Goal: Task Accomplishment & Management: Manage account settings

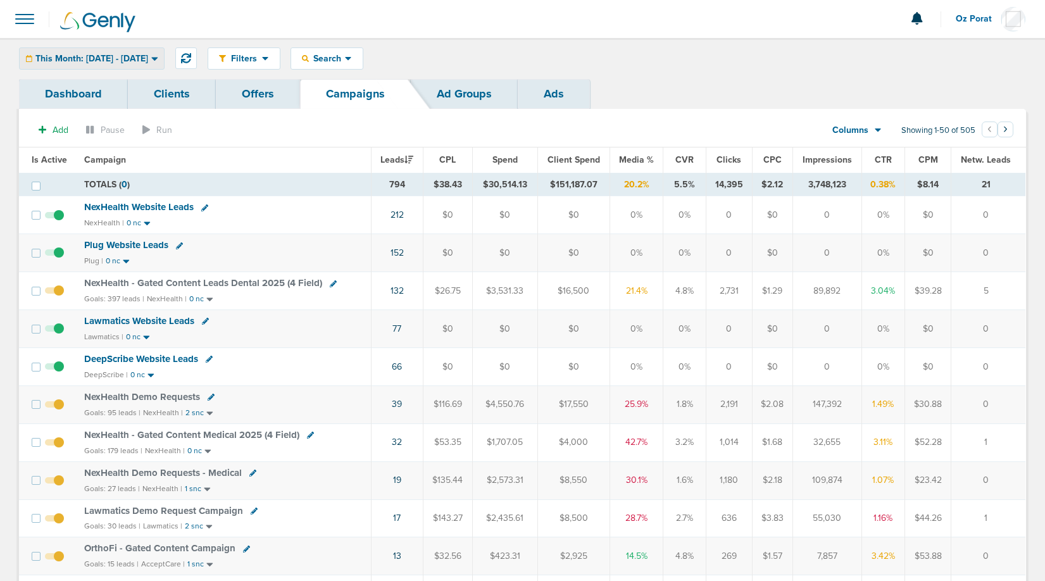
click at [97, 63] on span "This Month: [DATE] - [DATE]" at bounding box center [91, 58] width 113 height 9
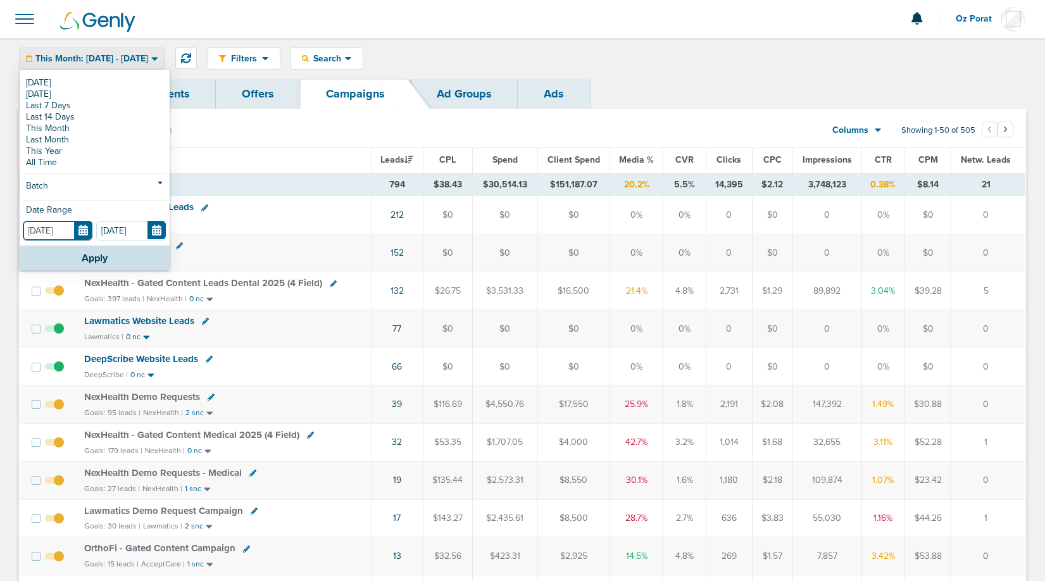
click at [80, 234] on input "[DATE]" at bounding box center [58, 231] width 70 height 20
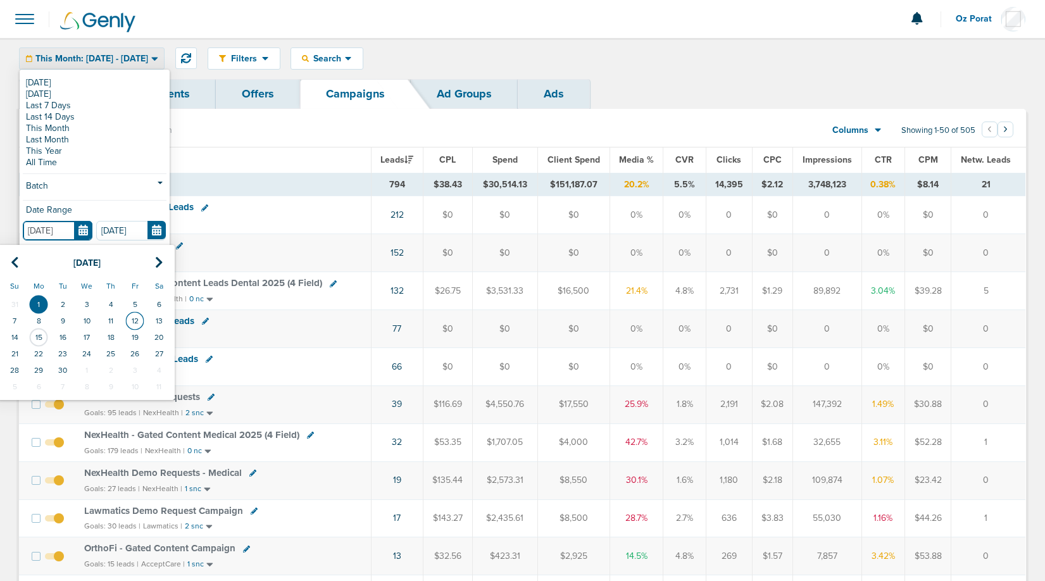
click at [139, 318] on td "12" at bounding box center [135, 321] width 24 height 16
type input "09.12.2025"
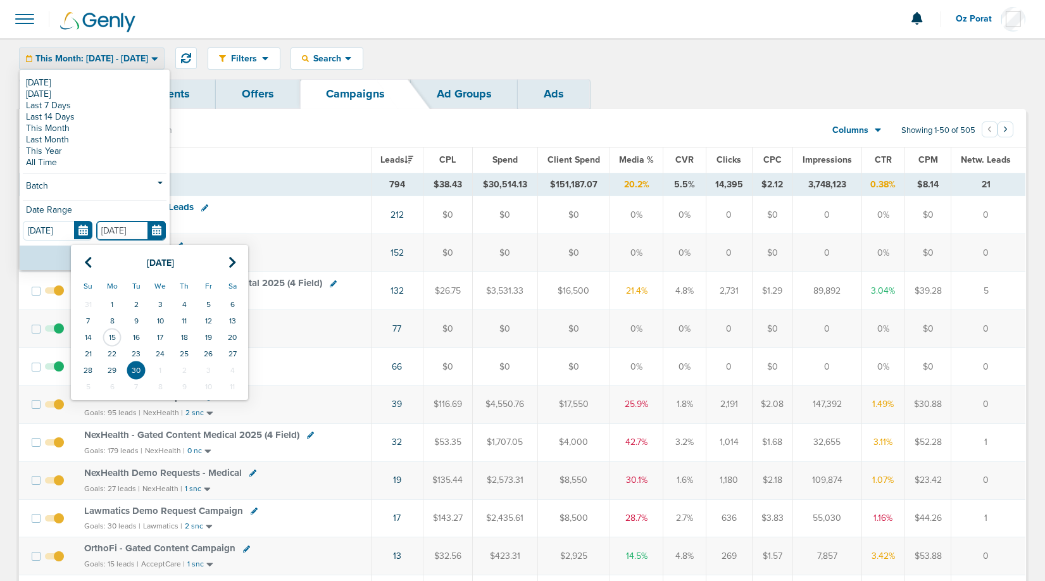
click at [162, 235] on input "09.30.2025" at bounding box center [131, 231] width 70 height 20
click at [108, 337] on td "15" at bounding box center [112, 337] width 24 height 16
type input "[DATE]"
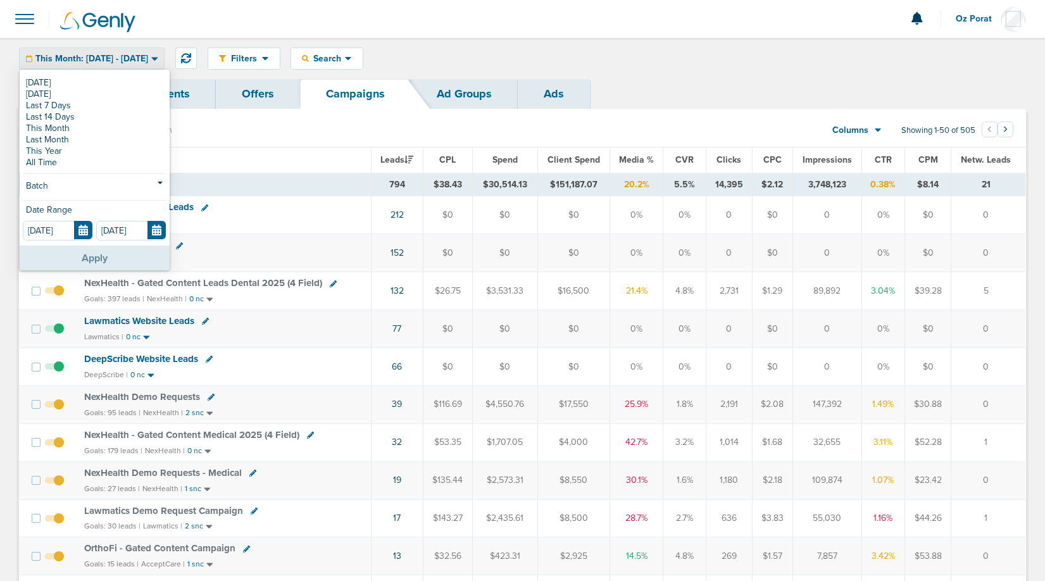
click at [108, 261] on button "Apply" at bounding box center [95, 258] width 150 height 25
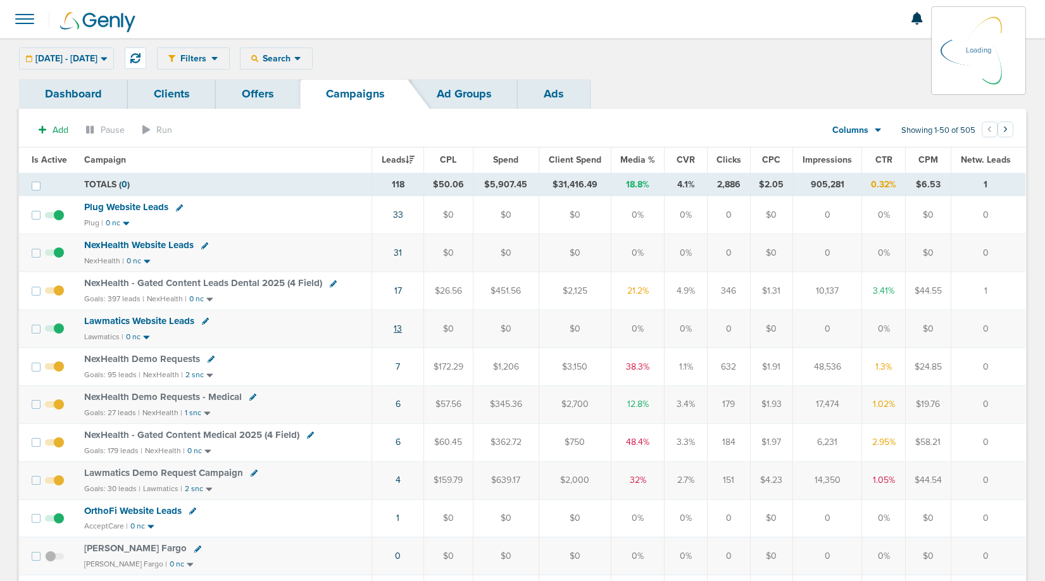
click at [399, 329] on link "13" at bounding box center [398, 328] width 8 height 11
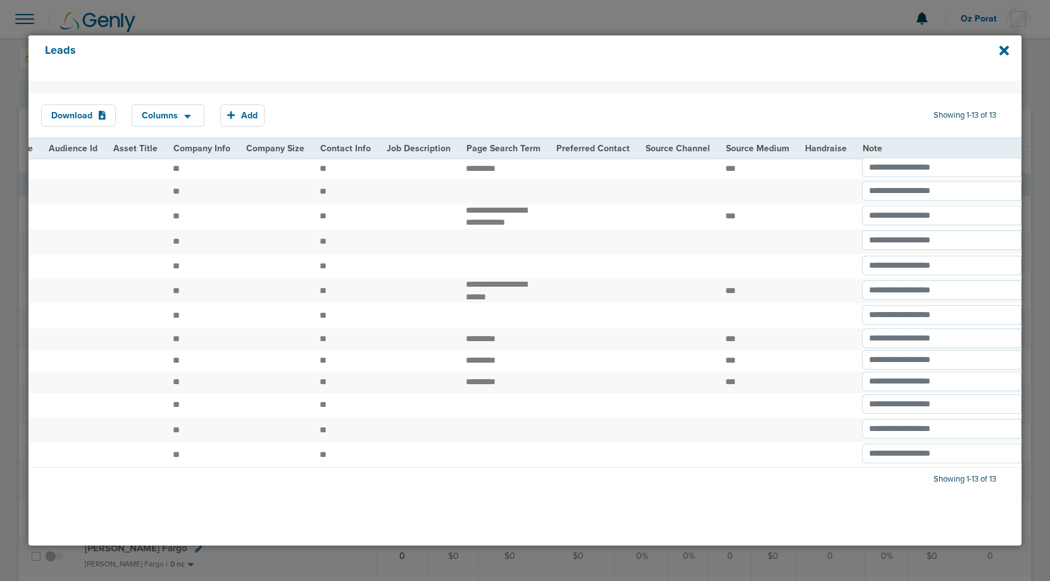
scroll to position [0, 1479]
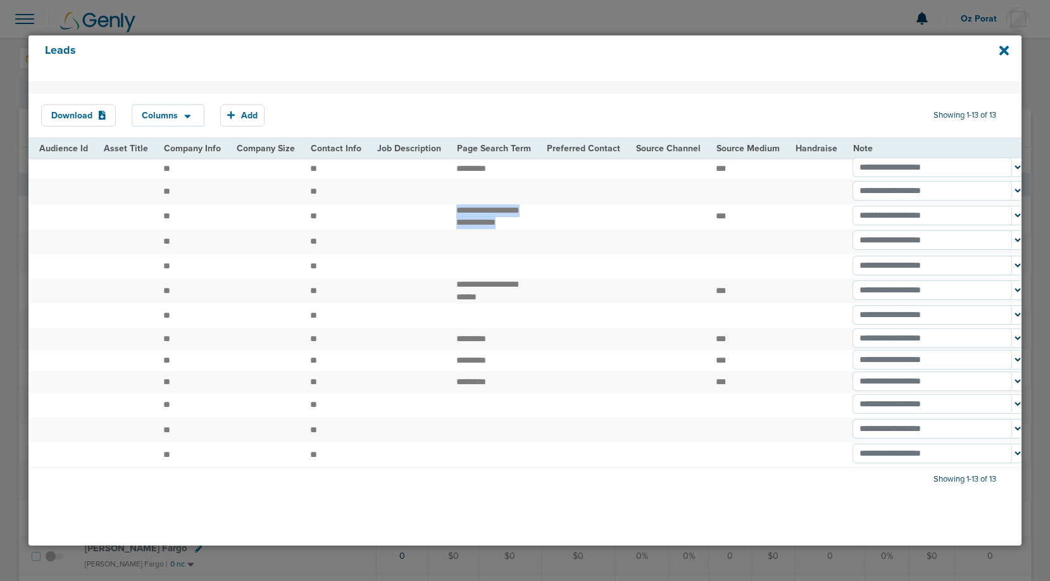
drag, startPoint x: 445, startPoint y: 213, endPoint x: 501, endPoint y: 221, distance: 56.8
click at [501, 221] on td "**********" at bounding box center [494, 216] width 90 height 25
copy td "**********"
click at [1006, 51] on icon at bounding box center [1003, 50] width 9 height 9
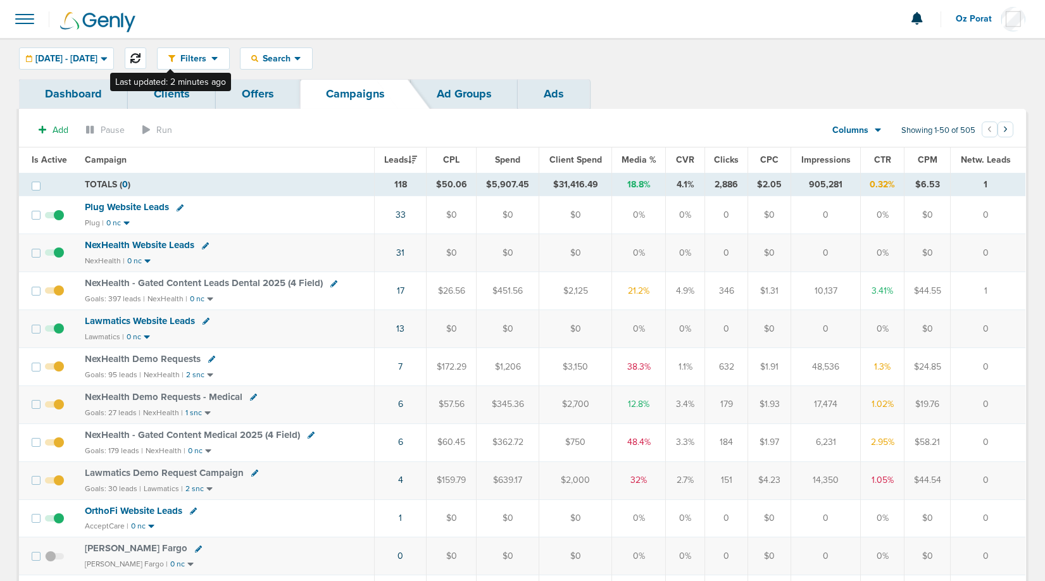
click at [140, 56] on icon at bounding box center [135, 58] width 10 height 10
click at [97, 62] on span "09.12.2025 - 09.15.2025" at bounding box center [66, 58] width 62 height 9
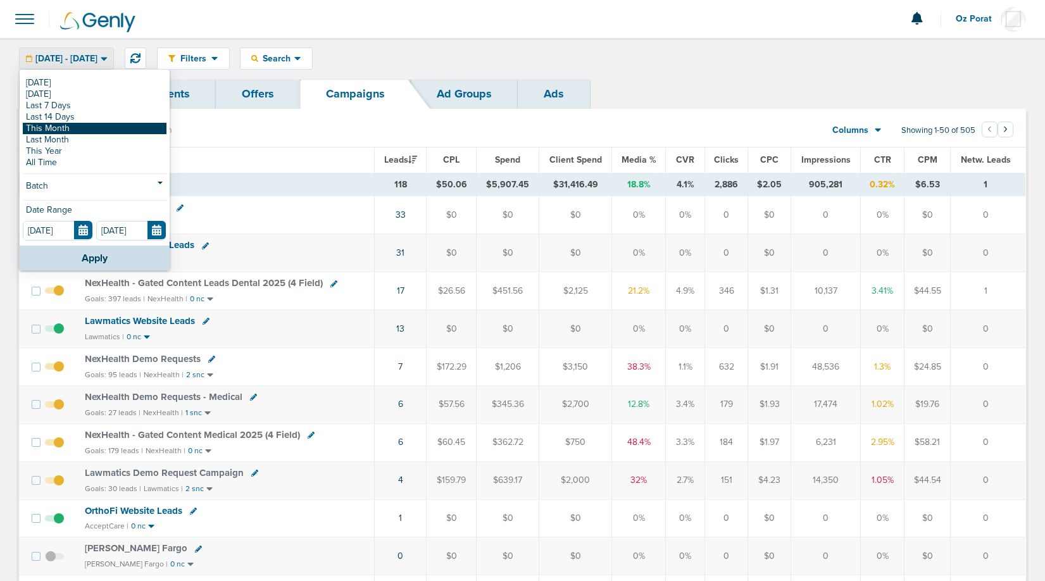
click at [76, 129] on link "This Month" at bounding box center [95, 128] width 144 height 11
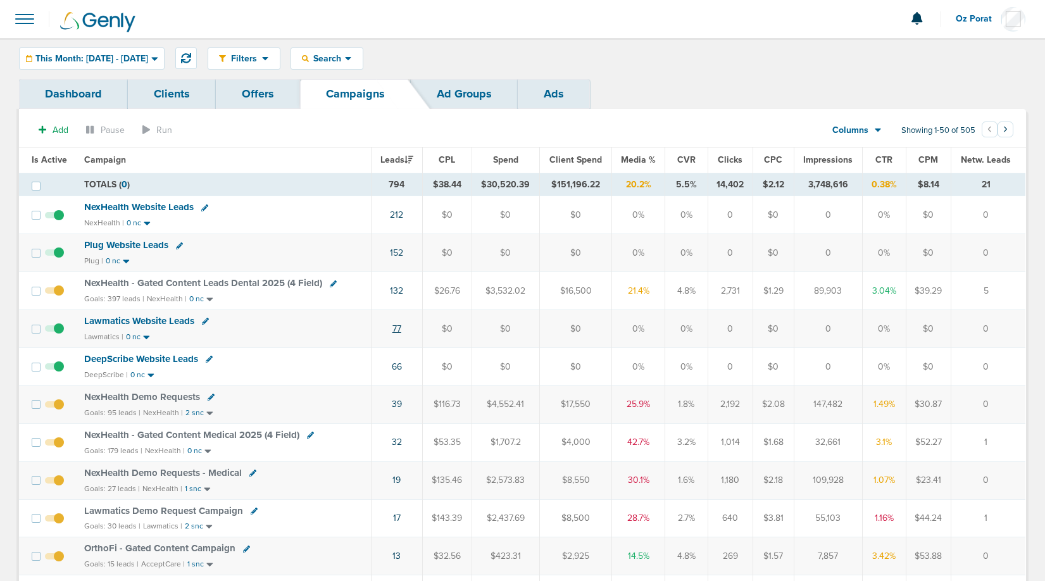
click at [396, 325] on link "77" at bounding box center [396, 328] width 9 height 11
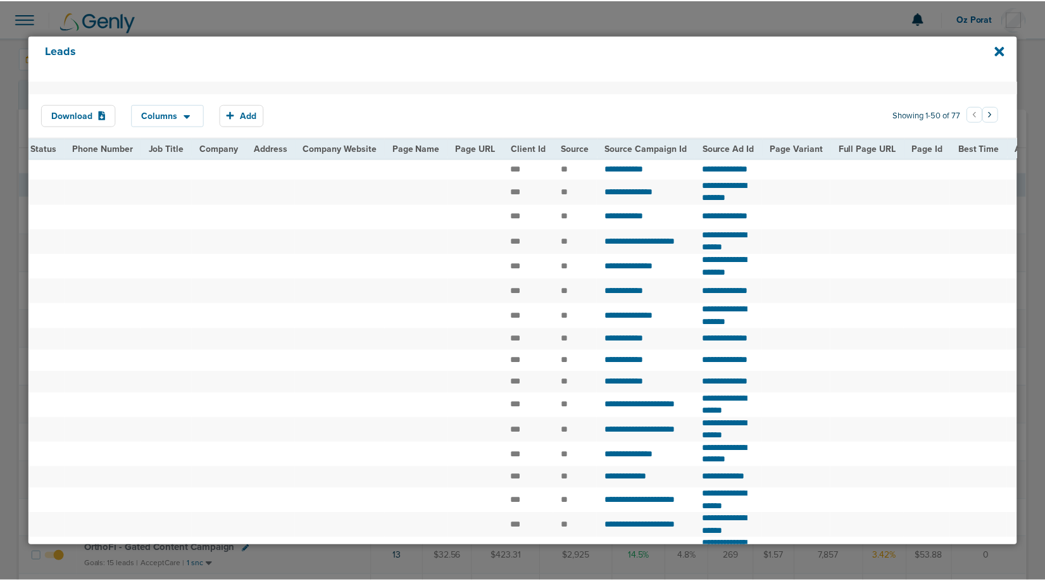
scroll to position [0, 606]
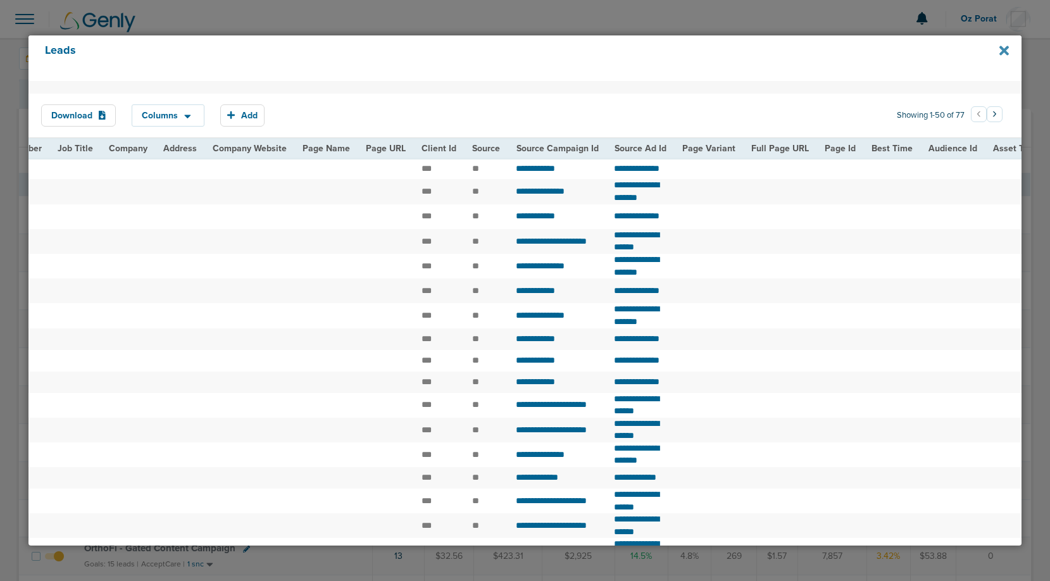
click at [1004, 52] on icon at bounding box center [1003, 50] width 9 height 9
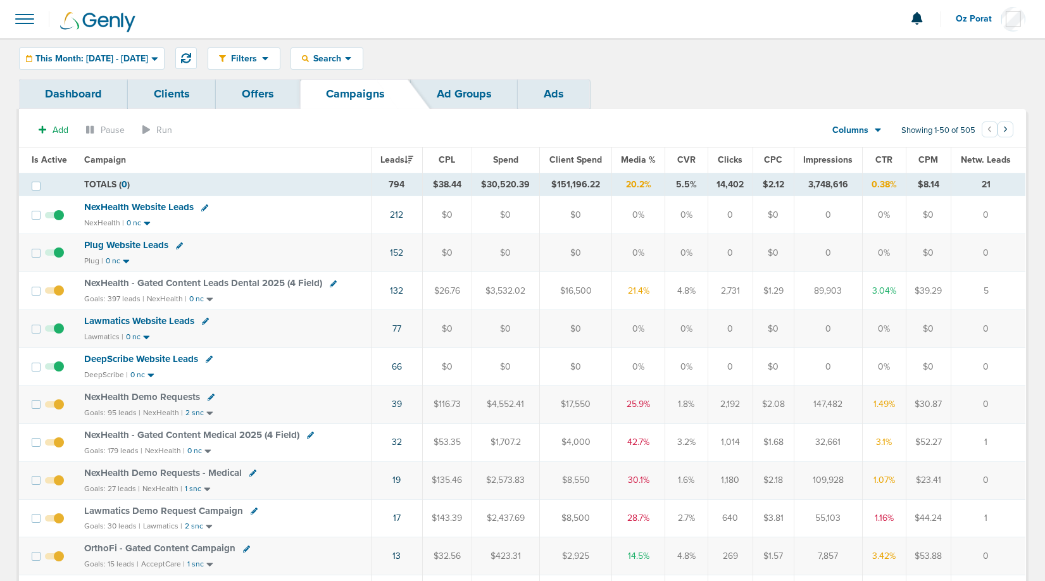
click at [134, 320] on span "Lawmatics Website Leads" at bounding box center [139, 320] width 110 height 11
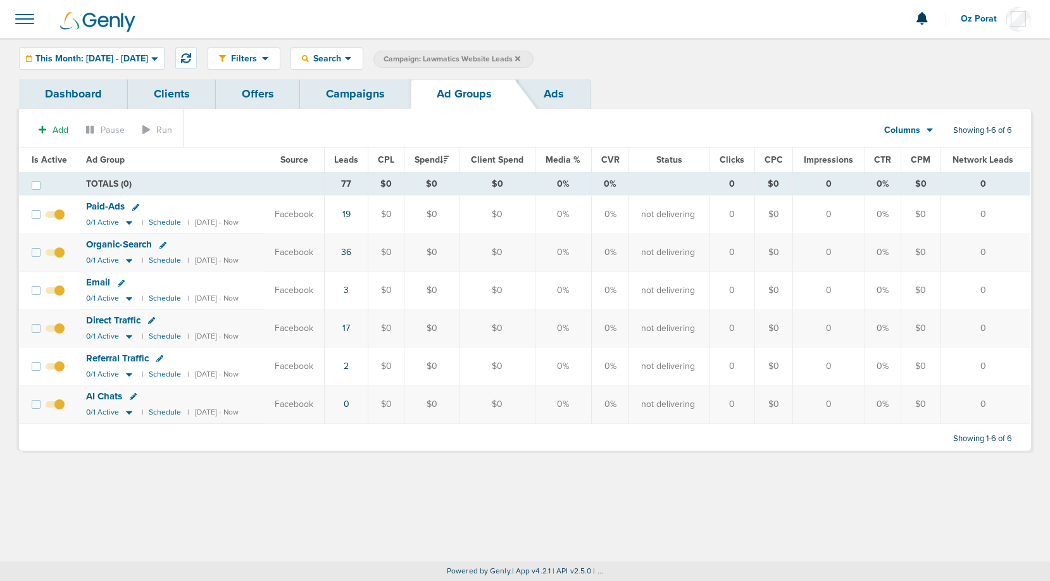
click at [78, 91] on link "Dashboard" at bounding box center [73, 94] width 109 height 30
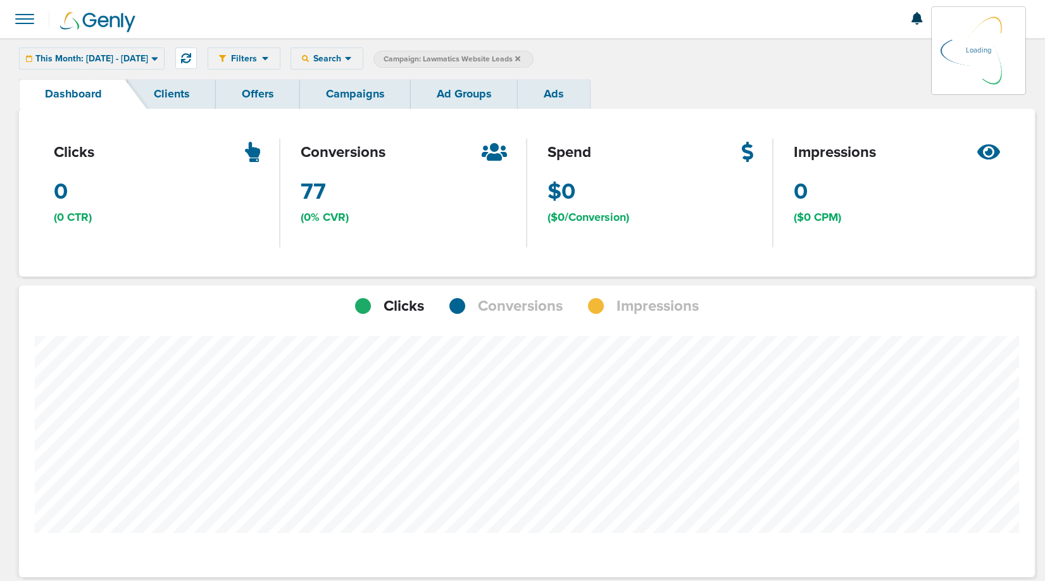
scroll to position [985, 1007]
click at [522, 305] on span "Conversions" at bounding box center [520, 307] width 85 height 22
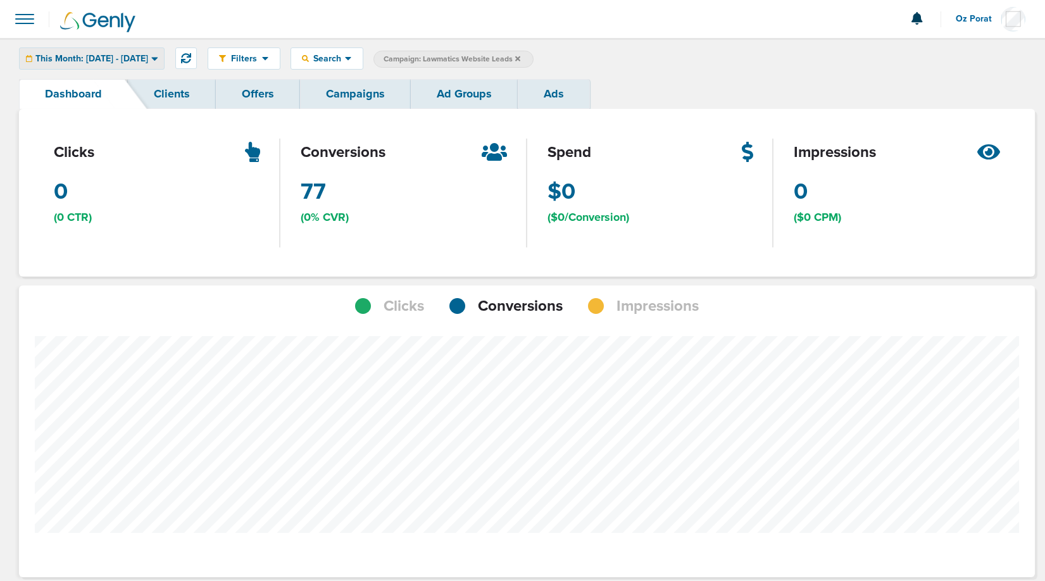
click at [121, 58] on span "This Month: 09.01.2025 - 09.30.2025" at bounding box center [91, 58] width 113 height 9
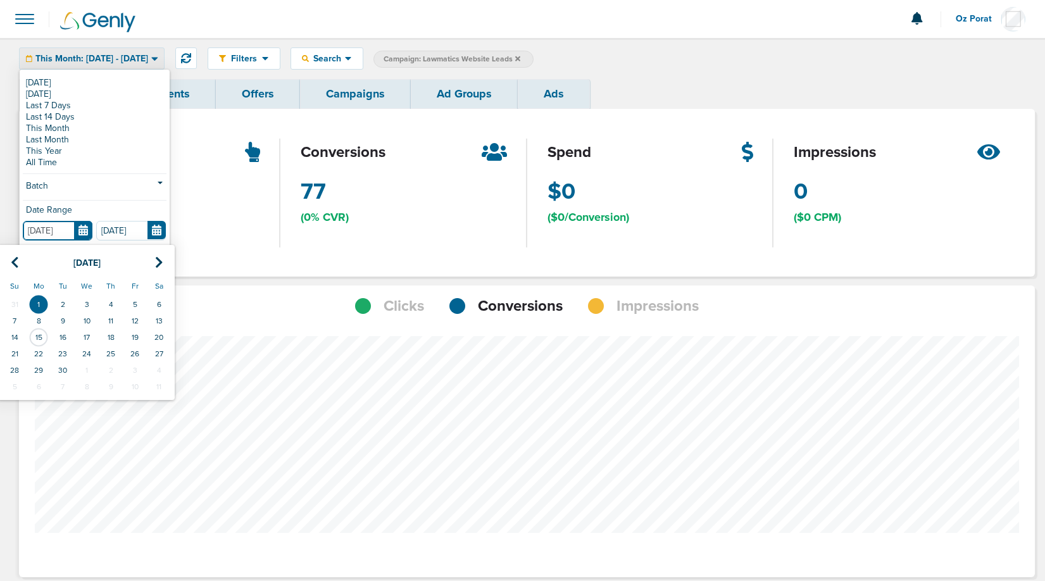
click at [87, 229] on input "[DATE]" at bounding box center [58, 231] width 70 height 20
click at [16, 261] on icon at bounding box center [15, 262] width 8 height 13
click at [135, 303] on td "1" at bounding box center [135, 304] width 24 height 16
type input "08.01.2025"
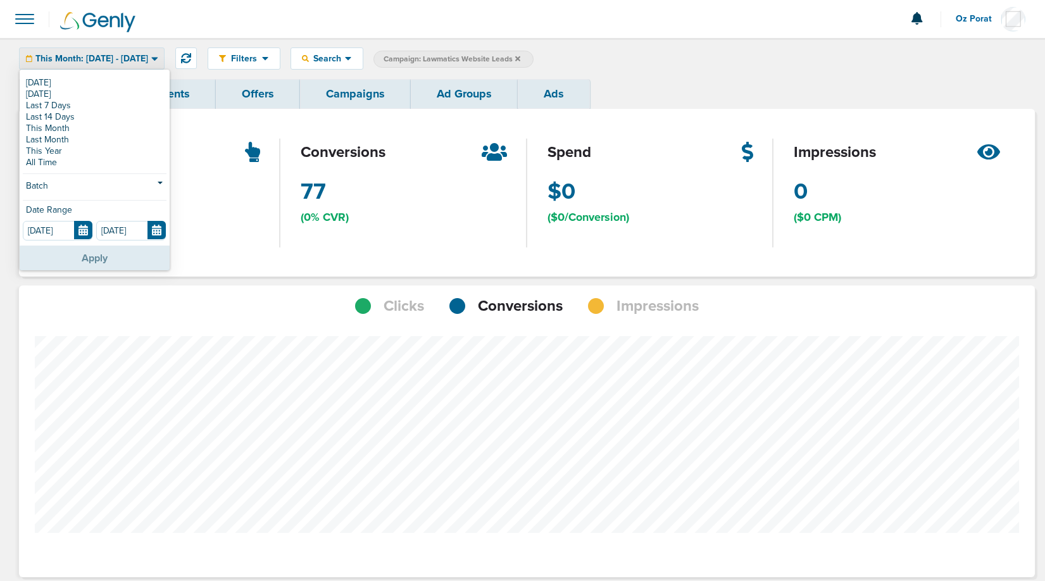
click at [103, 256] on button "Apply" at bounding box center [95, 258] width 150 height 25
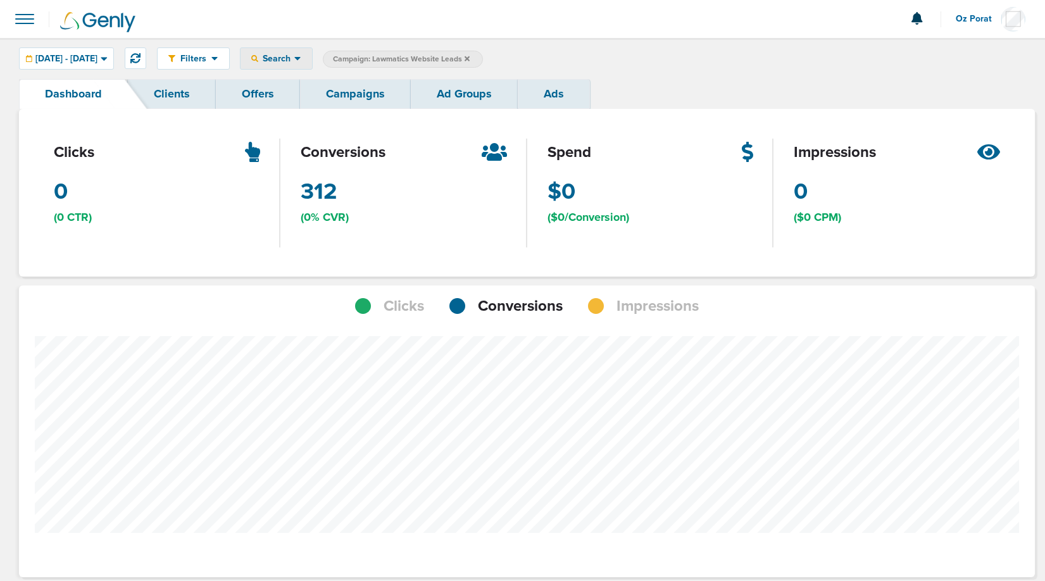
click at [301, 61] on icon at bounding box center [297, 58] width 7 height 11
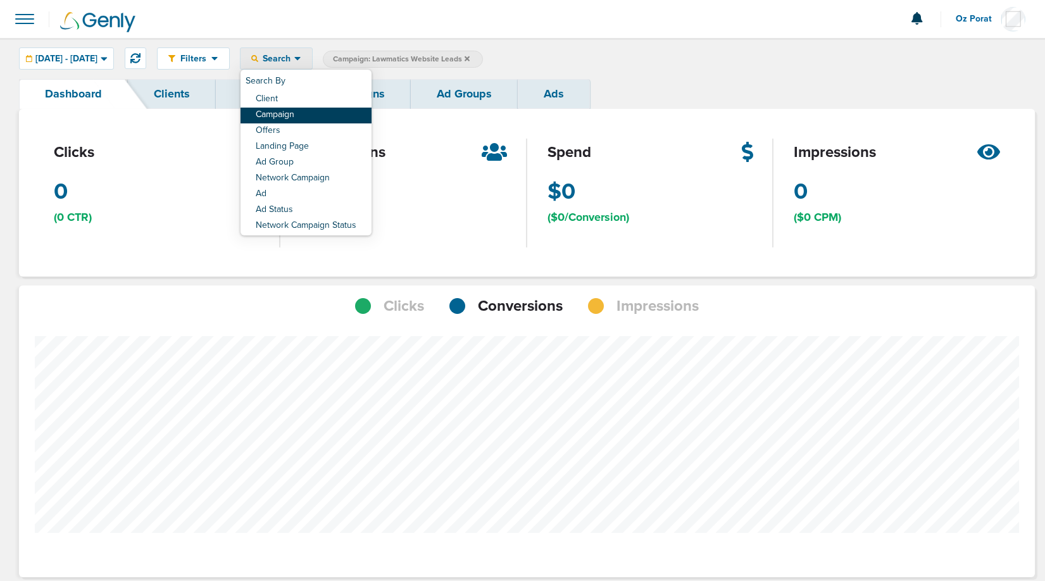
click at [332, 114] on link "Campaign" at bounding box center [305, 116] width 131 height 16
select select "cmpName"
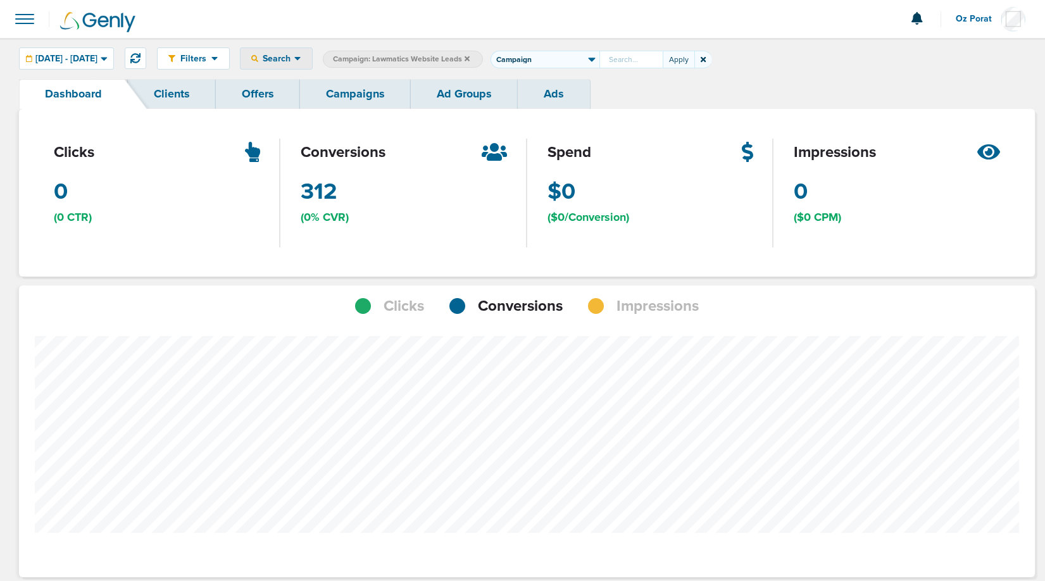
type input "["
type input "paid ads"
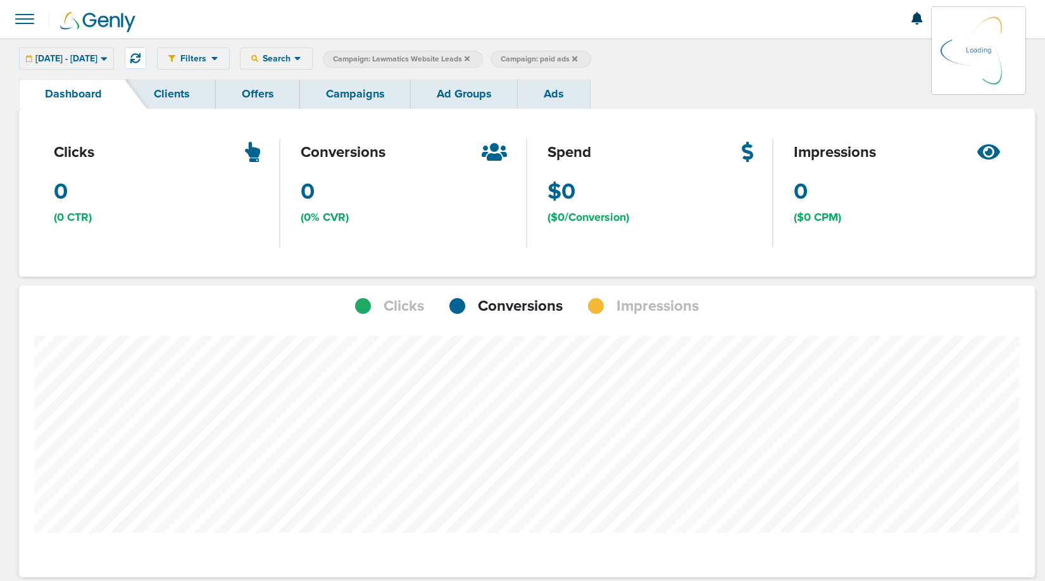
scroll to position [631963, 631850]
click at [563, 63] on span "Campaign: paid ads" at bounding box center [539, 59] width 77 height 11
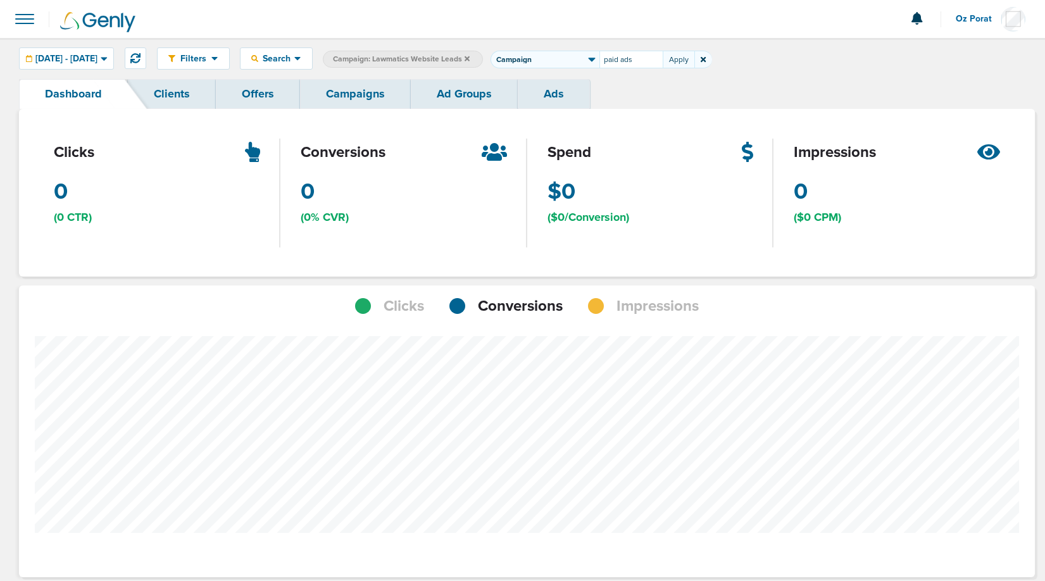
click at [575, 63] on select "Client Campaign Offers Landing Page Ad Group Network Campaign Ad Ad Status Netw…" at bounding box center [544, 60] width 109 height 18
select select "adGroupName"
click at [663, 59] on input "paid ads" at bounding box center [630, 60] width 63 height 18
type input "paid"
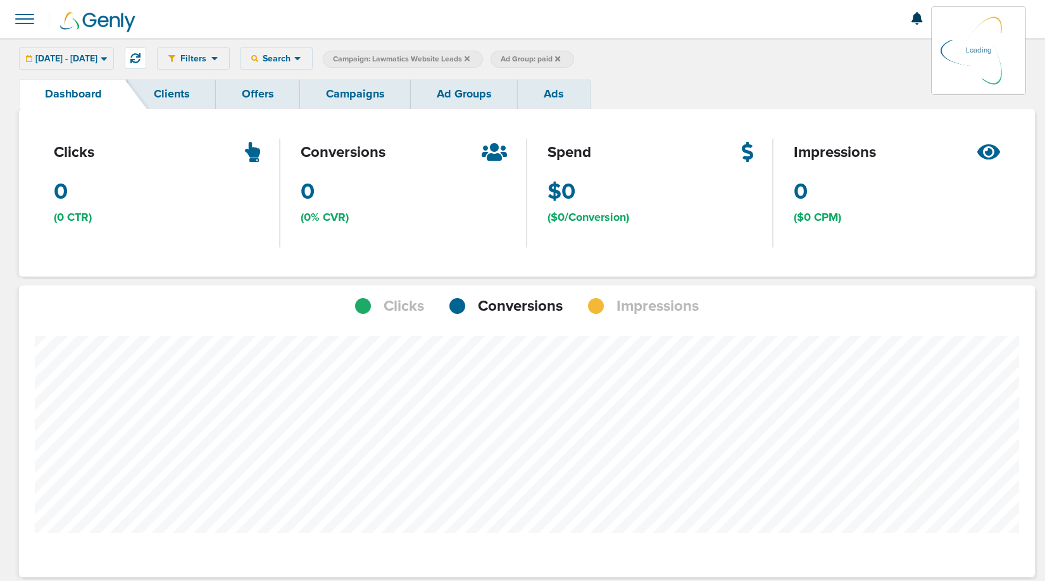
scroll to position [985, 1007]
click at [351, 98] on link "Campaigns" at bounding box center [355, 94] width 111 height 30
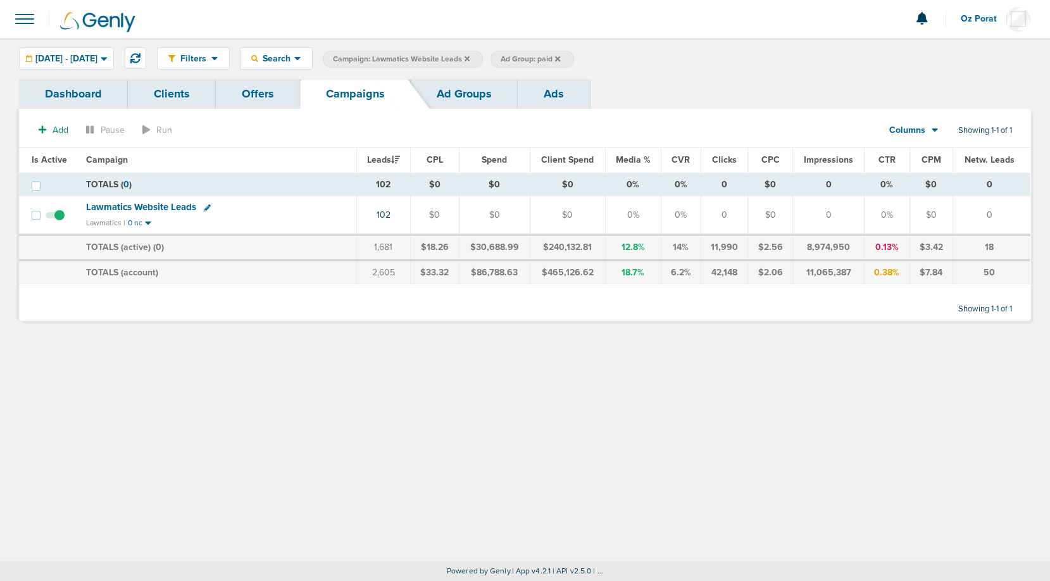
click at [560, 60] on span "Ad Group: paid" at bounding box center [530, 59] width 59 height 11
select select "adGroupName"
click at [706, 61] on icon at bounding box center [703, 59] width 5 height 5
click at [158, 198] on td "Lawmatics Website Leads Lawmatics | 0 nc" at bounding box center [217, 215] width 278 height 39
click at [158, 203] on span "Lawmatics Website Leads" at bounding box center [141, 206] width 110 height 11
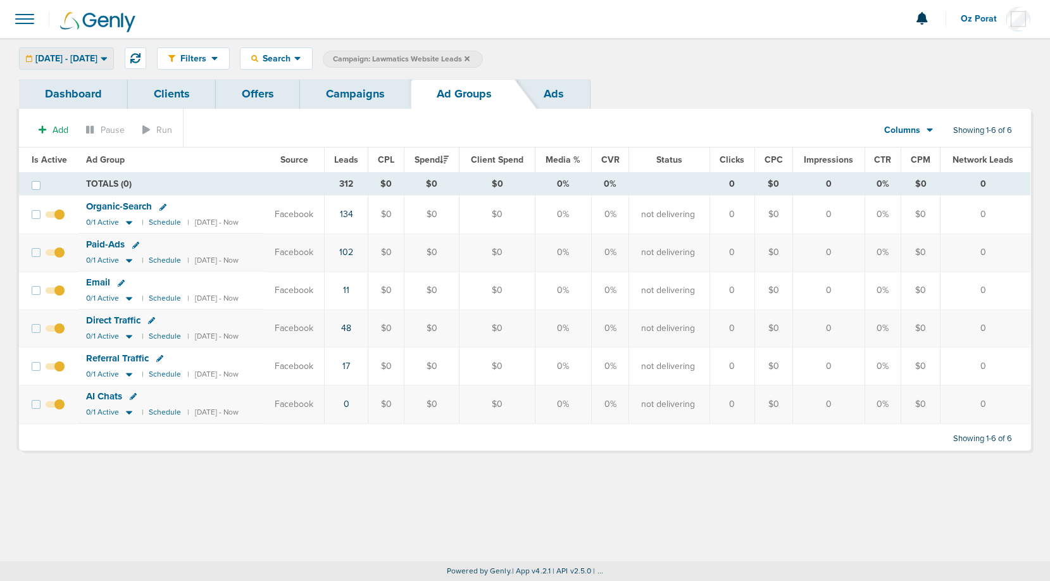
click at [88, 56] on span "08.01.2025 - 09.30.2025" at bounding box center [66, 58] width 62 height 9
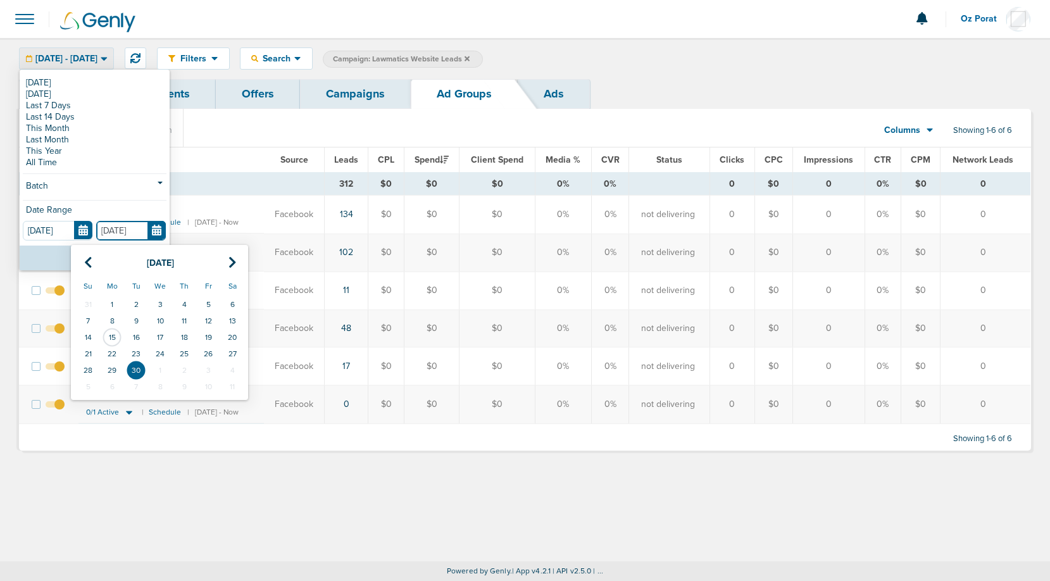
click at [154, 232] on input "09.30.2025" at bounding box center [131, 231] width 70 height 20
click at [82, 261] on th at bounding box center [88, 263] width 24 height 26
click at [206, 336] on td "15" at bounding box center [208, 337] width 24 height 16
type input "08.15.2025"
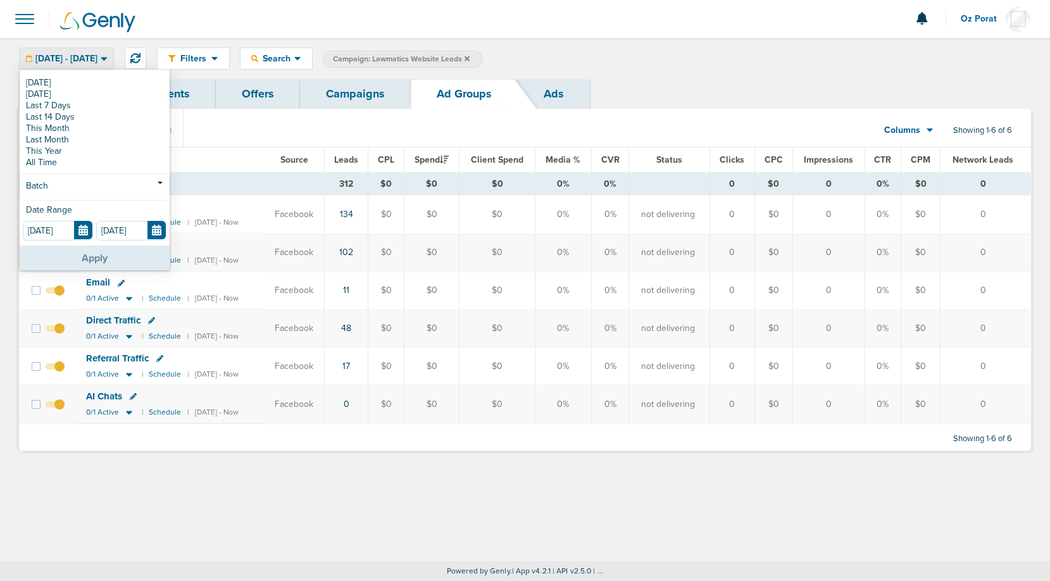
click at [109, 256] on button "Apply" at bounding box center [95, 258] width 150 height 25
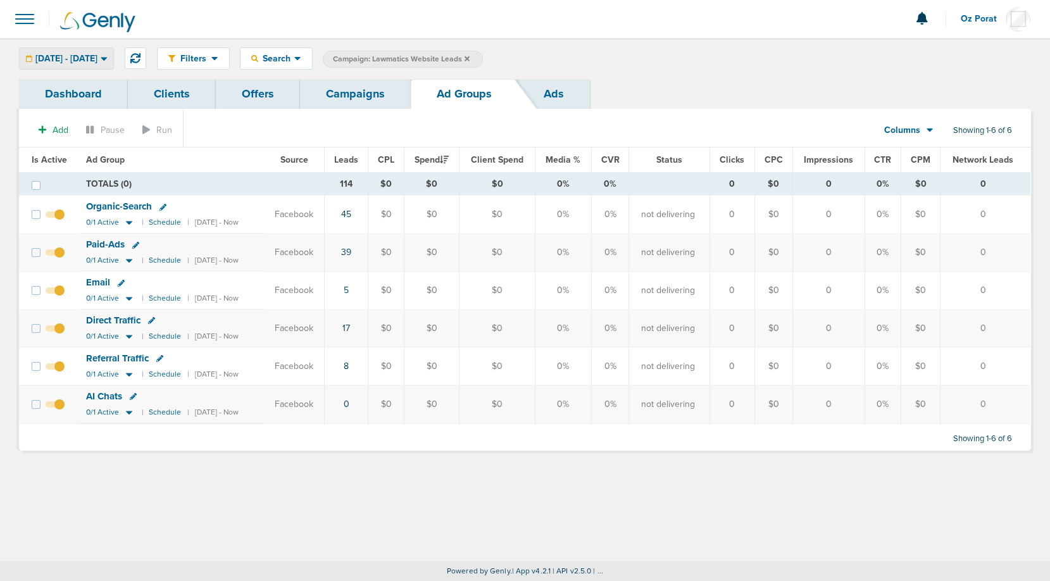
click at [97, 63] on span "08.01.2025 - 08.15.2025" at bounding box center [66, 58] width 62 height 9
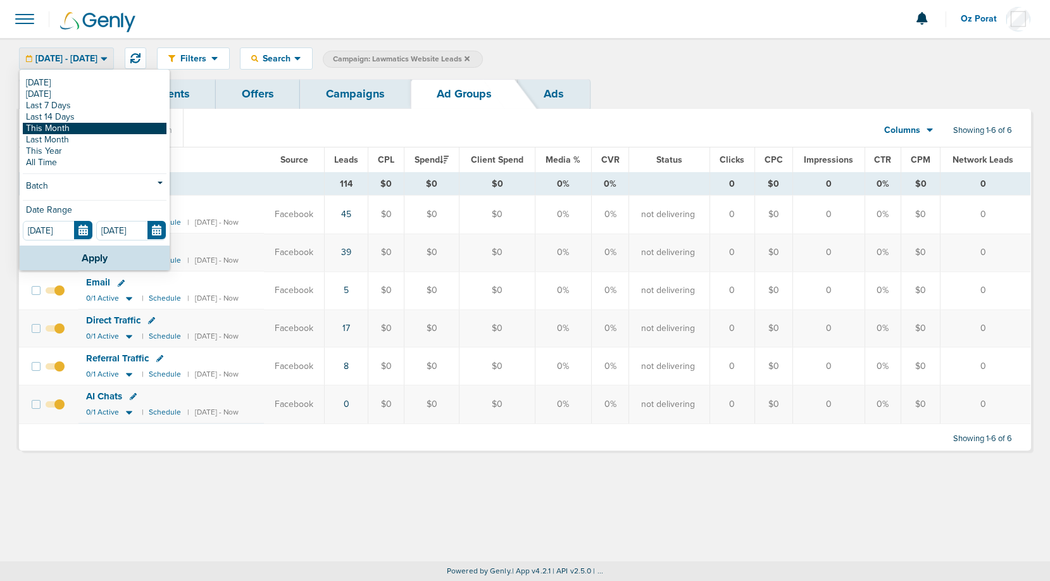
click at [80, 130] on link "This Month" at bounding box center [95, 128] width 144 height 11
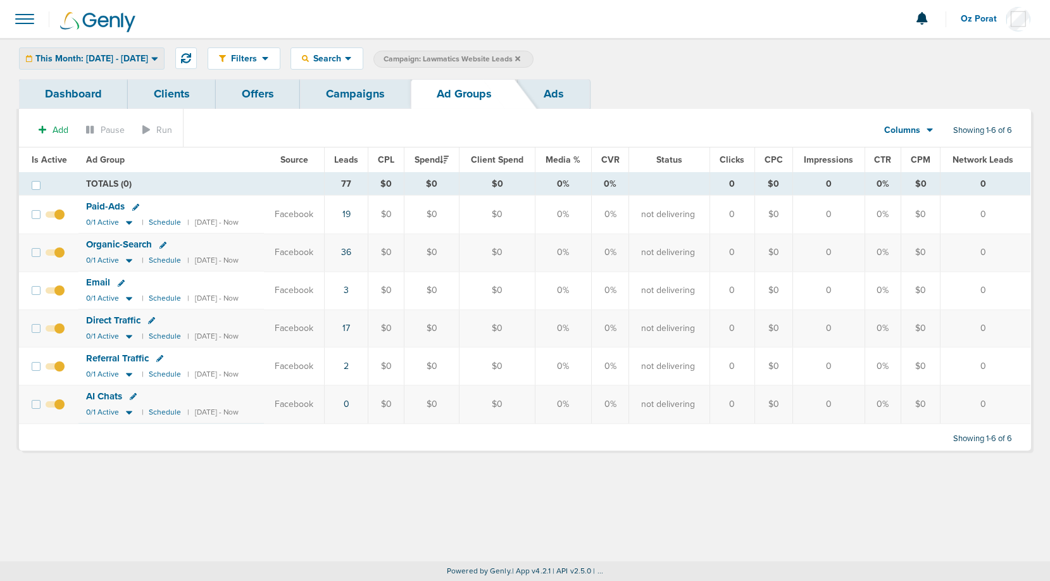
click at [142, 61] on span "This Month: 09.01.2025 - 09.30.2025" at bounding box center [91, 58] width 113 height 9
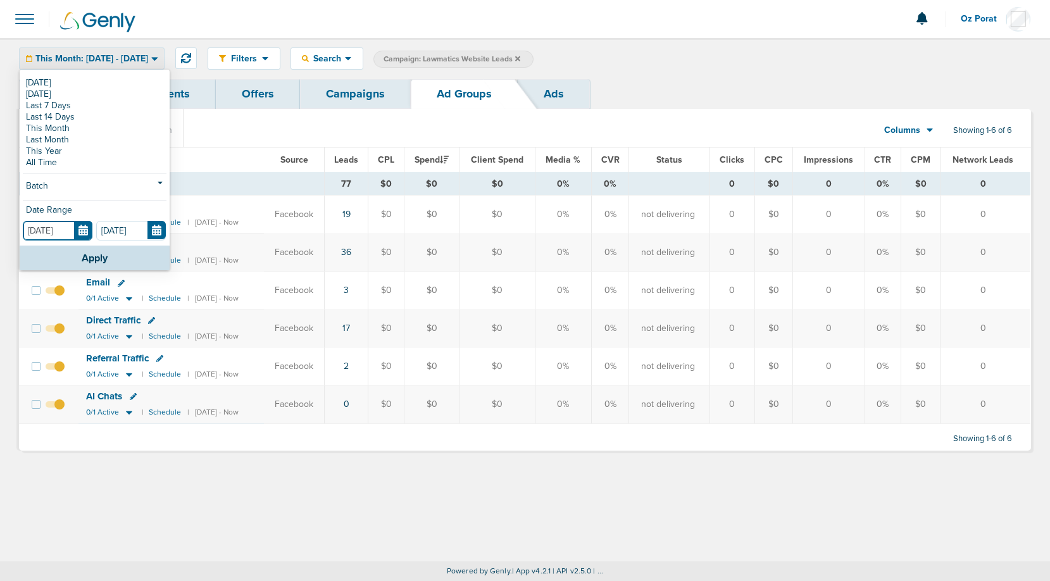
click at [81, 239] on input "09.01.2025" at bounding box center [58, 231] width 70 height 20
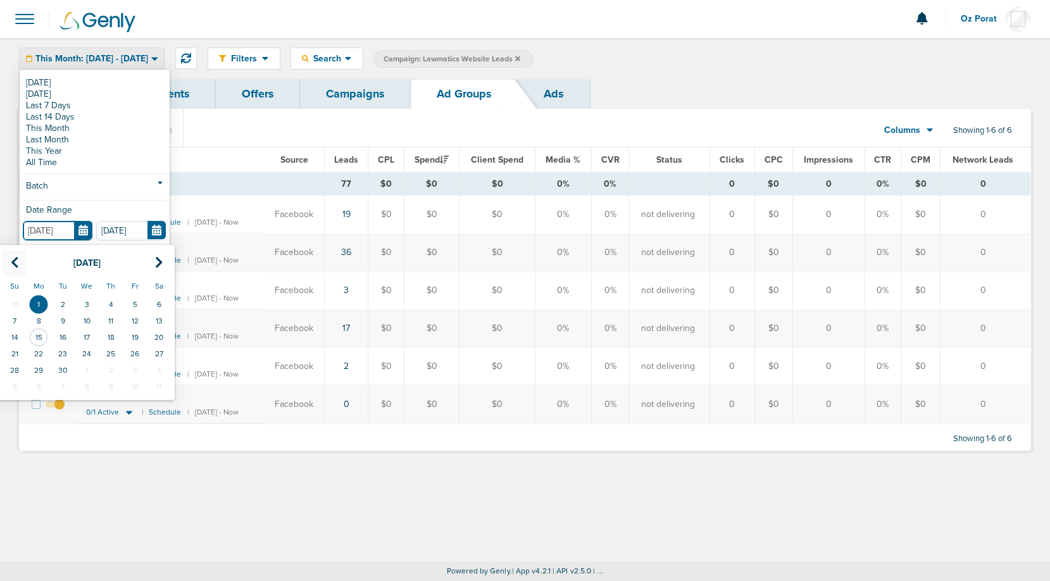
click at [8, 257] on th at bounding box center [15, 263] width 24 height 26
click at [135, 301] on td "1" at bounding box center [135, 304] width 24 height 16
type input "08.01.2025"
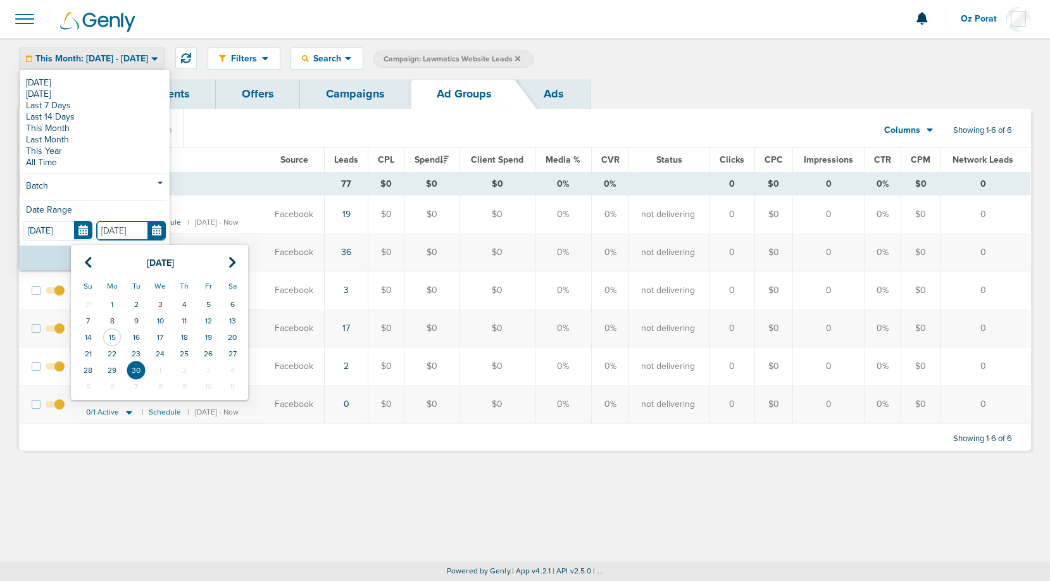
click at [159, 230] on input "09.30.2025" at bounding box center [131, 231] width 70 height 20
click at [94, 265] on th at bounding box center [88, 263] width 24 height 26
click at [208, 335] on td "15" at bounding box center [208, 337] width 24 height 16
type input "08.15.2025"
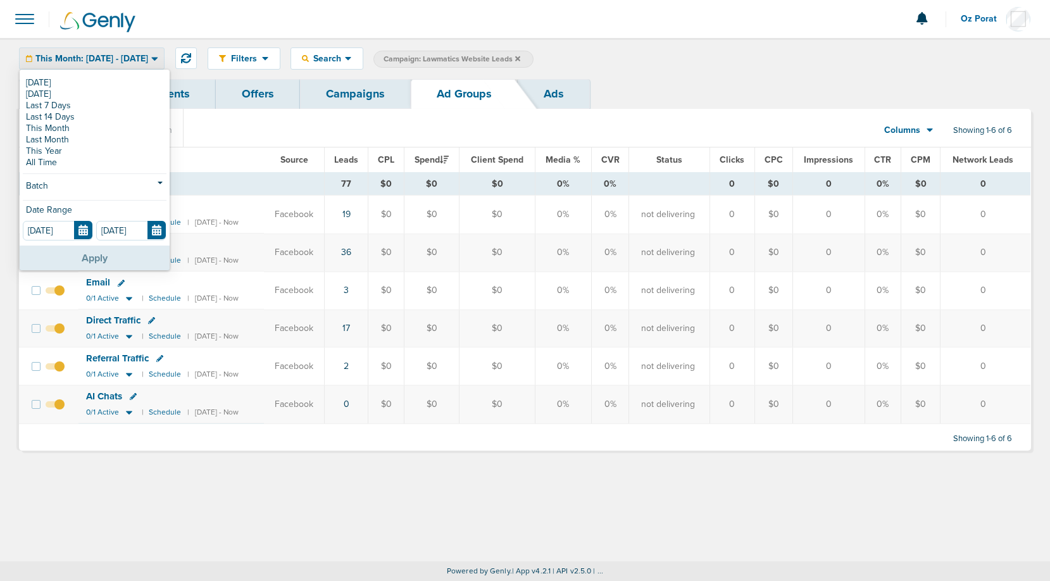
click at [100, 255] on button "Apply" at bounding box center [95, 258] width 150 height 25
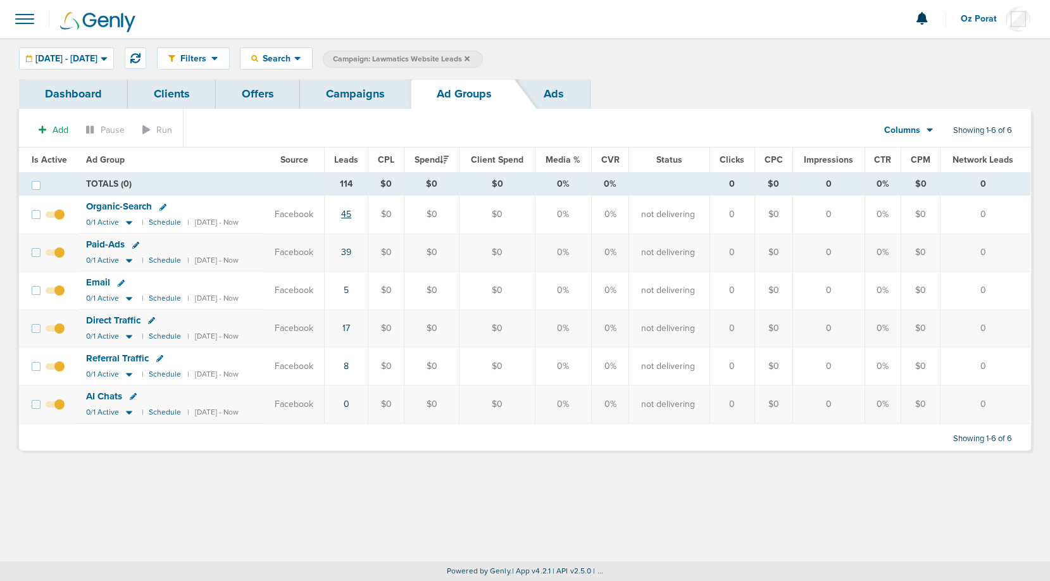
click at [351, 215] on link "45" at bounding box center [346, 214] width 10 height 11
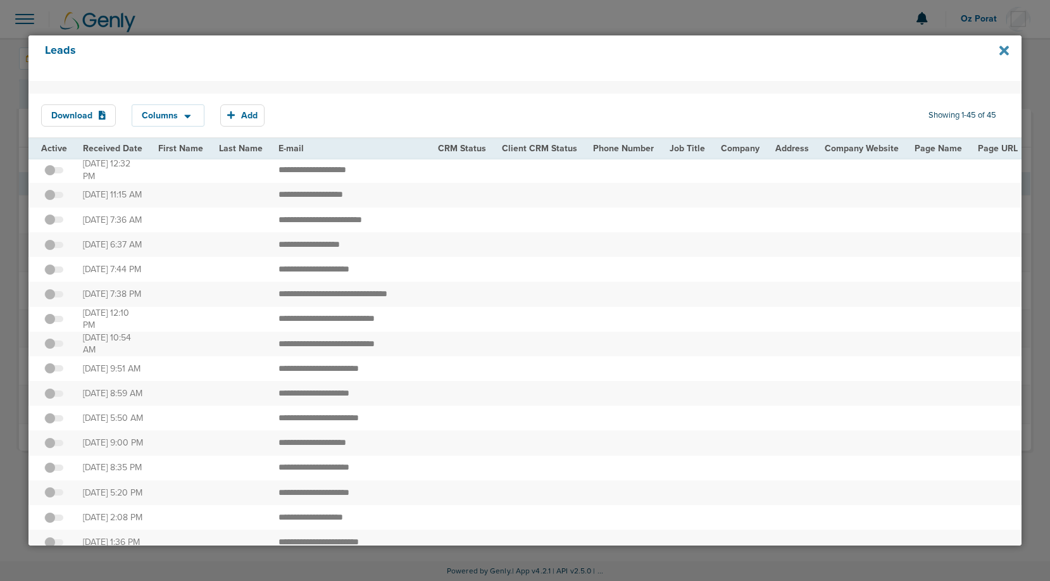
click at [1004, 49] on icon at bounding box center [1003, 50] width 9 height 9
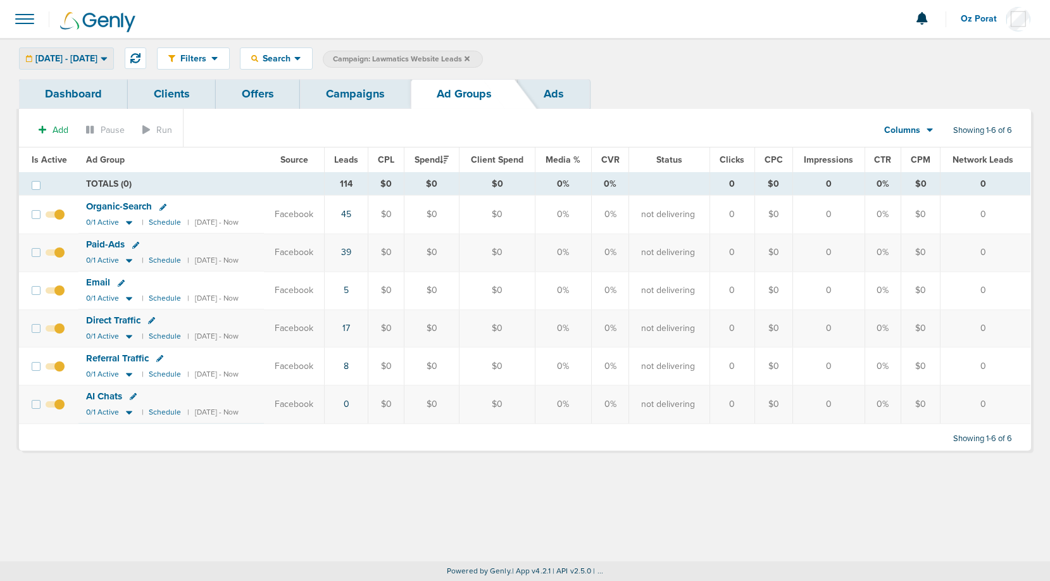
click at [97, 58] on span "08.01.2025 - 08.15.2025" at bounding box center [66, 58] width 62 height 9
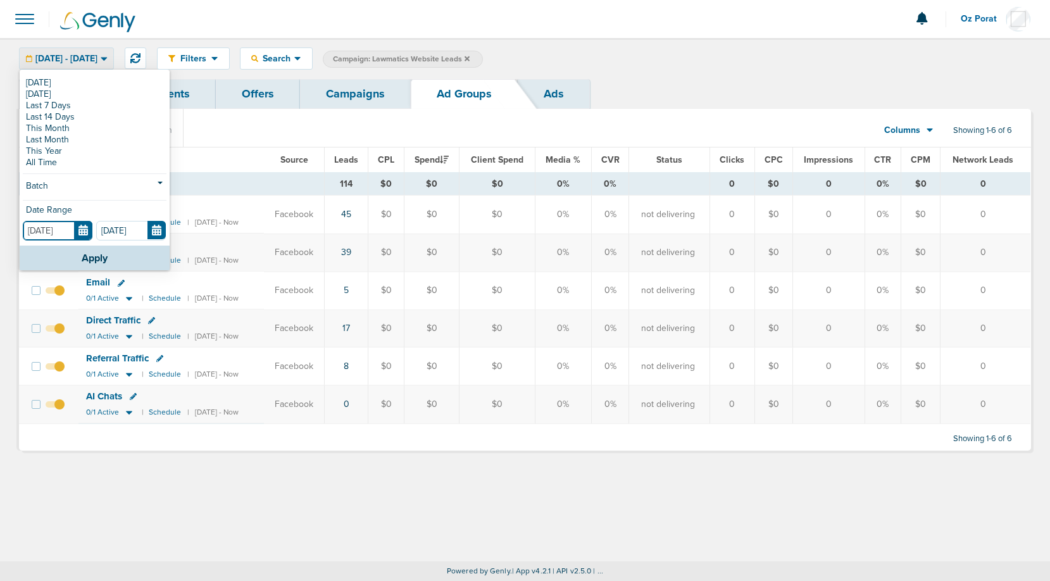
click at [89, 232] on input "08.01.2025" at bounding box center [58, 231] width 70 height 20
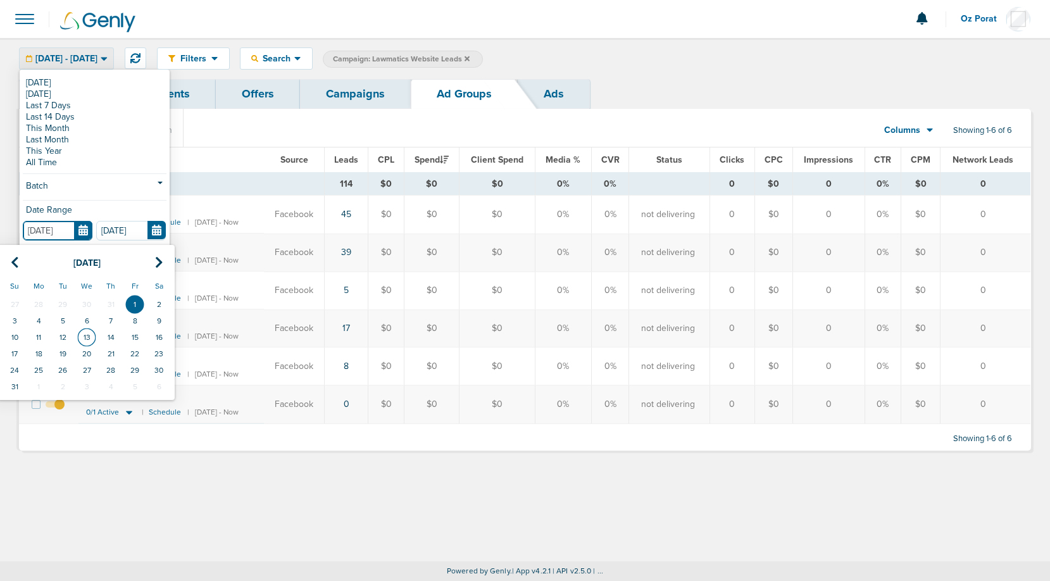
click at [82, 335] on td "13" at bounding box center [87, 337] width 24 height 16
type input "08.13.2025"
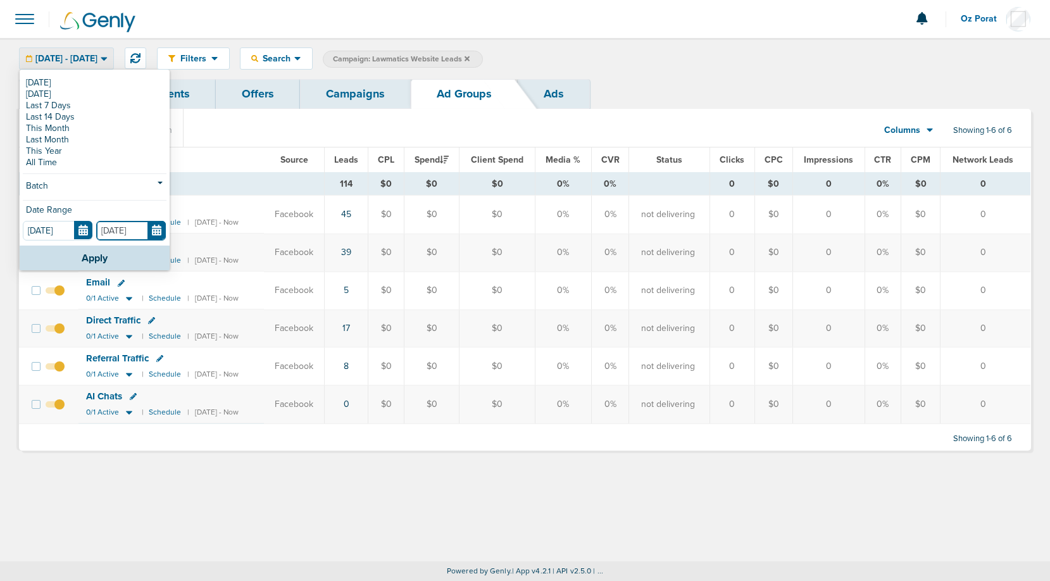
click at [153, 233] on input "08.15.2025" at bounding box center [131, 231] width 70 height 20
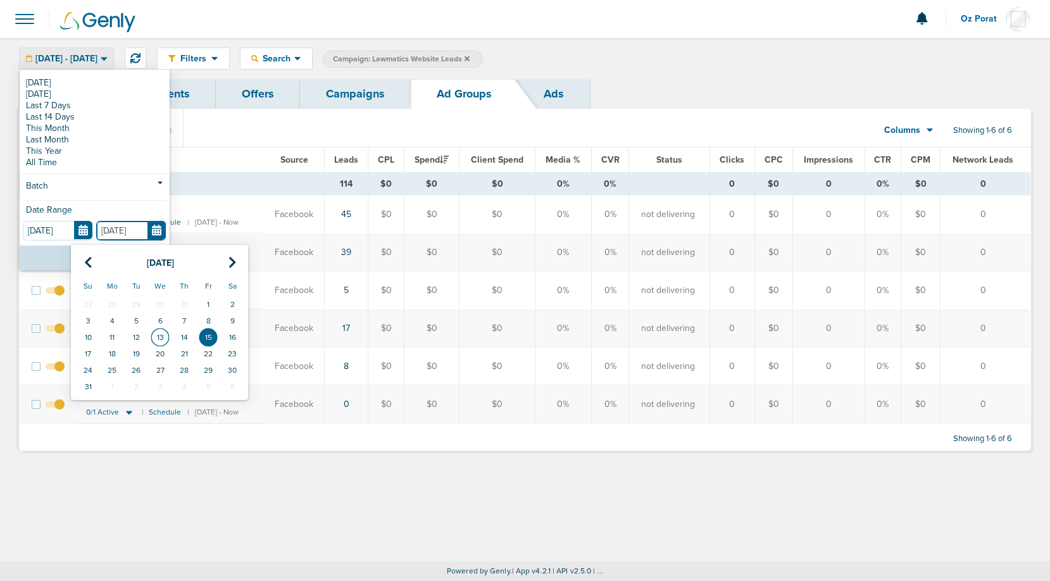
click at [157, 341] on td "13" at bounding box center [160, 337] width 24 height 16
type input "08.13.2025"
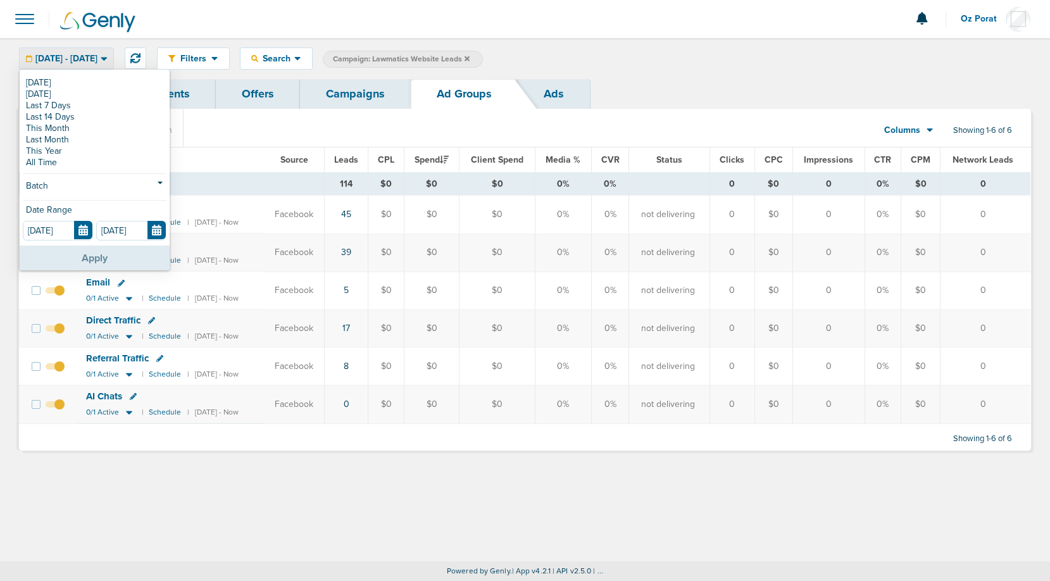
click at [98, 257] on button "Apply" at bounding box center [95, 258] width 150 height 25
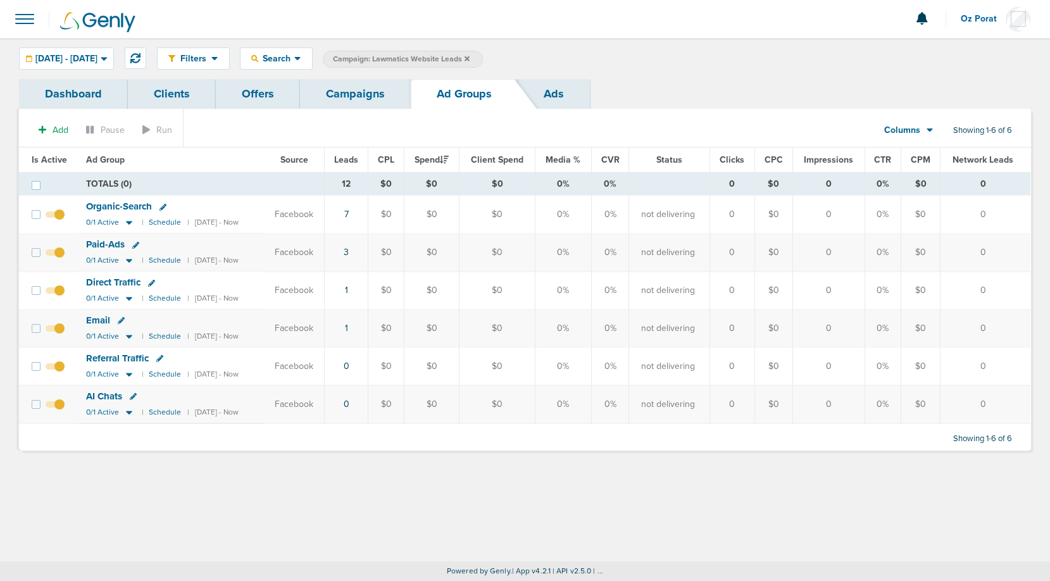
click at [384, 101] on link "Campaigns" at bounding box center [355, 94] width 111 height 30
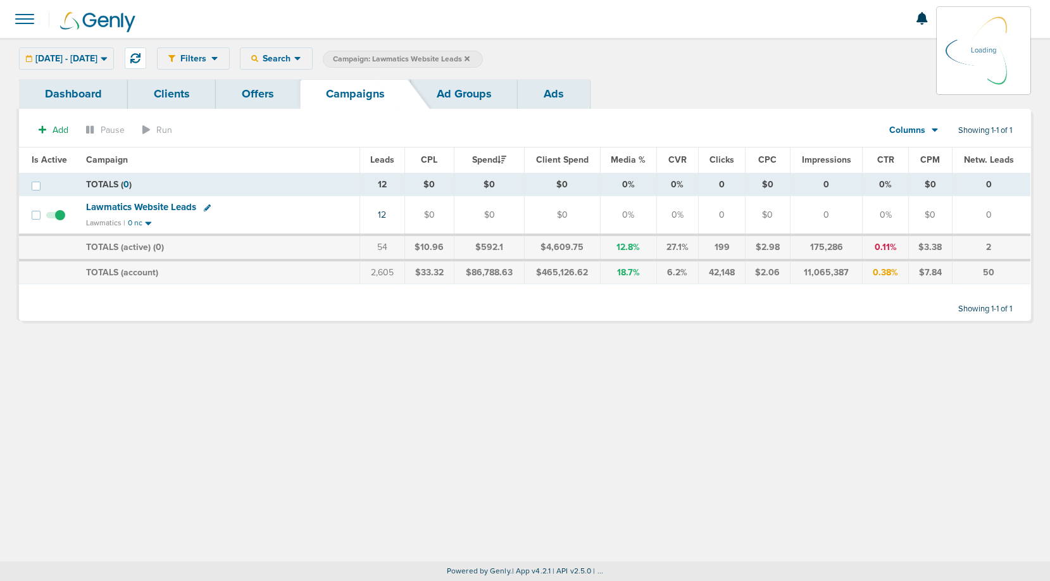
click at [301, 61] on icon at bounding box center [297, 58] width 7 height 11
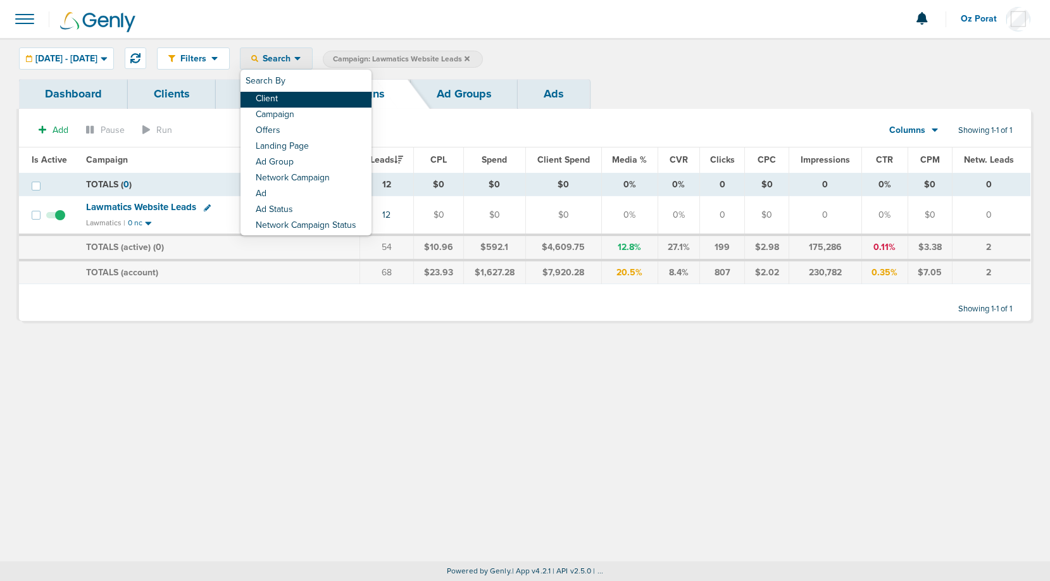
click at [340, 102] on link "Client" at bounding box center [305, 100] width 131 height 16
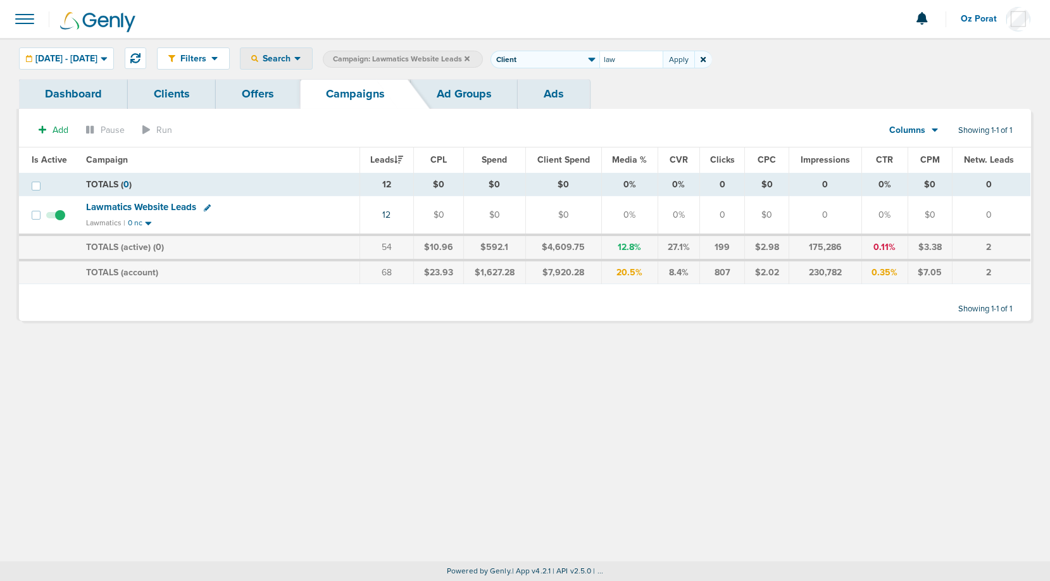
type input "law"
click at [470, 58] on icon at bounding box center [467, 58] width 5 height 5
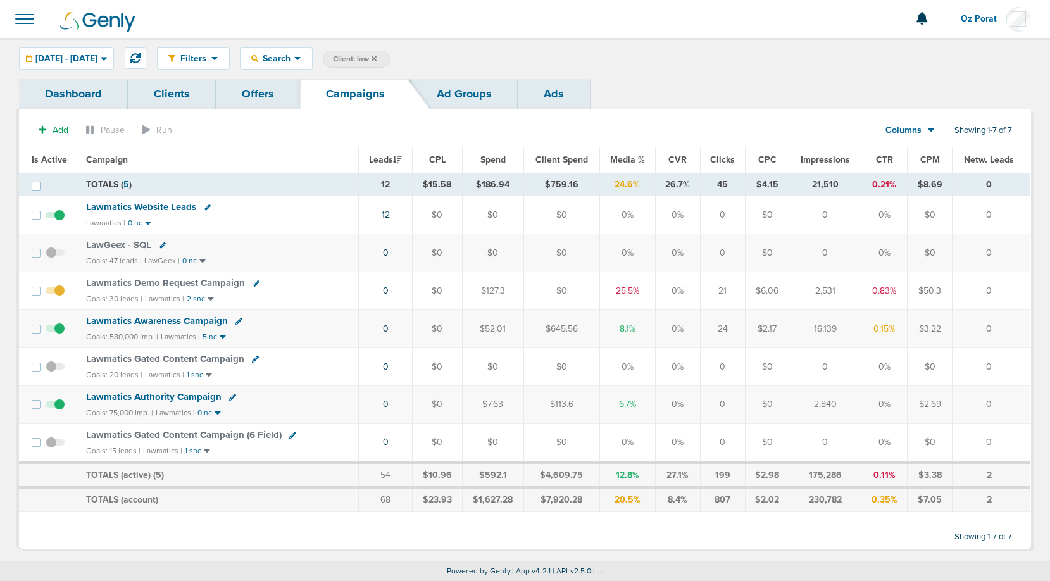
click at [497, 163] on span "Spend" at bounding box center [492, 159] width 25 height 11
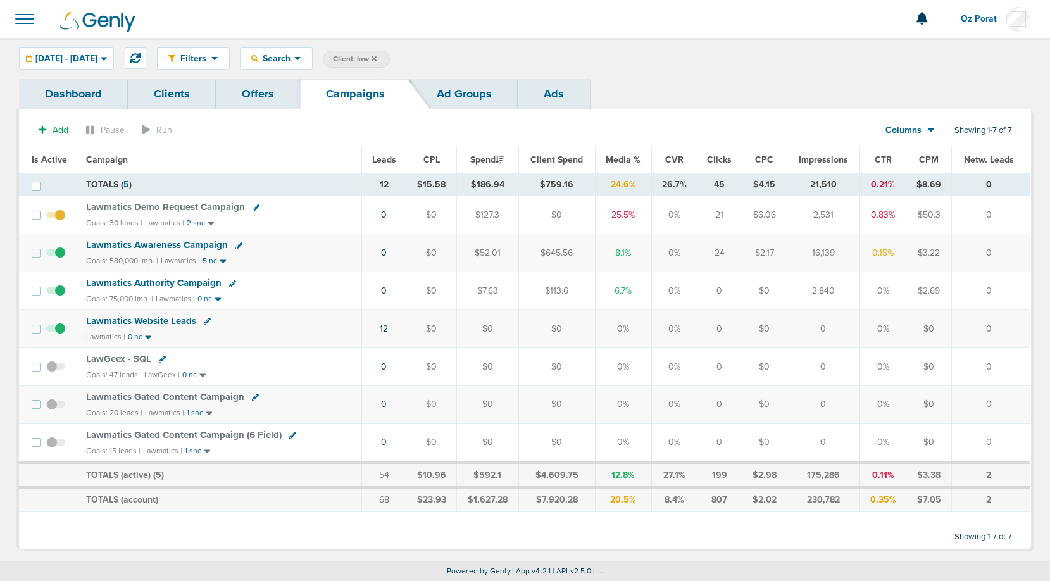
click at [173, 320] on span "Lawmatics Website Leads" at bounding box center [141, 320] width 110 height 11
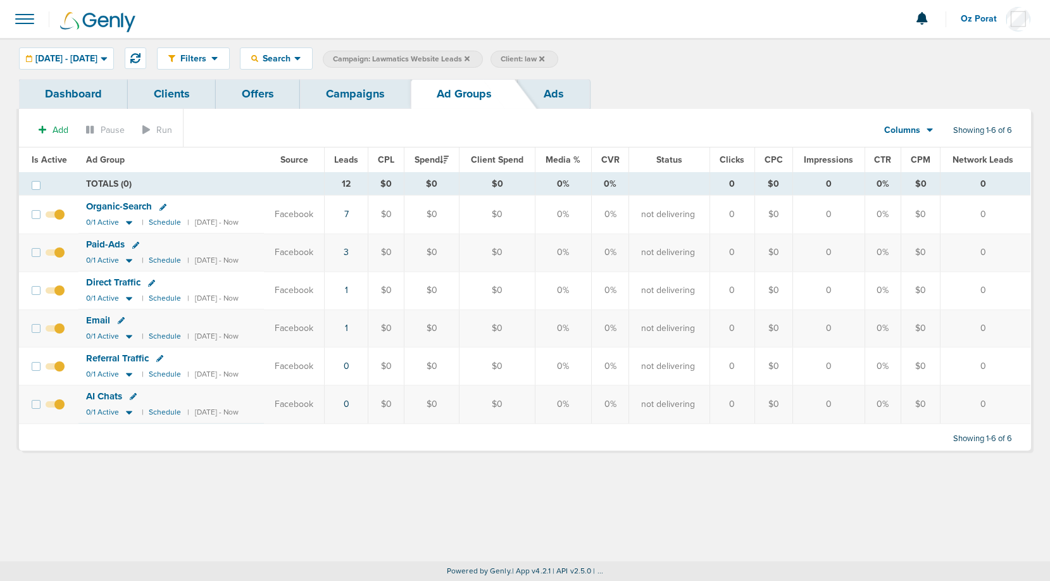
click at [358, 104] on link "Campaigns" at bounding box center [355, 94] width 111 height 30
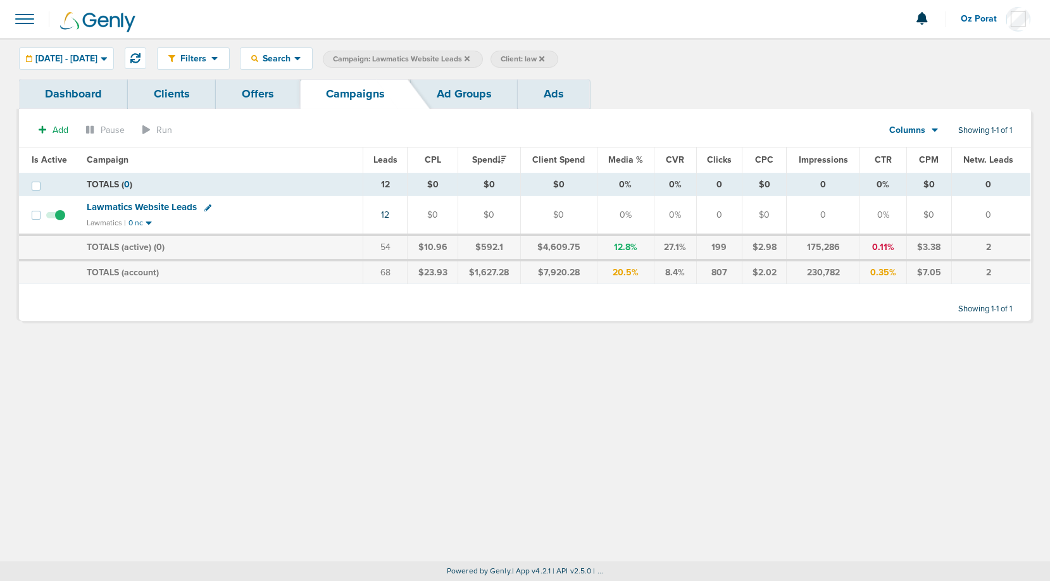
click at [470, 57] on icon at bounding box center [467, 59] width 5 height 8
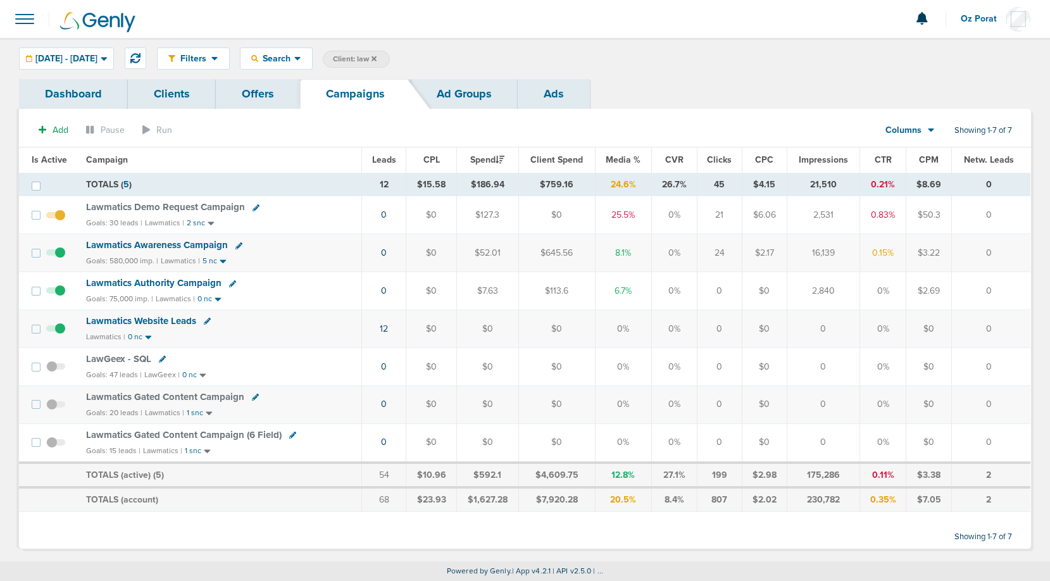
click at [377, 58] on icon at bounding box center [373, 58] width 5 height 5
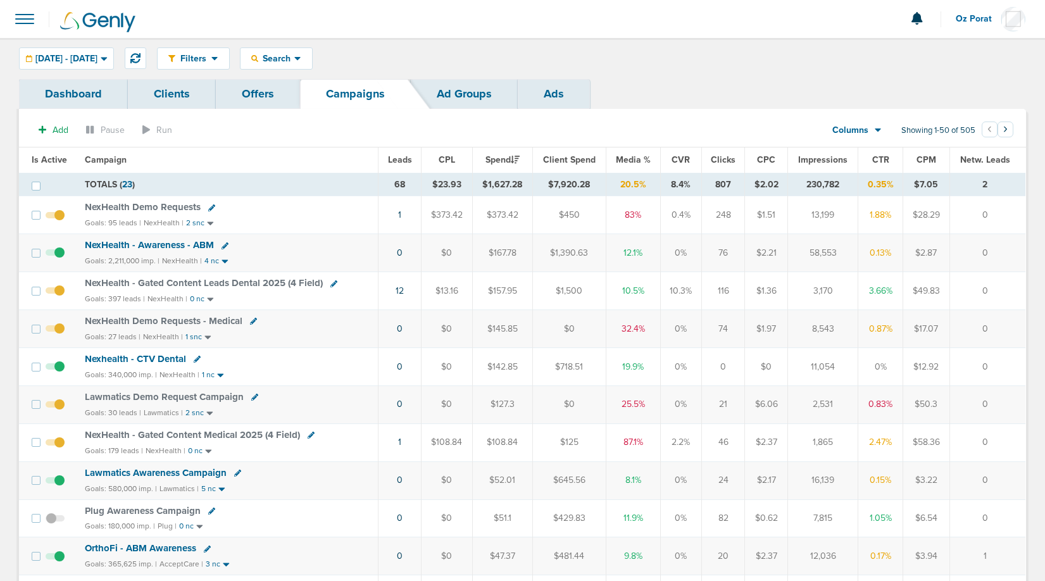
click at [20, 15] on span at bounding box center [25, 19] width 28 height 28
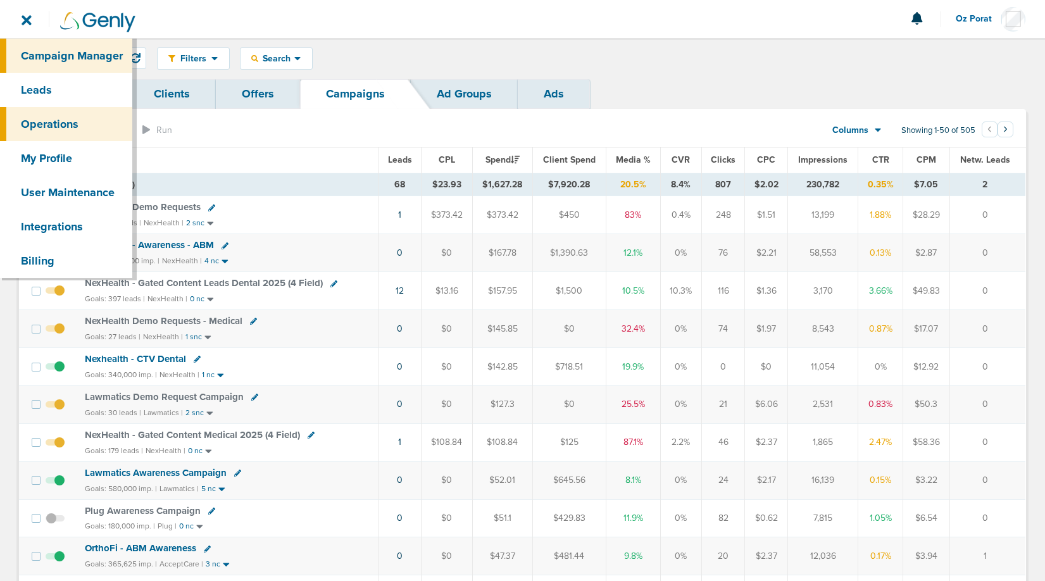
click at [54, 122] on link "Operations" at bounding box center [66, 124] width 132 height 34
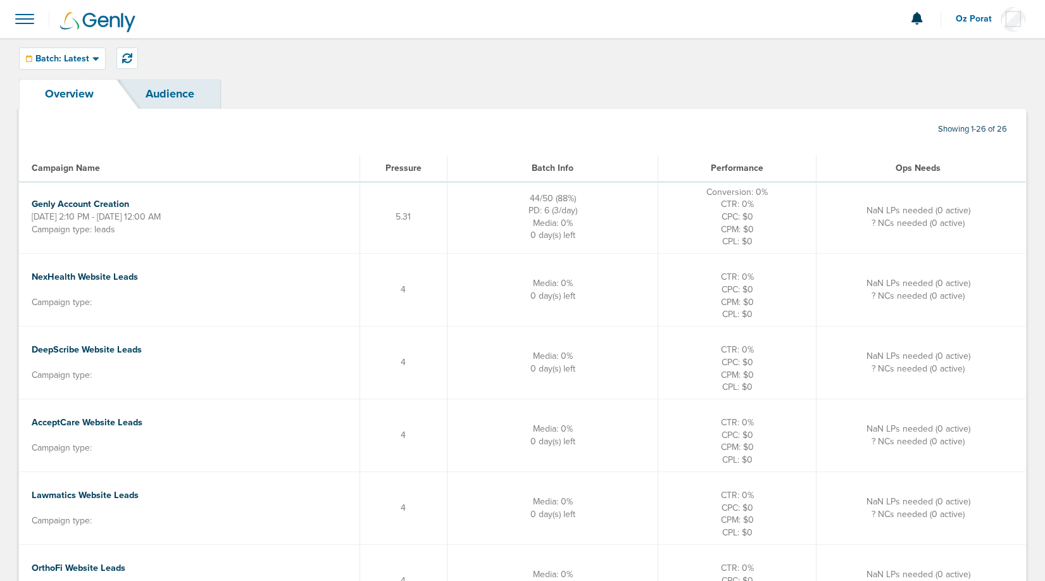
click at [28, 28] on span at bounding box center [25, 19] width 28 height 28
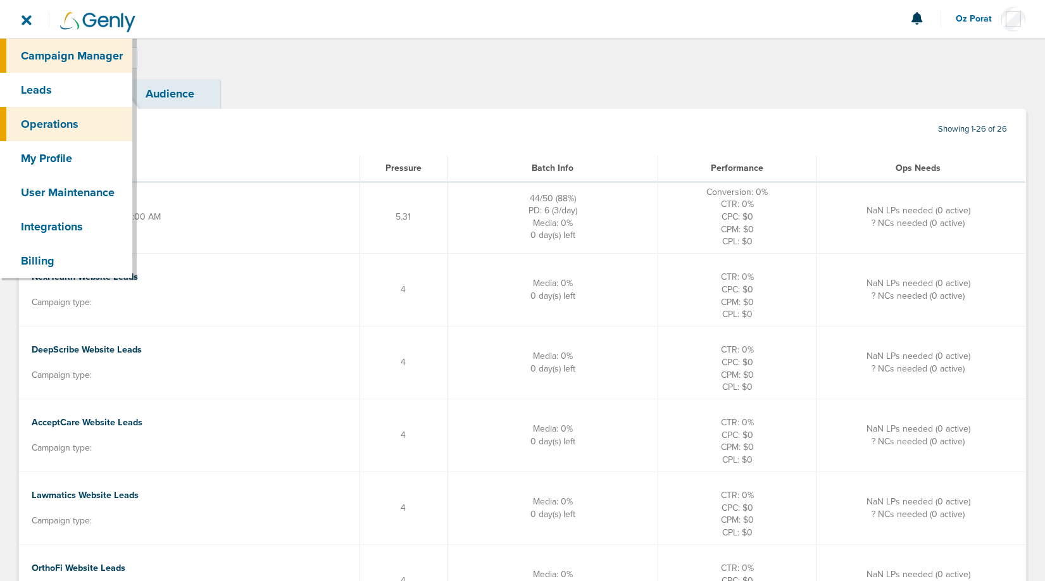
click at [56, 52] on link "Campaign Manager" at bounding box center [66, 56] width 132 height 34
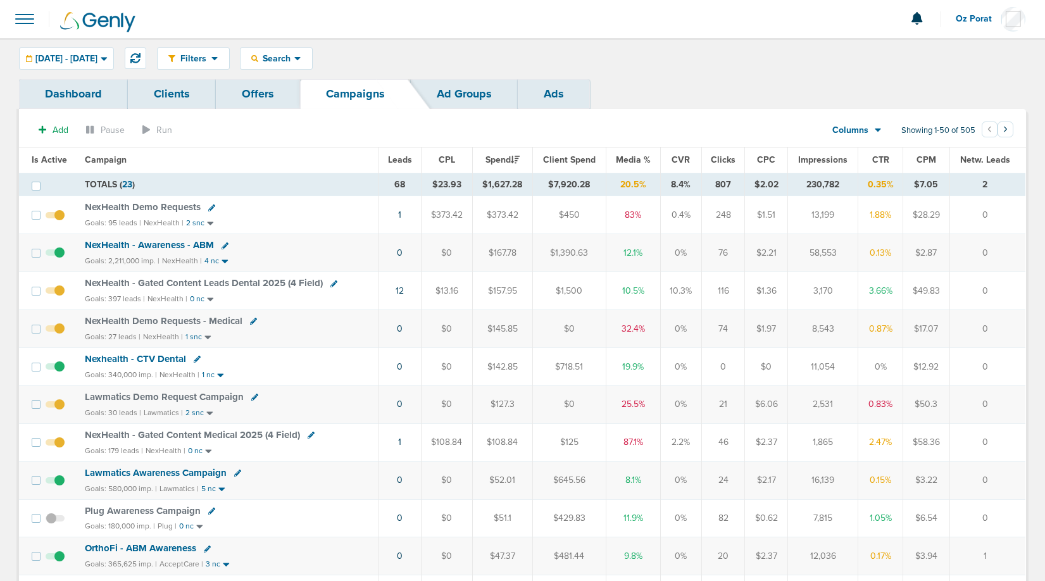
click at [208, 206] on icon at bounding box center [211, 207] width 7 height 7
select select
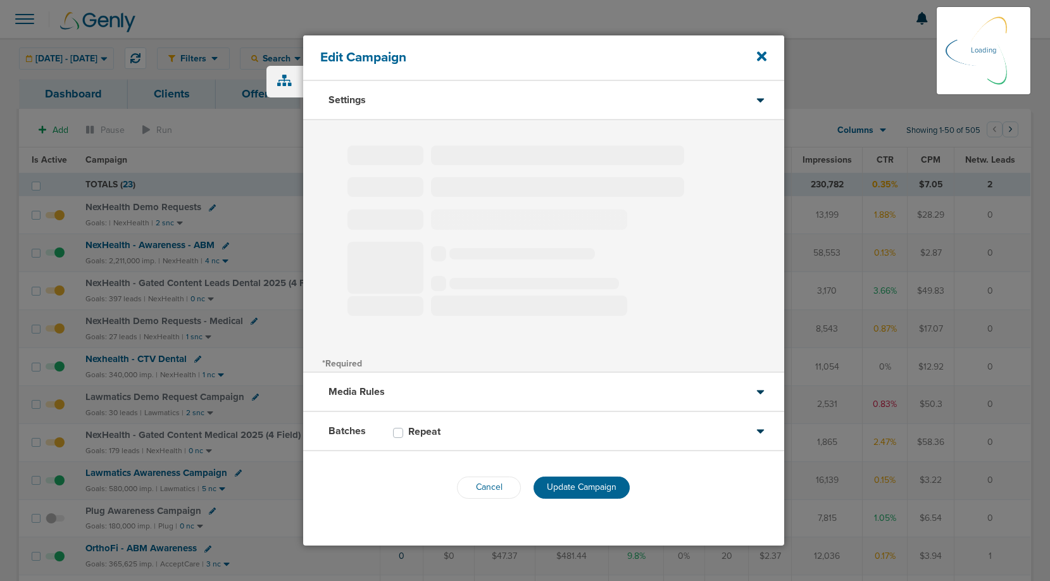
type input "NexHealth Demo Requests"
select select "Leads"
radio input "true"
select select "readWrite"
select select "1"
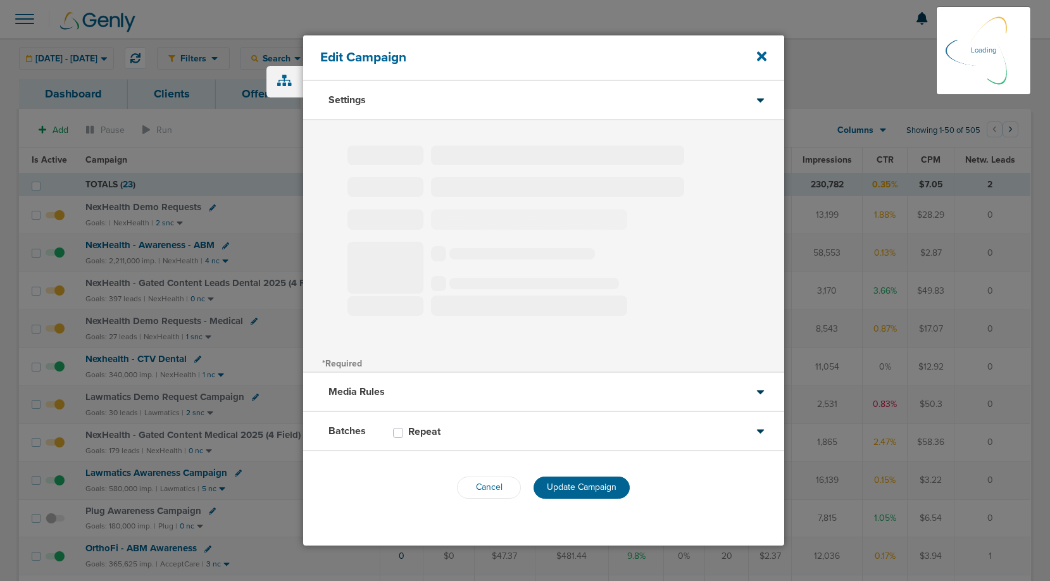
select select "1"
select select "2"
select select "3"
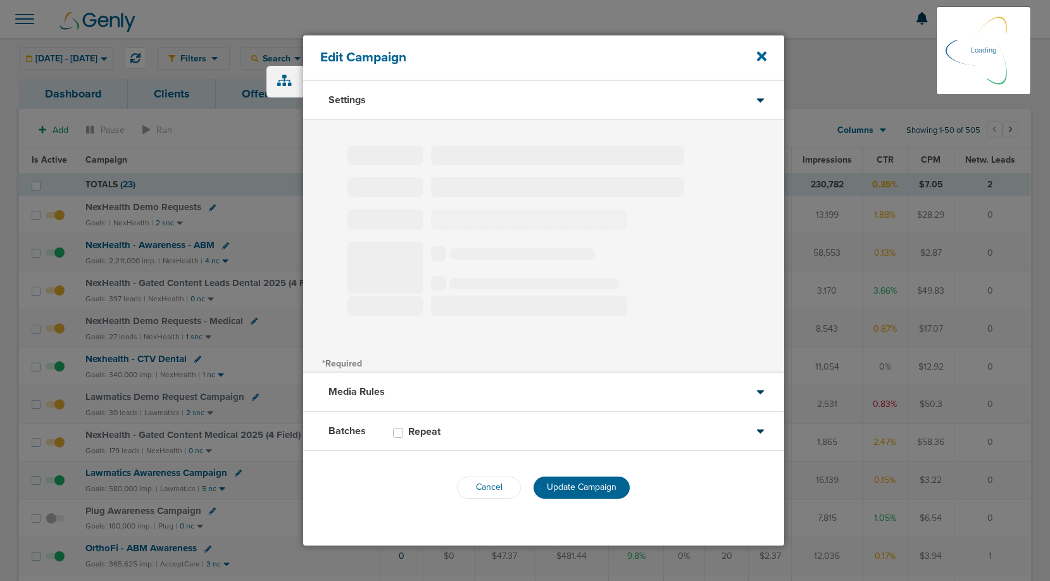
select select "4"
select select "6"
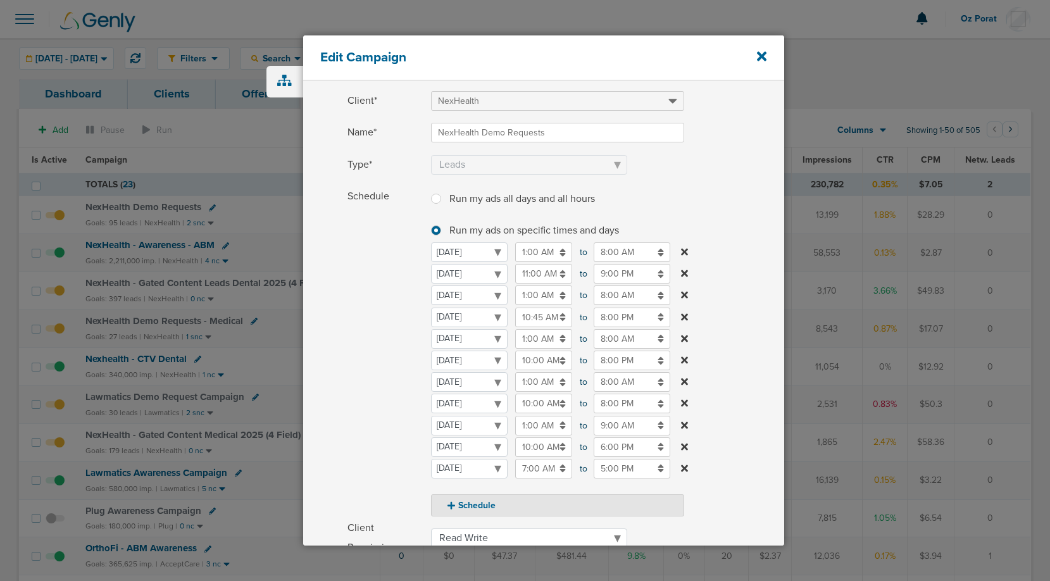
scroll to position [58, 0]
click at [547, 275] on input "11:00 AM" at bounding box center [543, 270] width 57 height 20
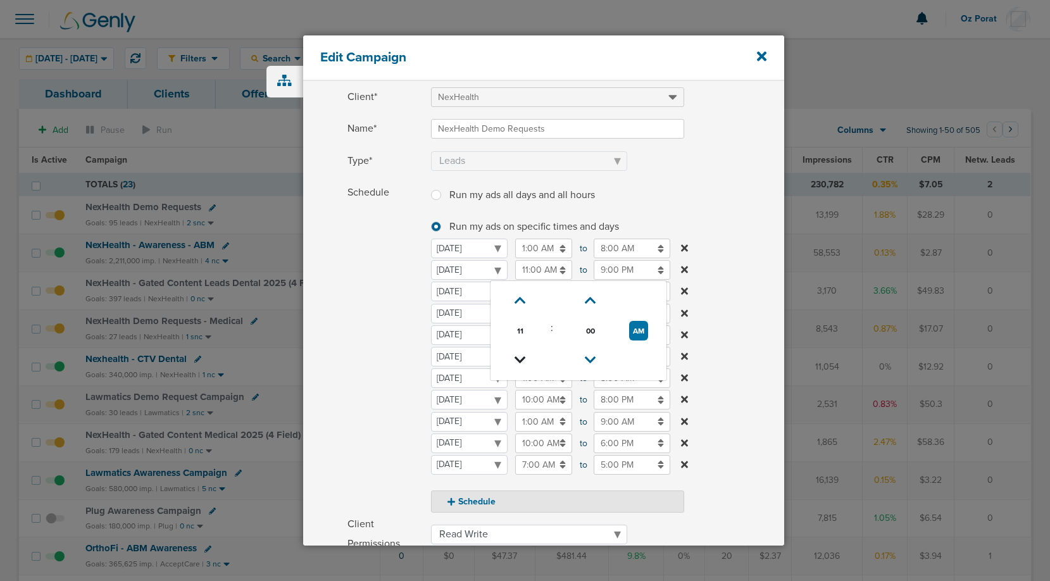
click at [520, 358] on icon at bounding box center [520, 360] width 11 height 8
type input "10:00 AM"
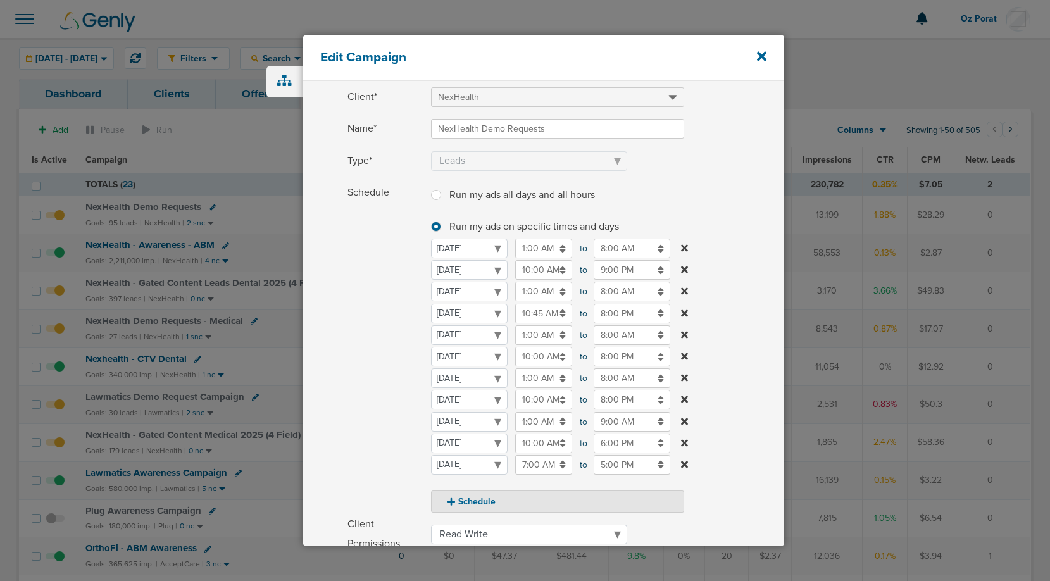
click at [739, 218] on label "Schedule Run my ads all days and all hours Run my ads all days and all hours Ru…" at bounding box center [565, 348] width 437 height 330
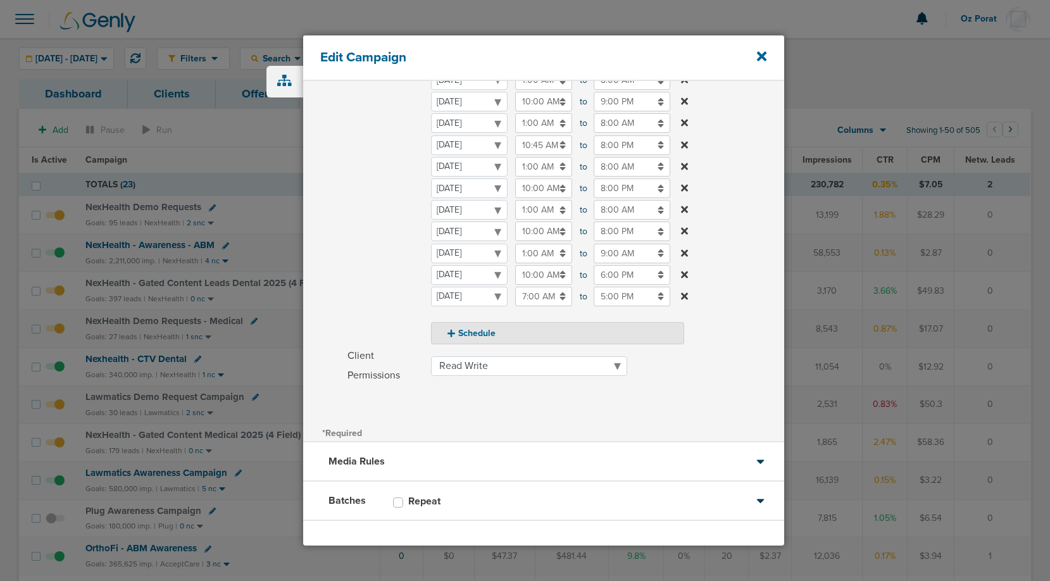
scroll to position [275, 0]
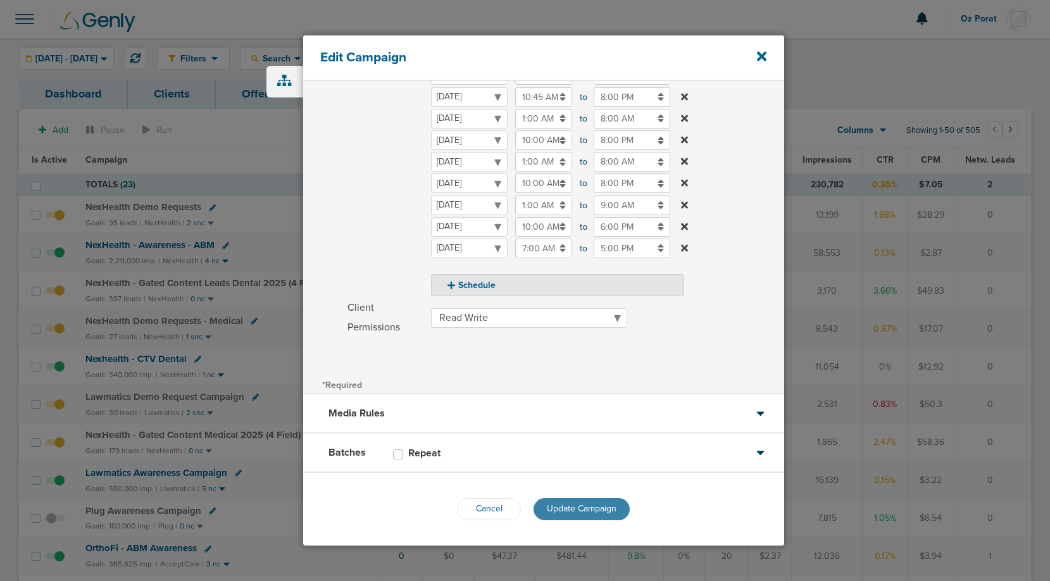
click at [577, 509] on span "Update Campaign" at bounding box center [582, 508] width 70 height 11
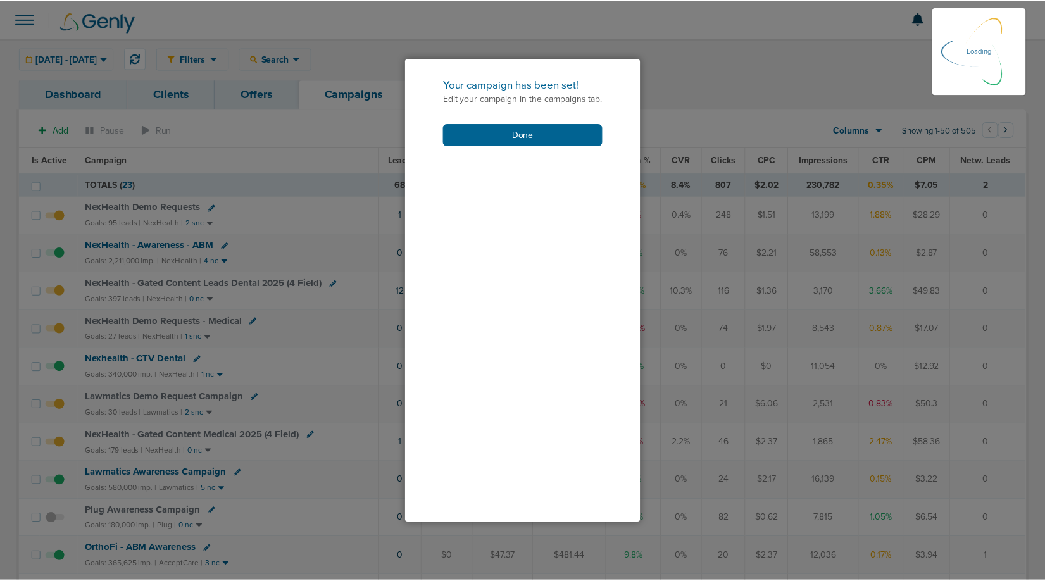
scroll to position [234, 0]
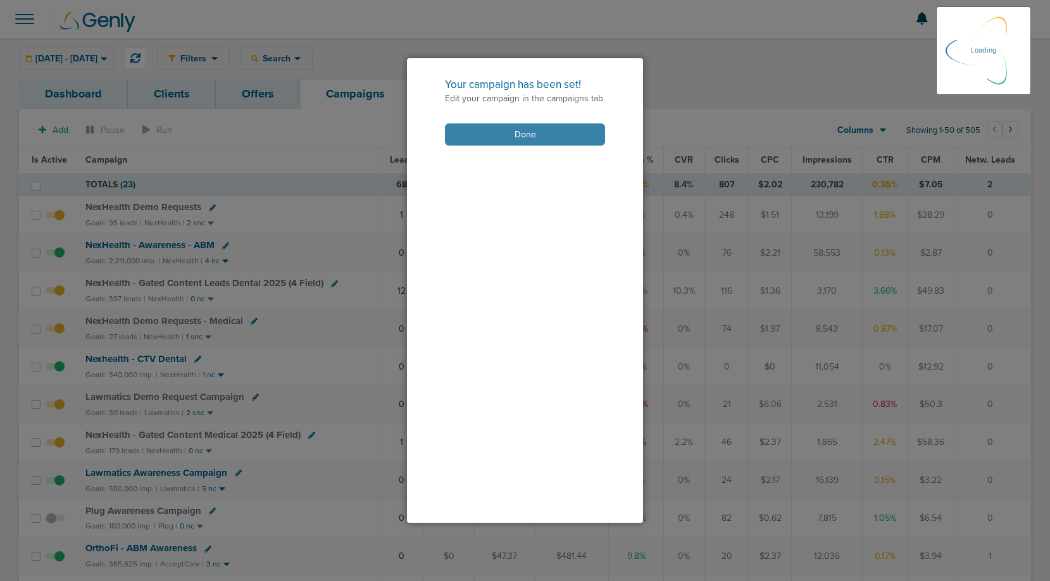
click at [547, 132] on button "Done" at bounding box center [525, 134] width 160 height 22
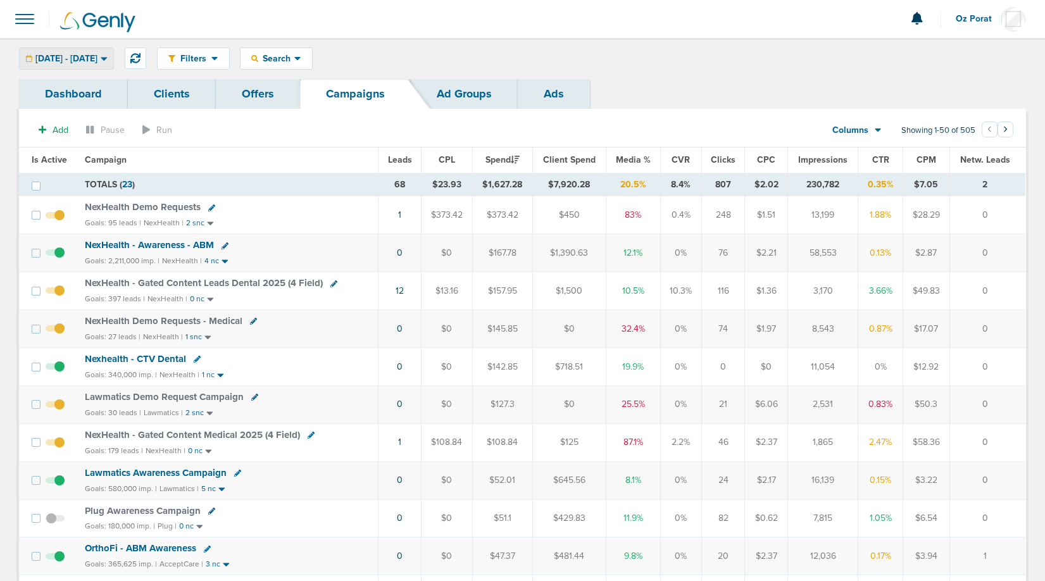
click at [97, 58] on span "08.13.2025 - 08.13.2025" at bounding box center [66, 58] width 62 height 9
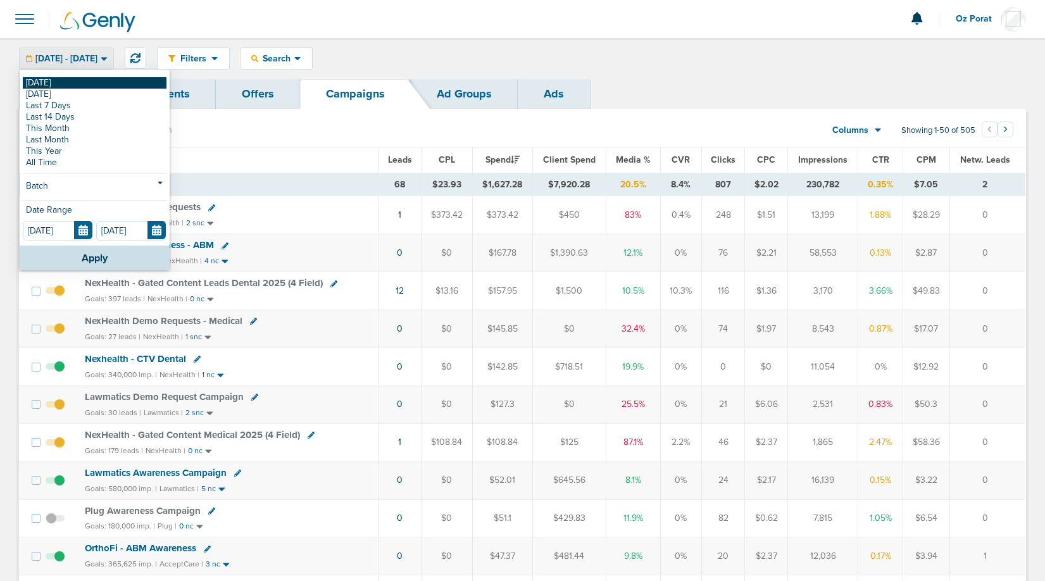
click at [60, 86] on link "[DATE]" at bounding box center [95, 82] width 144 height 11
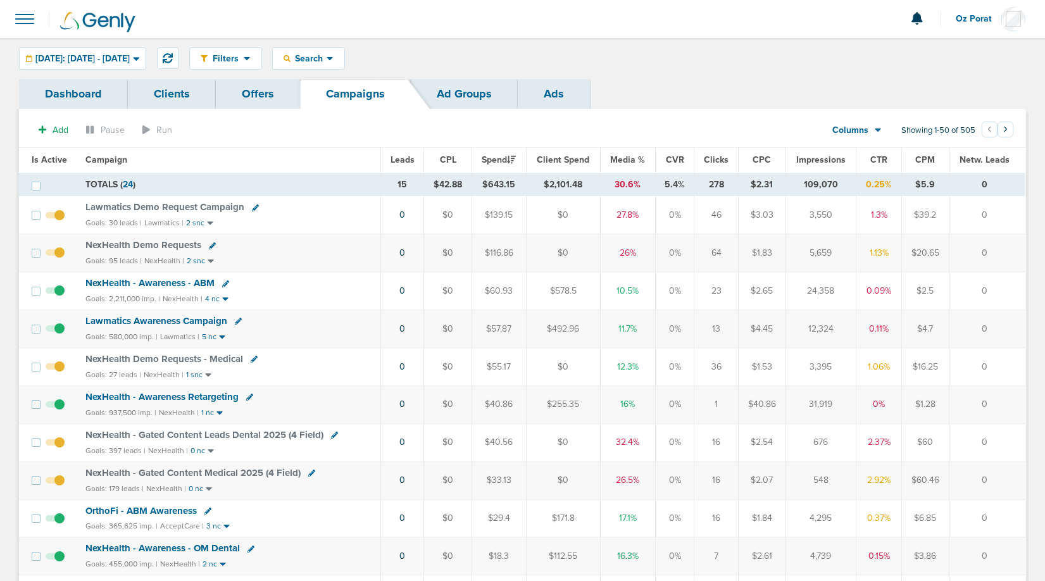
click at [407, 163] on span "Leads" at bounding box center [402, 159] width 24 height 11
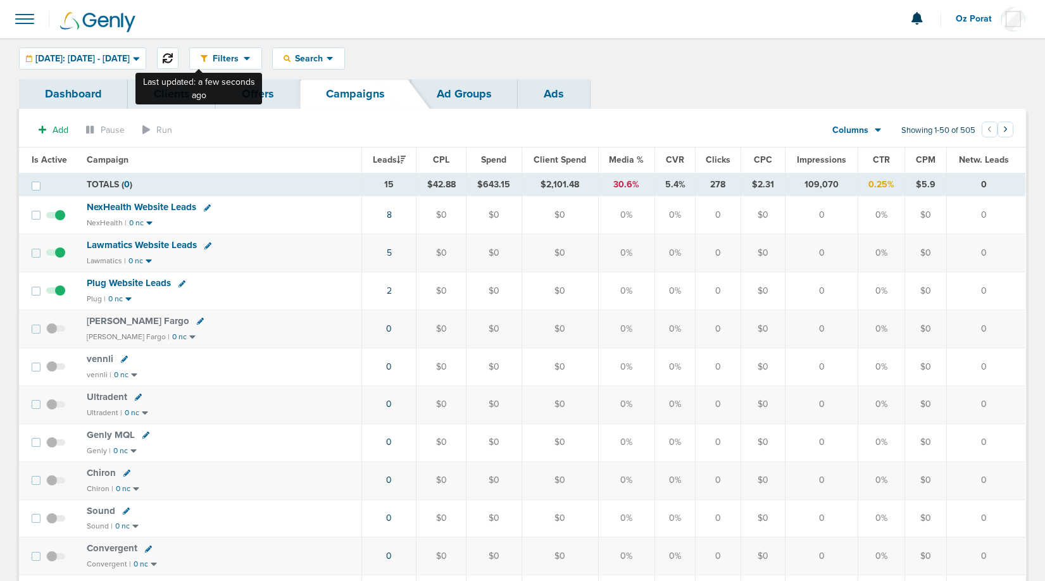
click at [173, 56] on icon at bounding box center [168, 58] width 10 height 10
click at [261, 65] on div "Filters" at bounding box center [226, 58] width 72 height 21
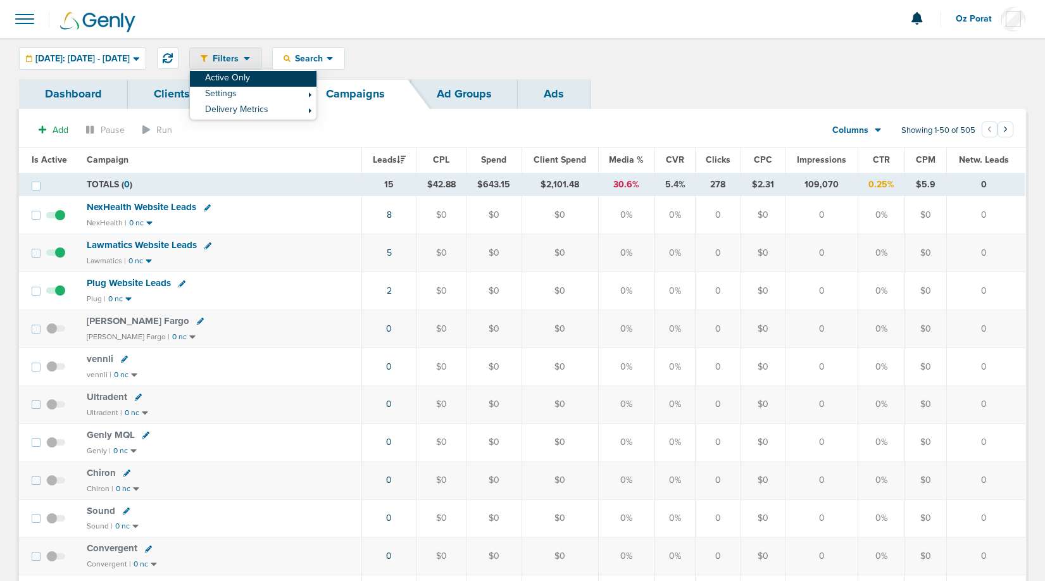
click at [260, 83] on link "Active Only" at bounding box center [253, 79] width 127 height 16
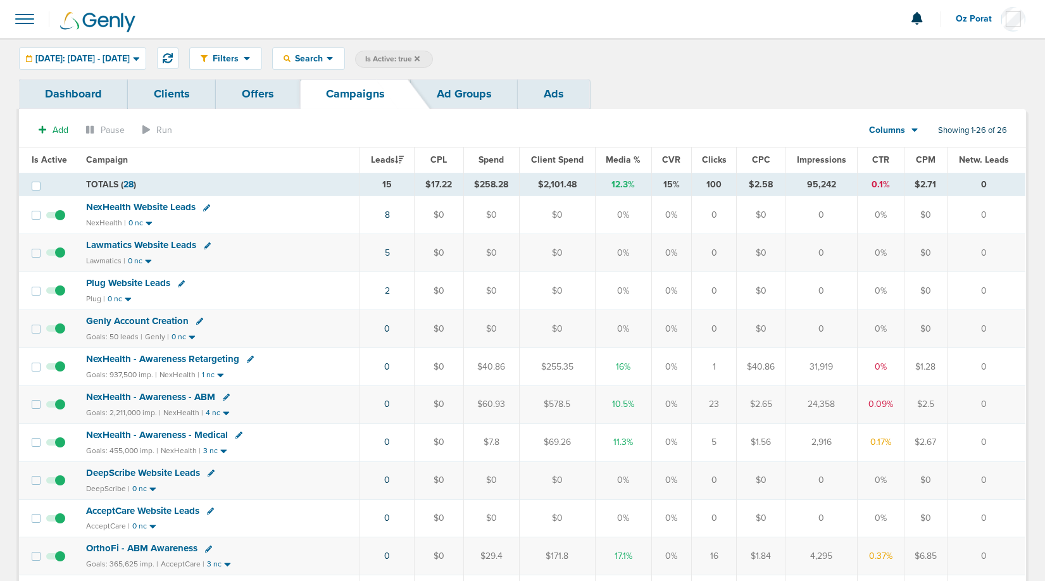
click at [492, 158] on span "Spend" at bounding box center [490, 159] width 25 height 11
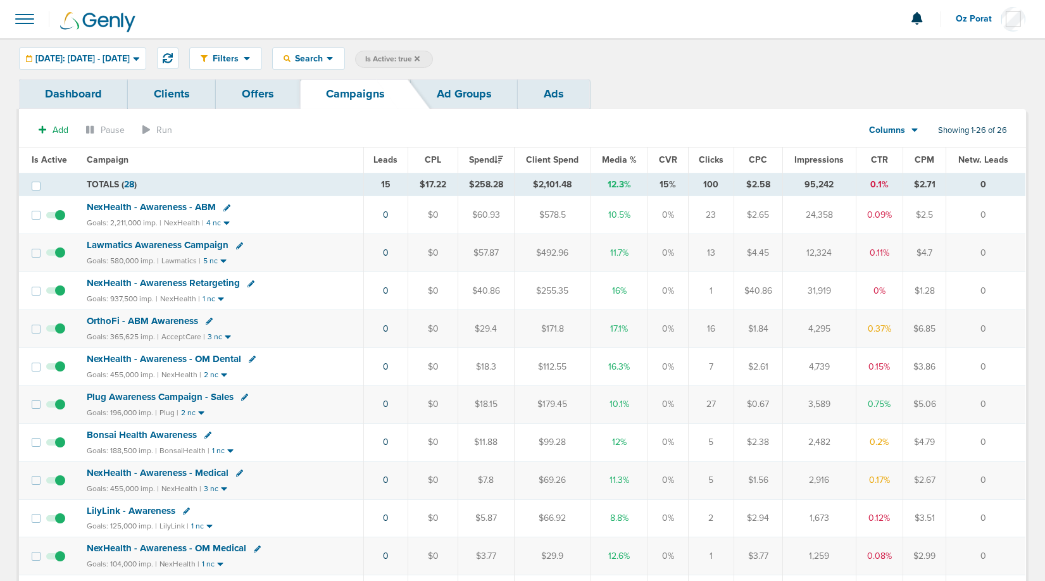
click at [17, 18] on span at bounding box center [25, 19] width 28 height 28
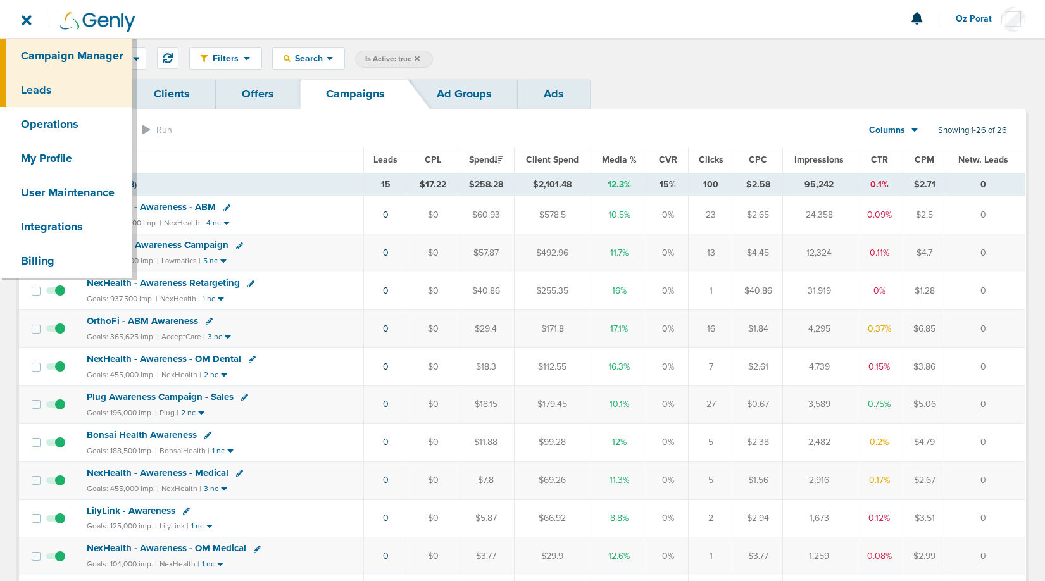
click at [34, 80] on link "Leads" at bounding box center [66, 90] width 132 height 34
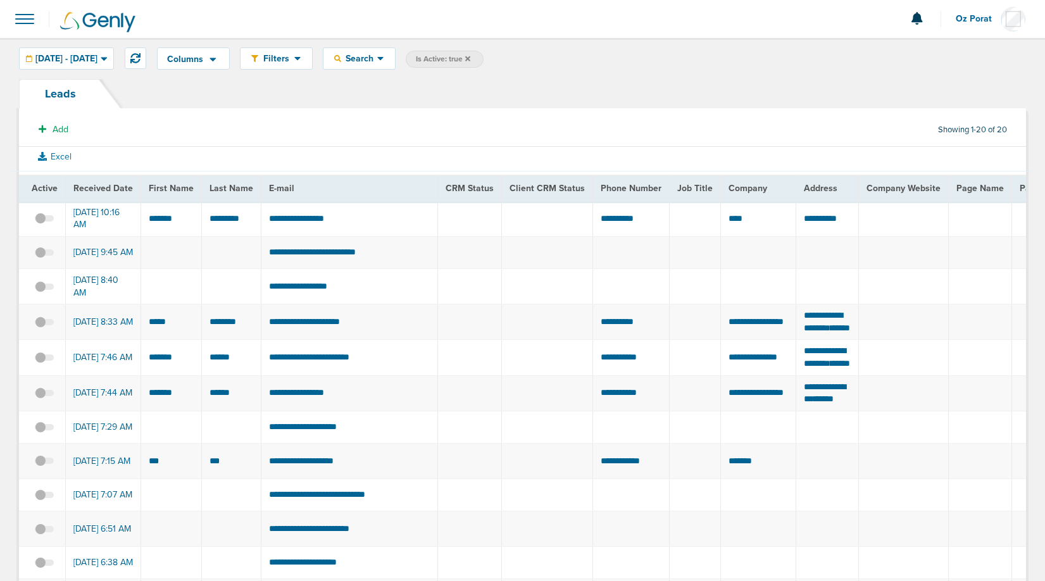
click at [28, 16] on span at bounding box center [25, 19] width 28 height 28
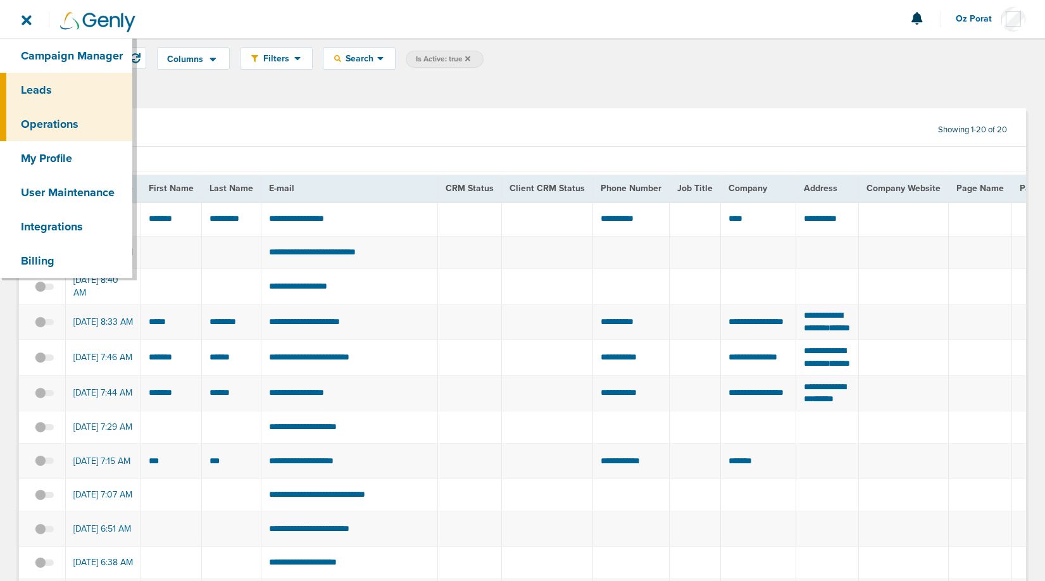
click at [42, 133] on link "Operations" at bounding box center [66, 124] width 132 height 34
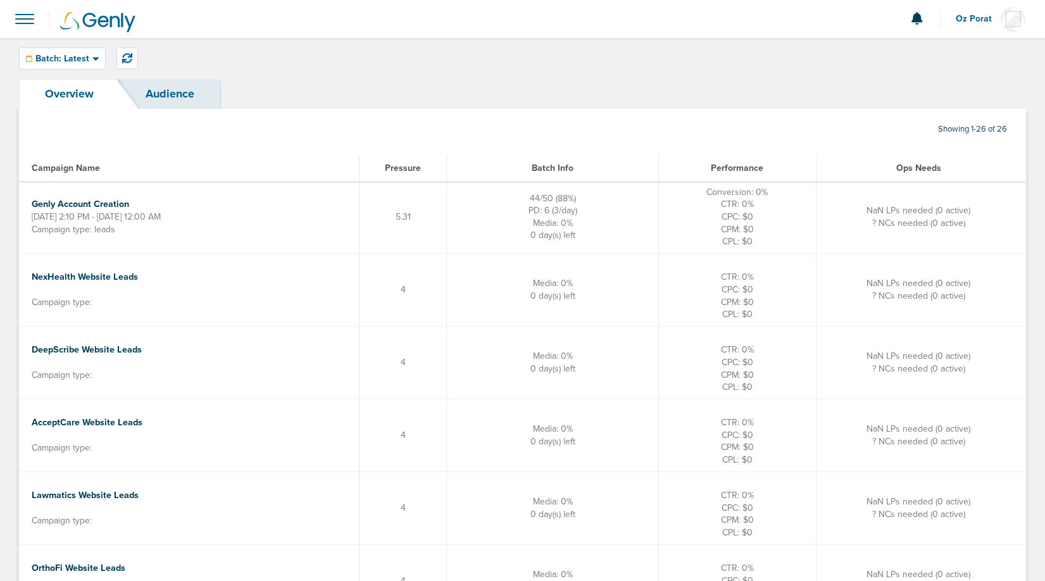
click at [130, 69] on div "Batch: Latest Today Yesterday Last 7 Days Last 14 Days This Month Last Month Th…" at bounding box center [522, 58] width 1045 height 41
click at [125, 60] on icon at bounding box center [127, 58] width 10 height 10
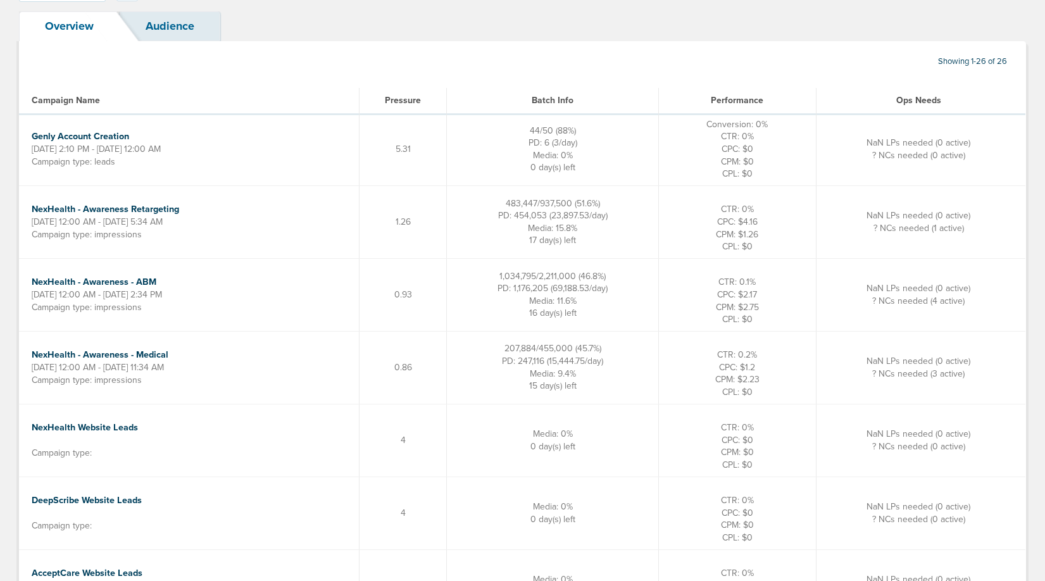
scroll to position [69, 0]
drag, startPoint x: 527, startPoint y: 201, endPoint x: 608, endPoint y: 245, distance: 92.9
click at [608, 245] on td "483,447/937,500 (51.6%) PD: 454,053 (23,897.53/day) Media: 15.8% 17 day(s) left" at bounding box center [553, 220] width 212 height 73
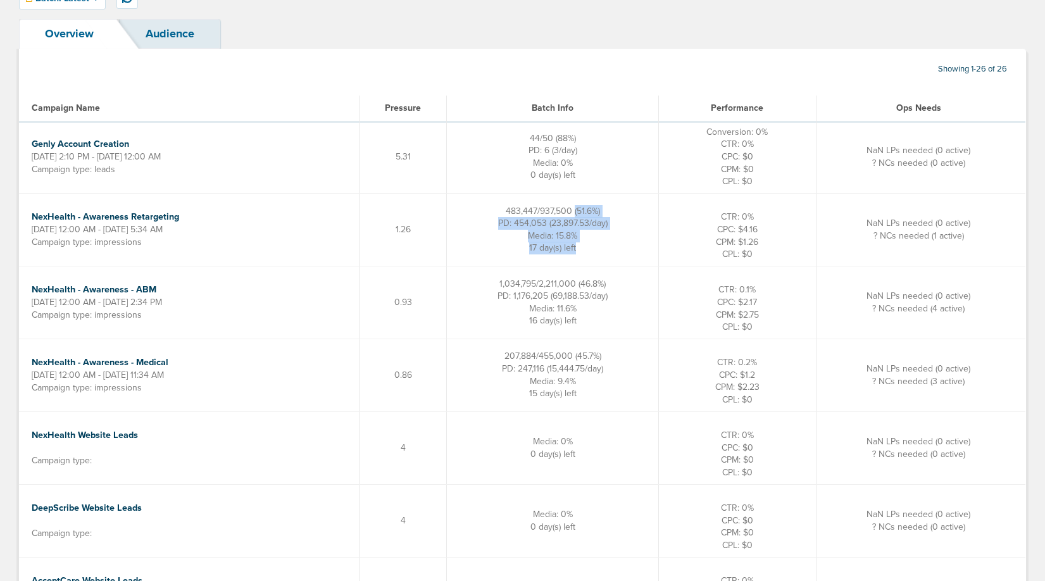
scroll to position [56, 0]
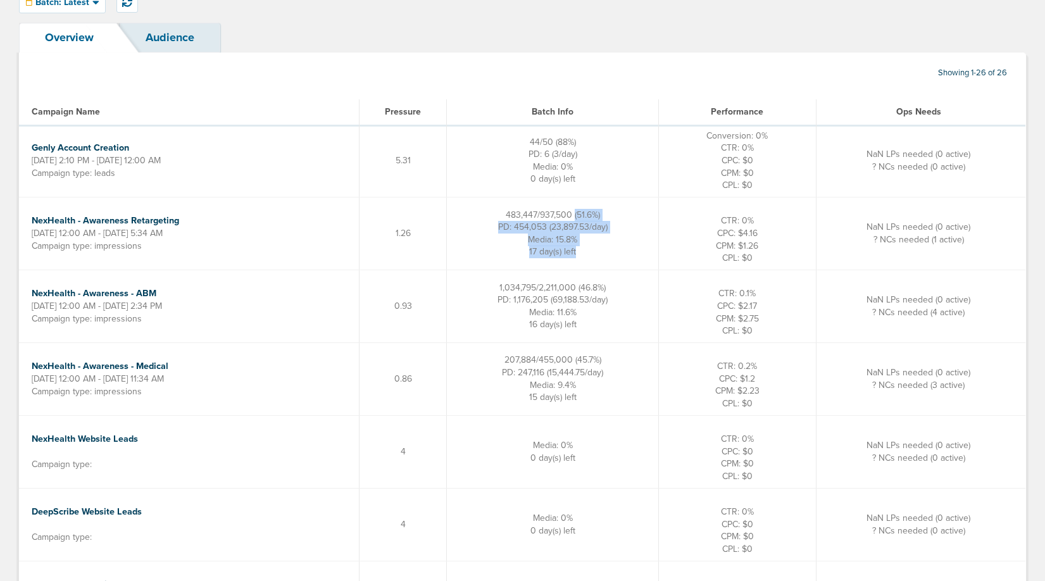
click at [577, 239] on span "Media: 15.8%" at bounding box center [552, 239] width 49 height 11
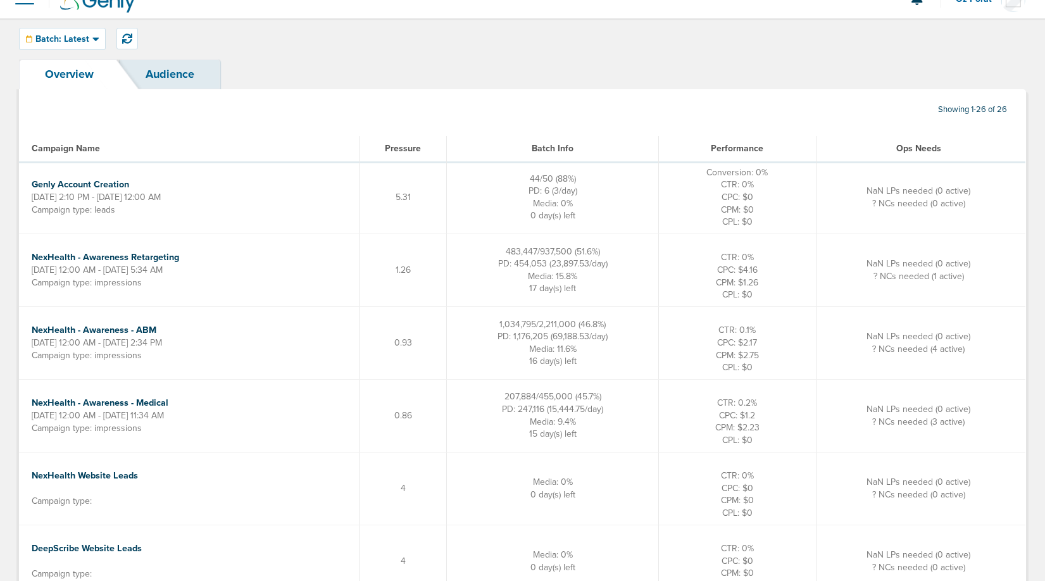
scroll to position [0, 0]
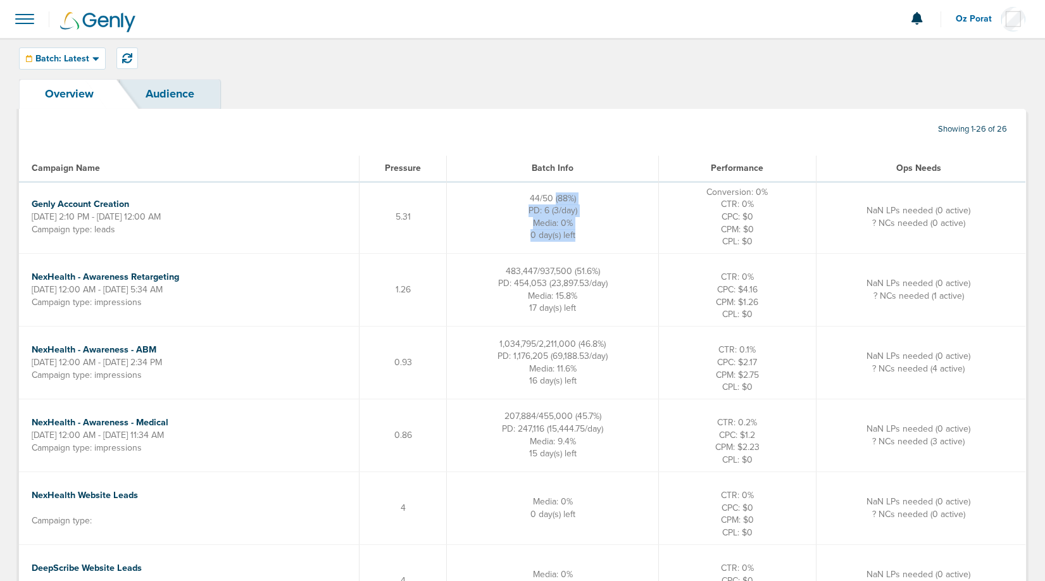
drag, startPoint x: 548, startPoint y: 197, endPoint x: 607, endPoint y: 234, distance: 69.7
click at [607, 234] on td "44/50 (88%) PD: 6 (3/day) Media: 0% 0 day(s) left" at bounding box center [553, 217] width 212 height 72
click at [575, 293] on span "Media: 15.8%" at bounding box center [552, 295] width 49 height 11
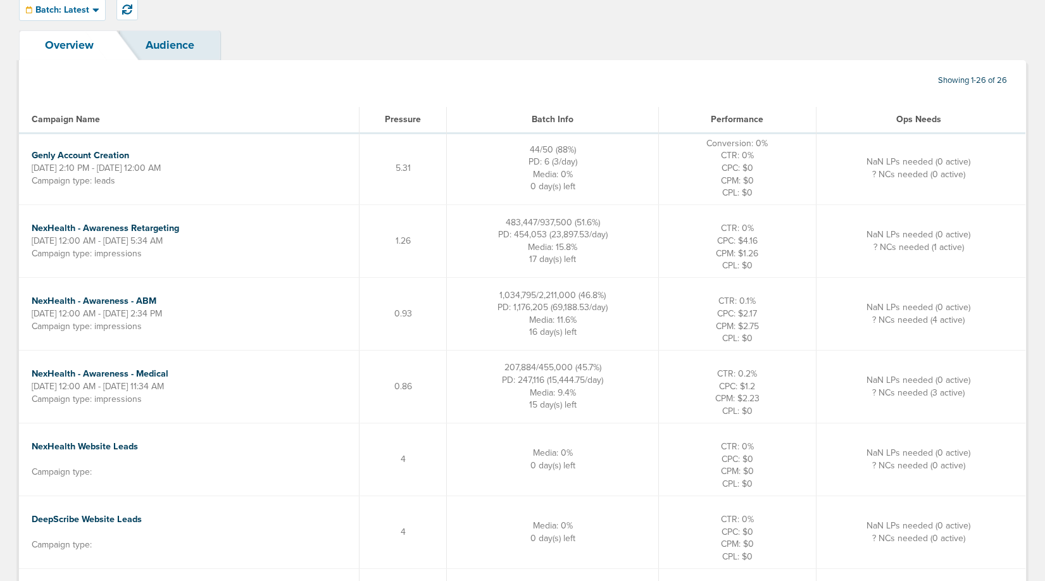
scroll to position [51, 0]
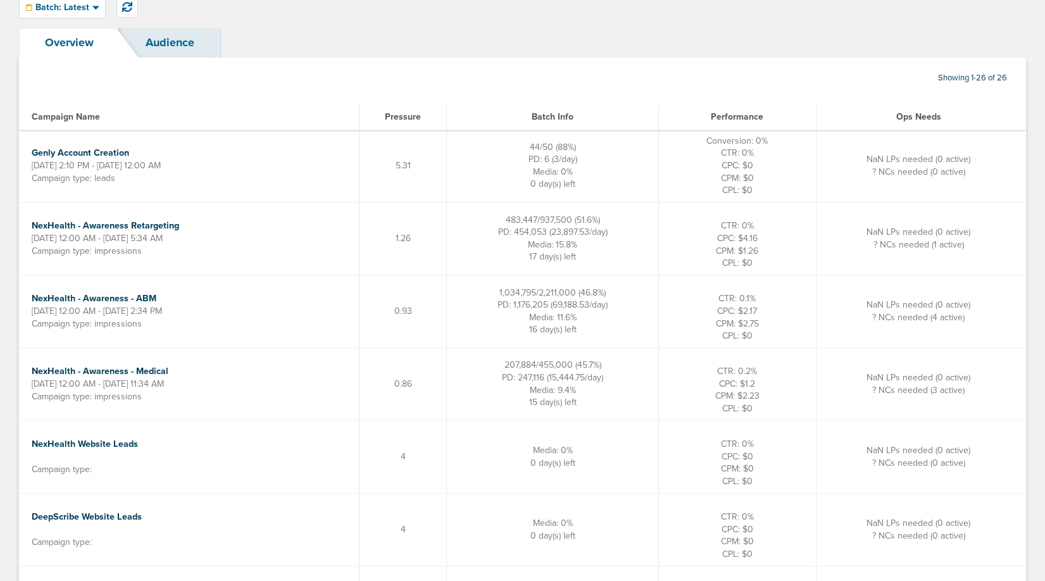
drag, startPoint x: 527, startPoint y: 216, endPoint x: 558, endPoint y: 218, distance: 31.1
click at [558, 218] on span "483,447/937,500 (51.6%)" at bounding box center [553, 220] width 94 height 11
drag, startPoint x: 595, startPoint y: 217, endPoint x: 580, endPoint y: 217, distance: 15.2
click at [580, 217] on span "483,447/937,500 (51.6%)" at bounding box center [553, 220] width 94 height 11
drag, startPoint x: 596, startPoint y: 217, endPoint x: 620, endPoint y: 218, distance: 24.7
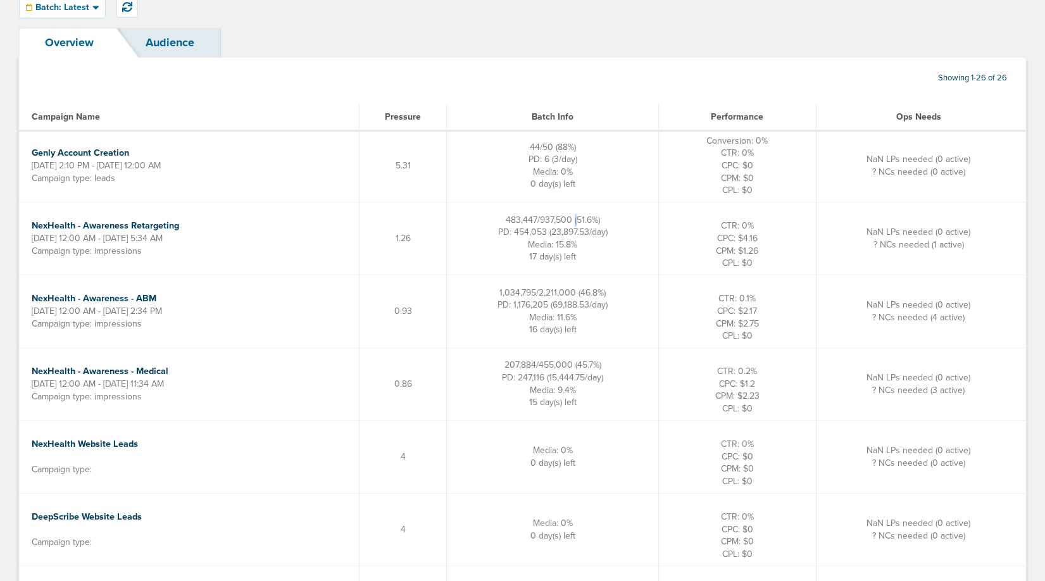
click at [600, 218] on span "483,447/937,500 (51.6%)" at bounding box center [553, 220] width 94 height 11
click at [633, 234] on td "483,447/937,500 (51.6%) PD: 454,053 (23,897.53/day) Media: 15.8% 17 day(s) left" at bounding box center [553, 238] width 212 height 73
drag, startPoint x: 628, startPoint y: 232, endPoint x: 572, endPoint y: 232, distance: 56.3
click at [572, 232] on span "PD: 454,053 (23,897.53/day)" at bounding box center [552, 232] width 109 height 11
drag, startPoint x: 601, startPoint y: 246, endPoint x: 548, endPoint y: 245, distance: 53.2
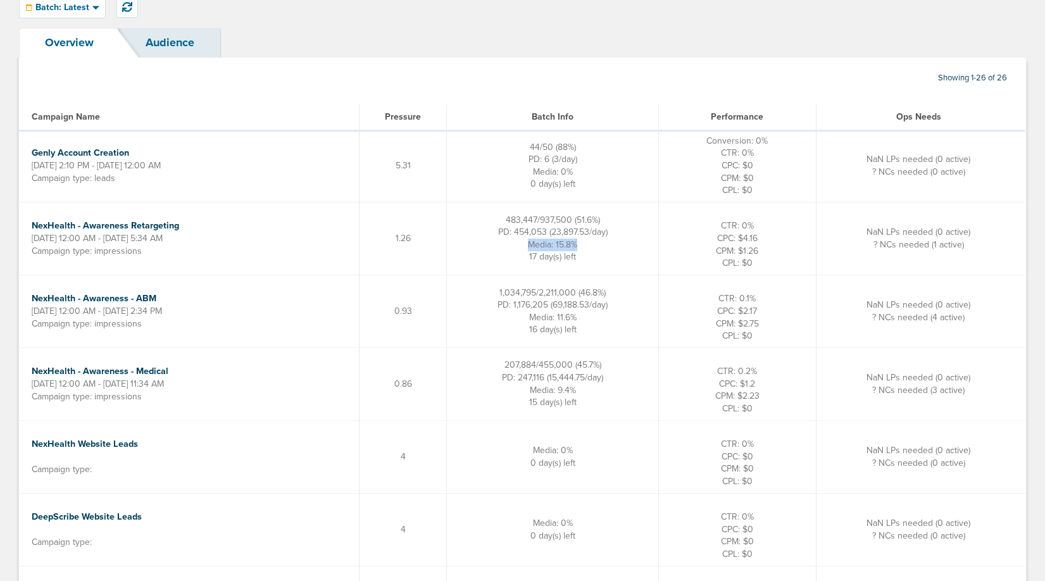
click at [548, 245] on td "483,447/937,500 (51.6%) PD: 454,053 (23,897.53/day) Media: 15.8% 17 day(s) left" at bounding box center [553, 238] width 212 height 73
drag, startPoint x: 602, startPoint y: 258, endPoint x: 539, endPoint y: 258, distance: 63.3
click at [539, 258] on td "483,447/937,500 (51.6%) PD: 454,053 (23,897.53/day) Media: 15.8% 17 day(s) left" at bounding box center [553, 238] width 212 height 73
drag, startPoint x: 866, startPoint y: 227, endPoint x: 968, endPoint y: 253, distance: 105.6
click at [968, 253] on td "NaN LPs needed (0 active) ? NCs needed (1 active)" at bounding box center [920, 238] width 209 height 73
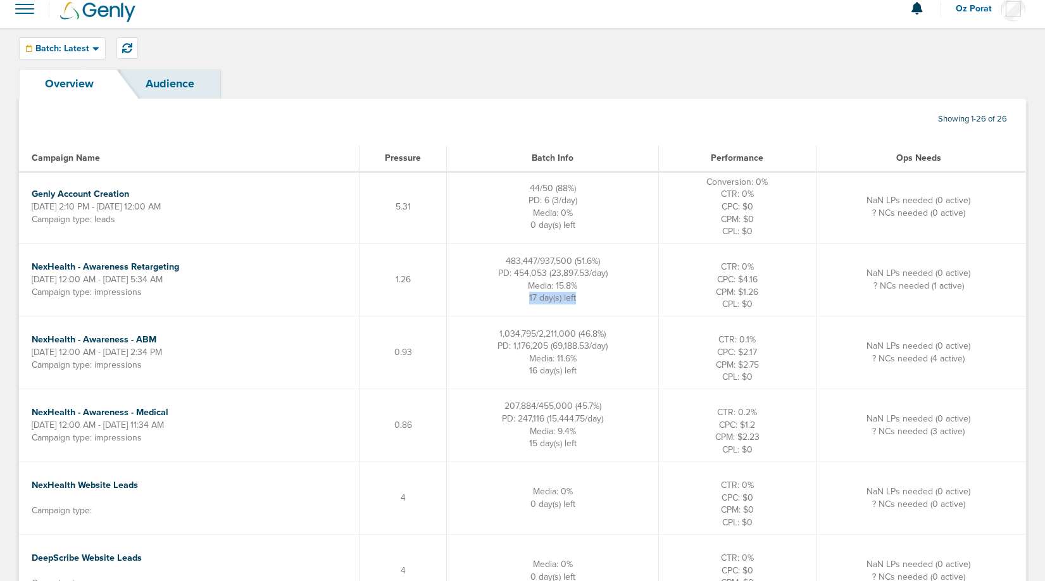
scroll to position [9, 0]
click at [126, 45] on icon at bounding box center [127, 49] width 10 height 10
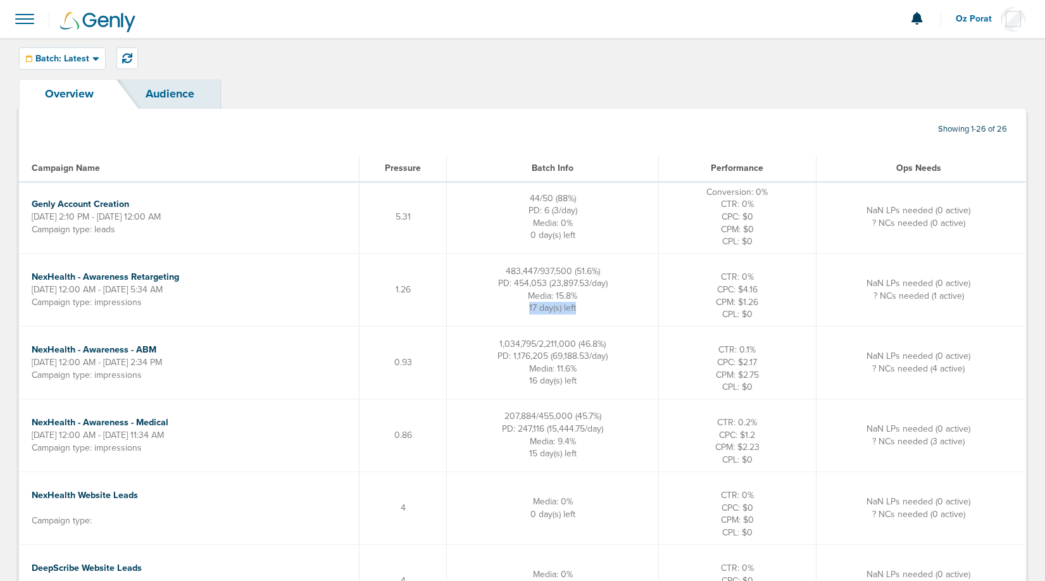
drag, startPoint x: 866, startPoint y: 188, endPoint x: 979, endPoint y: 251, distance: 129.5
click at [979, 251] on td "NaN LPs needed (0 active) ? NCs needed (0 active)" at bounding box center [920, 217] width 209 height 72
click at [131, 56] on button at bounding box center [127, 58] width 22 height 22
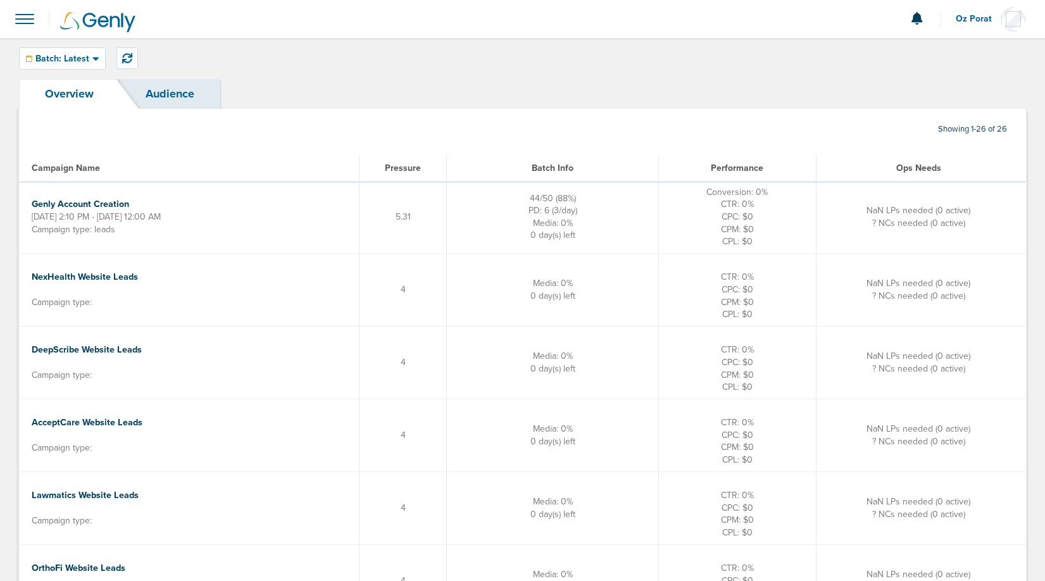
click at [17, 18] on span at bounding box center [25, 19] width 28 height 28
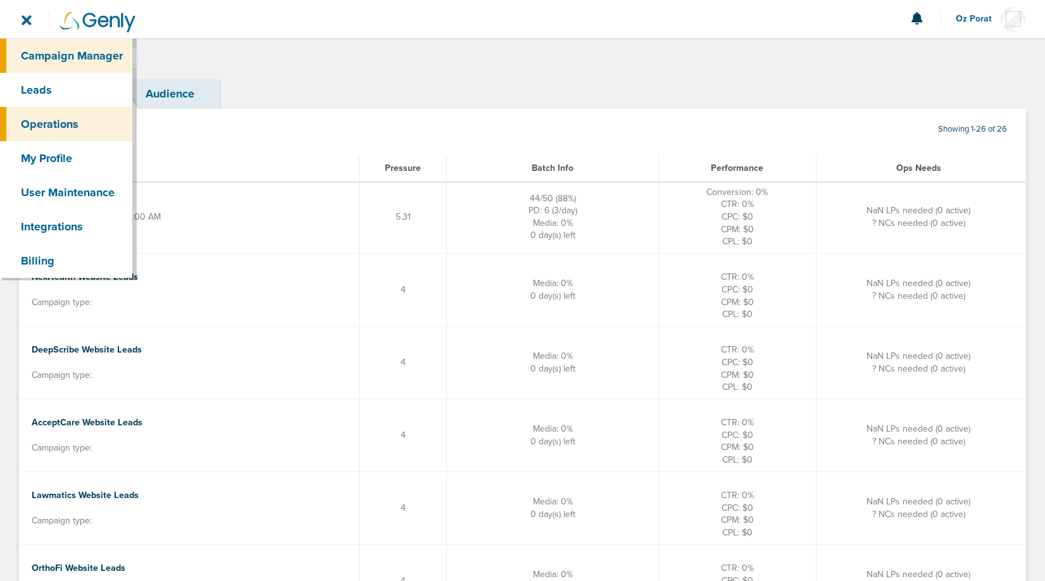
click at [45, 61] on link "Campaign Manager" at bounding box center [66, 56] width 132 height 34
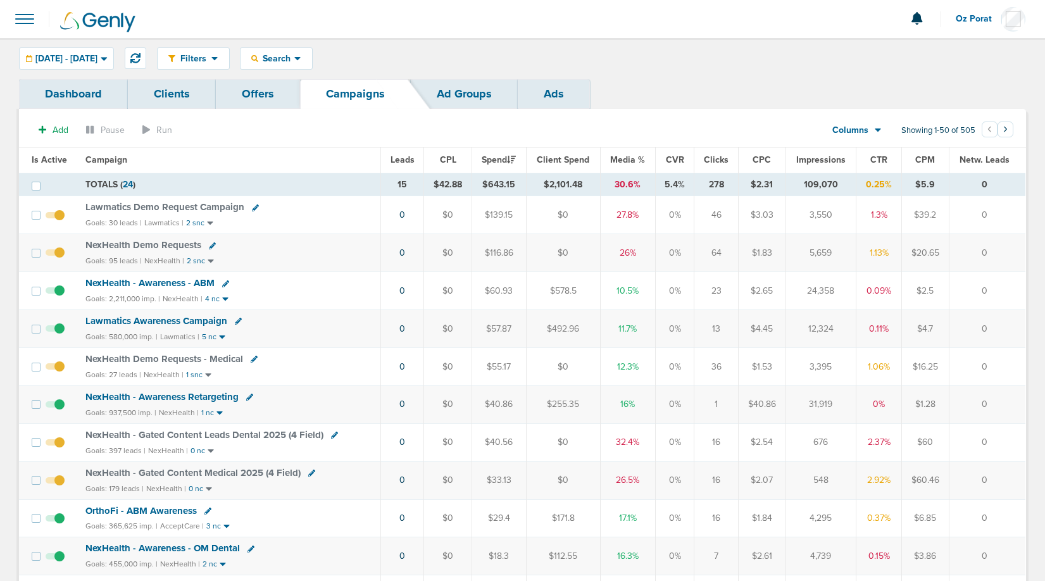
click at [51, 259] on span at bounding box center [55, 259] width 19 height 0
click at [55, 256] on input "checkbox" at bounding box center [55, 256] width 0 height 0
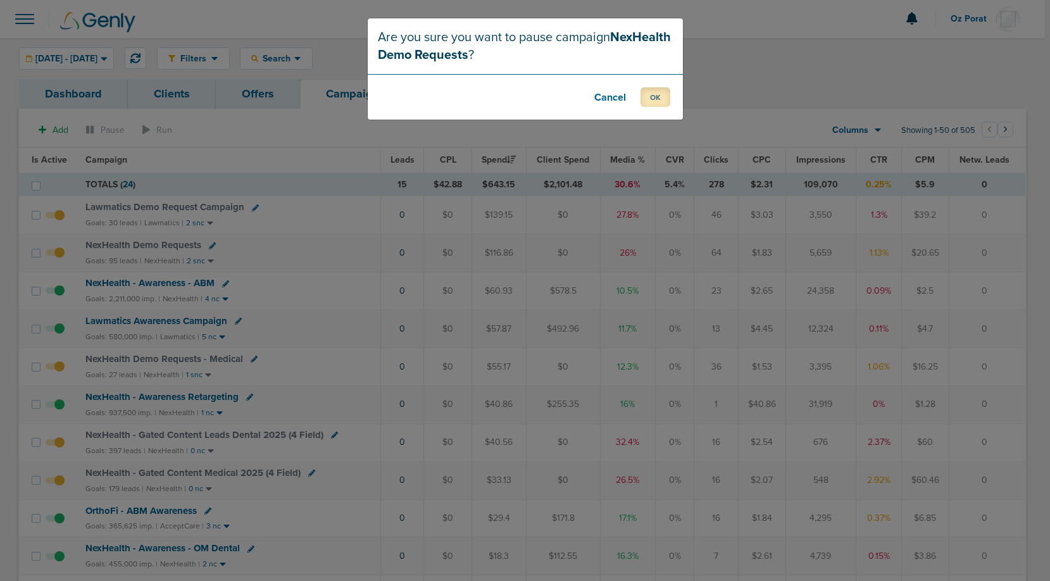
click at [658, 88] on button "OK" at bounding box center [655, 97] width 30 height 20
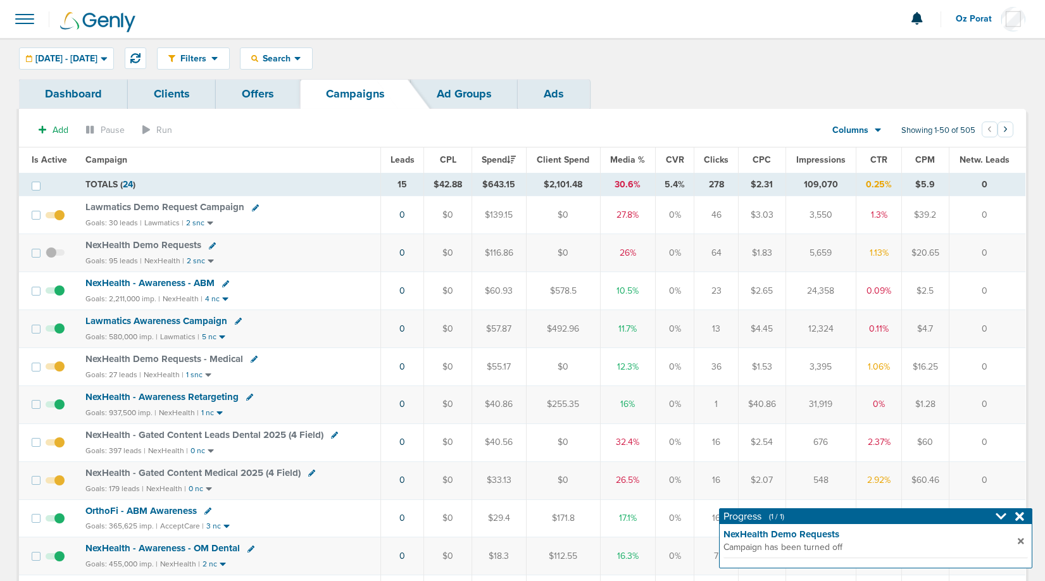
click at [54, 259] on span at bounding box center [55, 259] width 19 height 0
click at [55, 256] on input "checkbox" at bounding box center [55, 256] width 0 height 0
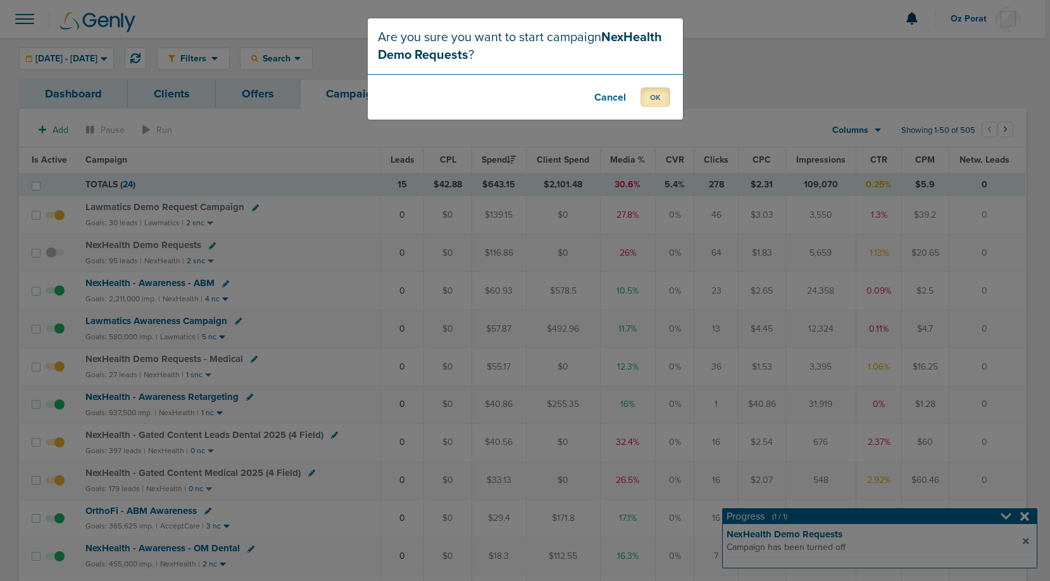
click at [662, 101] on button "OK" at bounding box center [655, 97] width 30 height 20
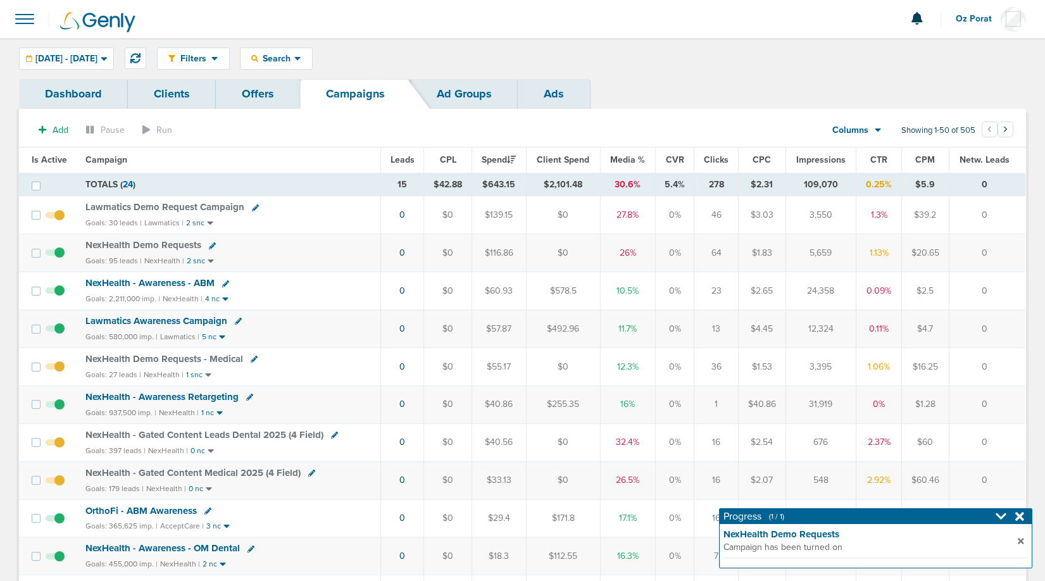
click at [24, 16] on span at bounding box center [25, 19] width 28 height 28
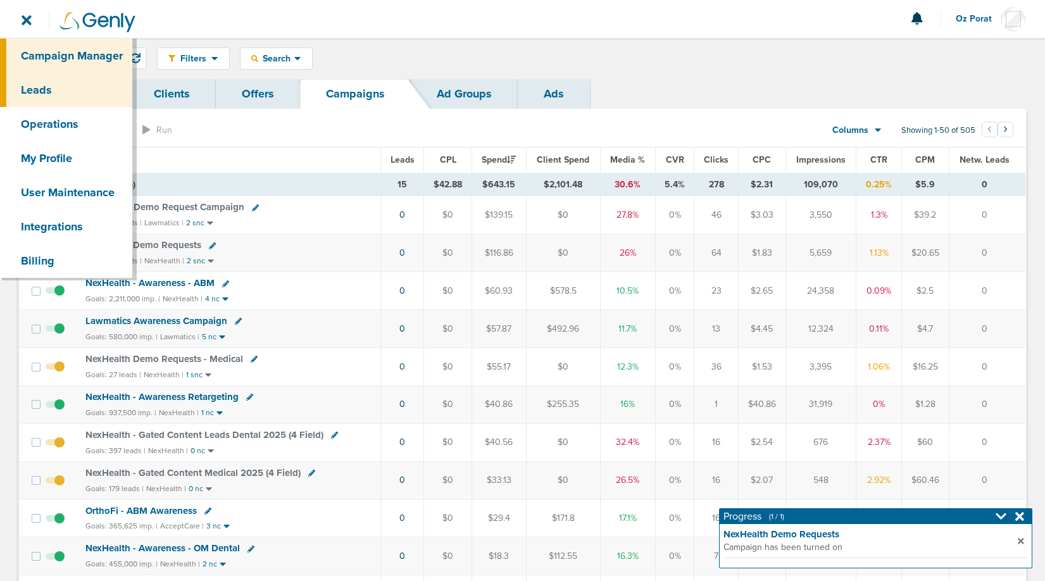
click at [63, 90] on link "Leads" at bounding box center [66, 90] width 132 height 34
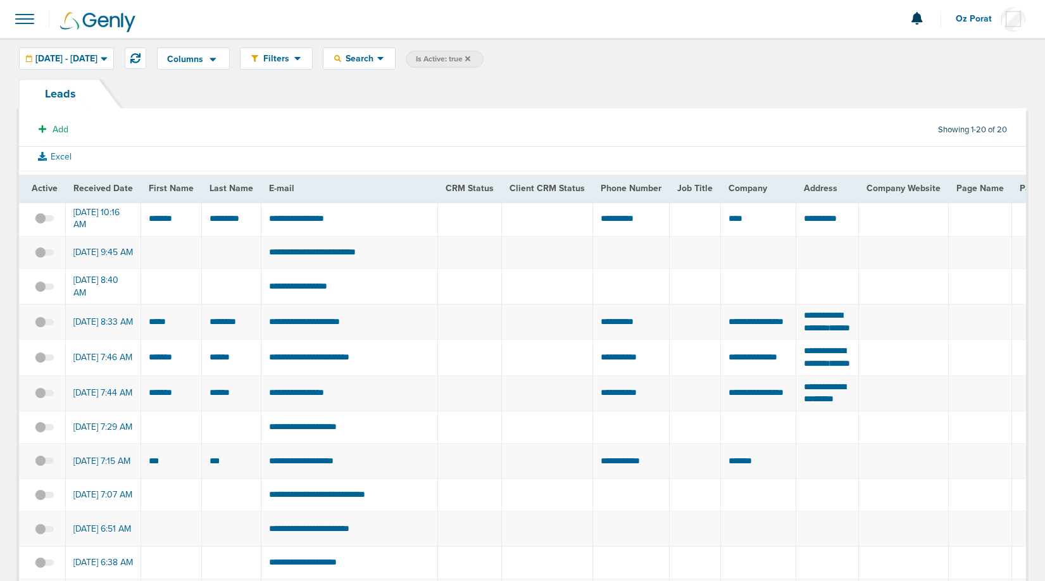
click at [13, 18] on span at bounding box center [25, 19] width 28 height 28
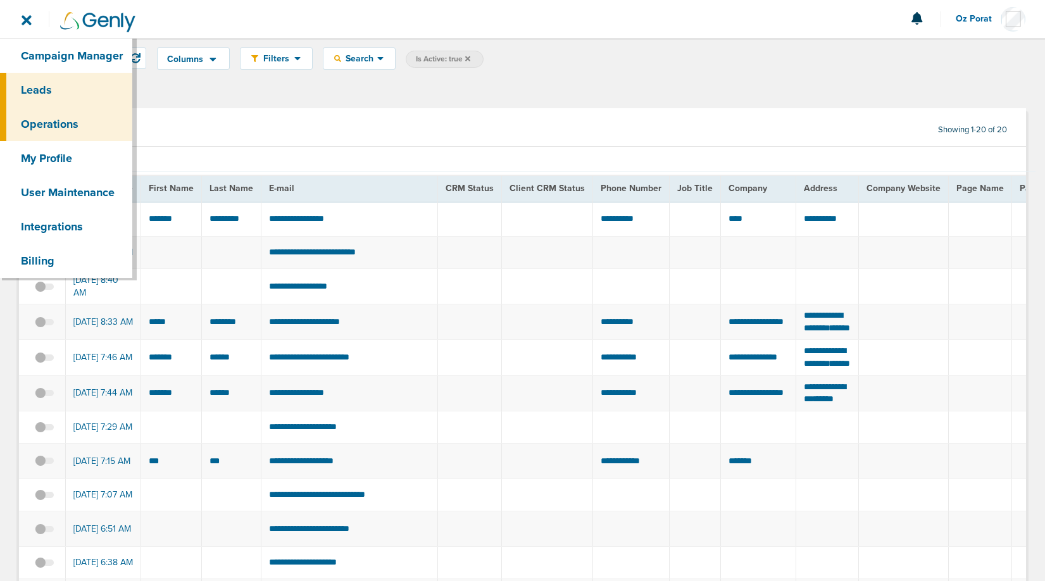
click at [56, 116] on link "Operations" at bounding box center [66, 124] width 132 height 34
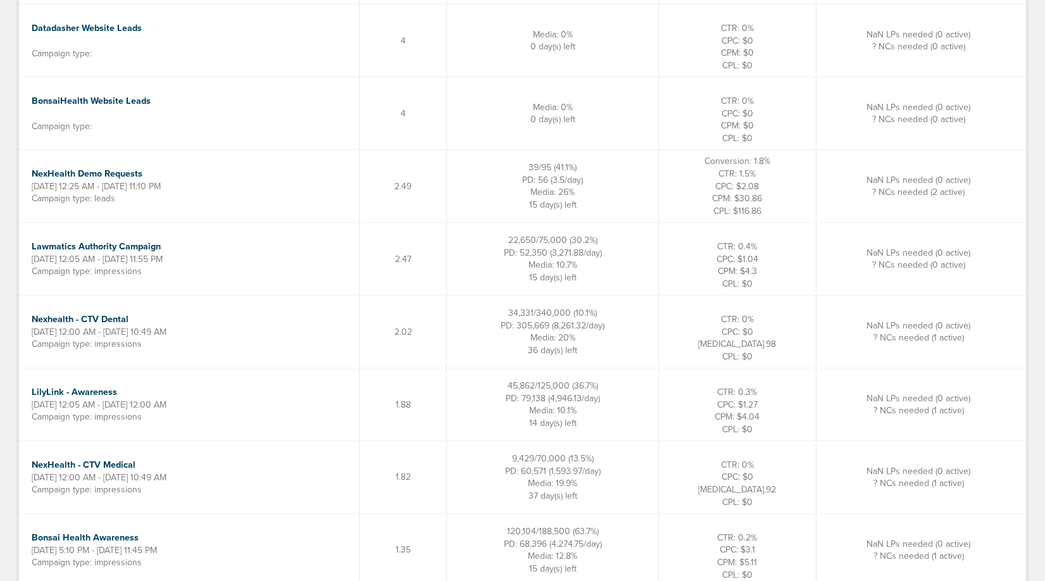
scroll to position [906, 0]
drag, startPoint x: 614, startPoint y: 179, endPoint x: 528, endPoint y: 178, distance: 86.1
click at [528, 178] on td "39/95 (41.1%) PD: 56 (3.5/day) Media: 26% 15 day(s) left" at bounding box center [553, 184] width 212 height 73
drag, startPoint x: 597, startPoint y: 191, endPoint x: 538, endPoint y: 191, distance: 59.5
click at [538, 191] on td "39/95 (41.1%) PD: 56 (3.5/day) Media: 26% 15 day(s) left" at bounding box center [553, 184] width 212 height 73
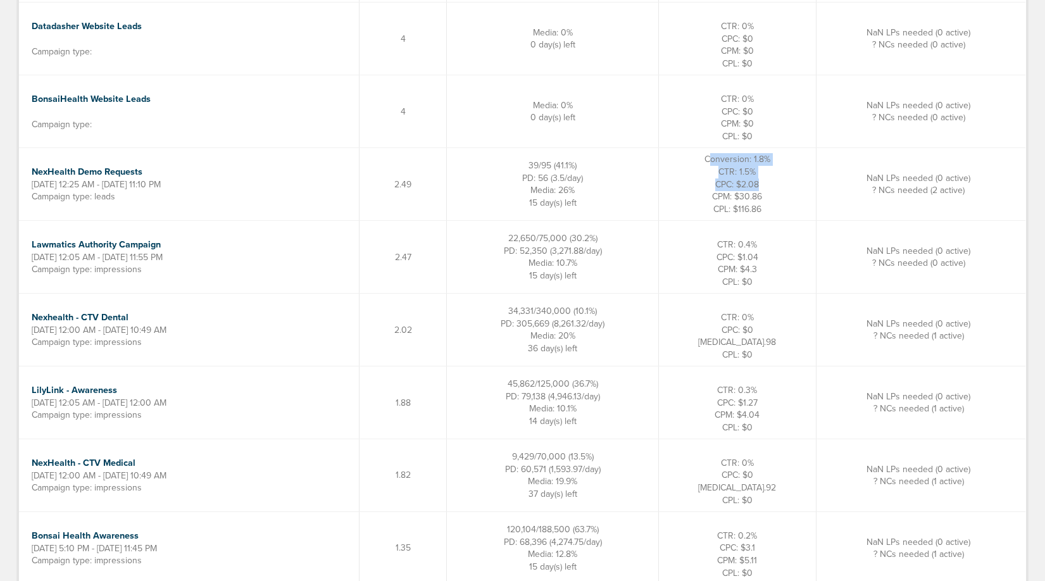
drag, startPoint x: 717, startPoint y: 159, endPoint x: 780, endPoint y: 179, distance: 65.7
click at [780, 179] on td "Conversion: 1.8% CTR: 1.5% CPC: $2.08 CPM: $30.86 CPL: $116.86" at bounding box center [737, 184] width 158 height 73
click at [780, 158] on td "Conversion: 1.8% CTR: 1.5% CPC: $2.08 CPM: $30.86 CPL: $116.86" at bounding box center [737, 184] width 158 height 73
click at [240, 172] on td "NexHealth Demo Requests Sep 1, 2025 12:25 AM - Sep 30, 2025 11:10 PM Campaign t…" at bounding box center [189, 184] width 340 height 73
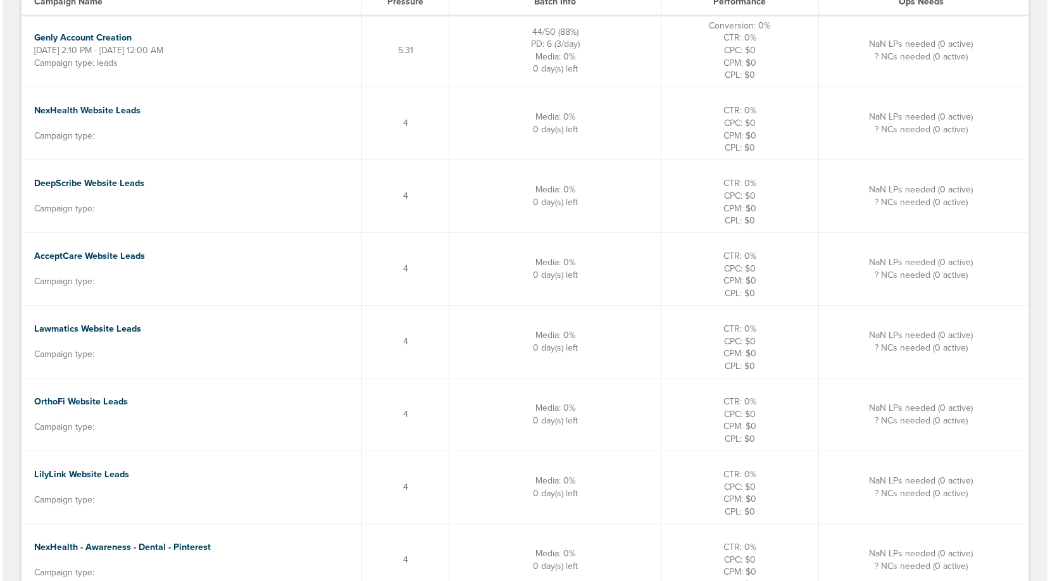
scroll to position [0, 0]
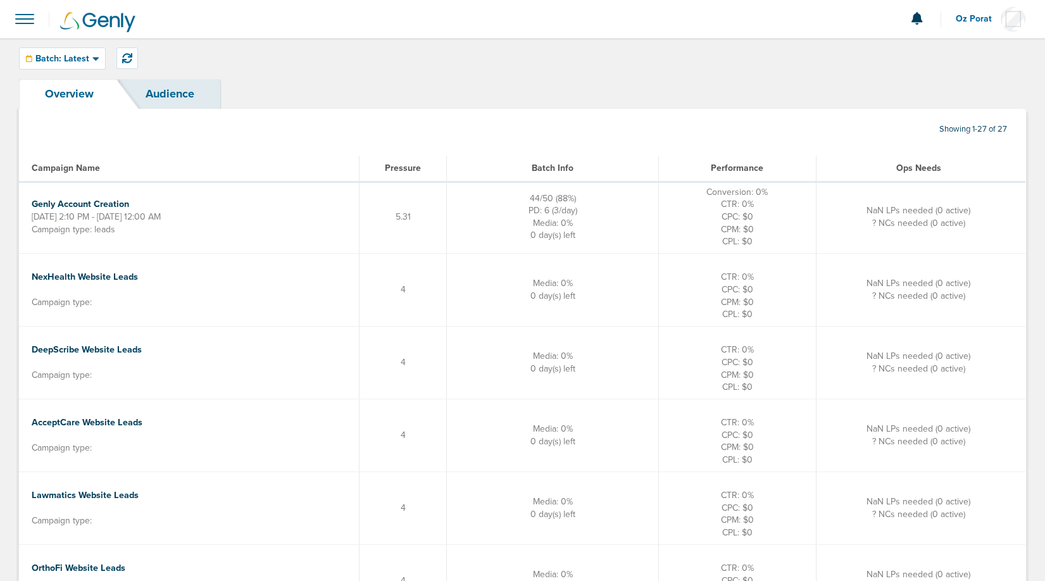
click at [21, 27] on span at bounding box center [25, 19] width 28 height 28
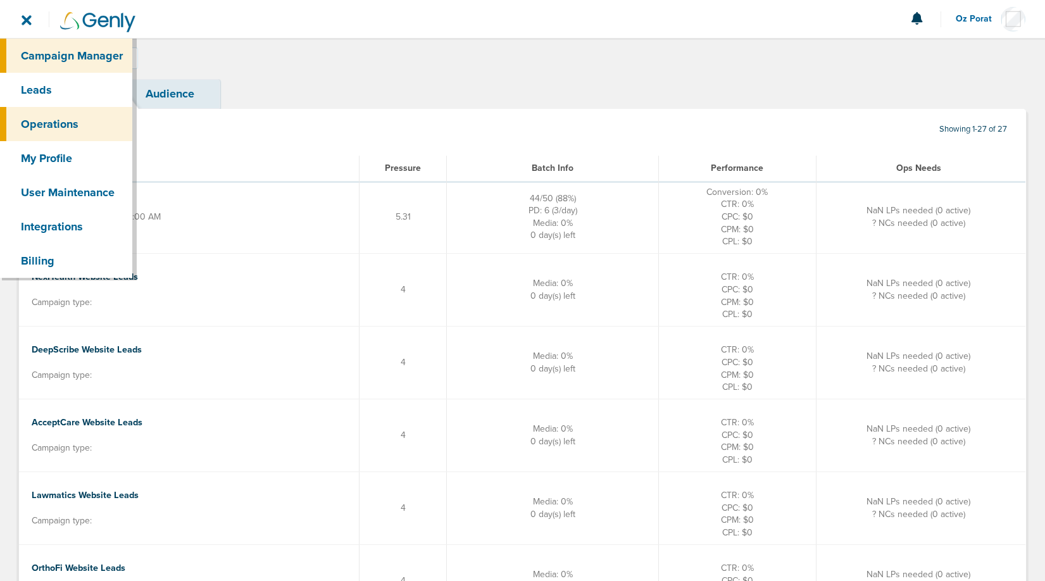
click at [55, 51] on link "Campaign Manager" at bounding box center [66, 56] width 132 height 34
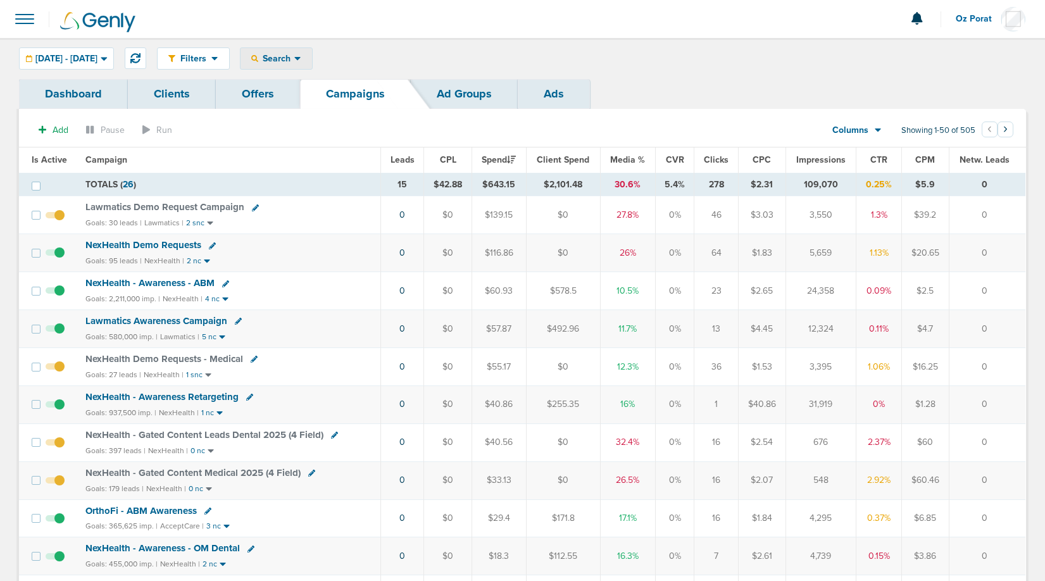
click at [294, 59] on span "Search" at bounding box center [276, 58] width 36 height 11
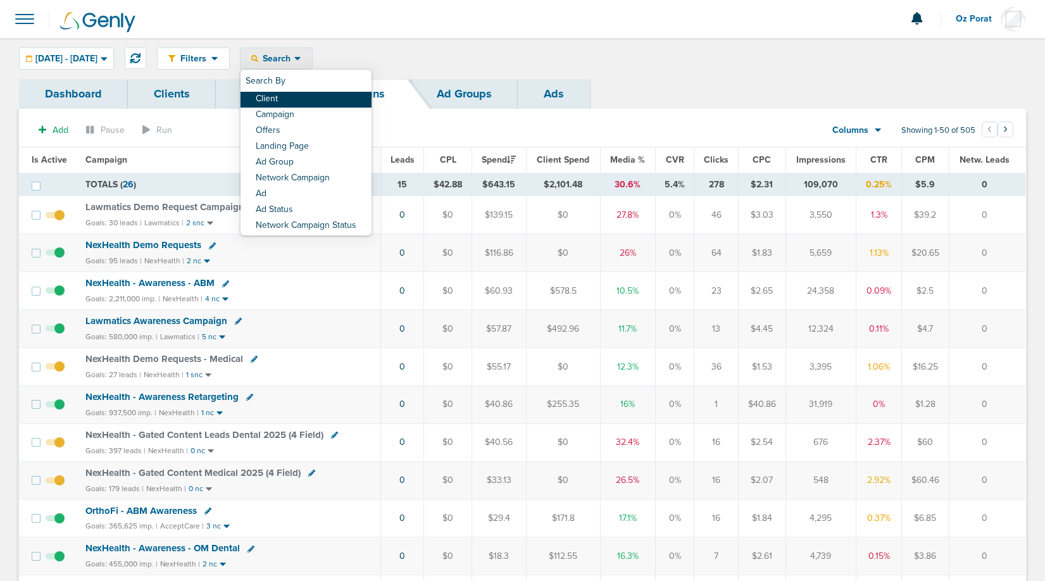
click at [315, 96] on link "Client" at bounding box center [305, 100] width 131 height 16
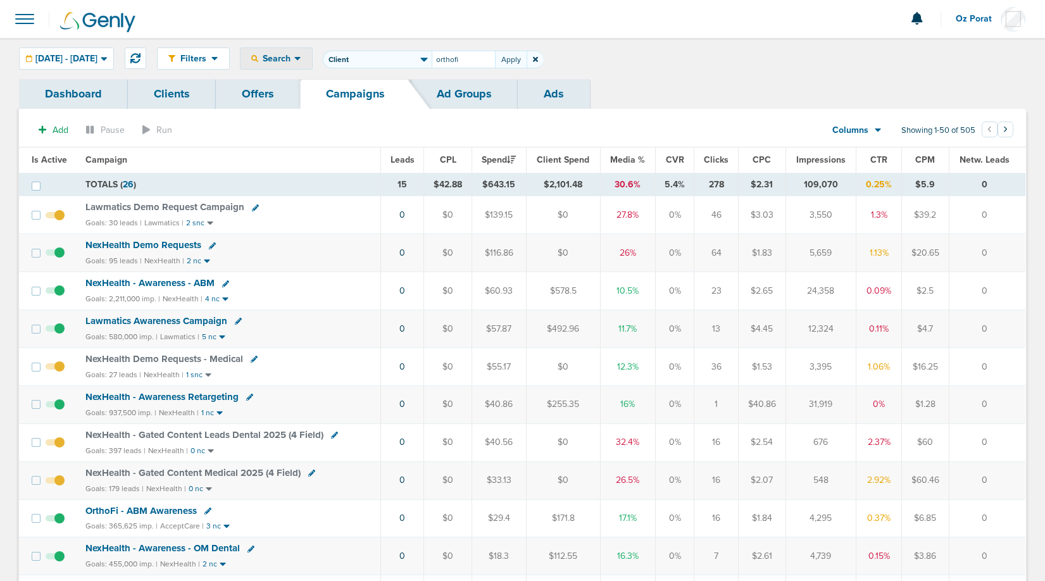
type input "orthofi"
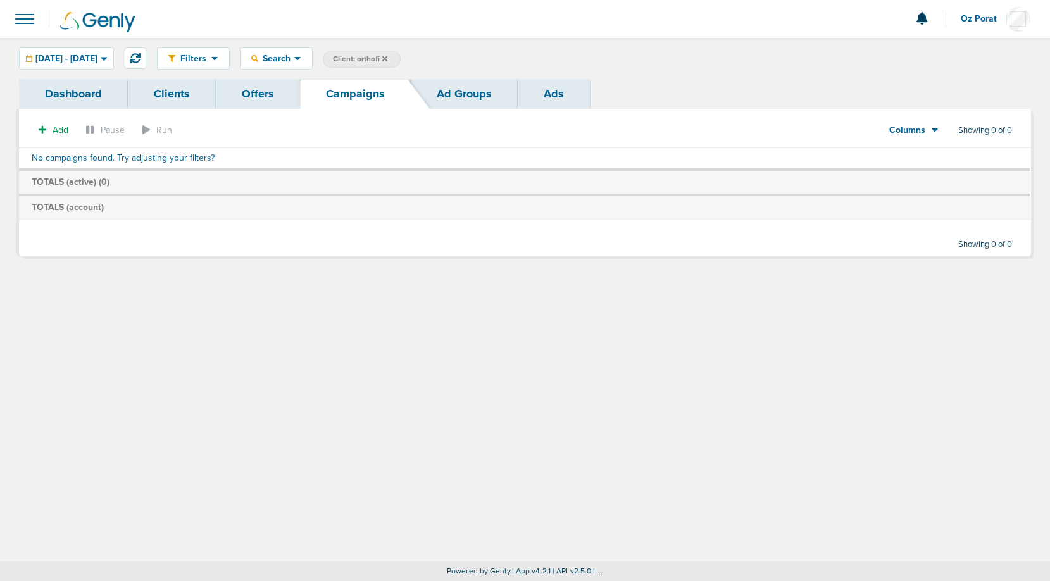
click at [401, 53] on label "Client: orthofi" at bounding box center [362, 59] width 78 height 17
click at [387, 59] on span "Client: orthofi" at bounding box center [360, 59] width 54 height 11
click at [478, 61] on input "orthofi" at bounding box center [463, 60] width 63 height 18
type input "accept"
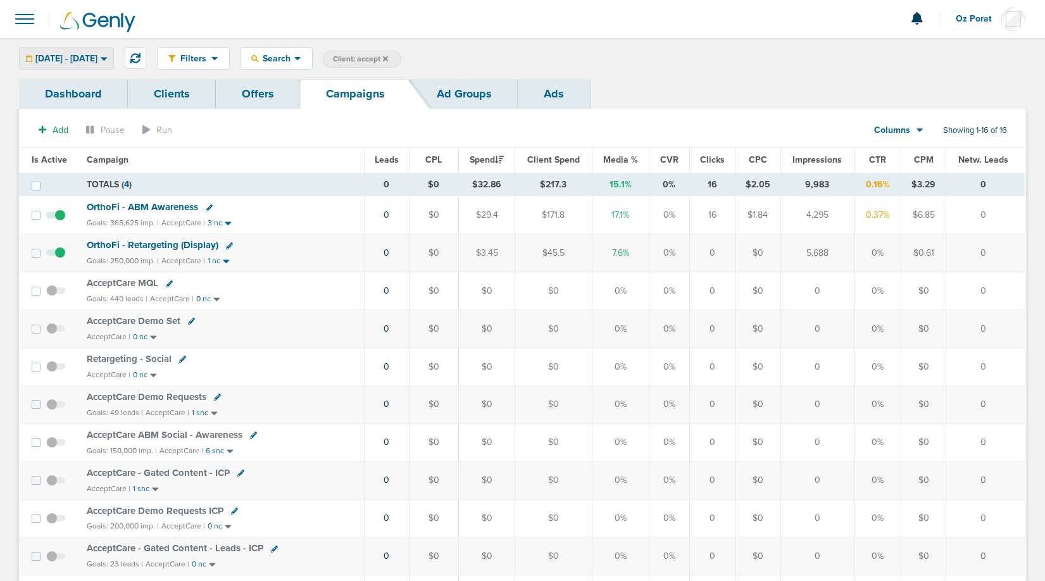
click at [97, 59] on span "[DATE] - [DATE]" at bounding box center [66, 58] width 62 height 9
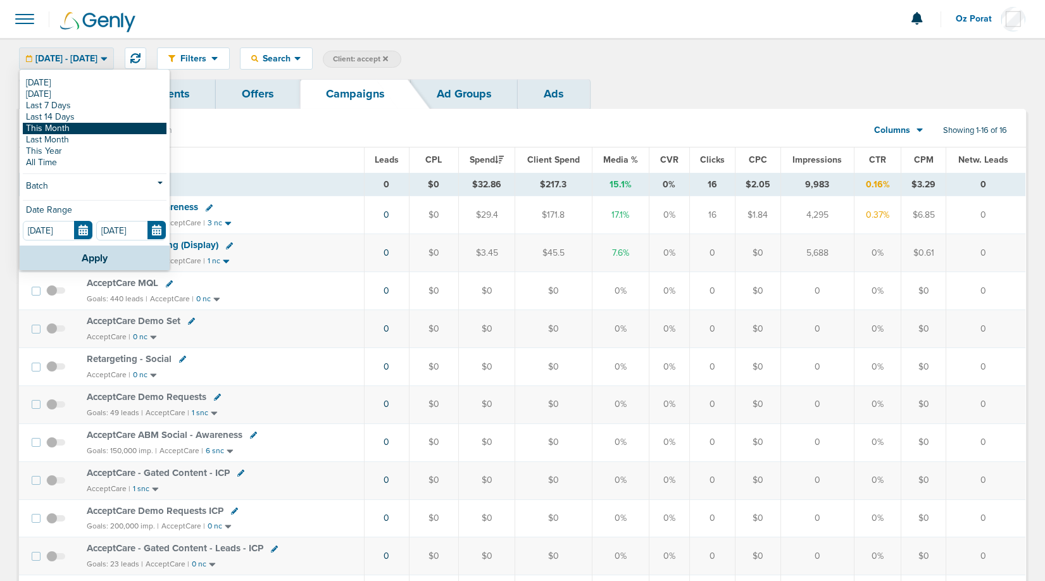
click at [75, 130] on link "This Month" at bounding box center [95, 128] width 144 height 11
type input "[DATE]"
type input "09.30.2025"
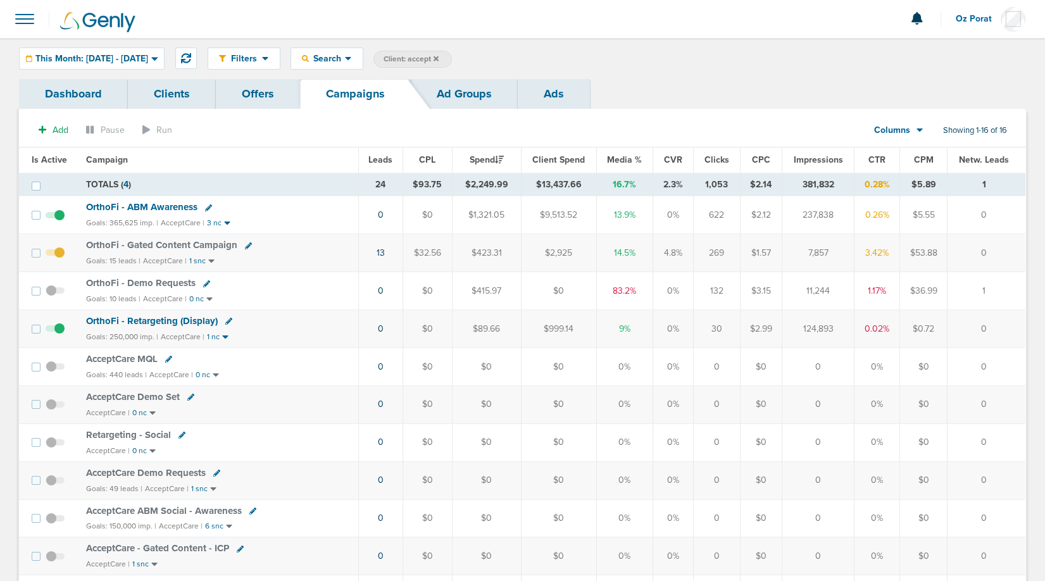
click at [380, 168] on th "Leads" at bounding box center [380, 159] width 44 height 25
click at [391, 159] on span "Leads" at bounding box center [380, 159] width 24 height 11
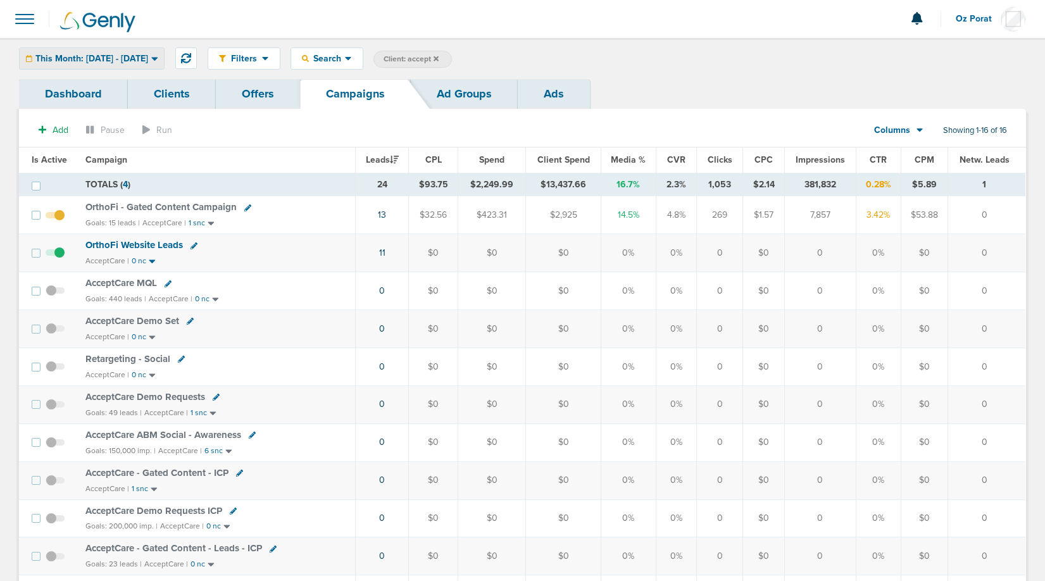
click at [128, 51] on div "This Month: 09.01.2025 - 09.30.2025" at bounding box center [92, 58] width 144 height 21
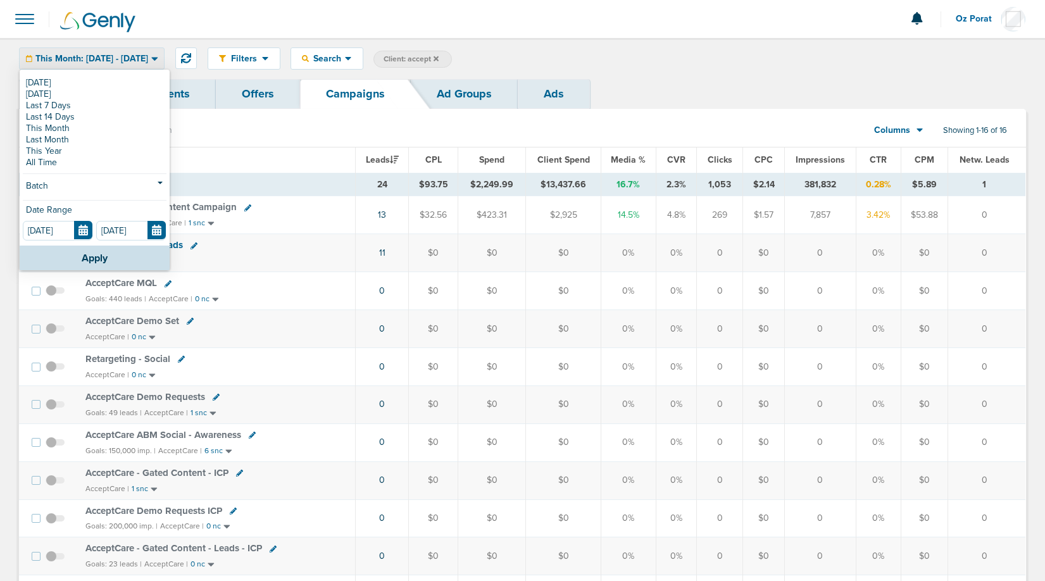
click at [738, 46] on div "Filters Active Only Settings Status Active Inactive Objectives MQL SQL Traffic …" at bounding box center [522, 58] width 1045 height 41
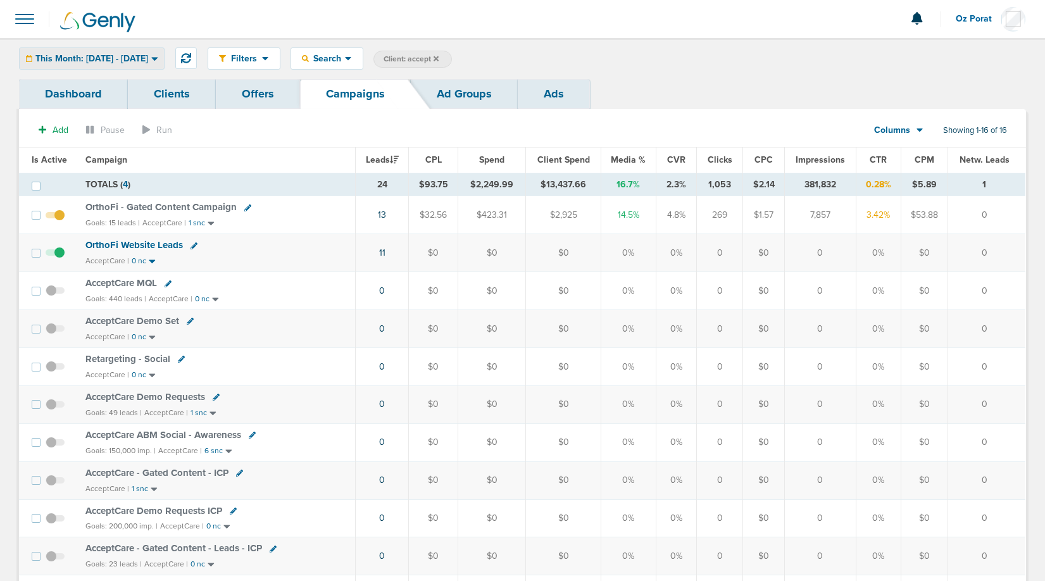
click at [90, 63] on span "This Month: 09.01.2025 - 09.30.2025" at bounding box center [91, 58] width 113 height 9
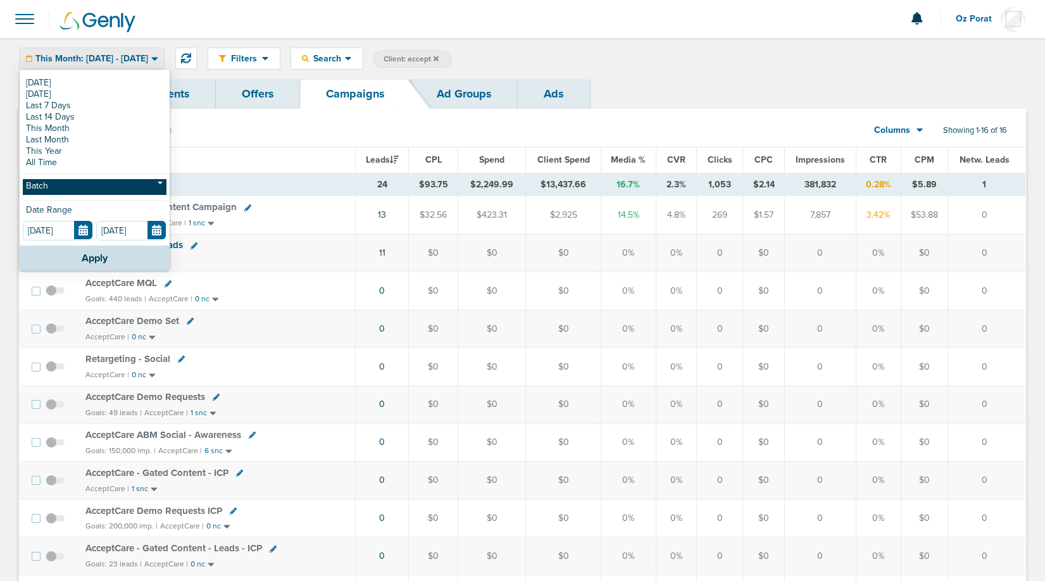
click at [55, 189] on link "Batch" at bounding box center [95, 187] width 144 height 16
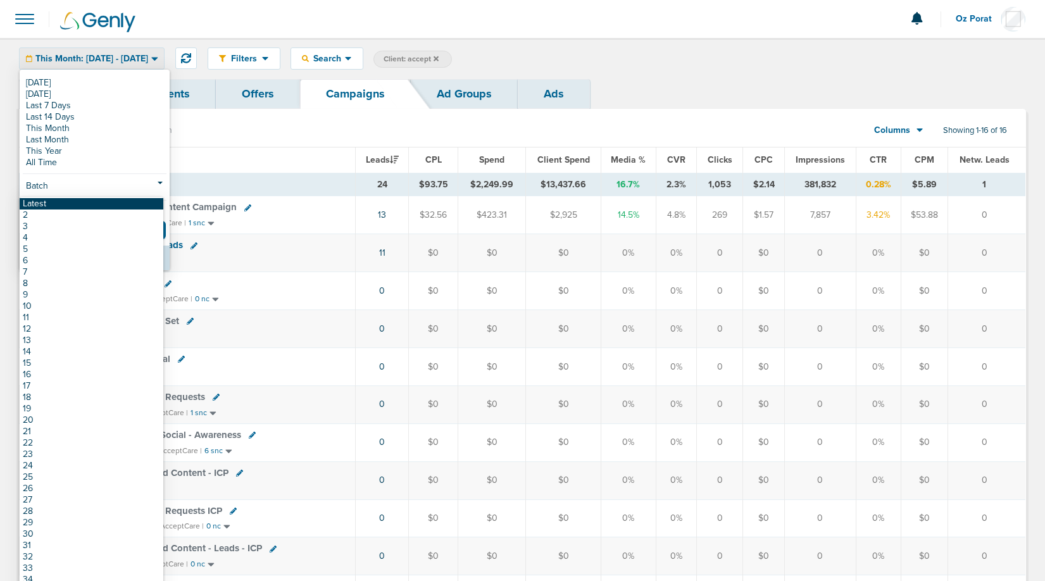
click at [51, 201] on link "Latest" at bounding box center [92, 203] width 144 height 11
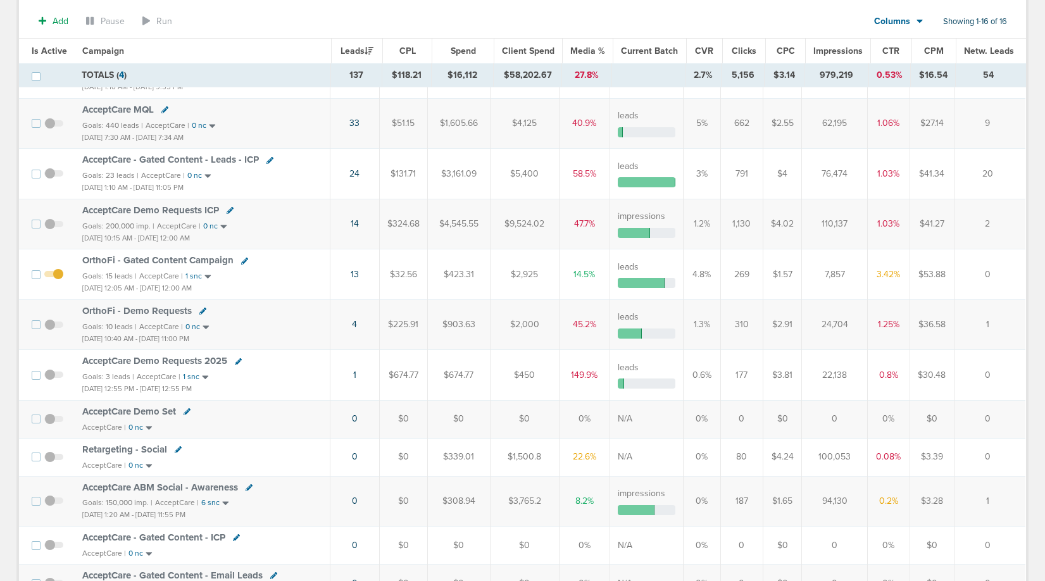
scroll to position [149, 0]
click at [355, 326] on link "4" at bounding box center [354, 326] width 5 height 11
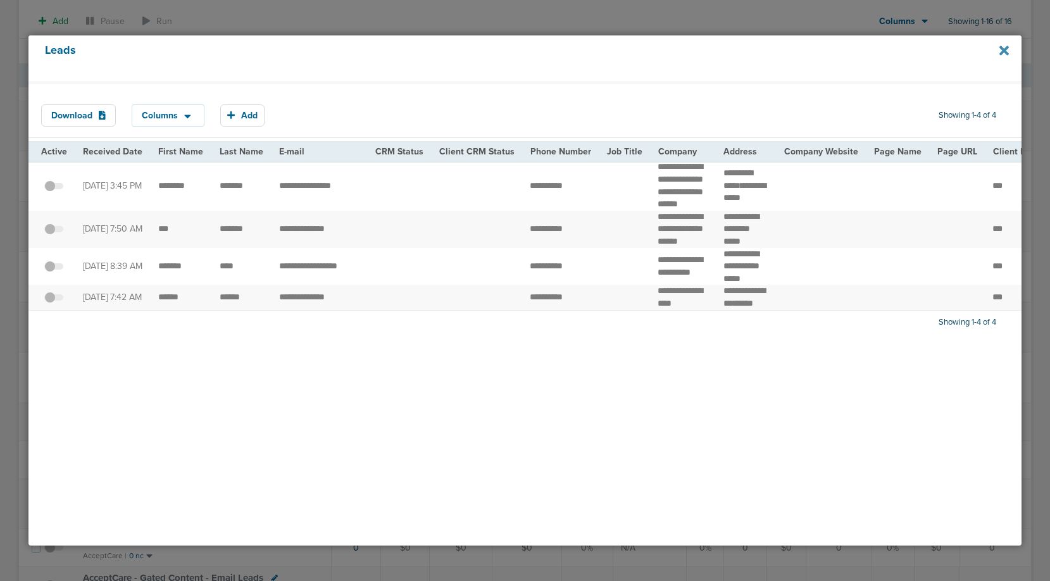
click at [1006, 48] on icon at bounding box center [1003, 50] width 9 height 9
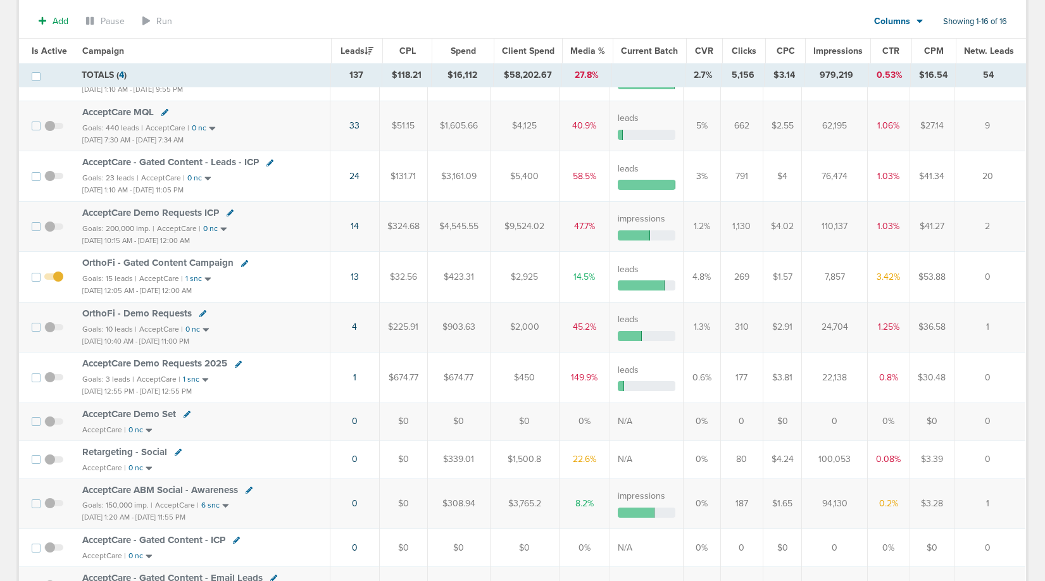
click at [120, 313] on span "OrthoFi - Demo Requests" at bounding box center [136, 313] width 109 height 11
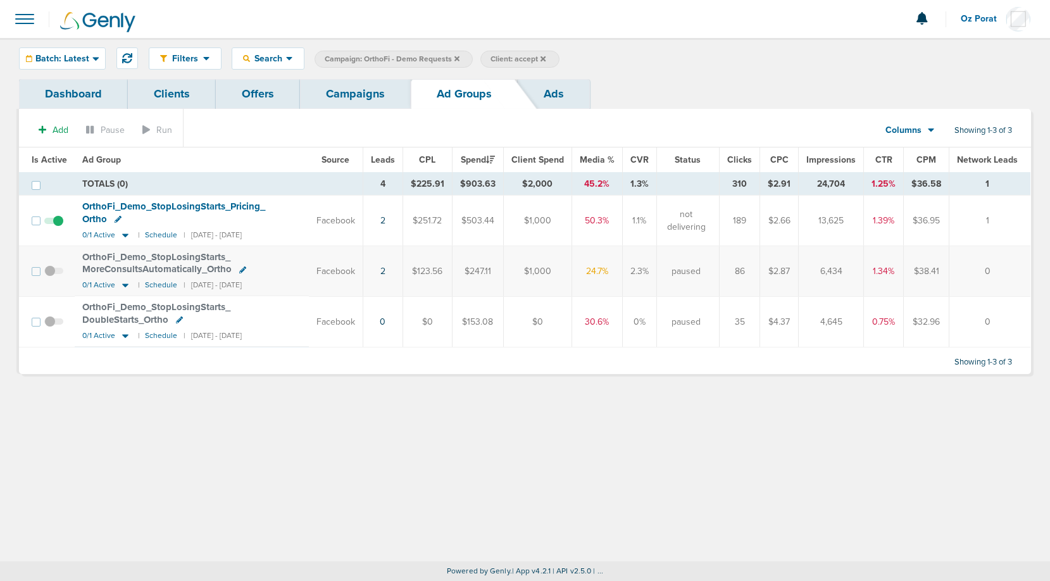
click at [568, 95] on link "Ads" at bounding box center [554, 94] width 72 height 30
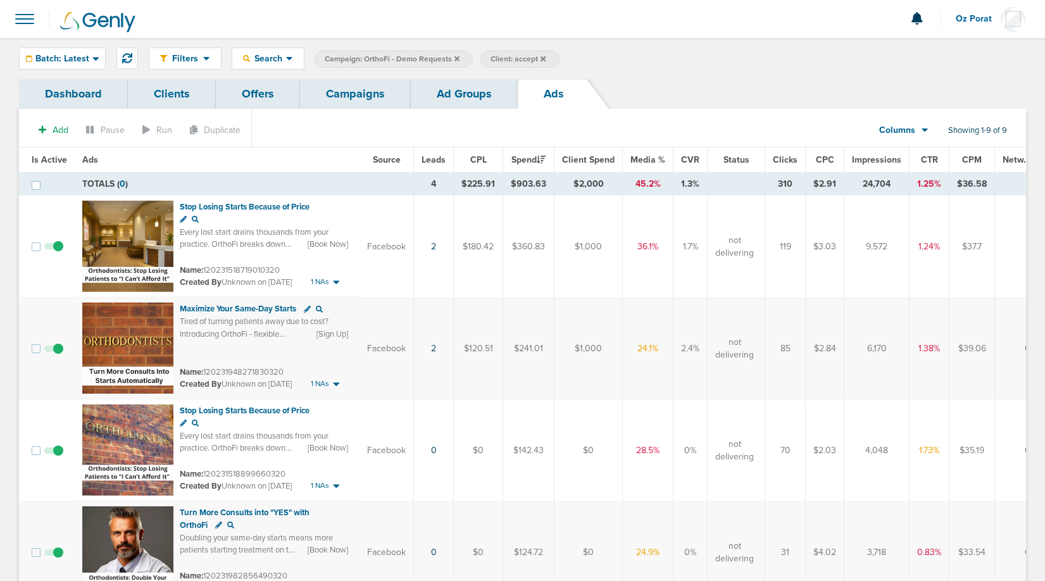
click at [451, 54] on span "Campaign: OrthoFi - Demo Requests" at bounding box center [392, 59] width 135 height 11
click at [456, 57] on icon at bounding box center [456, 58] width 5 height 5
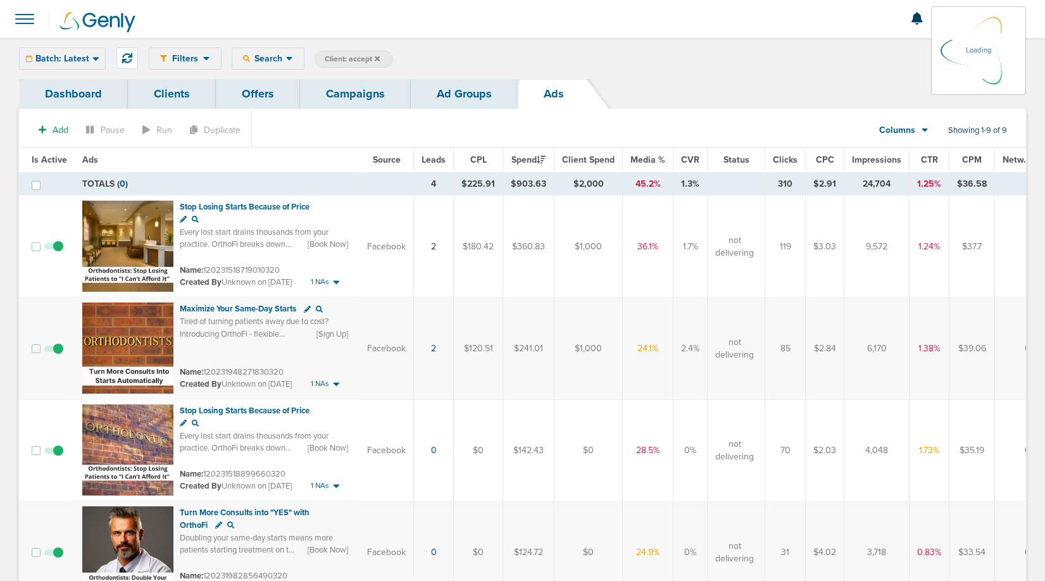
click at [361, 56] on span "Client: accept" at bounding box center [352, 59] width 55 height 11
click at [451, 60] on input "accept" at bounding box center [454, 60] width 63 height 18
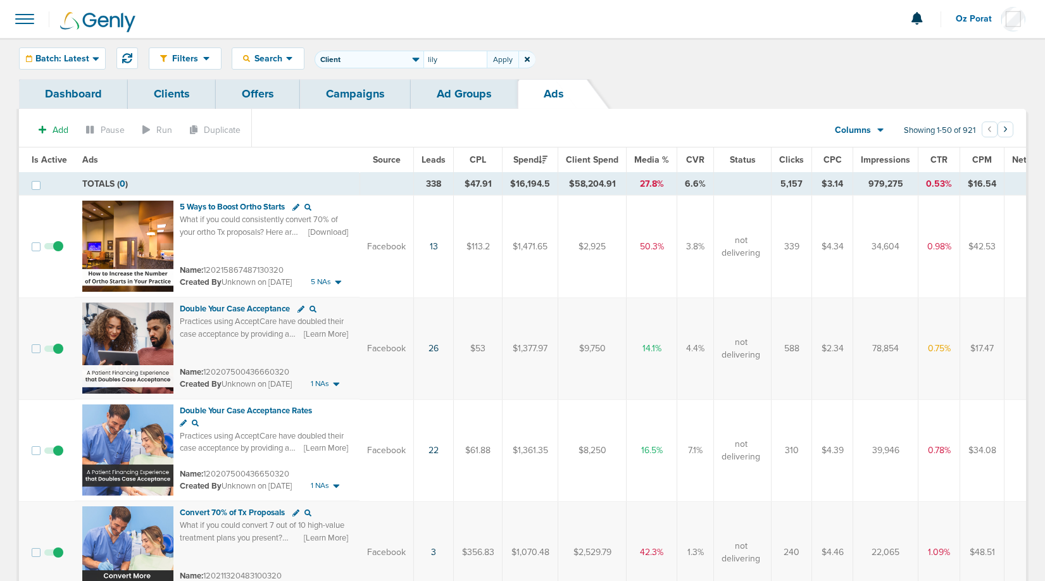
type input "lily"
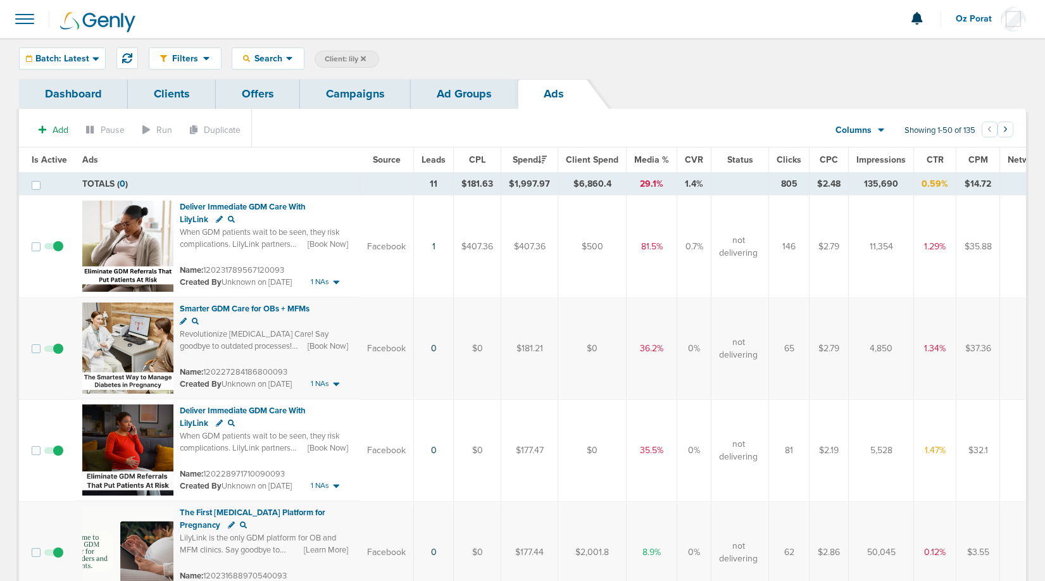
click at [361, 94] on link "Campaigns" at bounding box center [355, 94] width 111 height 30
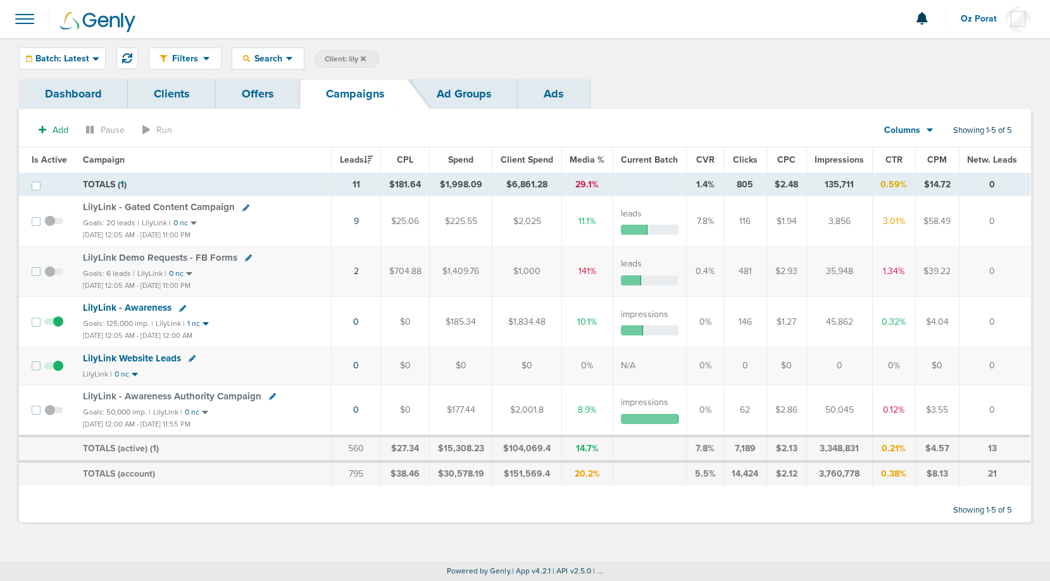
click at [349, 61] on span "Client: lily" at bounding box center [345, 59] width 41 height 11
click at [436, 55] on input "lily" at bounding box center [454, 60] width 63 height 18
type input "plug"
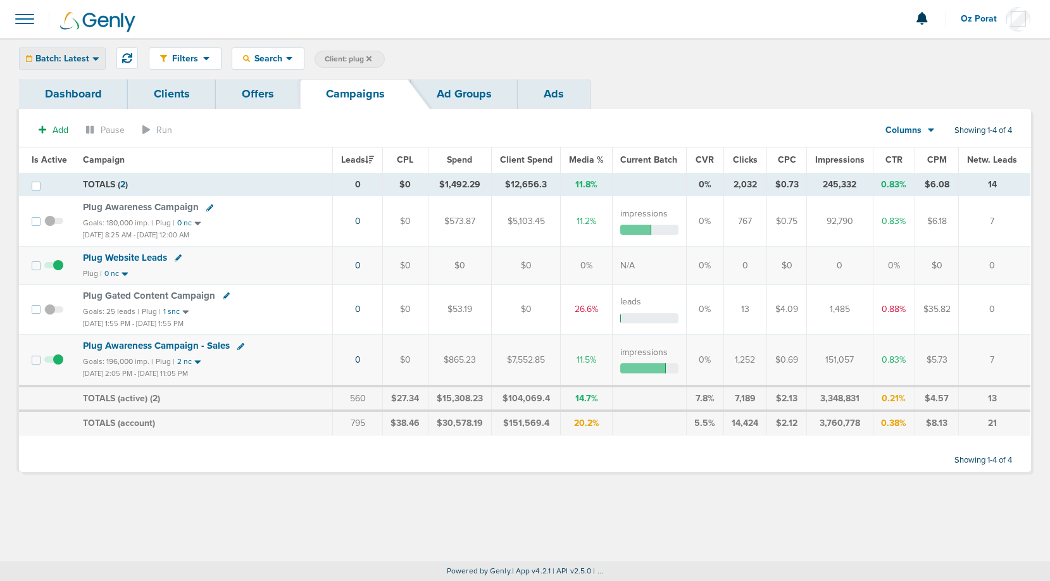
click at [87, 49] on div "Batch: Latest" at bounding box center [62, 58] width 85 height 21
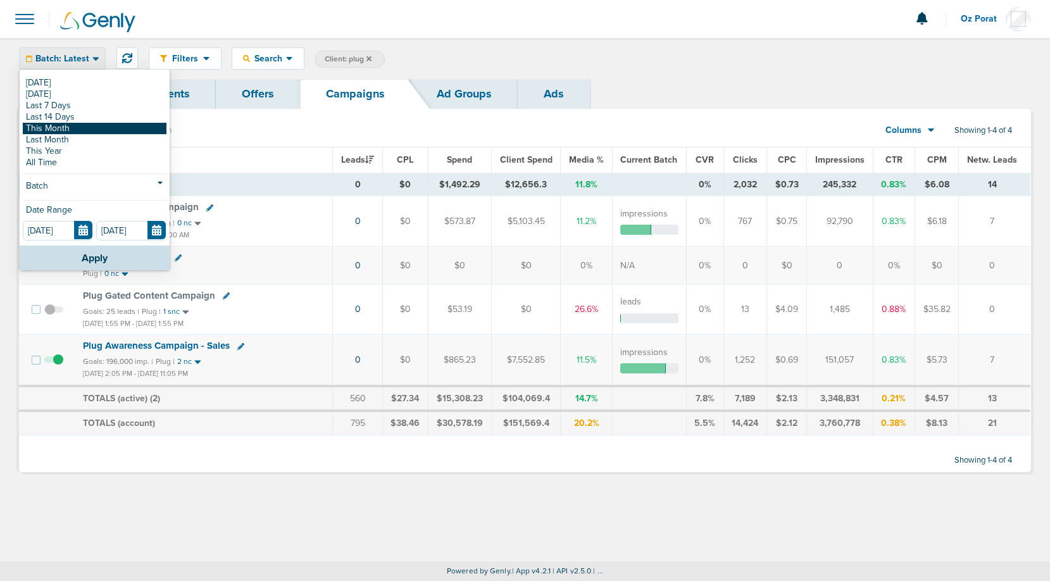
click at [56, 128] on link "This Month" at bounding box center [95, 128] width 144 height 11
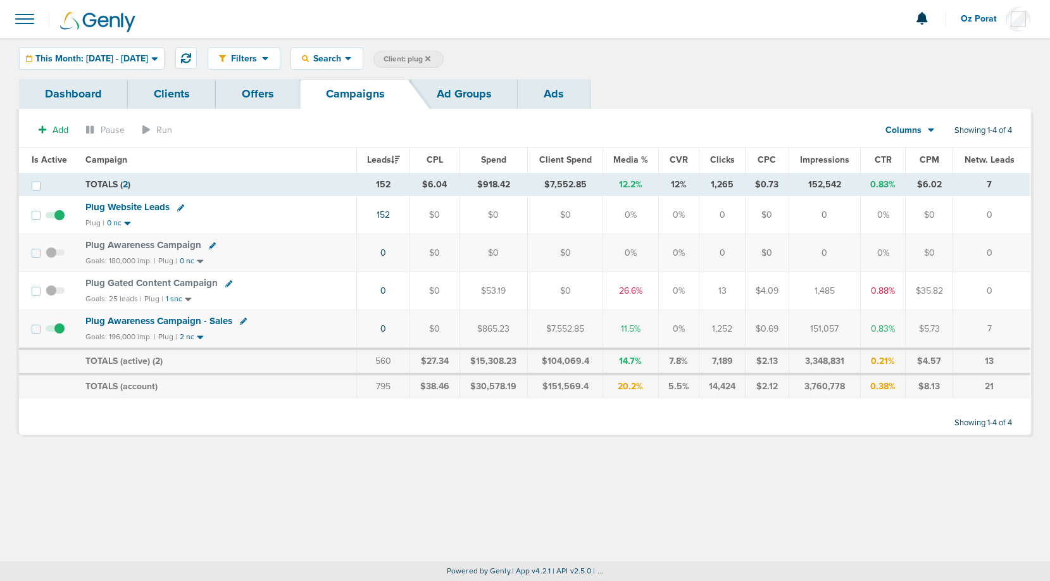
drag, startPoint x: 549, startPoint y: 330, endPoint x: 592, endPoint y: 331, distance: 42.4
click at [592, 331] on td "$7,552.85" at bounding box center [565, 329] width 75 height 39
click at [565, 328] on td "$7,552.85" at bounding box center [565, 329] width 75 height 39
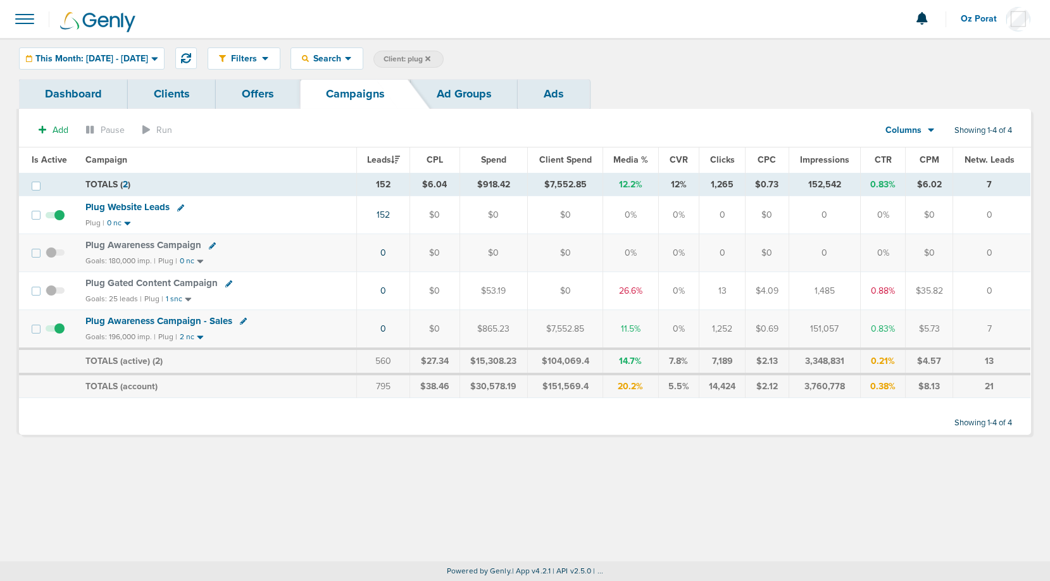
click at [430, 63] on span "Client: plug" at bounding box center [407, 59] width 47 height 11
click at [540, 63] on input "plug" at bounding box center [513, 60] width 63 height 18
type input "data"
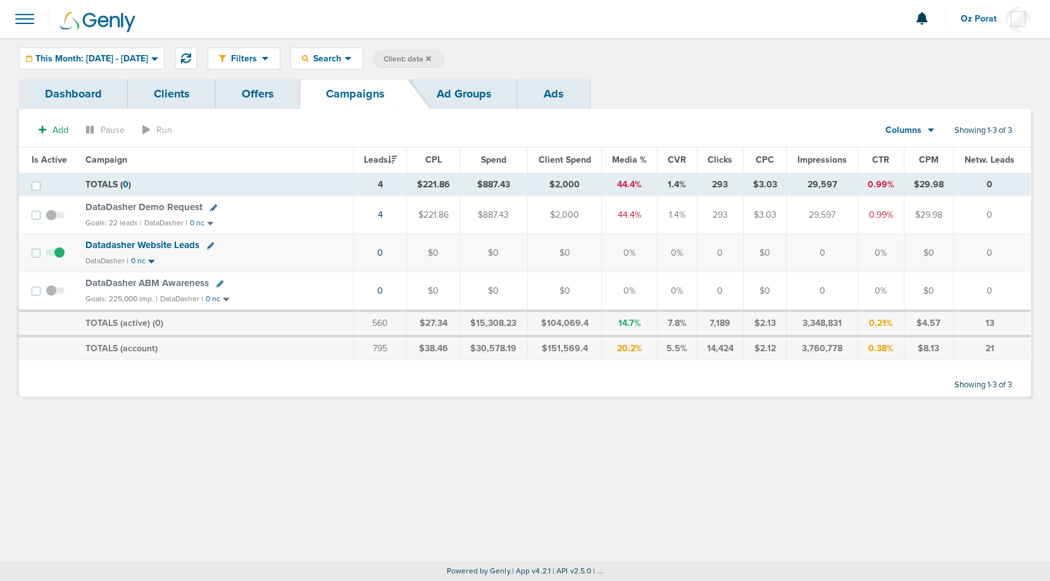
click at [431, 61] on span "Client: data" at bounding box center [407, 59] width 47 height 11
click at [546, 59] on input "data" at bounding box center [513, 60] width 63 height 18
type input "lawmatics"
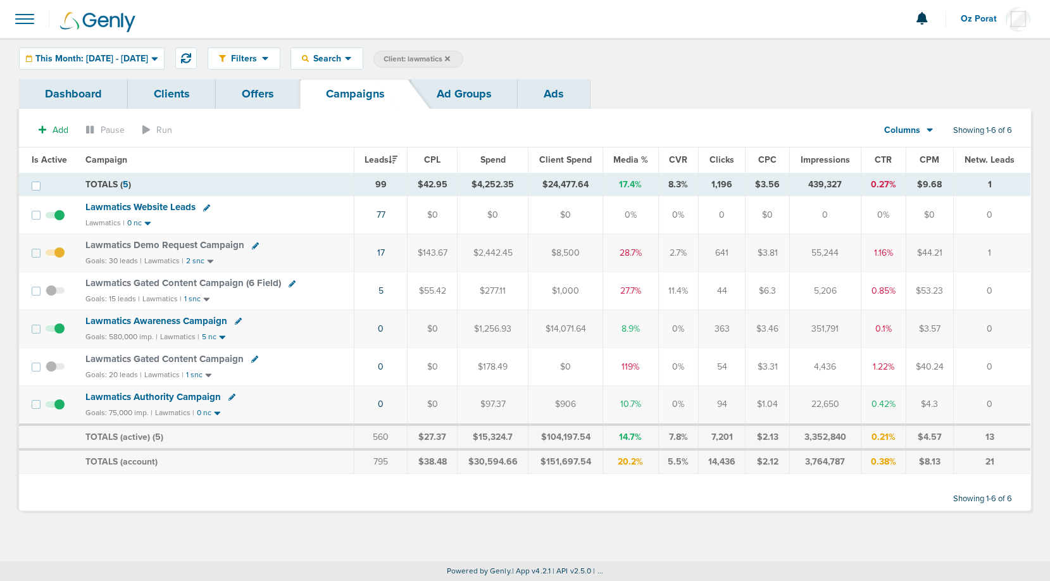
click at [149, 204] on span "Lawmatics Website Leads" at bounding box center [140, 206] width 110 height 11
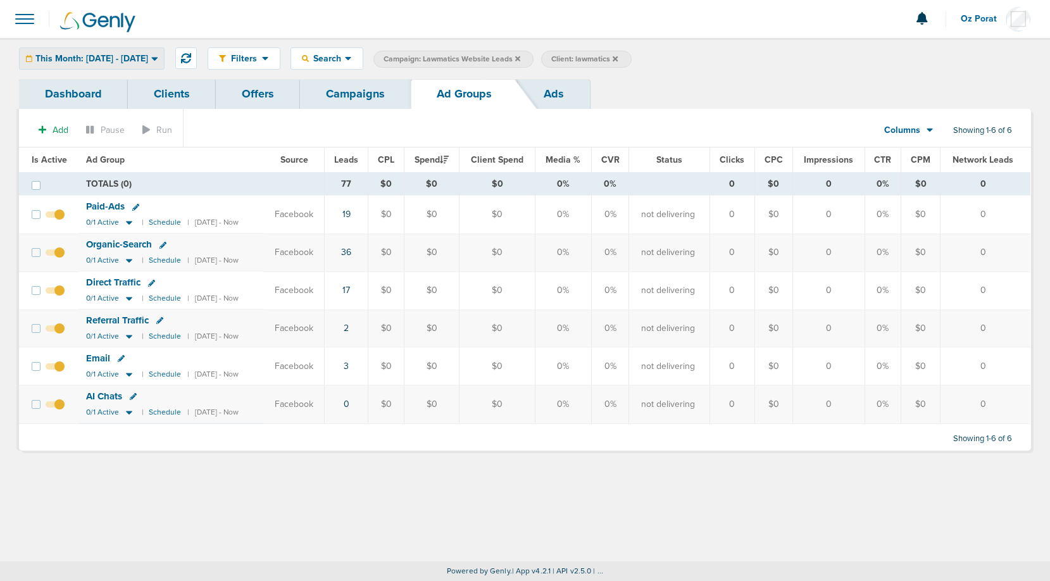
click at [123, 59] on span "This Month: 09.01.2025 - 09.30.2025" at bounding box center [91, 58] width 113 height 9
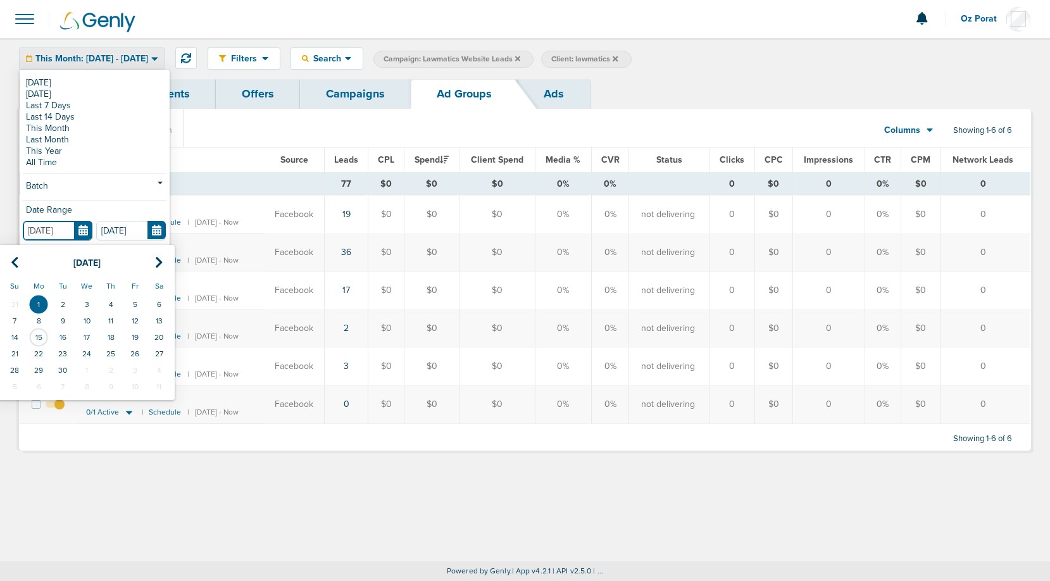
click at [85, 229] on input "09.01.2025" at bounding box center [58, 231] width 70 height 20
click at [12, 265] on icon at bounding box center [15, 262] width 8 height 13
click at [136, 306] on td "1" at bounding box center [135, 304] width 24 height 16
type input "08.01.2025"
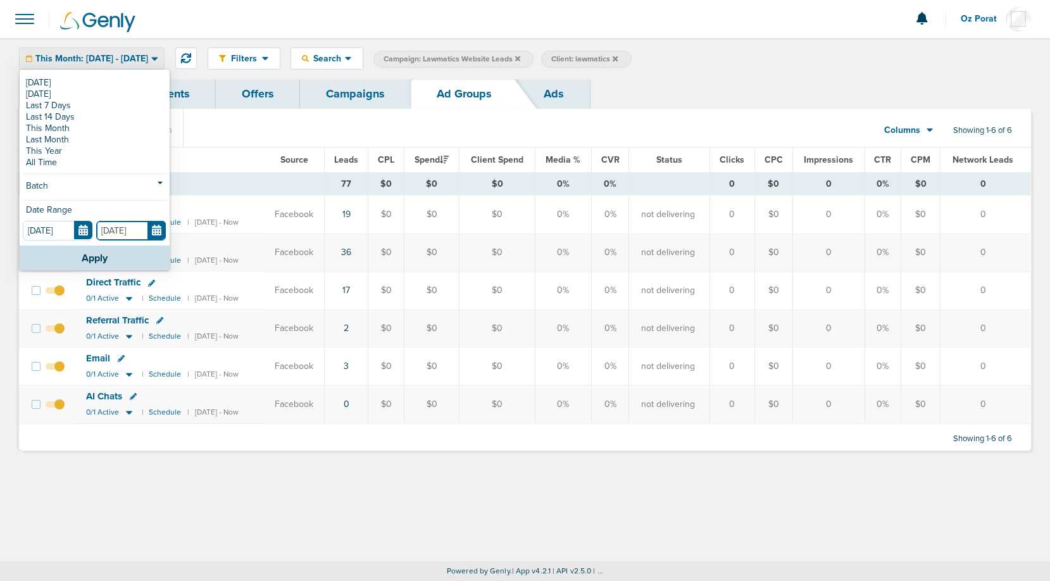
click at [154, 231] on input "09.30.2025" at bounding box center [131, 231] width 70 height 20
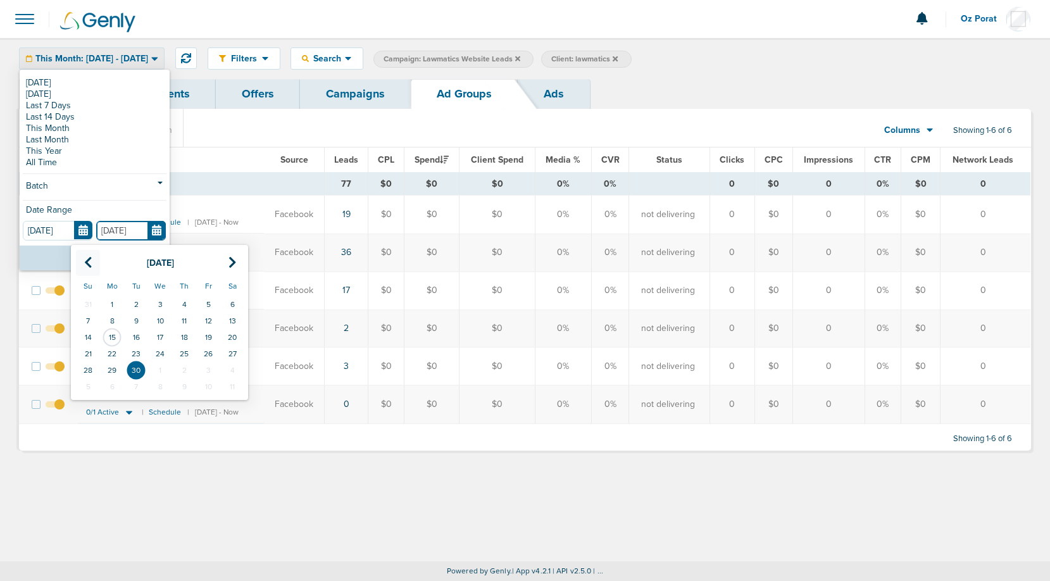
click at [87, 262] on icon at bounding box center [88, 262] width 8 height 13
click at [207, 335] on td "15" at bounding box center [208, 337] width 24 height 16
type input "08.15.2025"
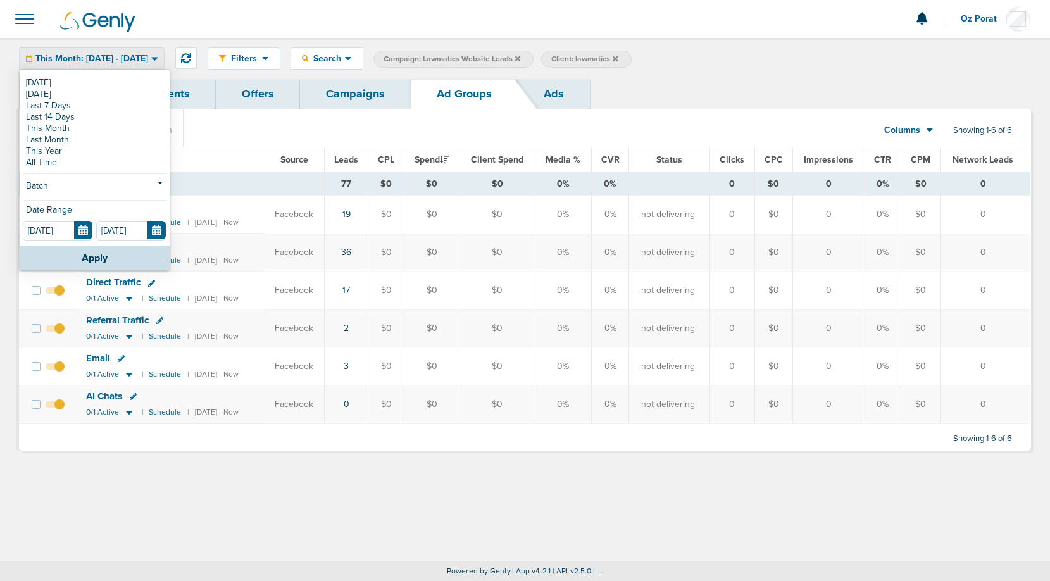
click at [86, 244] on div "Today Yesterday Last 7 Days Last 14 Days This Month Last Month This Year All Ti…" at bounding box center [95, 158] width 150 height 175
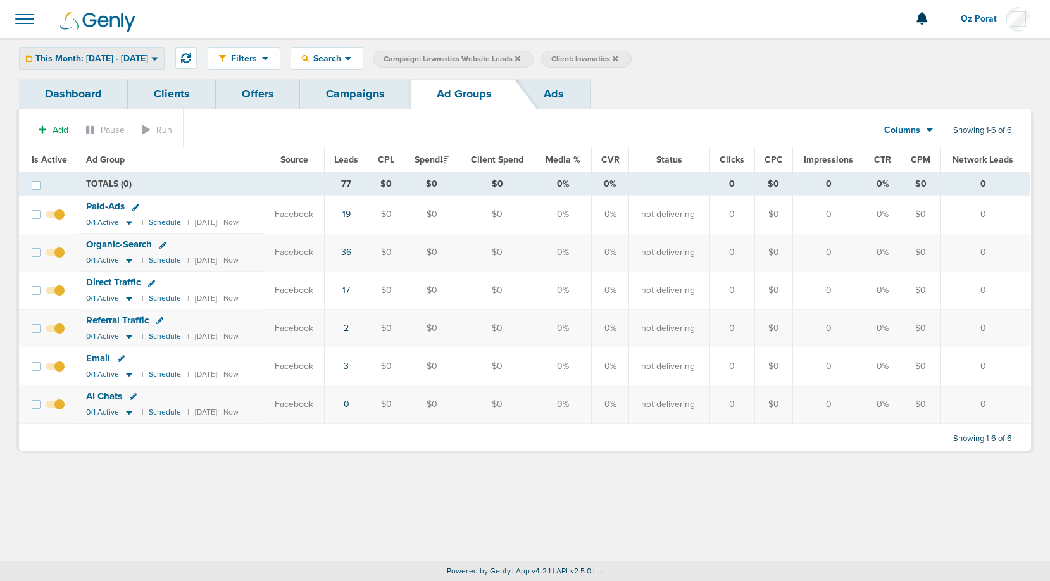
click at [128, 59] on span "This Month: 08.01.2025 - 08.15.2025" at bounding box center [91, 58] width 113 height 9
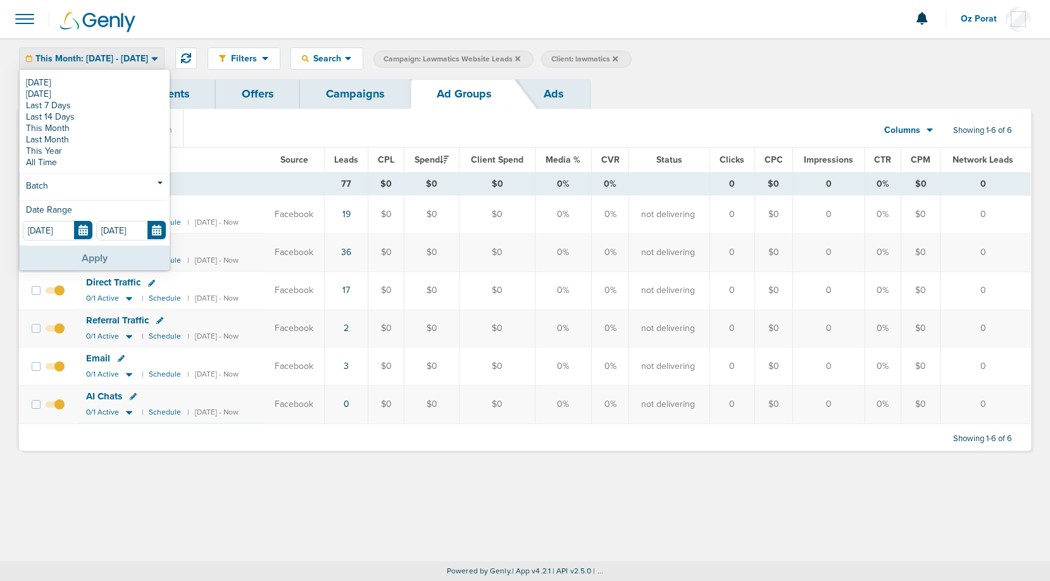
click at [88, 267] on button "Apply" at bounding box center [95, 258] width 150 height 25
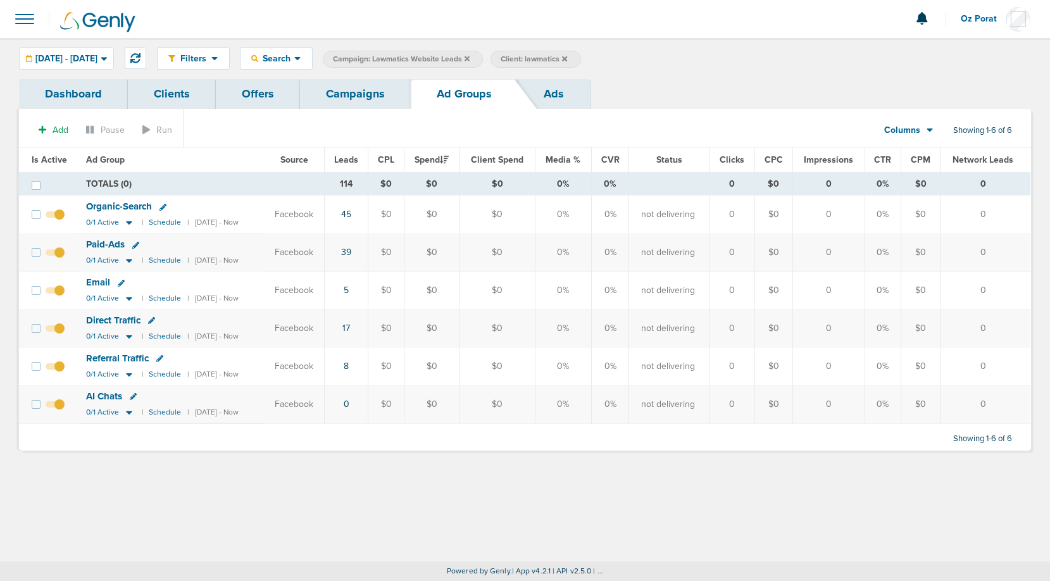
drag, startPoint x: 365, startPoint y: 253, endPoint x: 344, endPoint y: 253, distance: 20.9
click at [344, 253] on td "39" at bounding box center [346, 253] width 44 height 38
click at [356, 96] on link "Campaigns" at bounding box center [355, 94] width 111 height 30
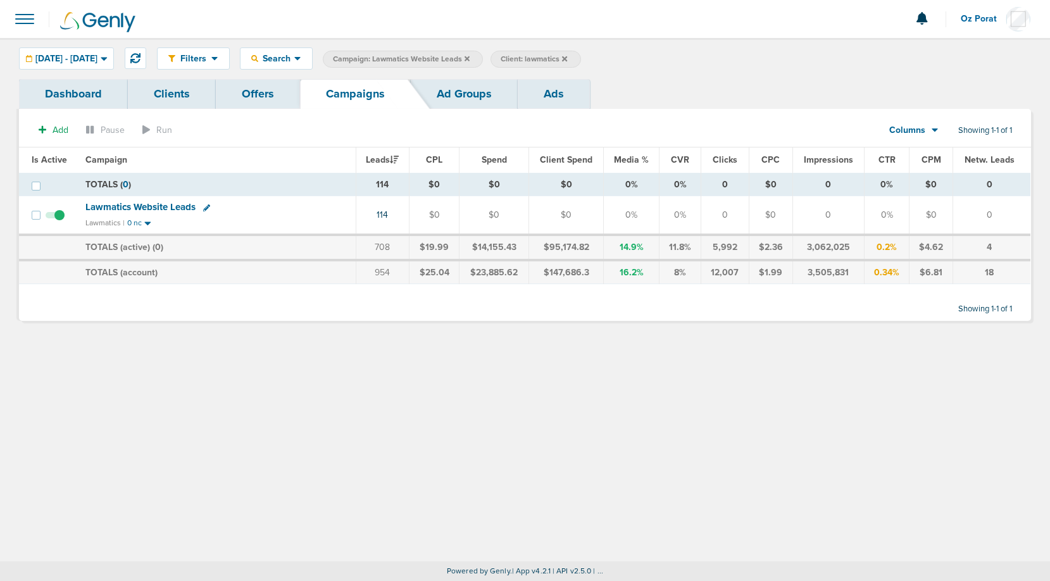
click at [470, 55] on icon at bounding box center [467, 59] width 5 height 8
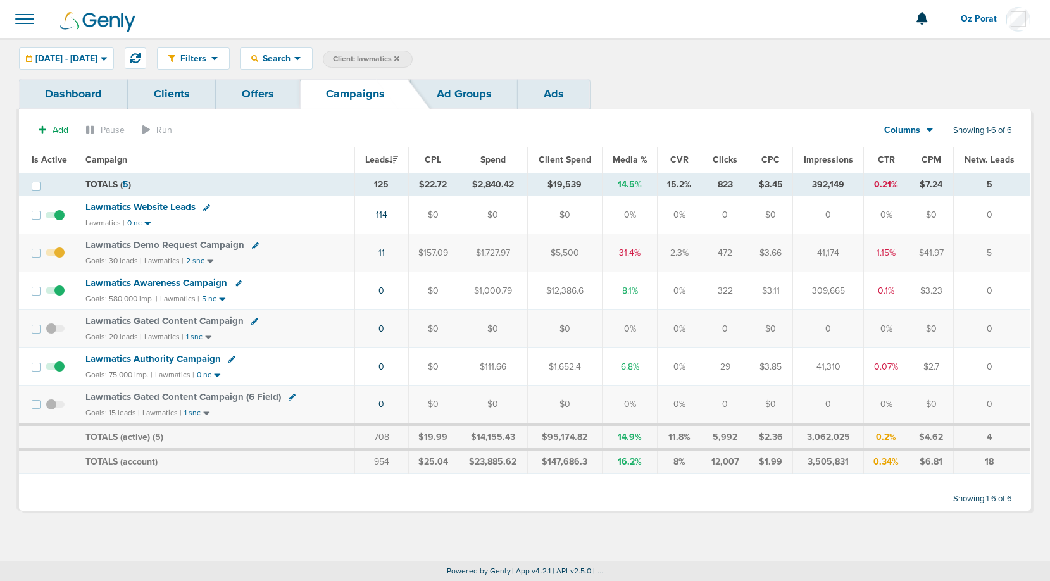
drag, startPoint x: 373, startPoint y: 186, endPoint x: 390, endPoint y: 186, distance: 17.1
click at [390, 186] on td "125" at bounding box center [381, 184] width 53 height 23
click at [158, 206] on span "Lawmatics Website Leads" at bounding box center [140, 206] width 110 height 11
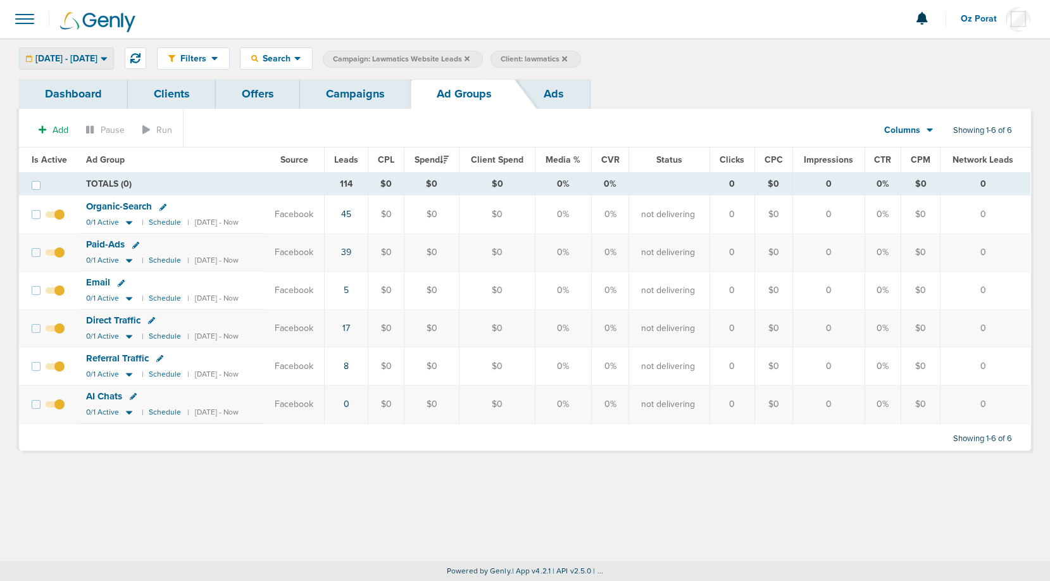
click at [97, 59] on span "08.01.2025 - 08.15.2025" at bounding box center [66, 58] width 62 height 9
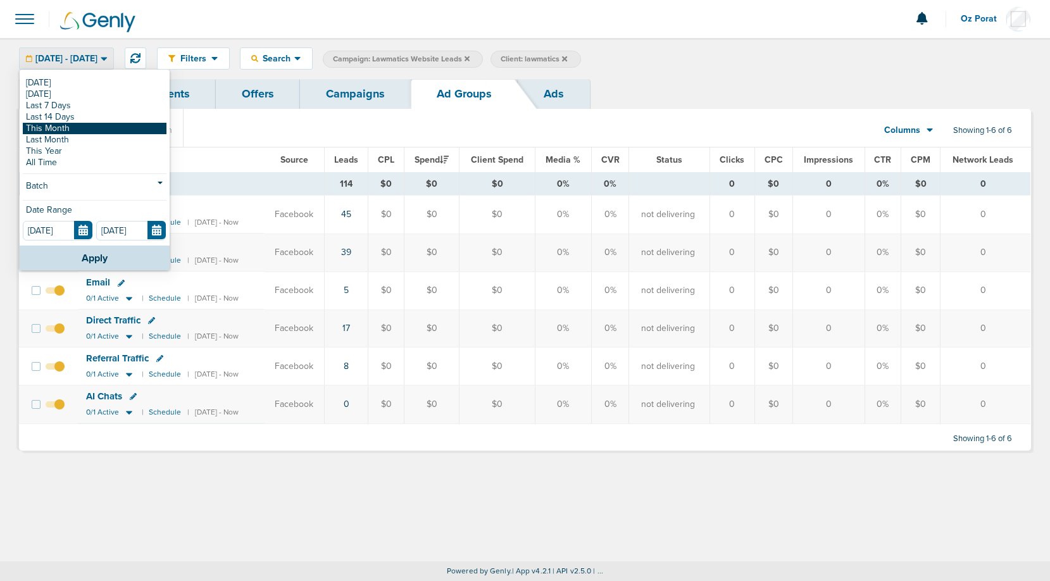
click at [62, 127] on link "This Month" at bounding box center [95, 128] width 144 height 11
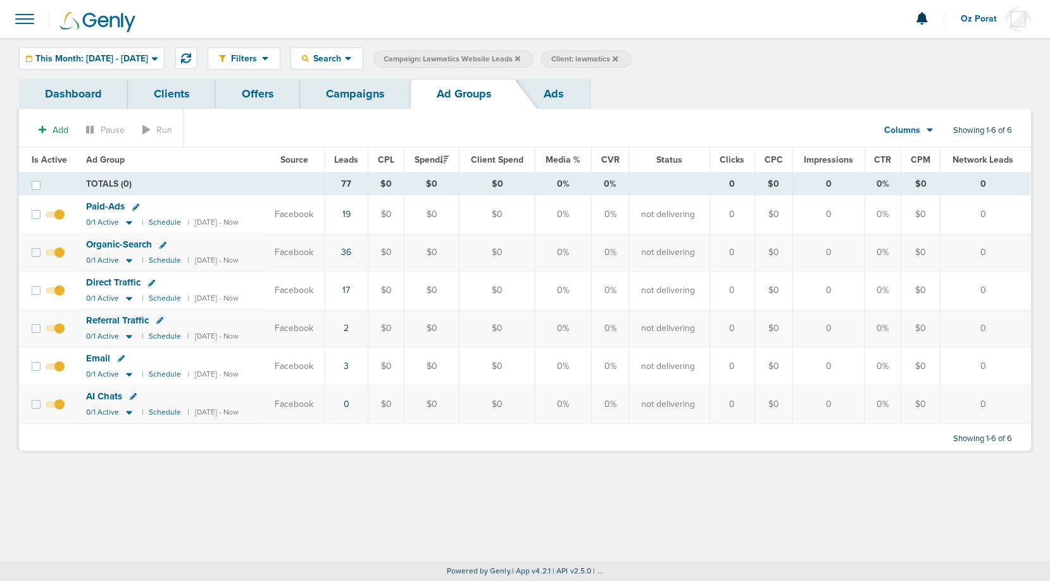
drag, startPoint x: 369, startPoint y: 254, endPoint x: 350, endPoint y: 254, distance: 19.0
click at [350, 254] on td "36" at bounding box center [346, 253] width 44 height 38
click at [115, 246] on span "Organic-Search" at bounding box center [119, 244] width 66 height 11
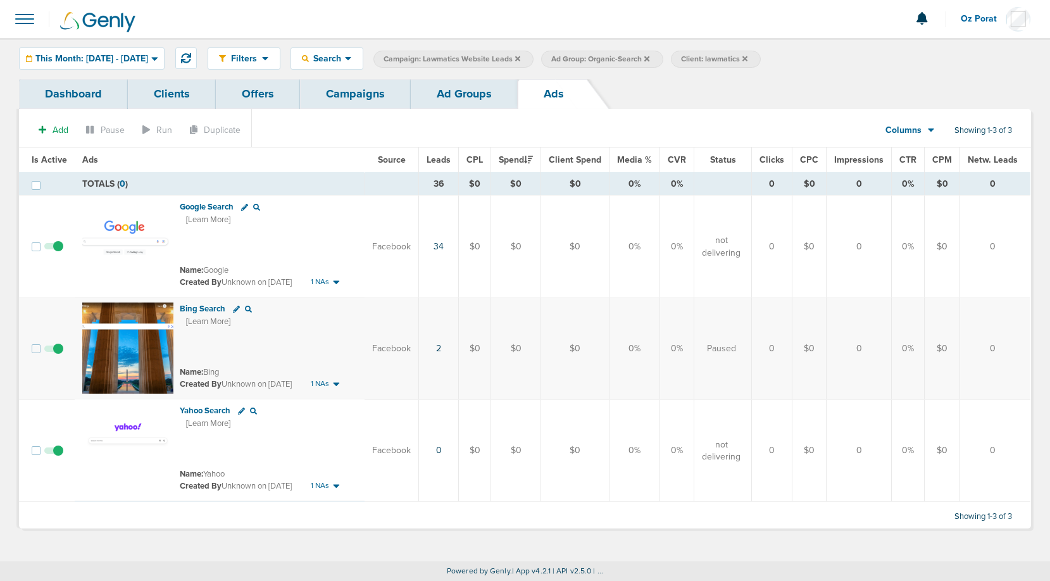
click at [51, 92] on link "Dashboard" at bounding box center [73, 94] width 109 height 30
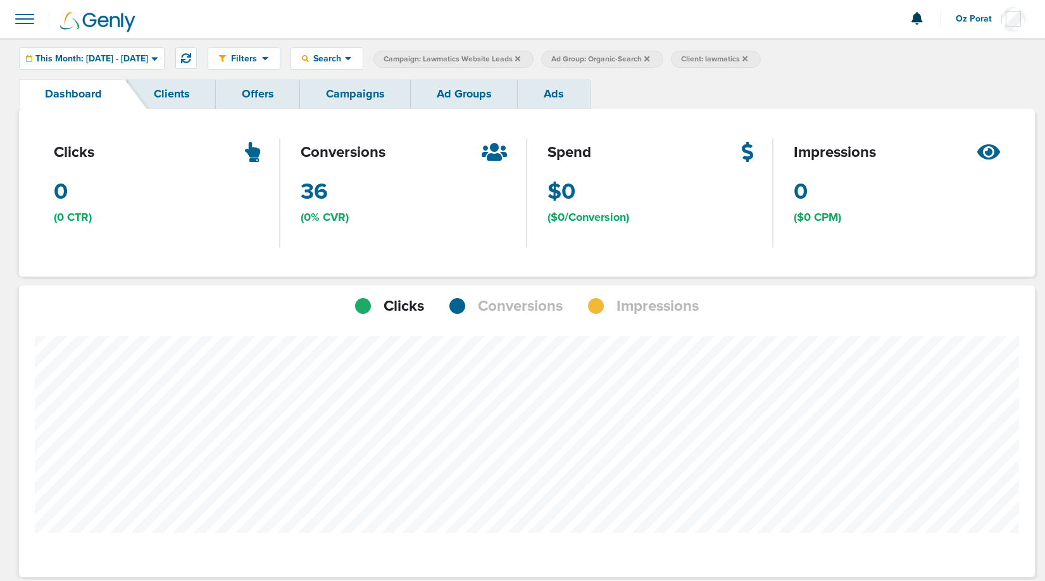
scroll to position [985, 1007]
click at [498, 304] on span "Conversions" at bounding box center [520, 307] width 85 height 22
click at [145, 51] on div "This Month: 09.01.2025 - 09.30.2025" at bounding box center [92, 58] width 144 height 21
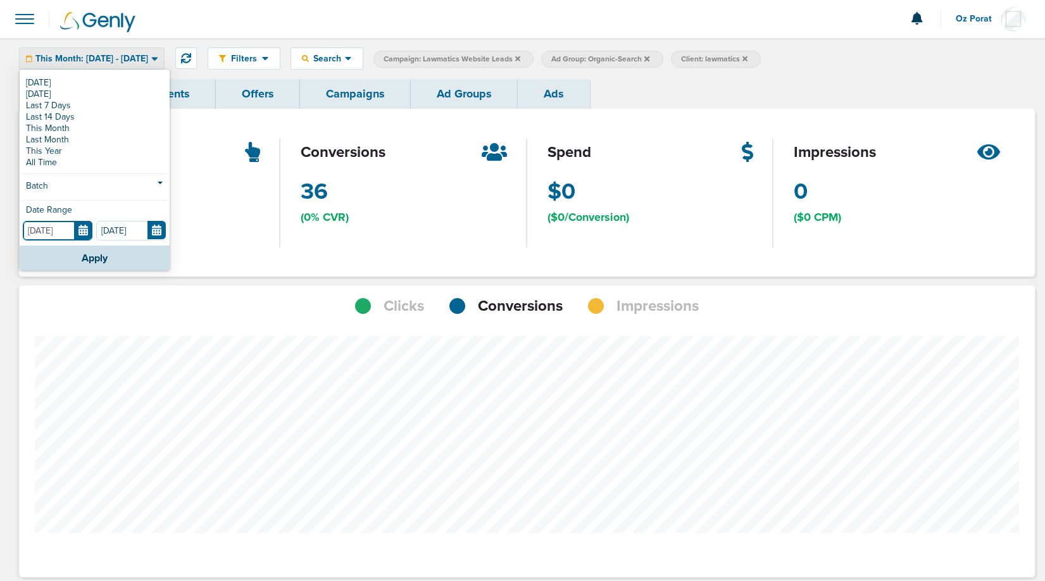
click at [87, 231] on input "09.01.2025" at bounding box center [58, 231] width 70 height 20
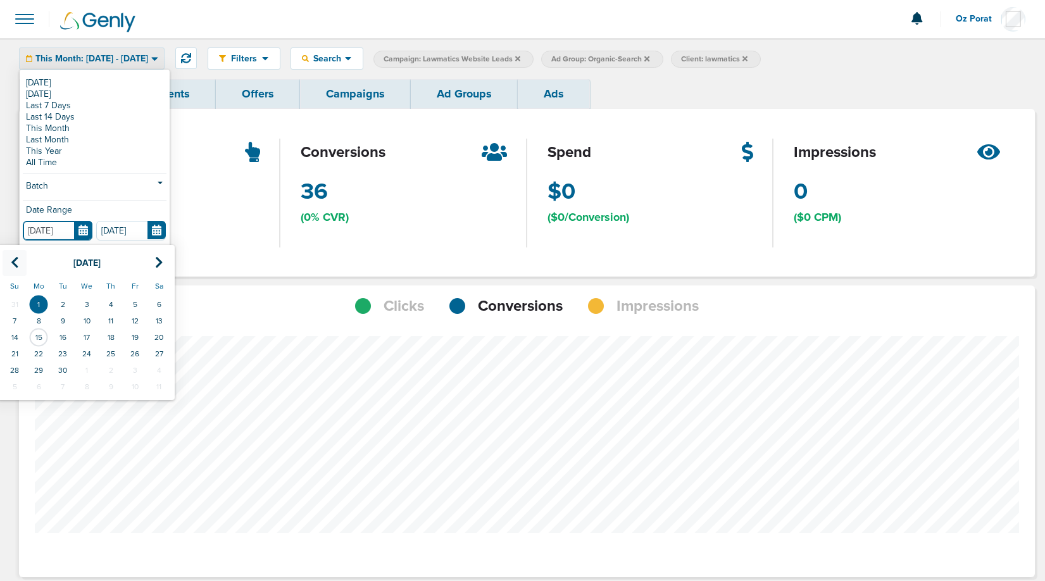
click at [7, 258] on th at bounding box center [15, 263] width 24 height 26
click at [134, 306] on td "1" at bounding box center [135, 304] width 24 height 16
type input "08.01.2025"
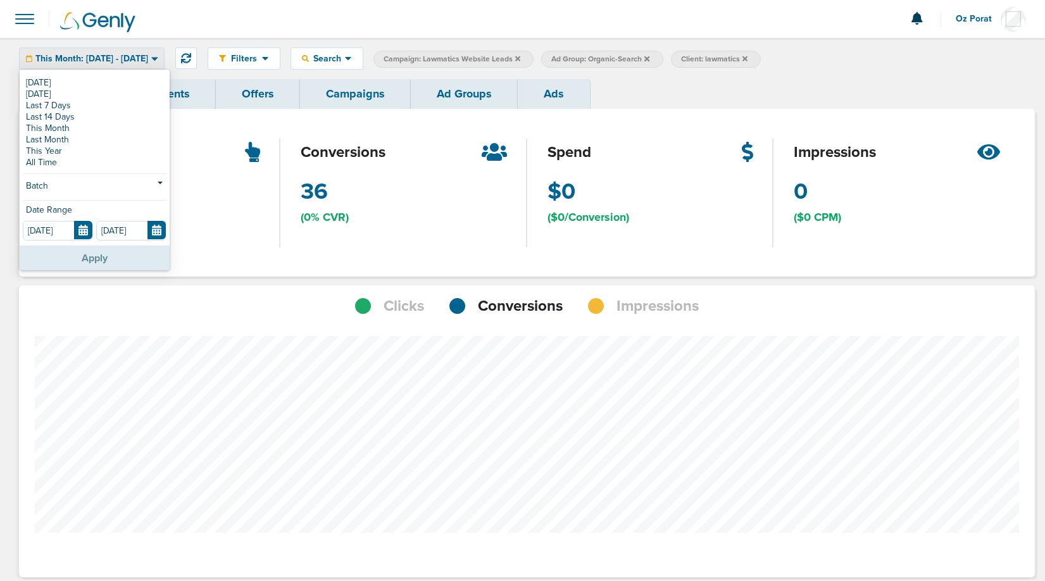
click at [89, 256] on button "Apply" at bounding box center [95, 258] width 150 height 25
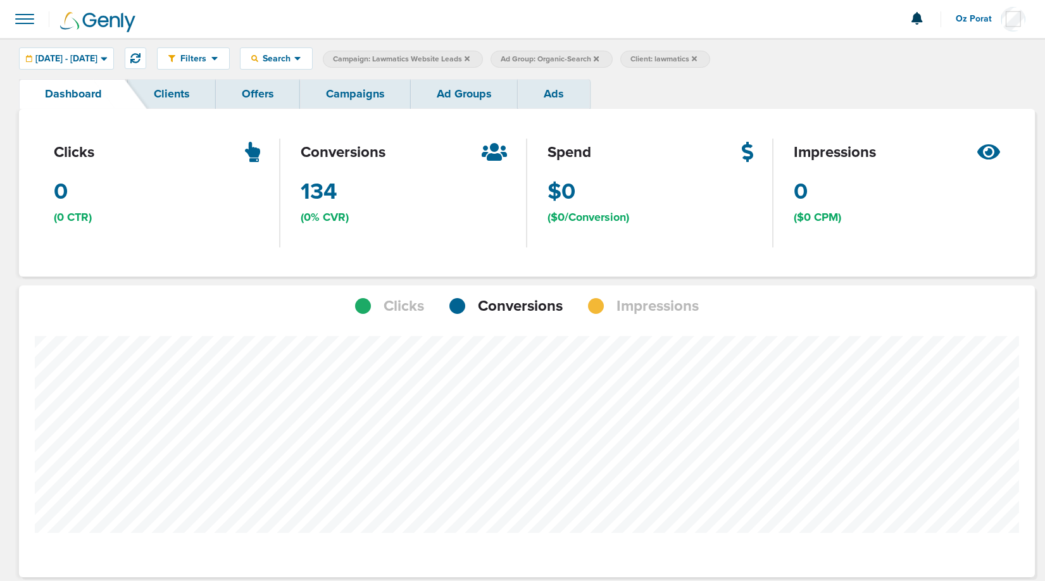
click at [338, 81] on link "Campaigns" at bounding box center [355, 94] width 111 height 30
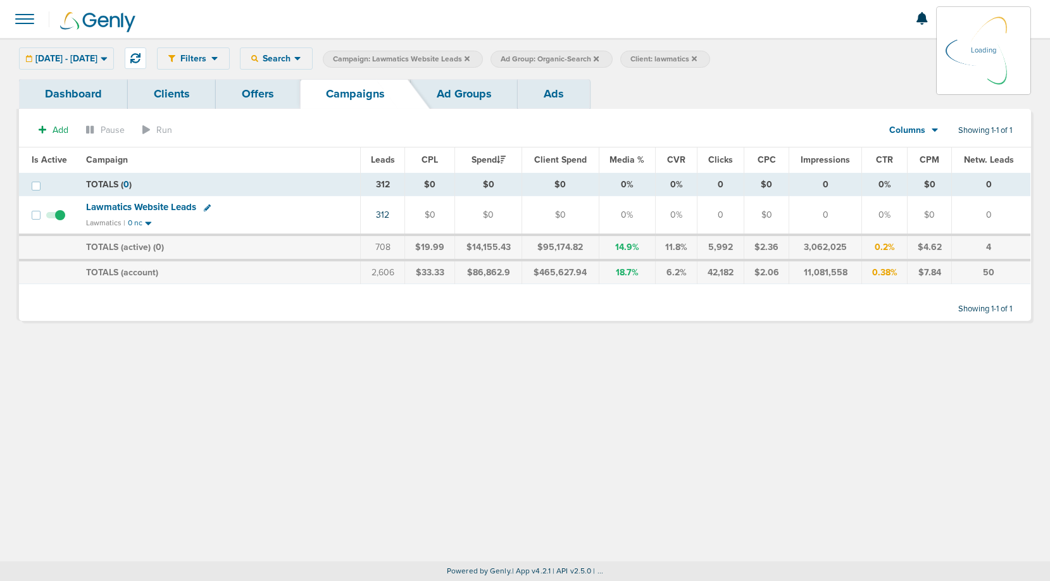
click at [599, 58] on icon at bounding box center [596, 58] width 5 height 5
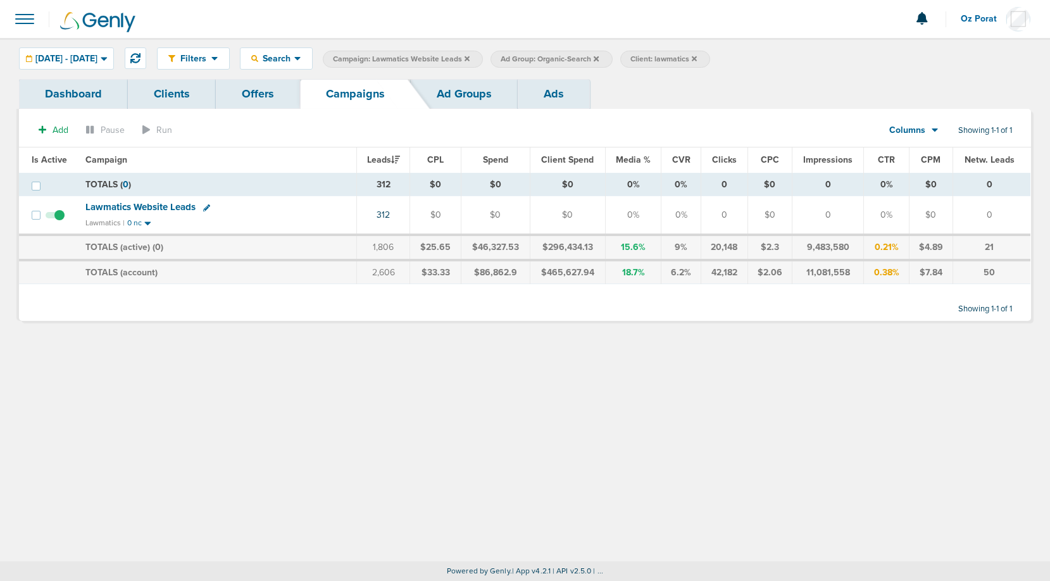
click at [599, 56] on icon at bounding box center [596, 58] width 5 height 5
click at [470, 55] on icon at bounding box center [467, 59] width 5 height 8
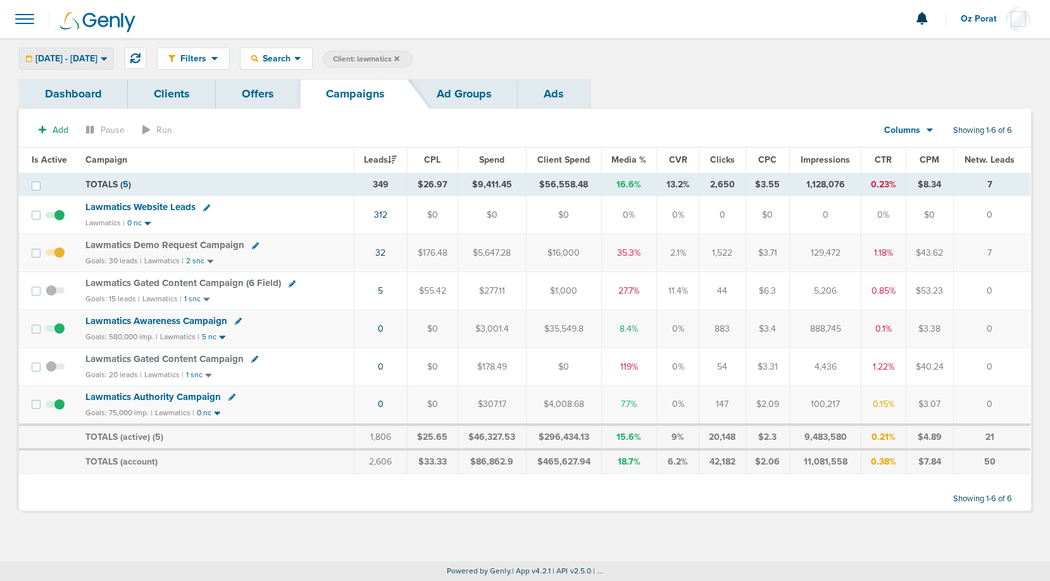
click at [94, 57] on span "08.01.2025 - 09.30.2025" at bounding box center [66, 58] width 62 height 9
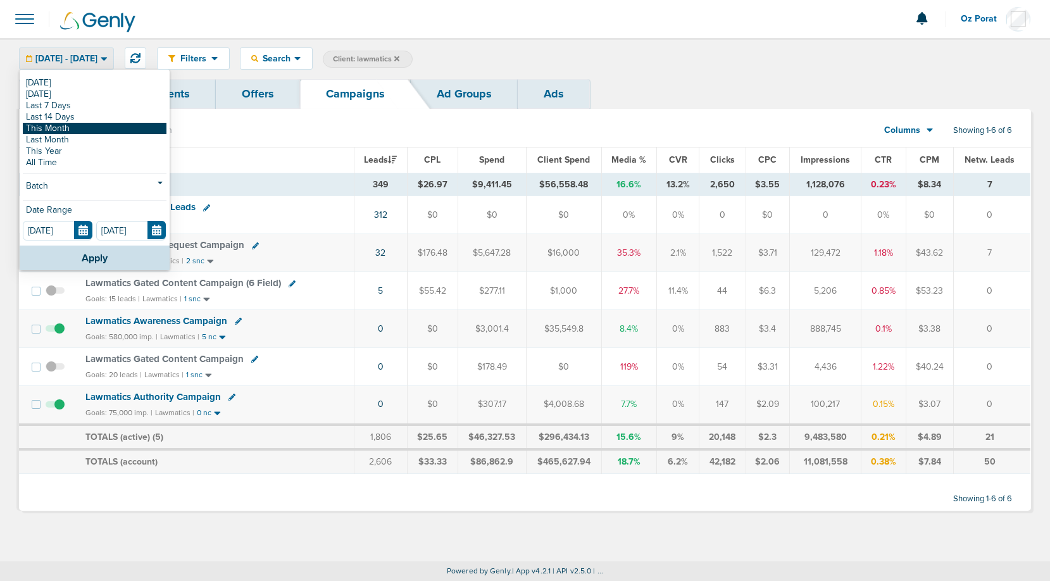
click at [61, 127] on link "This Month" at bounding box center [95, 128] width 144 height 11
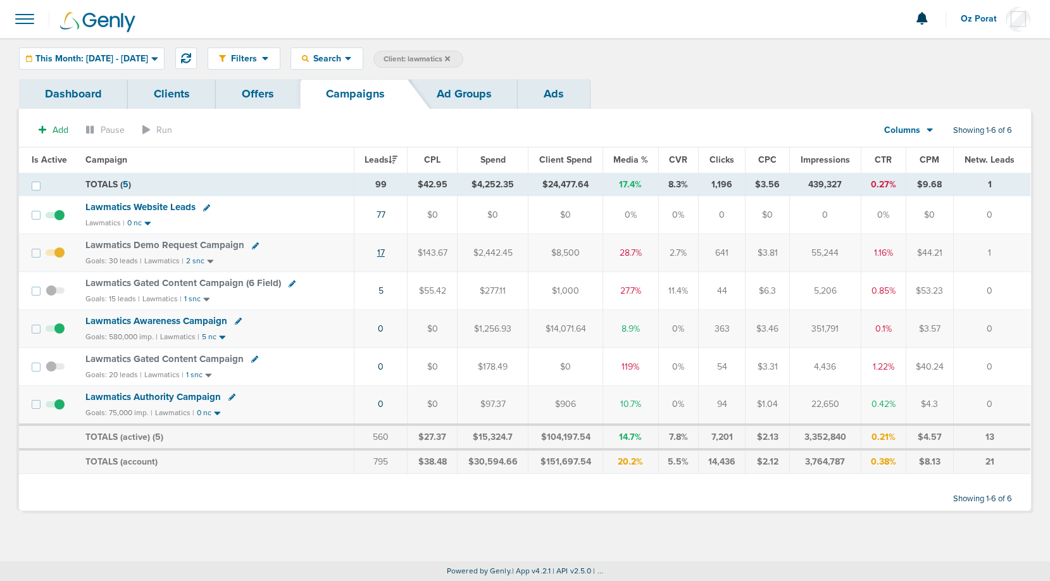
click at [385, 249] on link "17" at bounding box center [381, 252] width 8 height 11
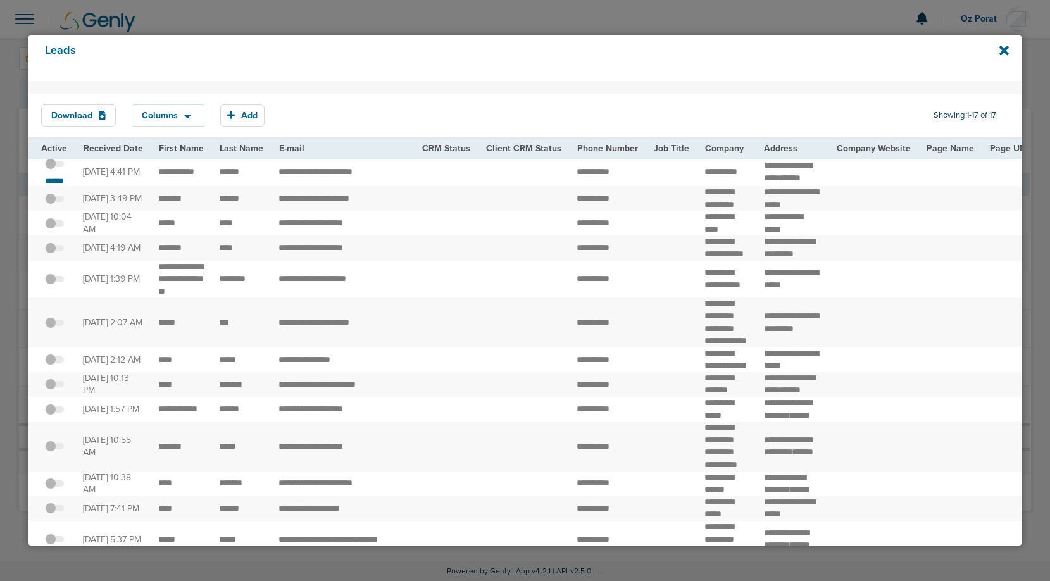
click at [52, 165] on label at bounding box center [54, 164] width 19 height 12
click at [54, 166] on input "checkbox" at bounding box center [54, 166] width 0 height 0
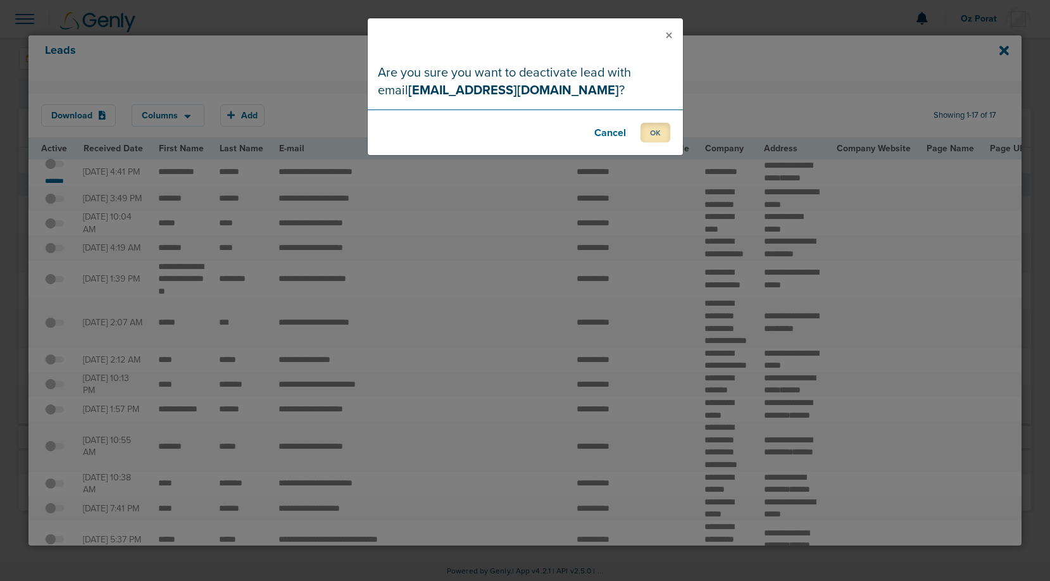
click at [661, 129] on button "OK" at bounding box center [655, 133] width 30 height 20
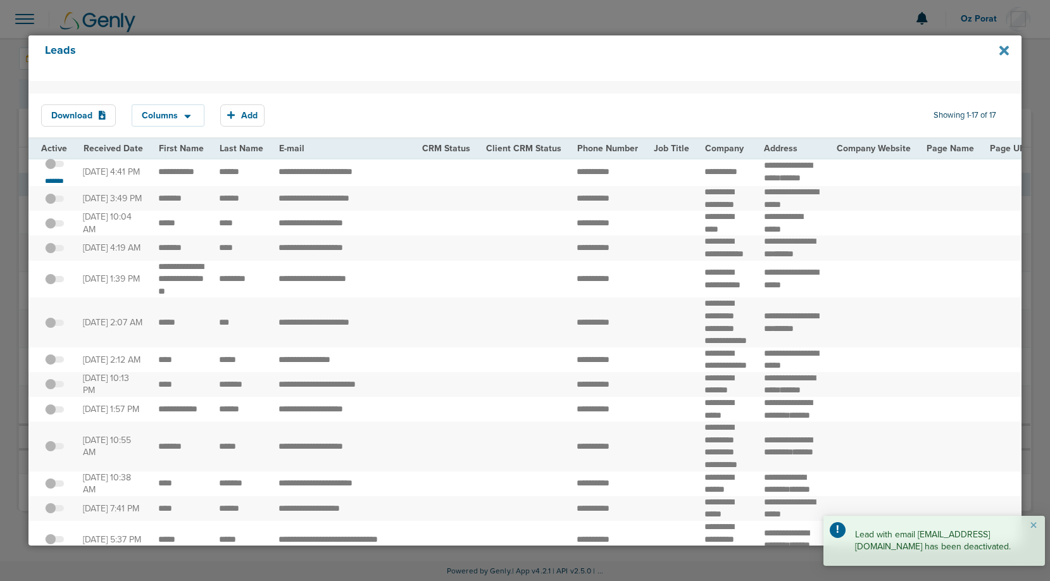
click at [1002, 47] on icon at bounding box center [1003, 50] width 9 height 9
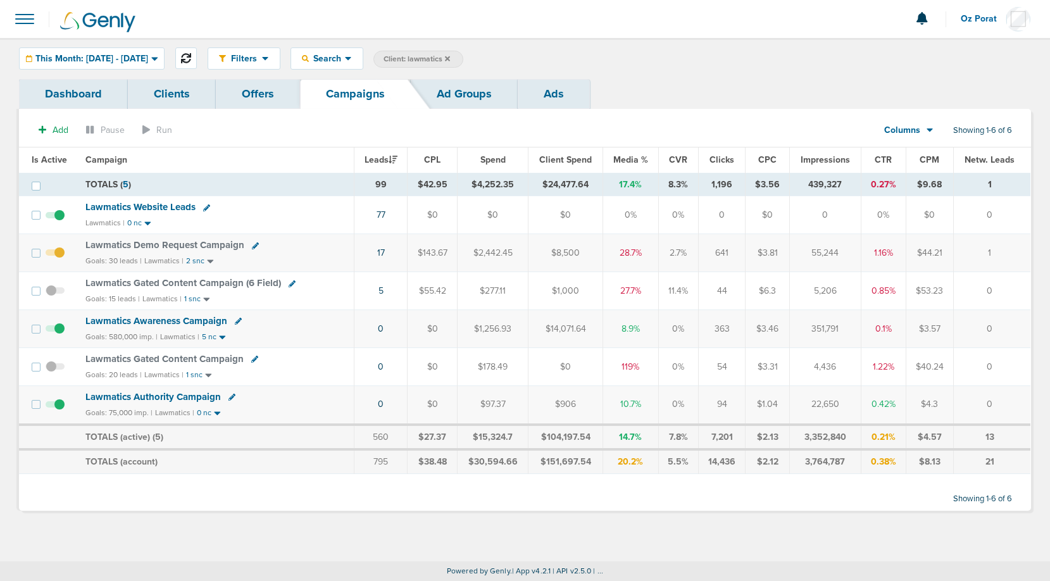
click at [191, 58] on icon at bounding box center [186, 58] width 10 height 10
click at [382, 250] on link "16" at bounding box center [381, 252] width 8 height 11
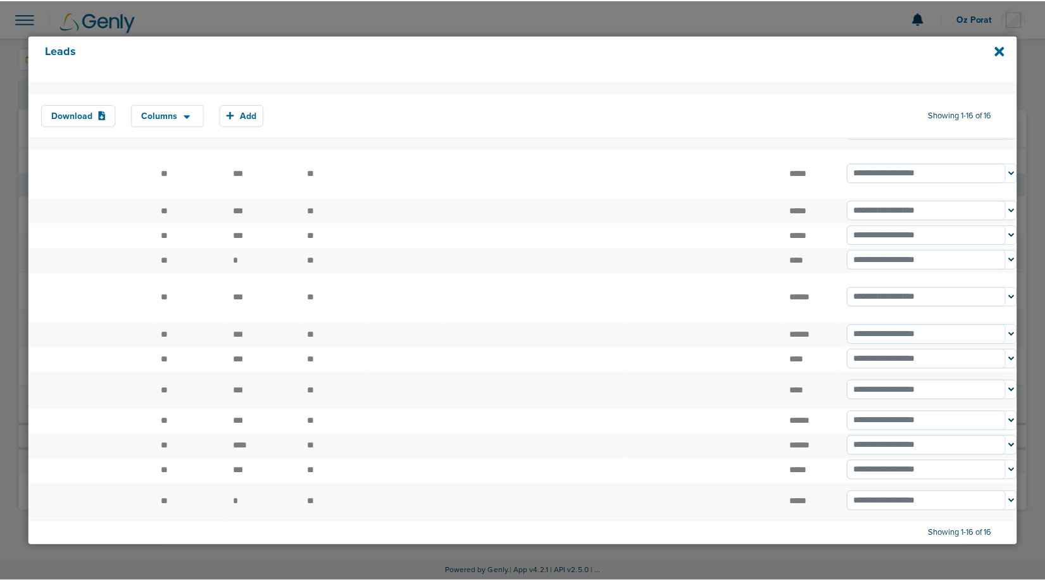
scroll to position [9, 0]
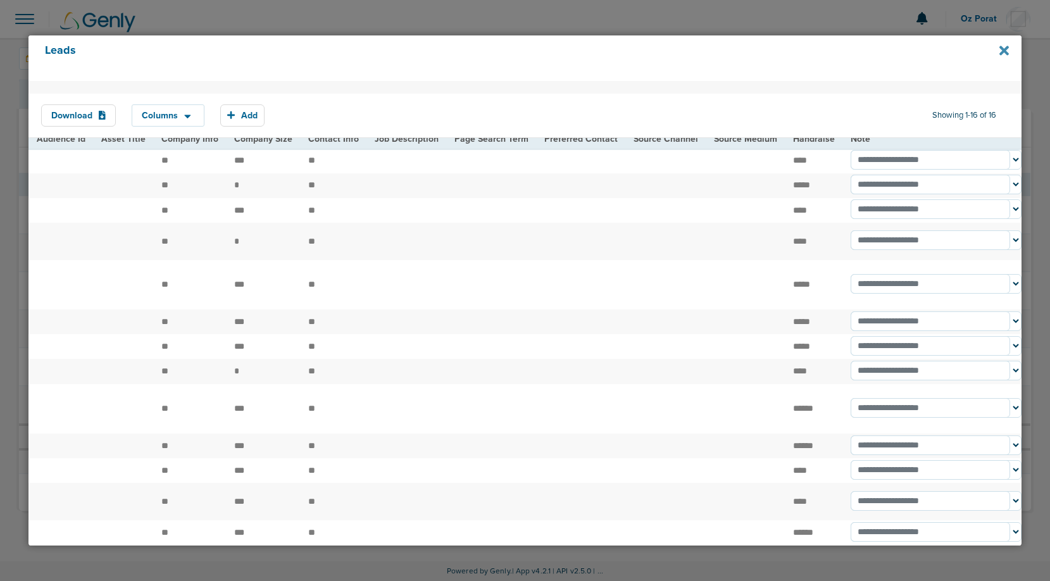
click at [1005, 49] on icon at bounding box center [1003, 50] width 9 height 9
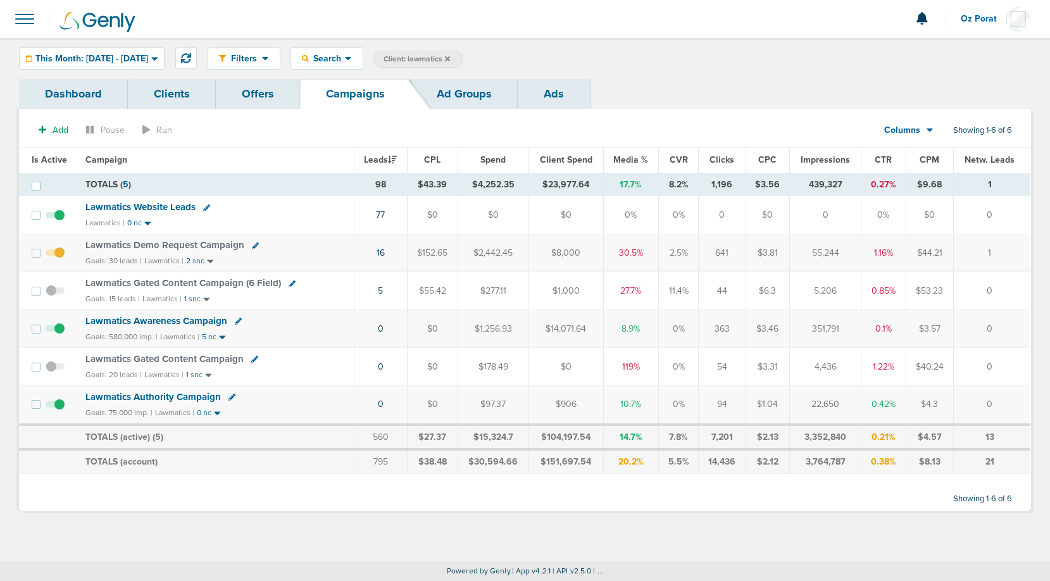
click at [902, 121] on div "Columns Media Stats Sales Performance Custom" at bounding box center [902, 130] width 56 height 24
click at [911, 128] on span "Columns" at bounding box center [902, 130] width 36 height 13
click at [911, 161] on link "Sales Performance" at bounding box center [937, 168] width 127 height 16
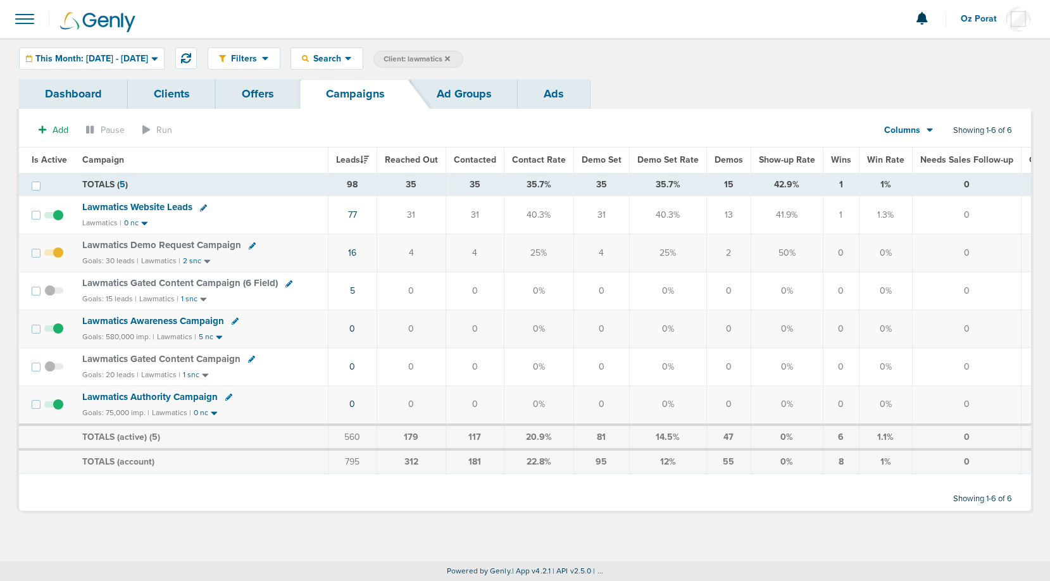
drag, startPoint x: 592, startPoint y: 254, endPoint x: 613, endPoint y: 254, distance: 21.5
click at [613, 254] on td "4" at bounding box center [601, 253] width 56 height 38
drag, startPoint x: 652, startPoint y: 254, endPoint x: 669, endPoint y: 254, distance: 16.5
click at [671, 254] on td "25%" at bounding box center [667, 253] width 77 height 38
click at [629, 251] on td "25%" at bounding box center [667, 253] width 77 height 38
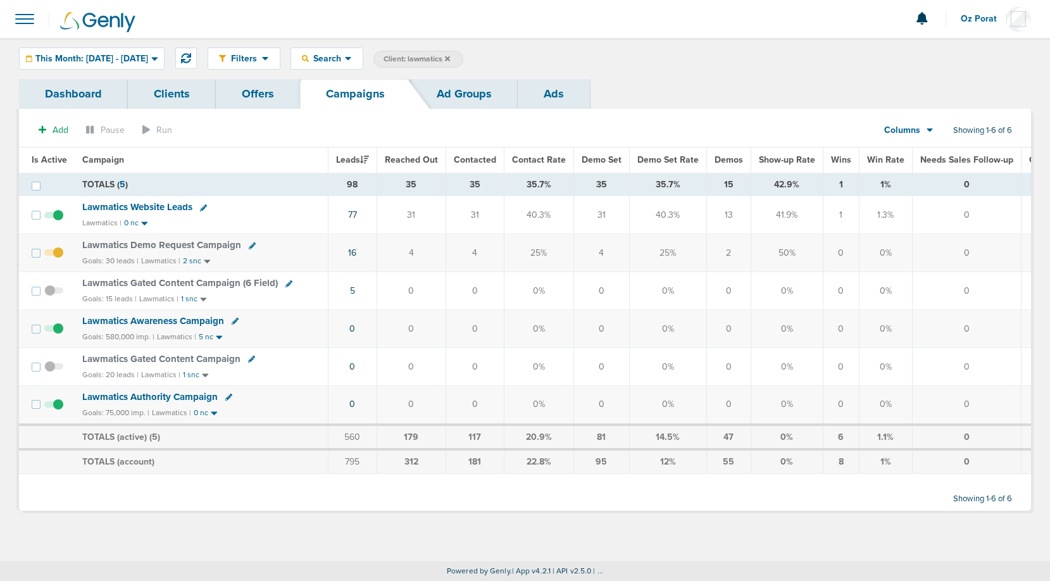
drag, startPoint x: 611, startPoint y: 251, endPoint x: 599, endPoint y: 251, distance: 11.4
click at [599, 251] on td "4" at bounding box center [601, 253] width 56 height 38
drag, startPoint x: 718, startPoint y: 252, endPoint x: 733, endPoint y: 252, distance: 15.2
click at [733, 252] on td "2" at bounding box center [728, 253] width 44 height 38
drag, startPoint x: 339, startPoint y: 256, endPoint x: 842, endPoint y: 258, distance: 502.5
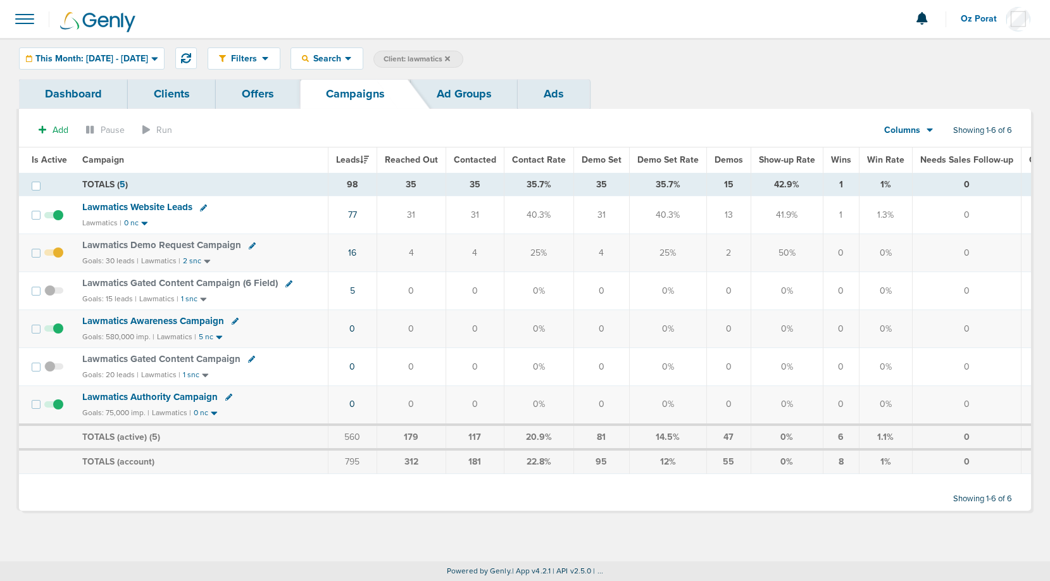
click at [842, 258] on tr "Lawmatics Demo Request Campaign Goals: 30 leads | Lawmatics | 2 snc 16 4 4 25% …" at bounding box center [589, 253] width 1140 height 38
click at [843, 253] on td "0" at bounding box center [841, 253] width 36 height 38
click at [116, 206] on span "Lawmatics Website Leads" at bounding box center [137, 206] width 110 height 11
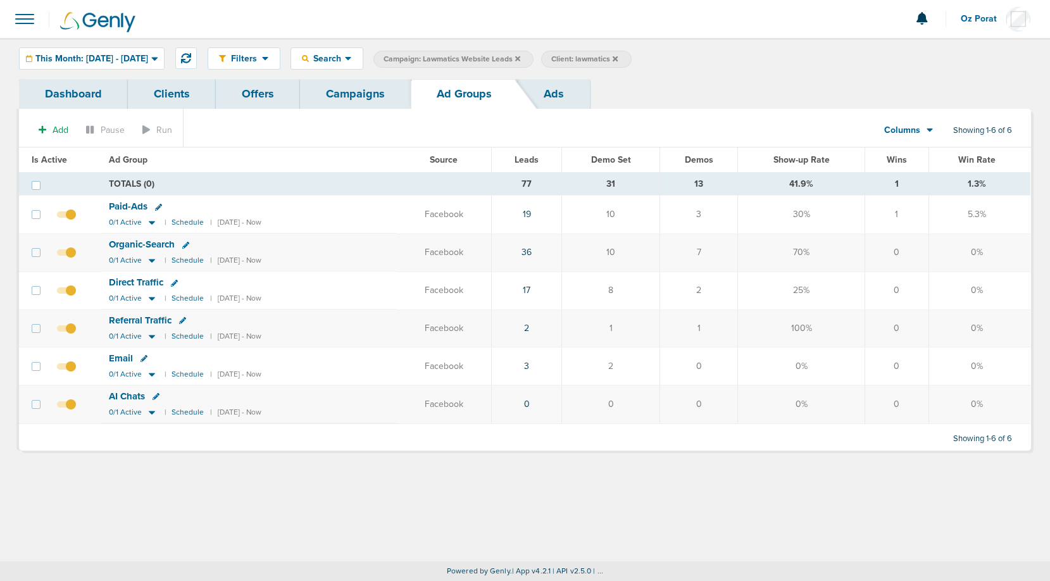
drag, startPoint x: 561, startPoint y: 253, endPoint x: 524, endPoint y: 253, distance: 36.7
click at [524, 253] on td "36" at bounding box center [527, 253] width 70 height 38
drag, startPoint x: 551, startPoint y: 294, endPoint x: 531, endPoint y: 293, distance: 19.7
click at [531, 293] on td "17" at bounding box center [527, 290] width 70 height 38
click at [342, 93] on link "Campaigns" at bounding box center [355, 94] width 111 height 30
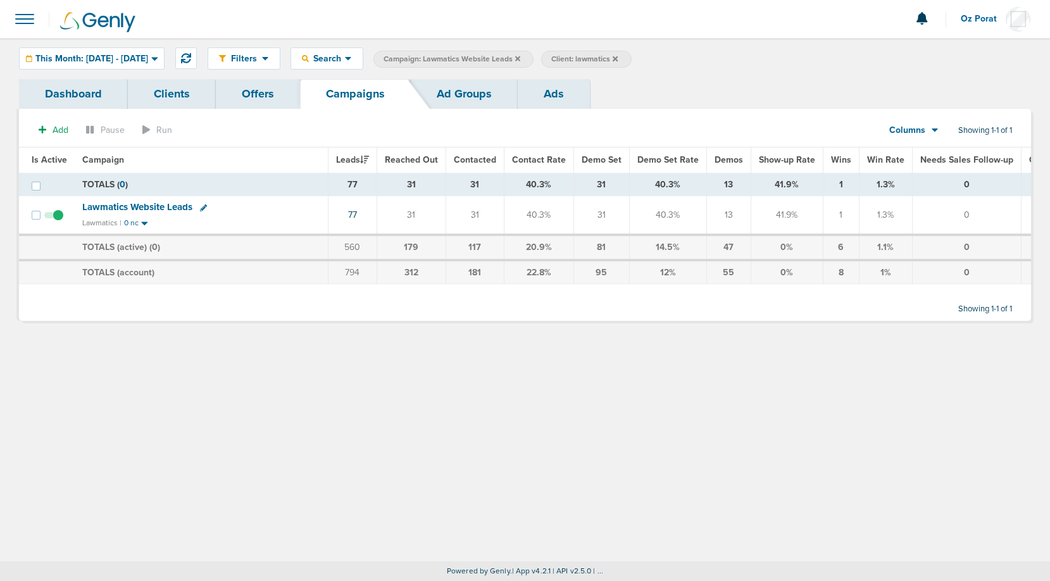
click at [721, 184] on td "13" at bounding box center [728, 184] width 44 height 23
click at [520, 56] on icon at bounding box center [517, 59] width 5 height 8
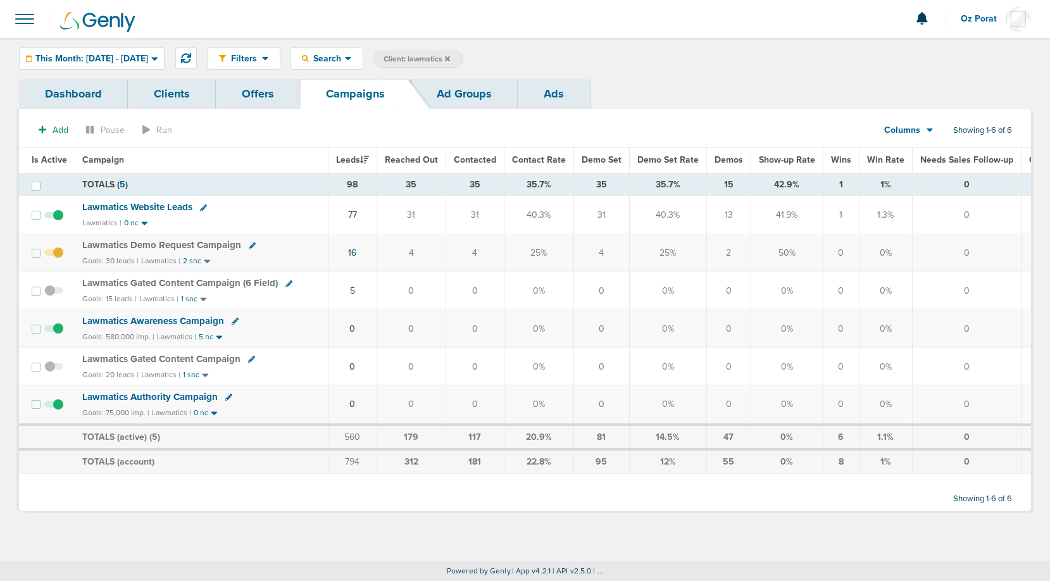
drag, startPoint x: 713, startPoint y: 178, endPoint x: 730, endPoint y: 181, distance: 17.3
click at [730, 181] on td "15" at bounding box center [728, 184] width 44 height 23
click at [148, 59] on span "This Month: 09.01.2025 - 09.30.2025" at bounding box center [91, 58] width 113 height 9
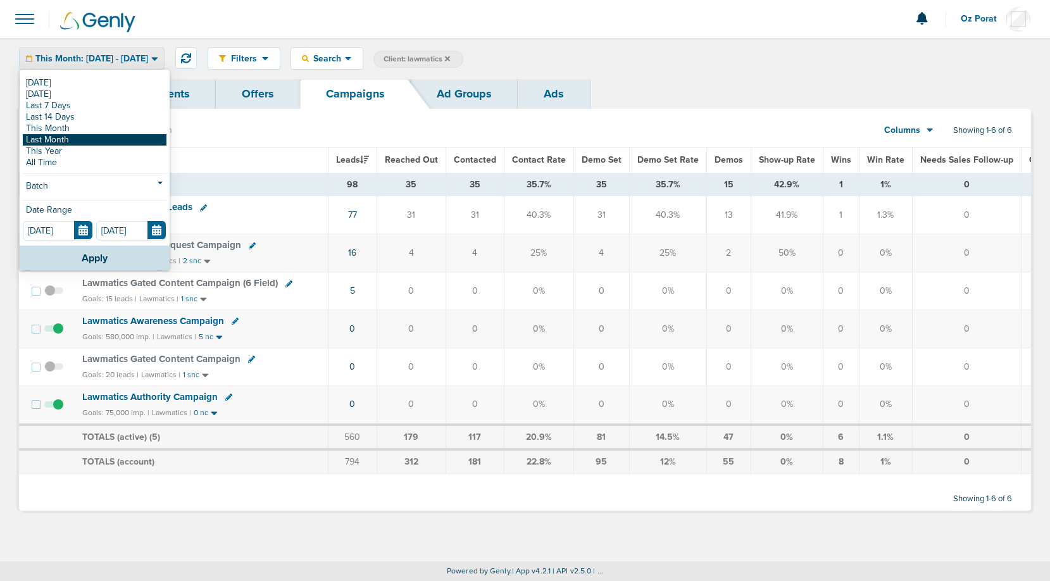
click at [90, 139] on link "Last Month" at bounding box center [95, 139] width 144 height 11
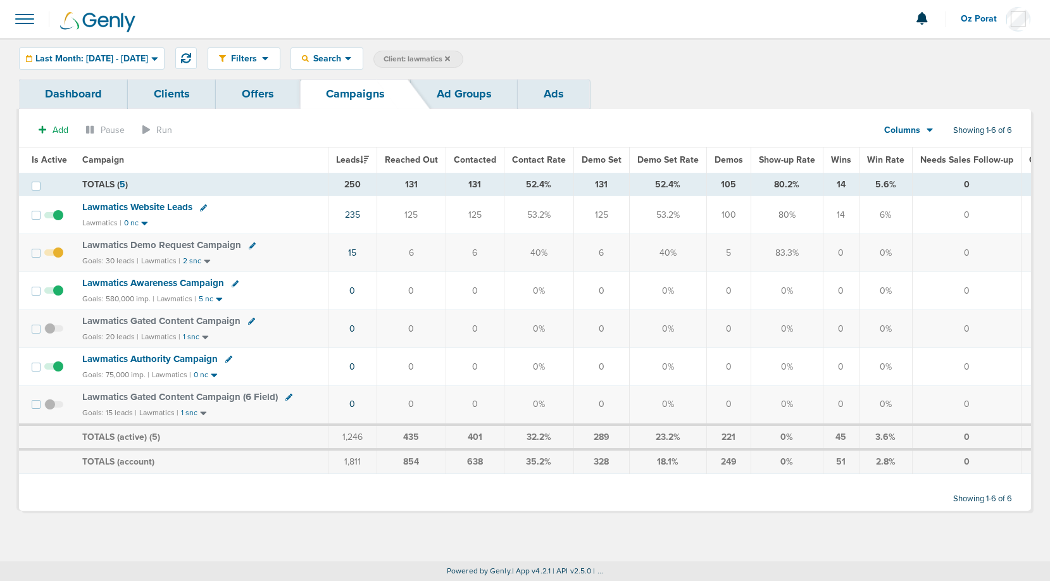
drag, startPoint x: 714, startPoint y: 182, endPoint x: 737, endPoint y: 183, distance: 23.4
click at [737, 183] on td "105" at bounding box center [728, 184] width 44 height 23
drag, startPoint x: 656, startPoint y: 254, endPoint x: 676, endPoint y: 254, distance: 19.6
click at [676, 254] on td "40%" at bounding box center [667, 253] width 77 height 38
drag, startPoint x: 733, startPoint y: 256, endPoint x: 654, endPoint y: 256, distance: 78.5
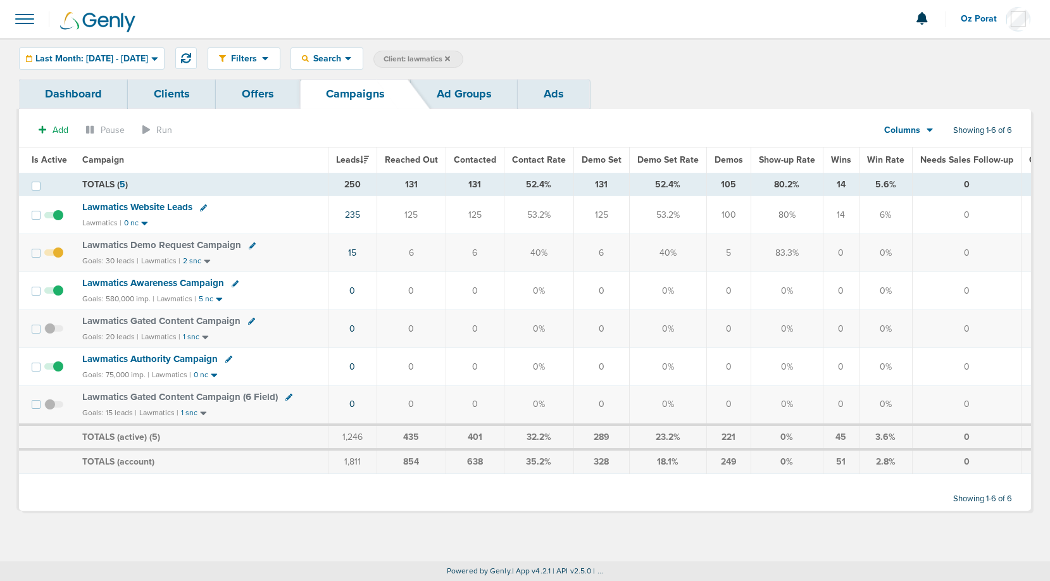
click at [654, 256] on tr "Lawmatics Demo Request Campaign Goals: 30 leads | Lawmatics | 2 snc 15 6 6 40% …" at bounding box center [589, 253] width 1140 height 38
click at [450, 57] on span "Client: lawmatics" at bounding box center [417, 59] width 66 height 11
click at [542, 60] on input "lawmatics" at bounding box center [513, 60] width 63 height 18
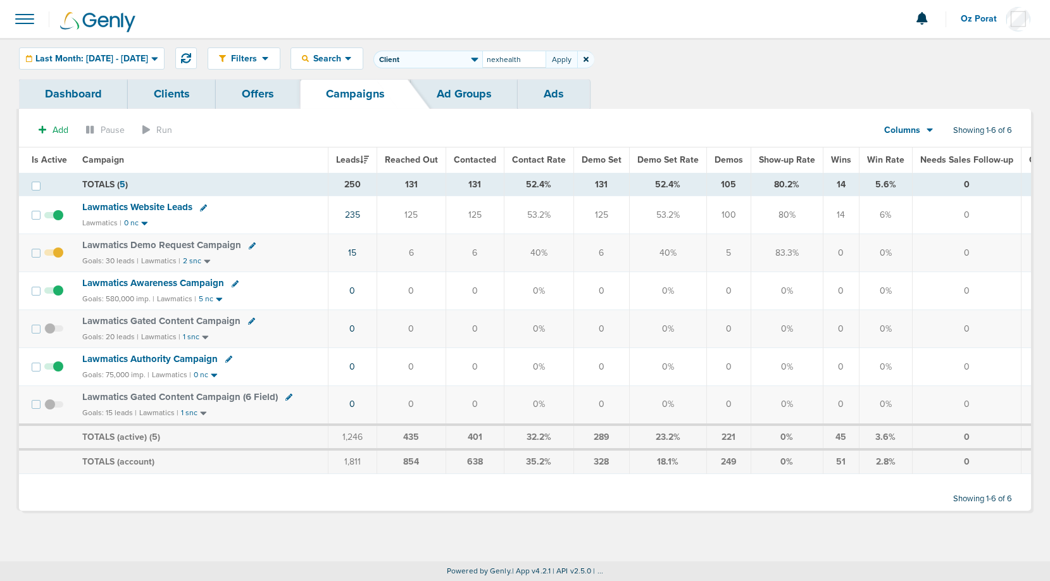
type input "nexhealth"
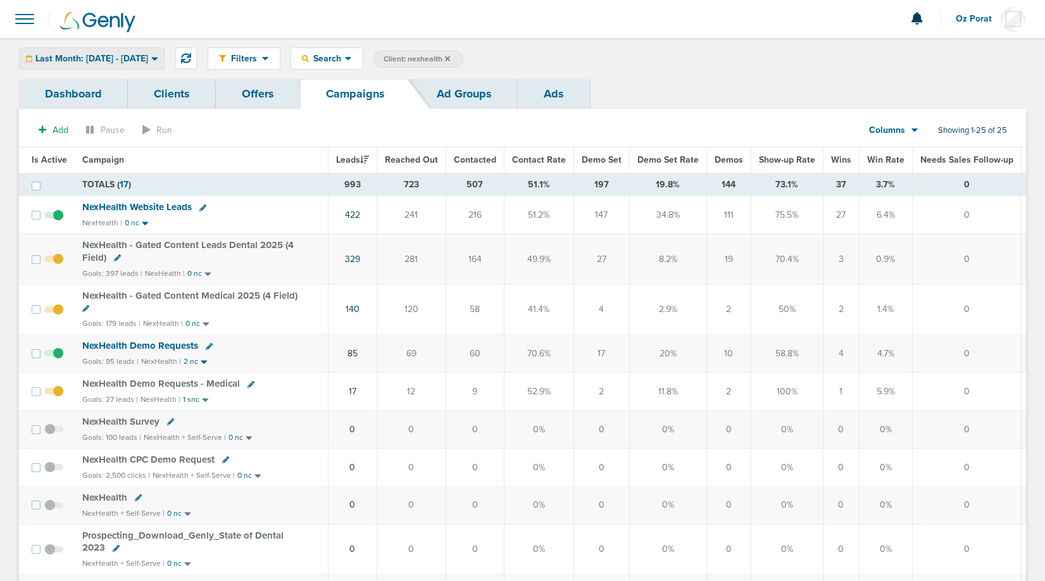
click at [139, 48] on div "Last Month: 08.01.2025 - 08.31.2025" at bounding box center [92, 58] width 144 height 21
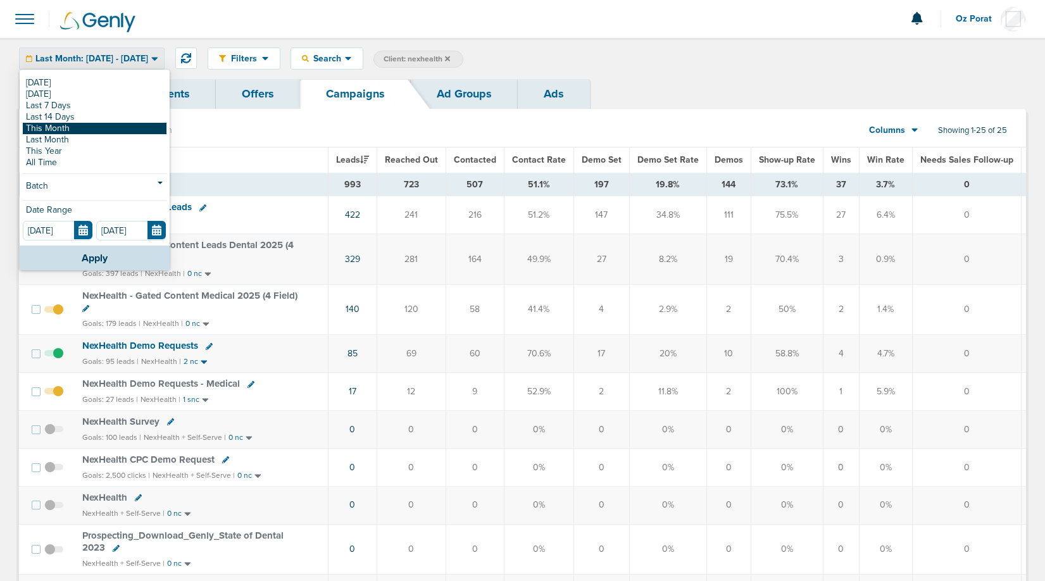
click at [95, 130] on link "This Month" at bounding box center [95, 128] width 144 height 11
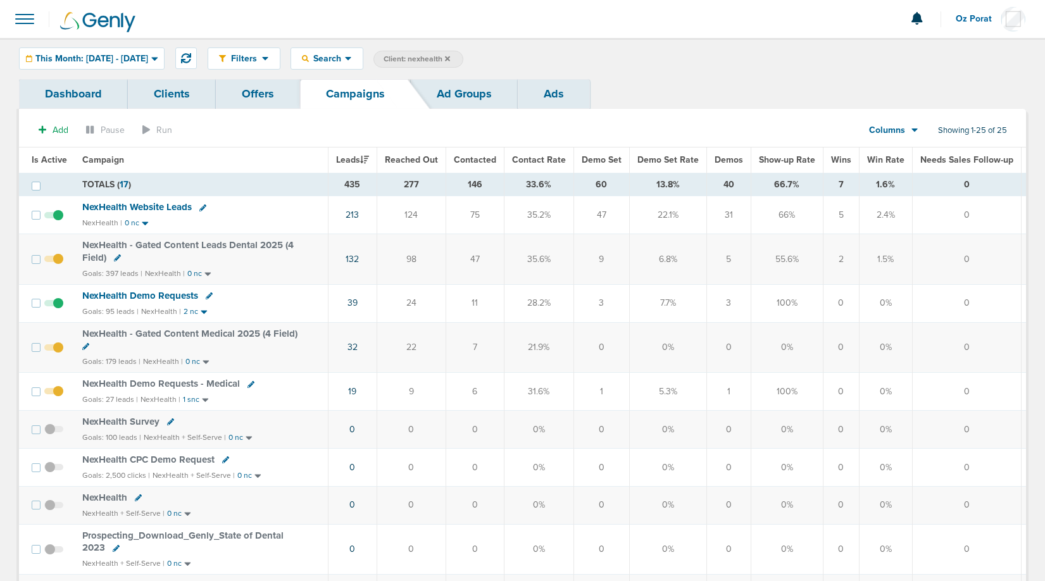
click at [154, 206] on span "NexHealth Website Leads" at bounding box center [136, 206] width 109 height 11
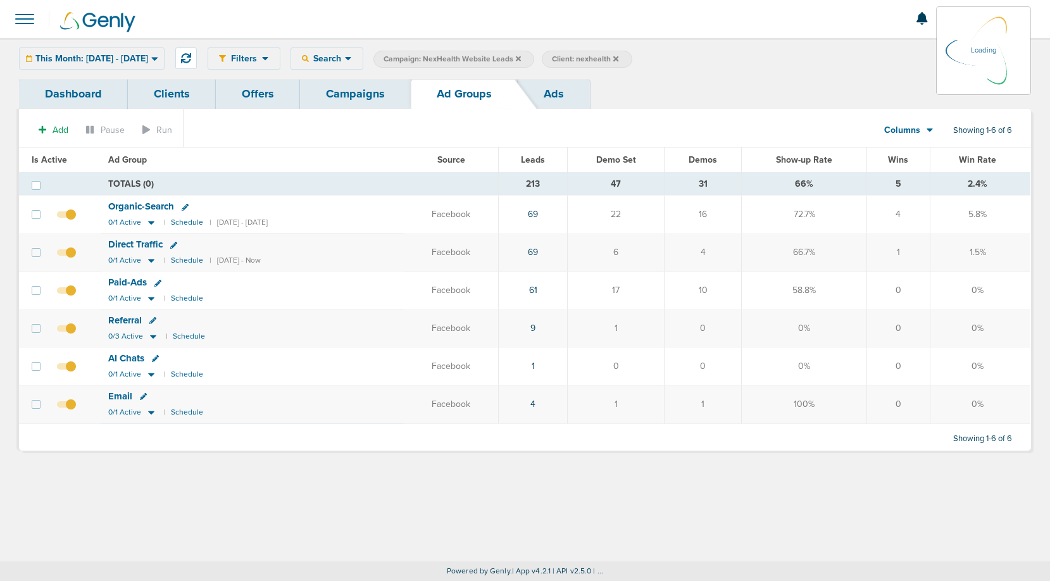
click at [73, 87] on link "Dashboard" at bounding box center [73, 94] width 109 height 30
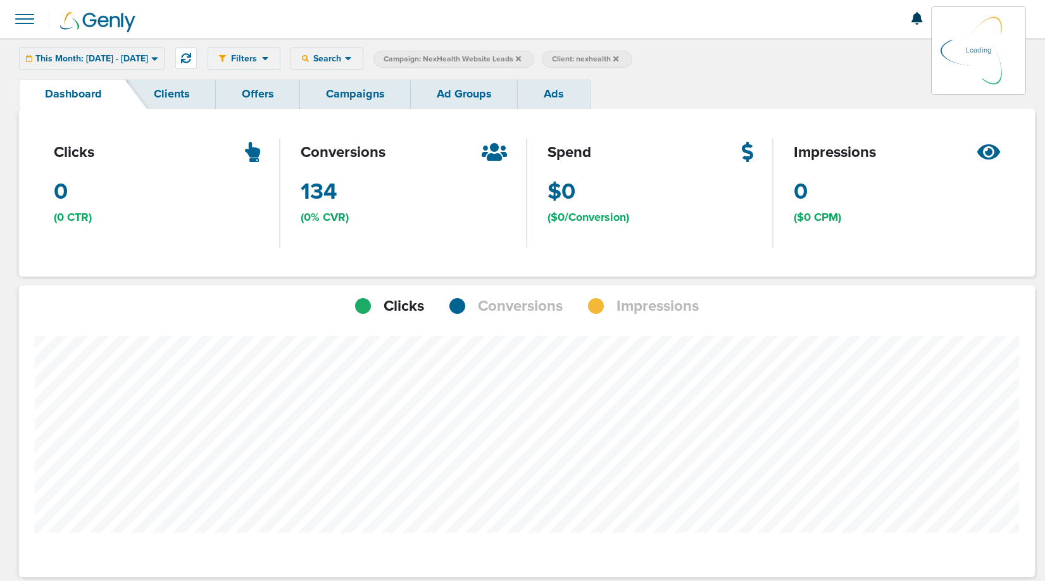
scroll to position [985, 1007]
click at [515, 303] on span "Conversions" at bounding box center [520, 307] width 85 height 22
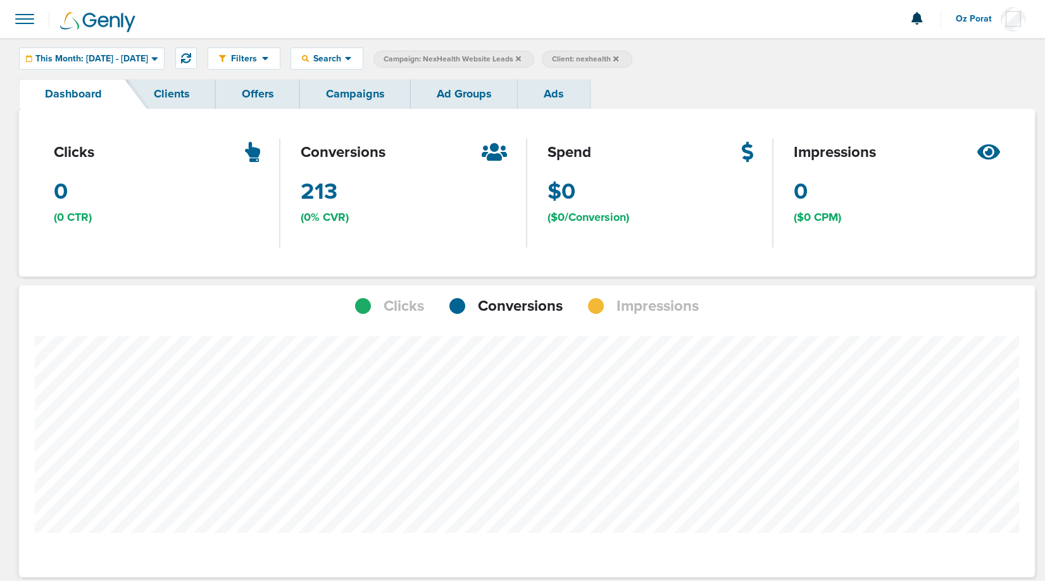
click at [356, 77] on div "Filters Active Only Settings Status Active Inactive Objectives MQL SQL Traffic …" at bounding box center [522, 58] width 1045 height 41
click at [356, 97] on link "Campaigns" at bounding box center [355, 94] width 111 height 30
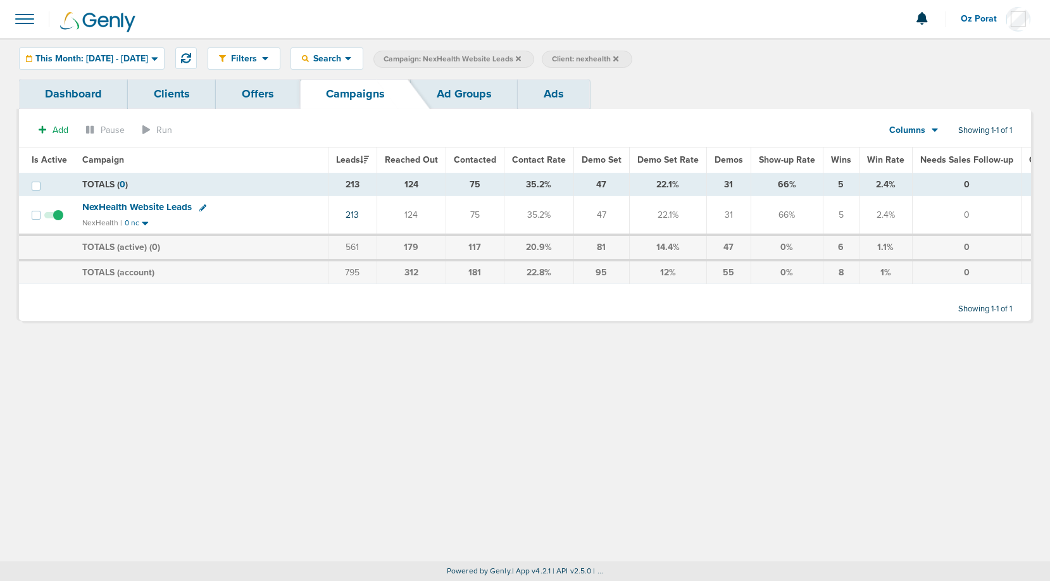
click at [521, 56] on icon at bounding box center [518, 59] width 5 height 8
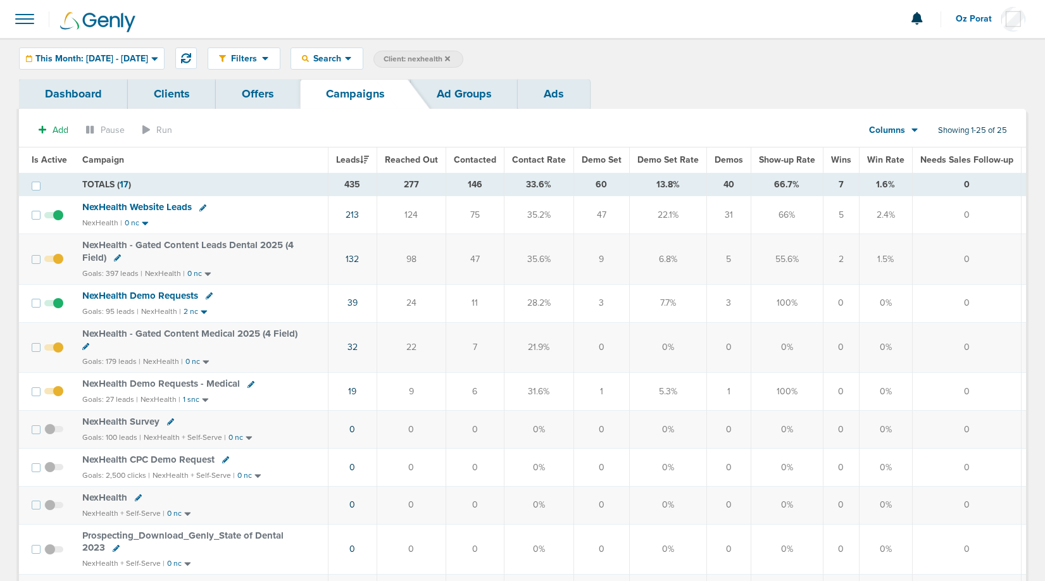
click at [905, 125] on div "Columns" at bounding box center [887, 130] width 56 height 13
drag, startPoint x: 905, startPoint y: 142, endPoint x: 905, endPoint y: 152, distance: 10.1
click at [905, 147] on section "Add Pause Run Columns Media Stats Sales Performance Custom Showing 1-25 of 25" at bounding box center [522, 132] width 1007 height 29
click at [905, 128] on div "Columns" at bounding box center [887, 130] width 56 height 13
click at [905, 146] on link "Media Stats" at bounding box center [922, 152] width 127 height 16
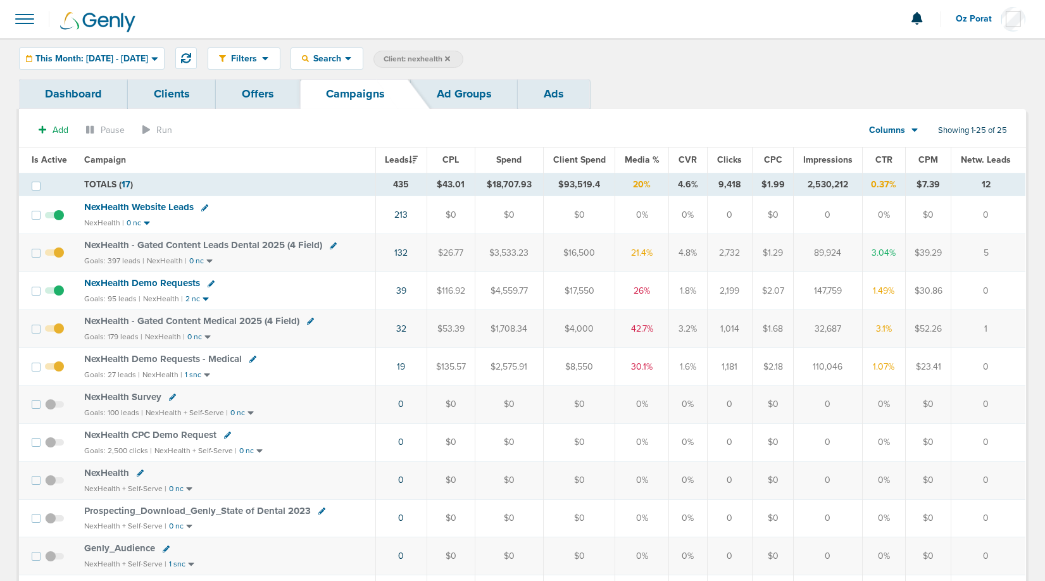
drag, startPoint x: 634, startPoint y: 186, endPoint x: 653, endPoint y: 185, distance: 19.0
click at [653, 185] on td "20%" at bounding box center [641, 184] width 53 height 23
click at [642, 184] on td "20%" at bounding box center [641, 184] width 53 height 23
click at [450, 58] on icon at bounding box center [447, 58] width 5 height 5
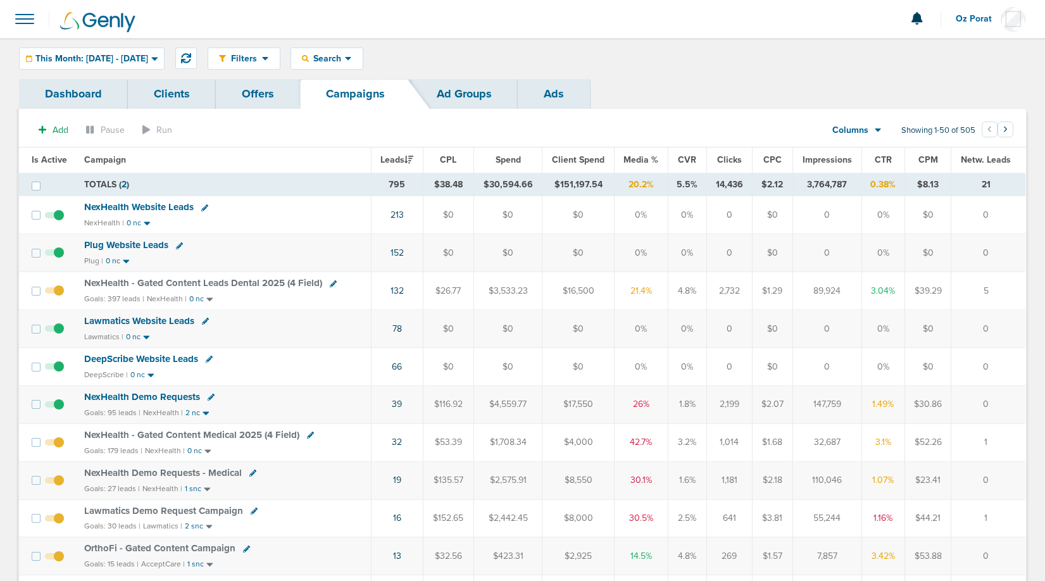
drag, startPoint x: 628, startPoint y: 185, endPoint x: 655, endPoint y: 185, distance: 27.2
click at [655, 185] on td "20.2%" at bounding box center [641, 184] width 53 height 23
drag, startPoint x: 629, startPoint y: 158, endPoint x: 695, endPoint y: 116, distance: 78.0
click at [721, 102] on div "Dashboard Clients Offers Campaigns Ad Groups Ads" at bounding box center [522, 94] width 1007 height 30
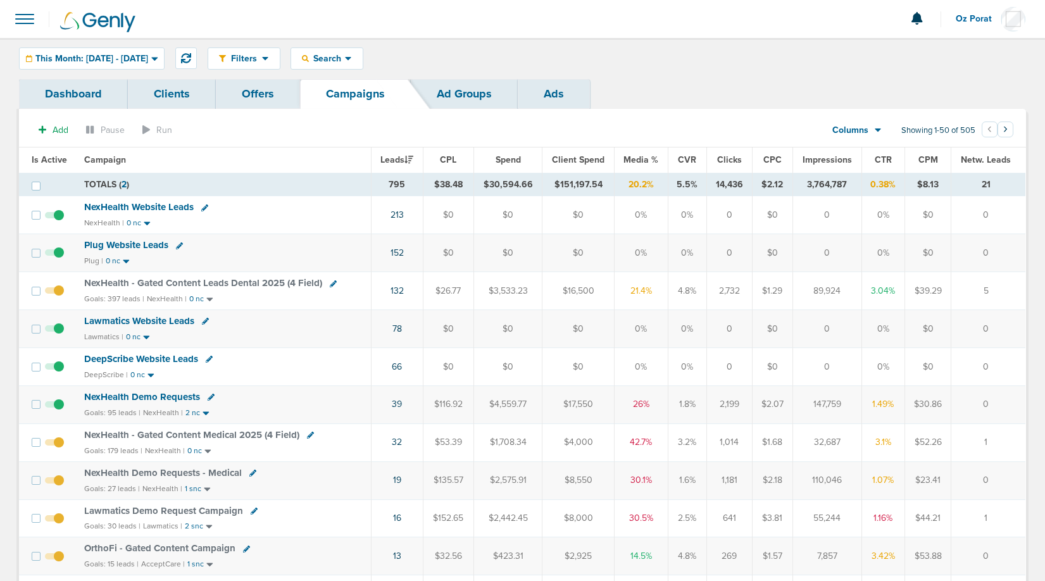
drag, startPoint x: 632, startPoint y: 182, endPoint x: 668, endPoint y: 184, distance: 36.1
click at [668, 184] on tr "TOTALS ( 2 ) 795 $38.48 $30,594.66 $151,197.54 20.2% 5.5% 14,436 $2.12 3,764,78…" at bounding box center [522, 184] width 1006 height 23
click at [363, 66] on div "Search" at bounding box center [327, 58] width 72 height 21
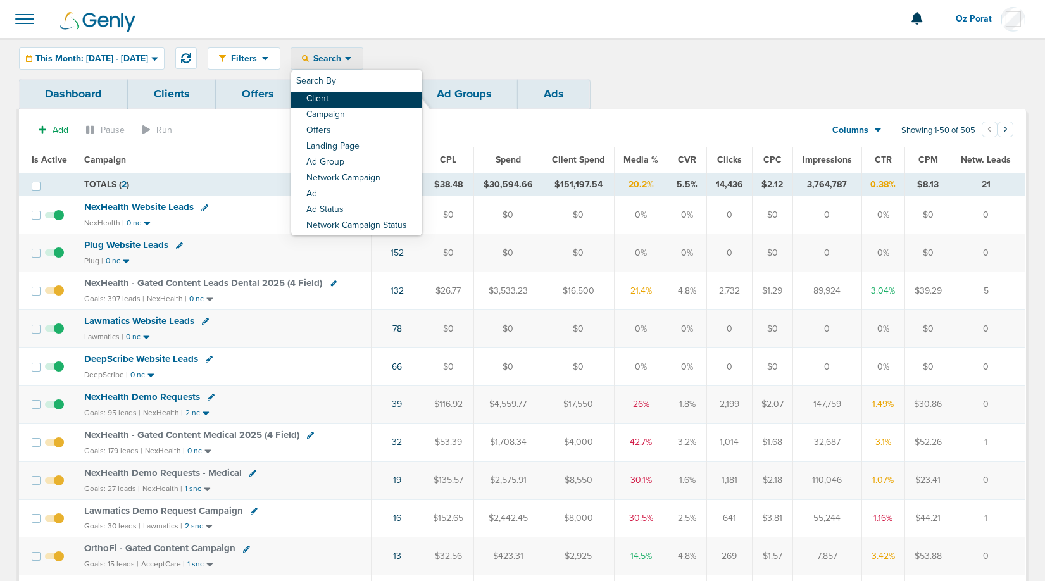
click at [372, 99] on link "Client" at bounding box center [356, 100] width 131 height 16
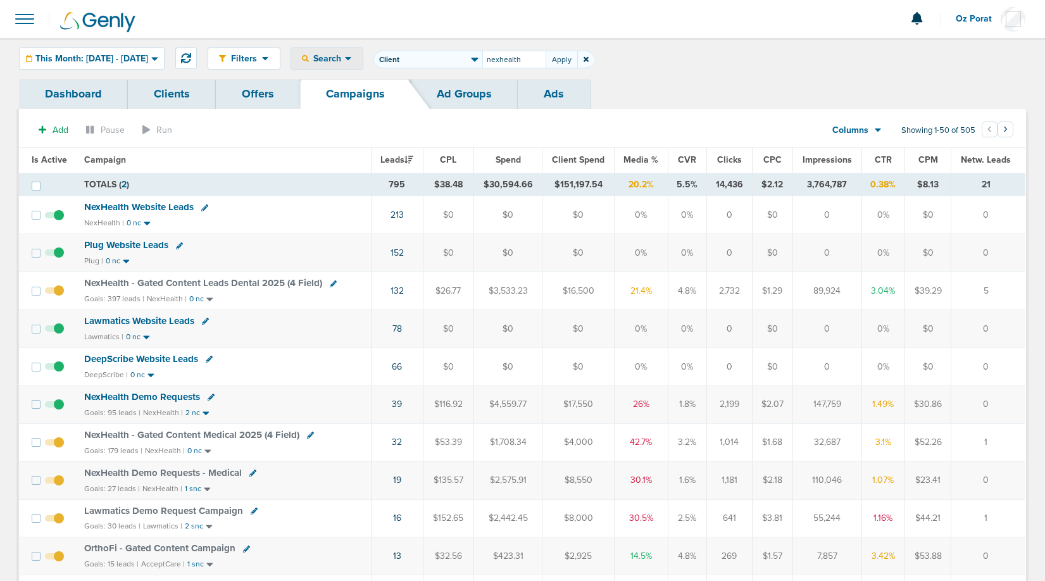
type input "nexhealth"
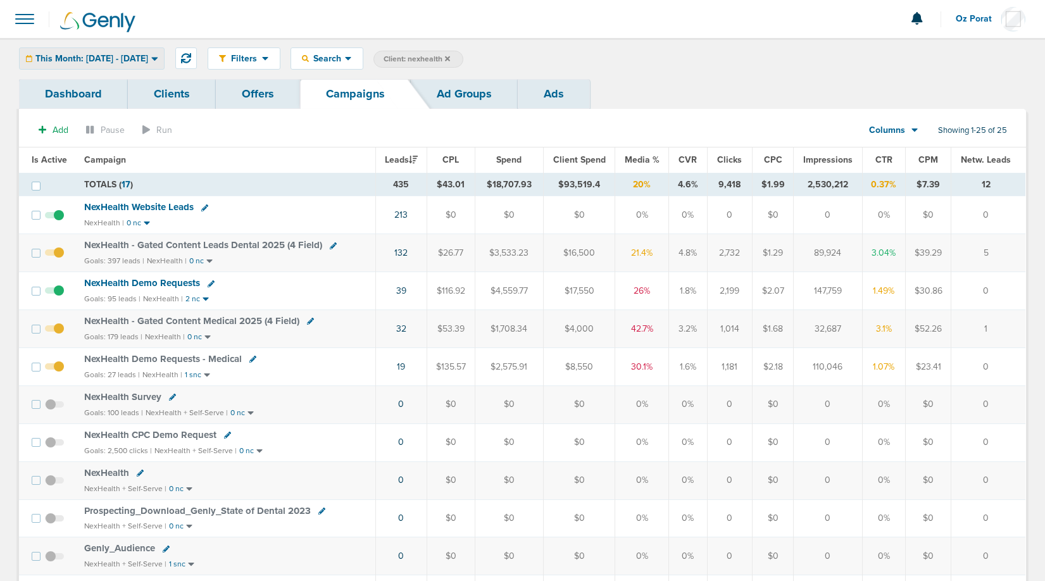
click at [148, 56] on span "This Month: [DATE] - [DATE]" at bounding box center [91, 58] width 113 height 9
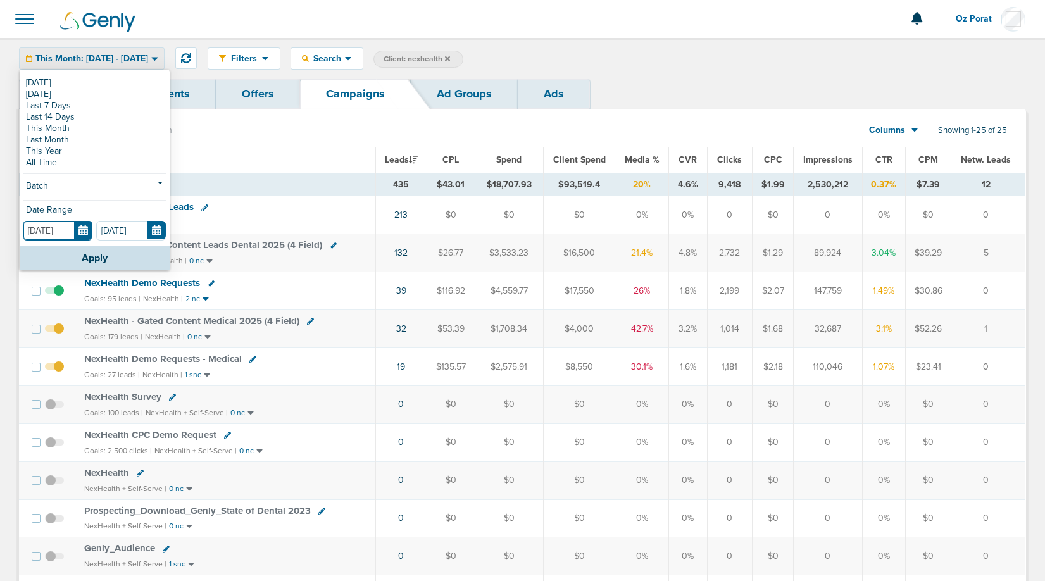
click at [81, 232] on input "[DATE]" at bounding box center [58, 231] width 70 height 20
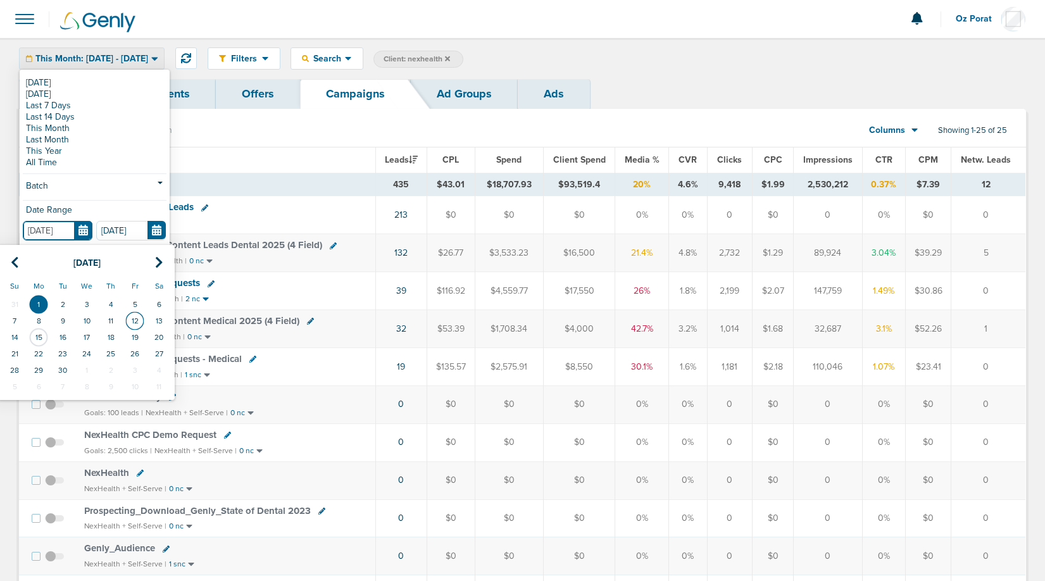
click at [134, 320] on td "12" at bounding box center [135, 321] width 24 height 16
type input "09.12.2025"
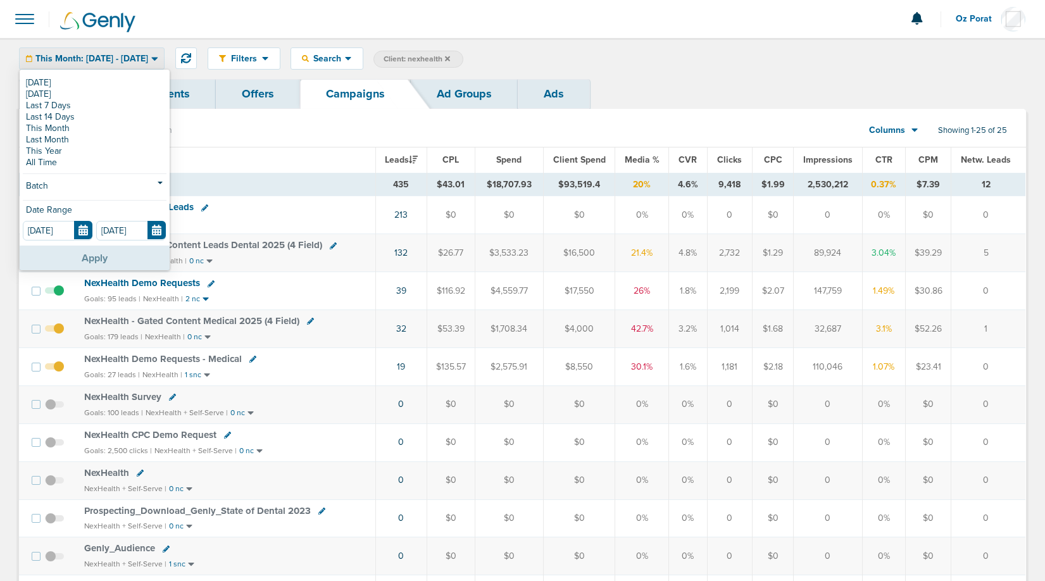
click at [96, 251] on button "Apply" at bounding box center [95, 258] width 150 height 25
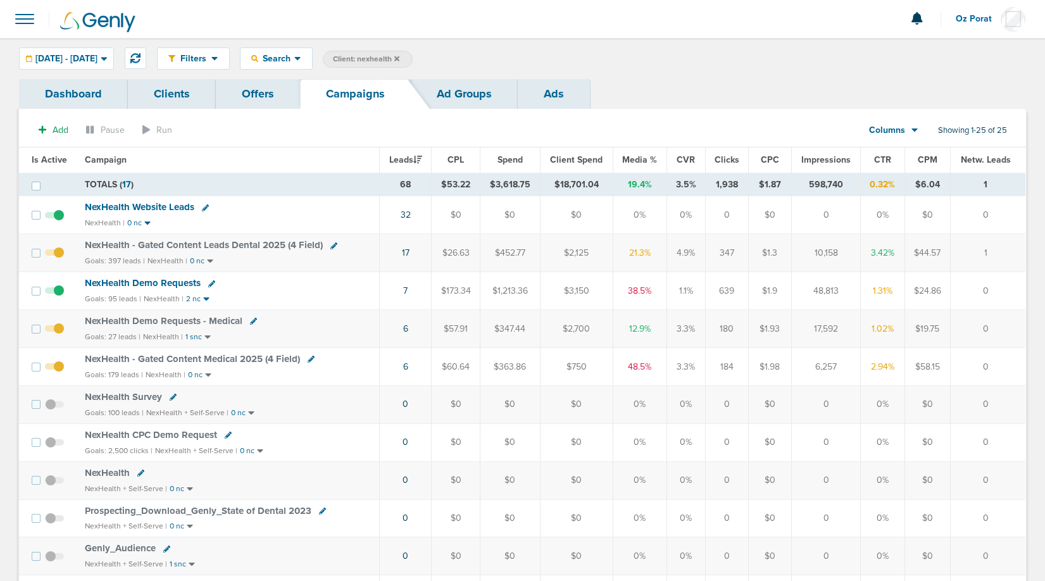
click at [399, 63] on span "Client: nexhealth" at bounding box center [366, 59] width 66 height 11
click at [494, 62] on input "nexhealth" at bounding box center [463, 60] width 63 height 18
click at [97, 54] on span "09.12.2025 - 09.30.2025" at bounding box center [66, 58] width 62 height 9
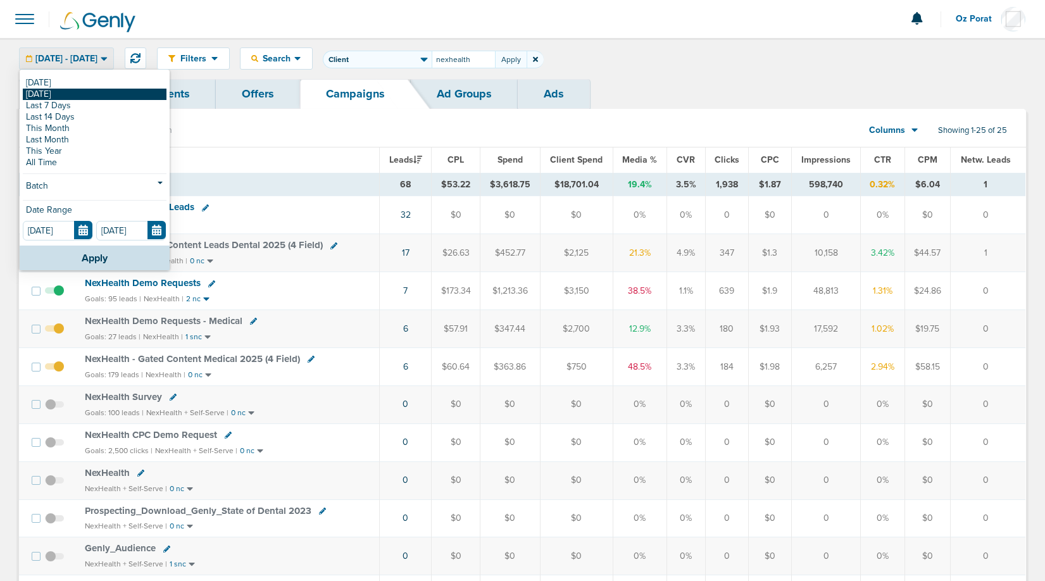
click at [78, 93] on link "[DATE]" at bounding box center [95, 94] width 144 height 11
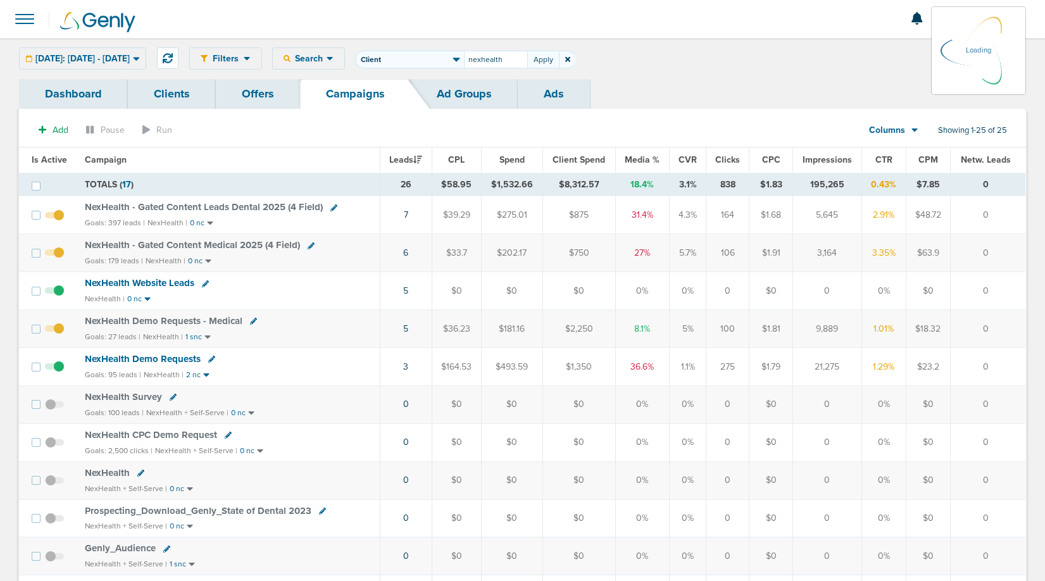
click at [570, 59] on icon at bounding box center [567, 60] width 5 height 8
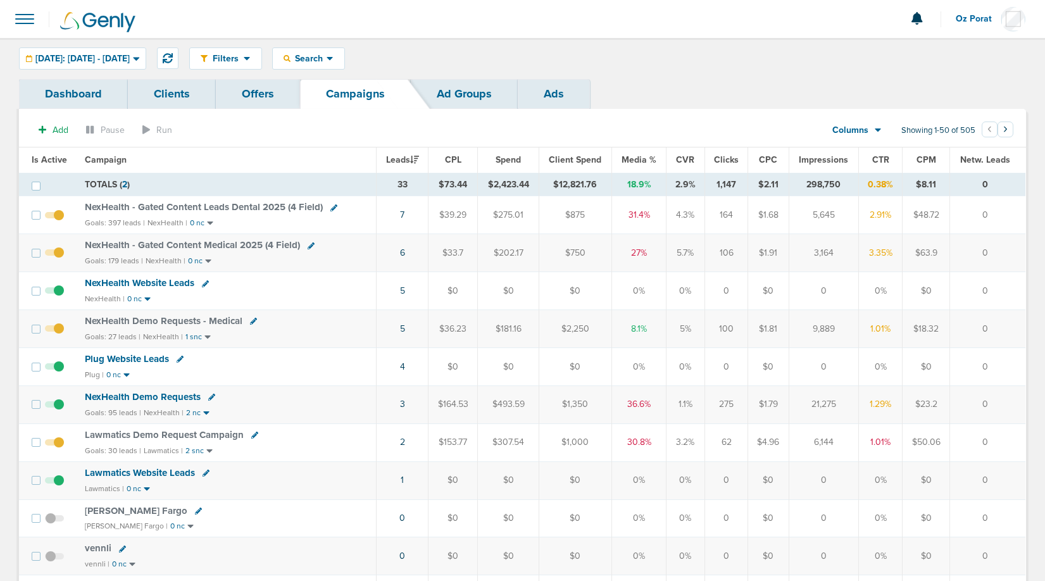
click at [234, 206] on span "NexHealth - Gated Content Leads Dental 2025 (4 Field)" at bounding box center [204, 206] width 238 height 11
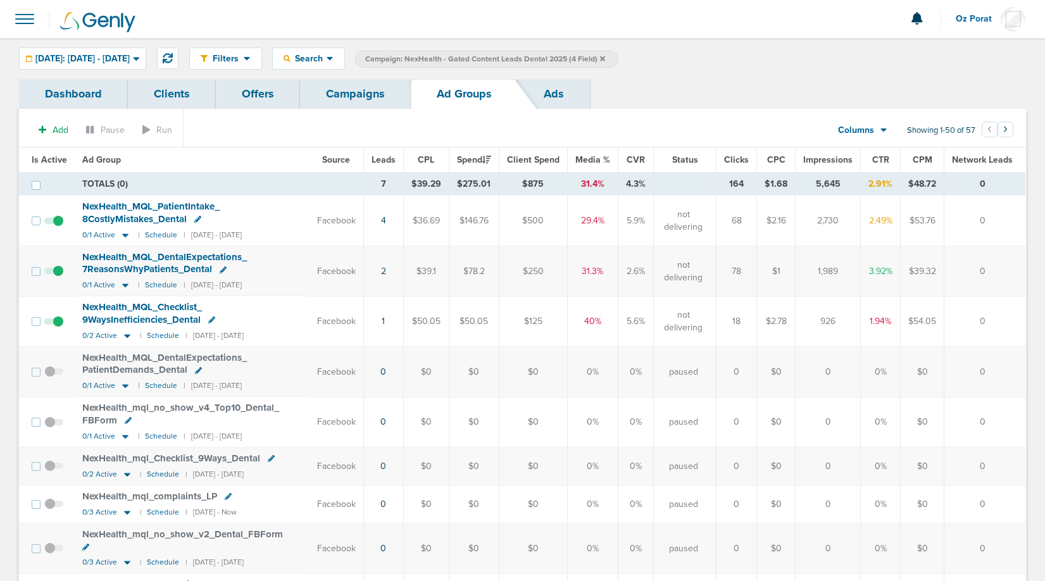
drag, startPoint x: 906, startPoint y: 219, endPoint x: 952, endPoint y: 224, distance: 45.8
click at [952, 224] on tr "NexHealth_ MQL_ PatientIntake_ 8CostlyMistakes_ Dental 0/1 Active | Schedule | …" at bounding box center [522, 221] width 1006 height 51
drag, startPoint x: 916, startPoint y: 322, endPoint x: 938, endPoint y: 322, distance: 22.1
click at [938, 322] on td "$54.05" at bounding box center [923, 321] width 44 height 50
click at [927, 320] on td "$54.05" at bounding box center [923, 321] width 44 height 50
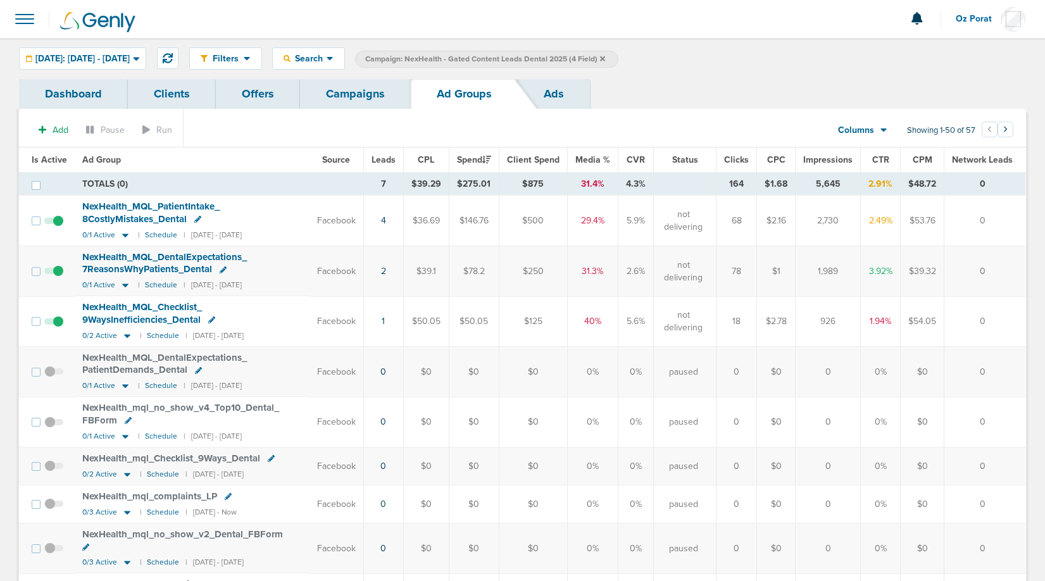
click at [927, 320] on td "$54.05" at bounding box center [923, 321] width 44 height 50
click at [927, 218] on td "$53.76" at bounding box center [923, 221] width 44 height 51
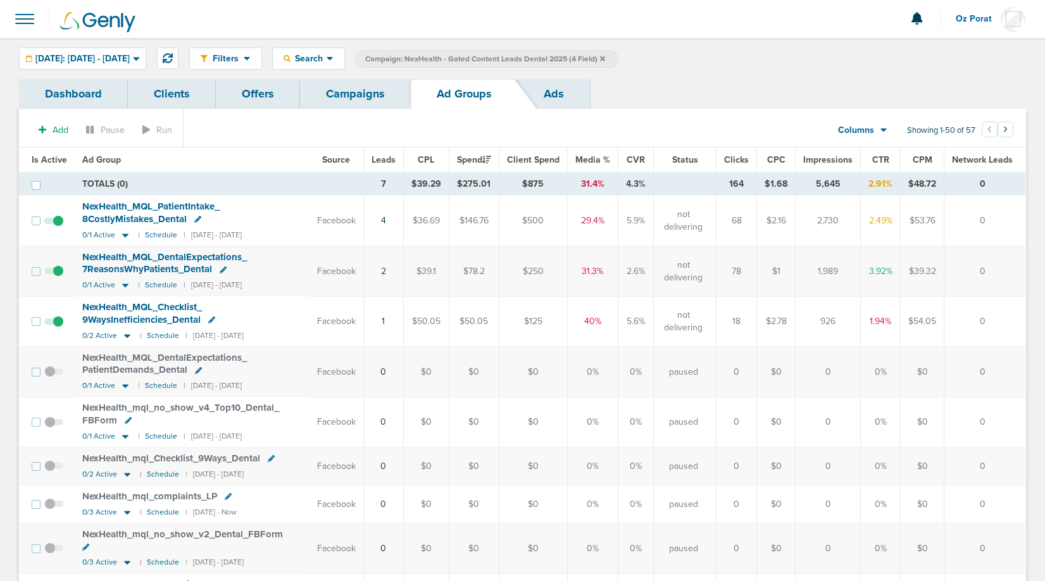
drag, startPoint x: 632, startPoint y: 216, endPoint x: 659, endPoint y: 218, distance: 26.6
click at [659, 218] on tr "NexHealth_ MQL_ PatientIntake_ 8CostlyMistakes_ Dental 0/1 Active | Schedule | …" at bounding box center [522, 221] width 1006 height 51
drag, startPoint x: 874, startPoint y: 218, endPoint x: 889, endPoint y: 218, distance: 15.2
click at [889, 218] on td "2.49%" at bounding box center [881, 221] width 40 height 51
drag, startPoint x: 914, startPoint y: 221, endPoint x: 944, endPoint y: 221, distance: 29.7
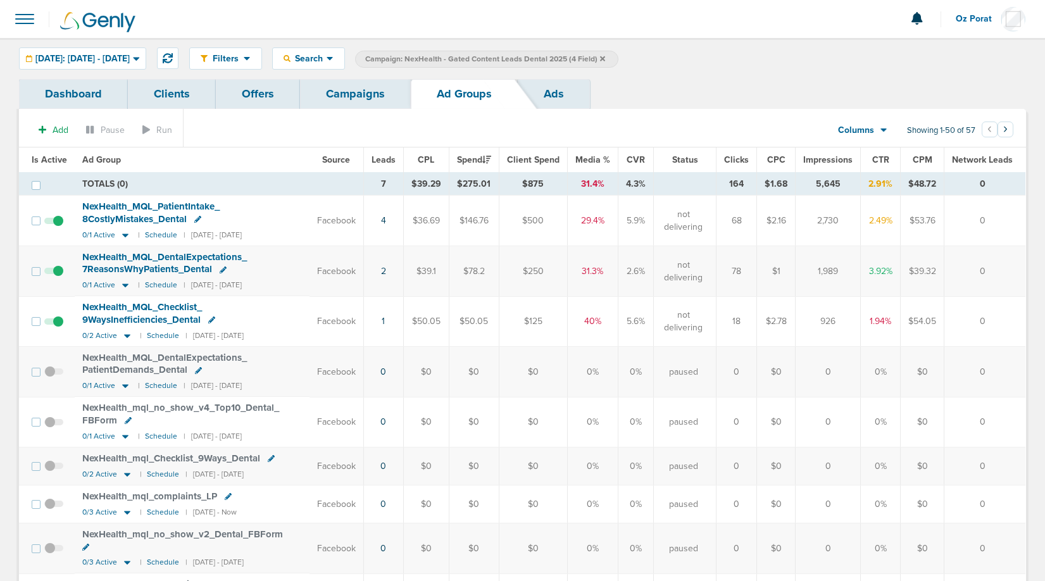
click at [944, 221] on td "$53.76" at bounding box center [923, 221] width 44 height 51
click at [191, 208] on span "NexHealth_ MQL_ PatientIntake_ 8CostlyMistakes_ Dental" at bounding box center [150, 213] width 137 height 24
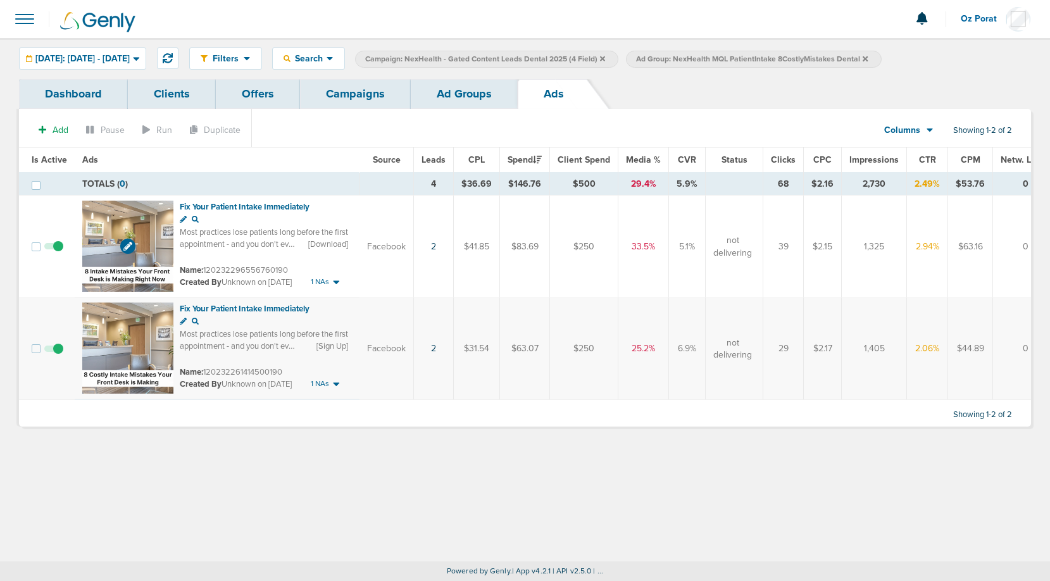
click at [97, 217] on img at bounding box center [127, 246] width 91 height 91
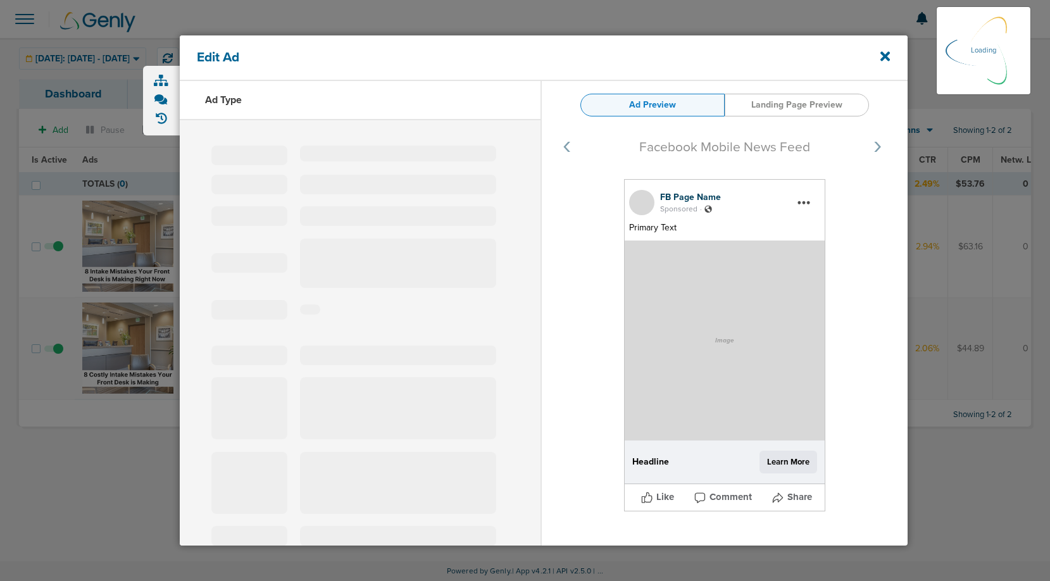
select select "learn_more"
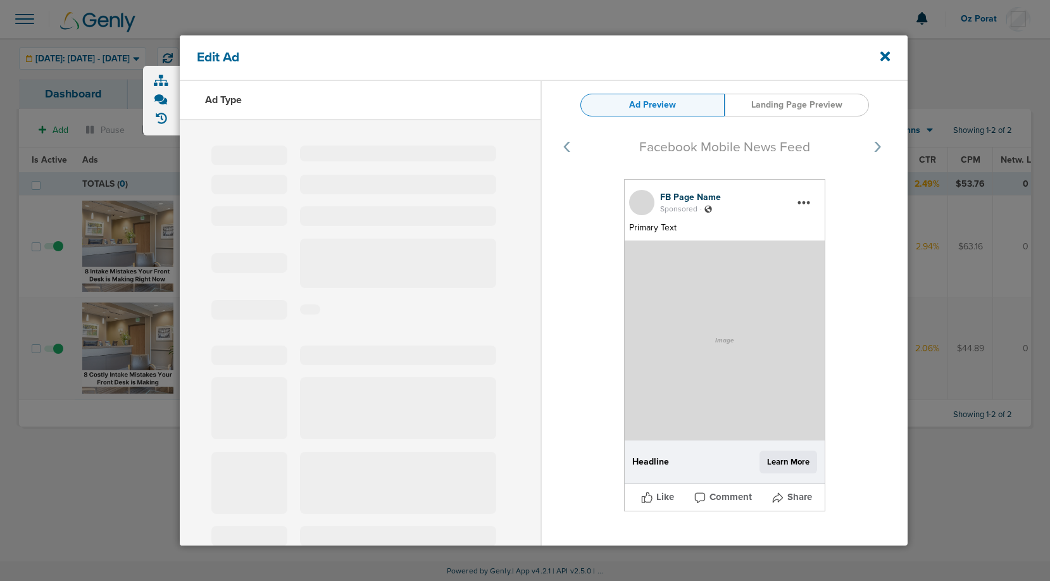
type input "120232296556760190"
type input "Fix Your Patient Intake Immediately"
type textarea "Most practices lose patients long before the first appointment - and you don't …"
select select "download"
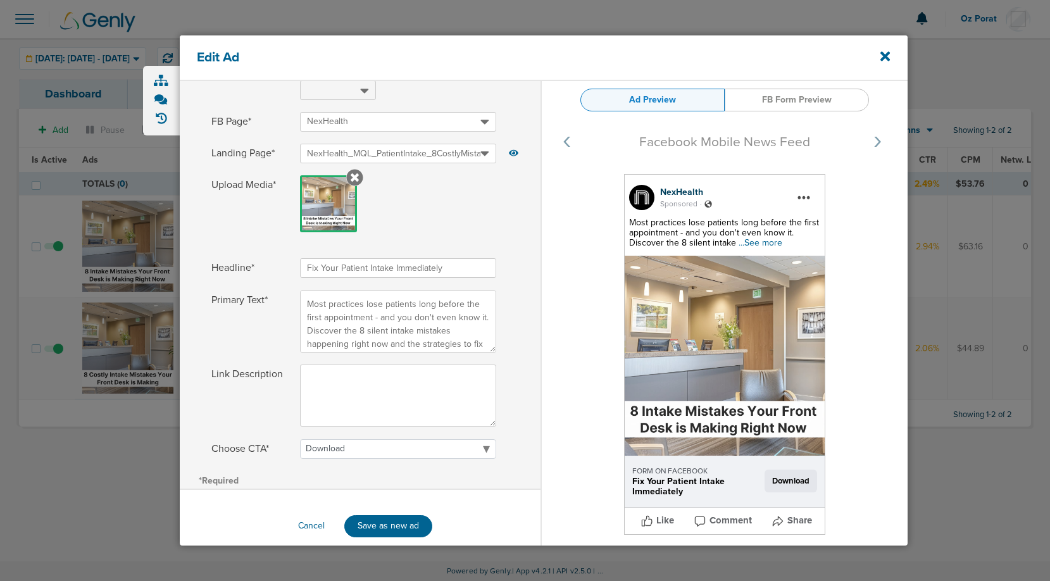
scroll to position [171, 0]
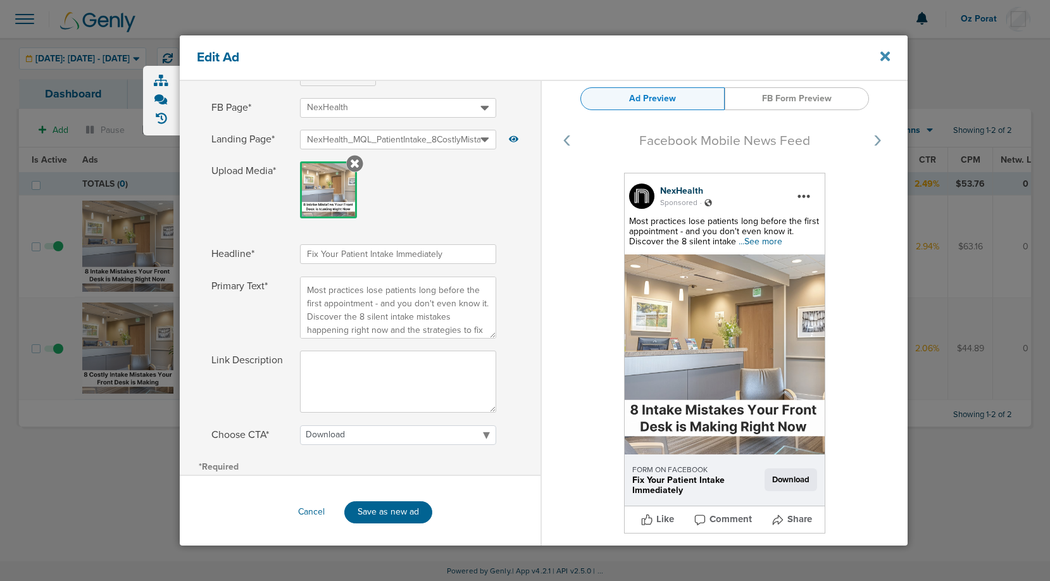
click at [887, 56] on icon at bounding box center [884, 56] width 9 height 14
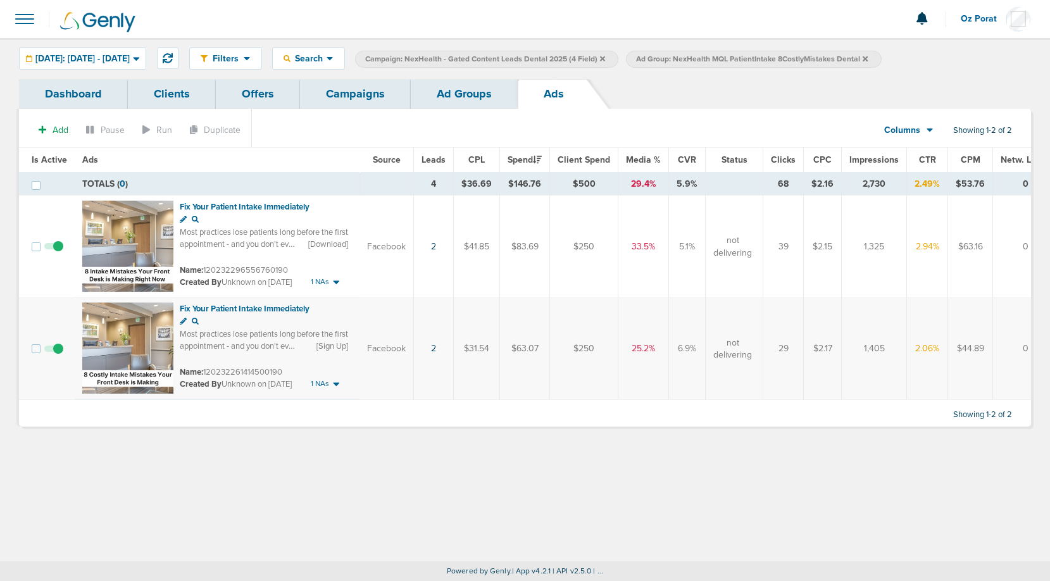
click at [450, 96] on link "Ad Groups" at bounding box center [464, 94] width 107 height 30
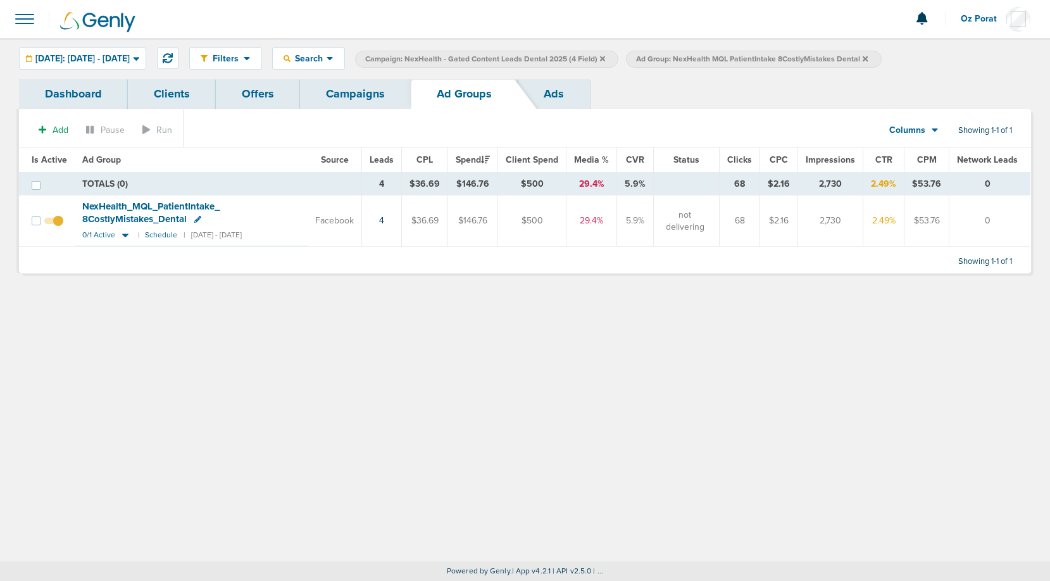
click at [868, 58] on icon at bounding box center [865, 58] width 5 height 5
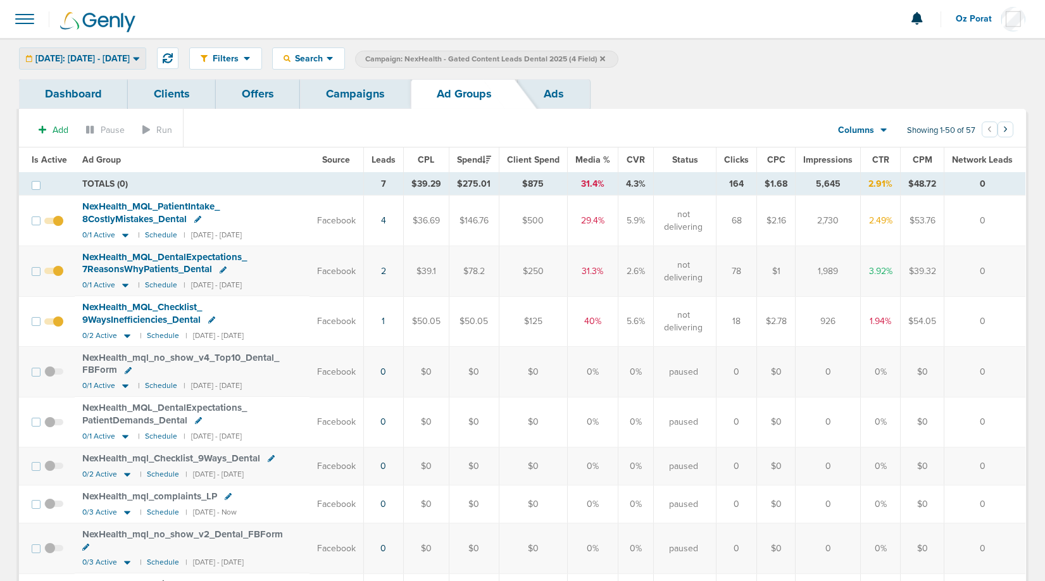
click at [130, 55] on span "Yesterday: 09.14.2025 - 09.14.2025" at bounding box center [82, 58] width 94 height 9
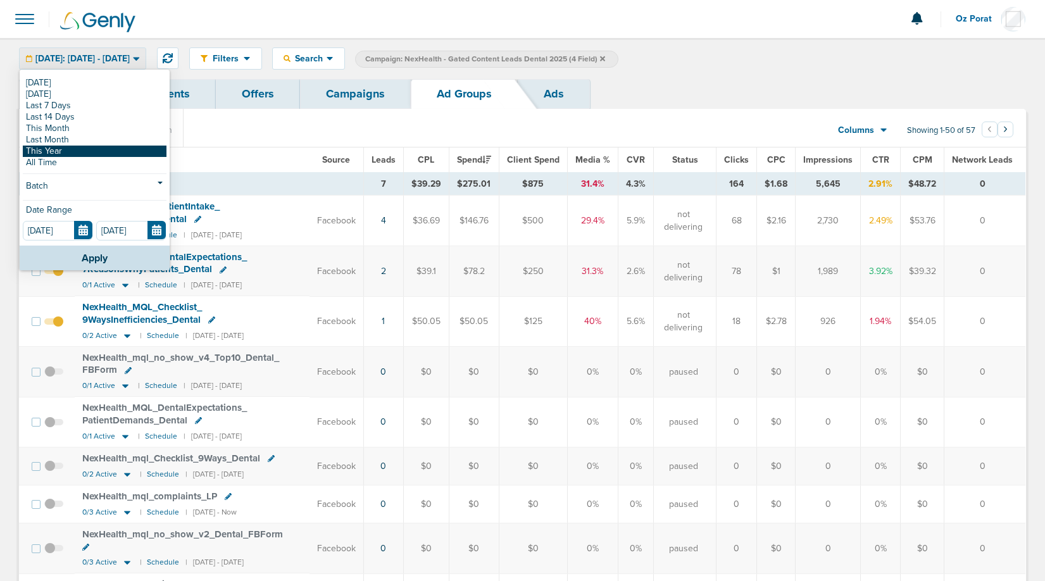
click at [75, 148] on link "This Year" at bounding box center [95, 151] width 144 height 11
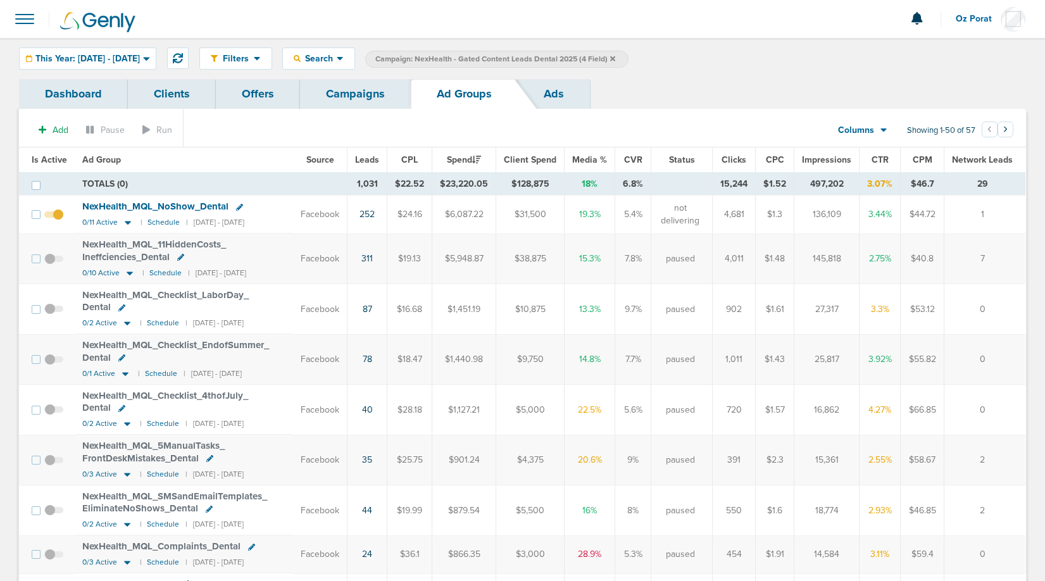
click at [559, 86] on link "Ads" at bounding box center [554, 94] width 72 height 30
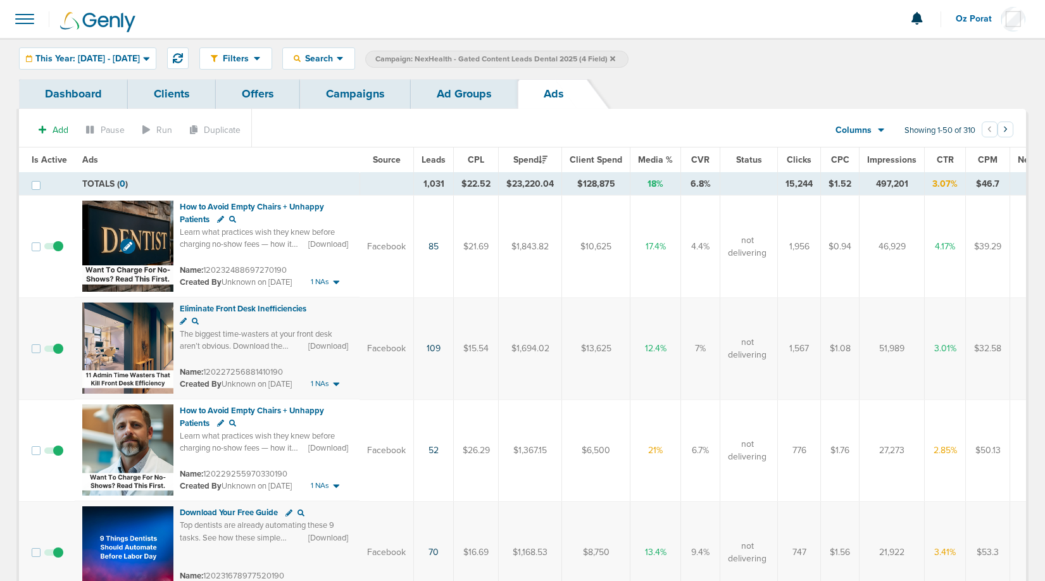
click at [110, 228] on img at bounding box center [127, 246] width 91 height 91
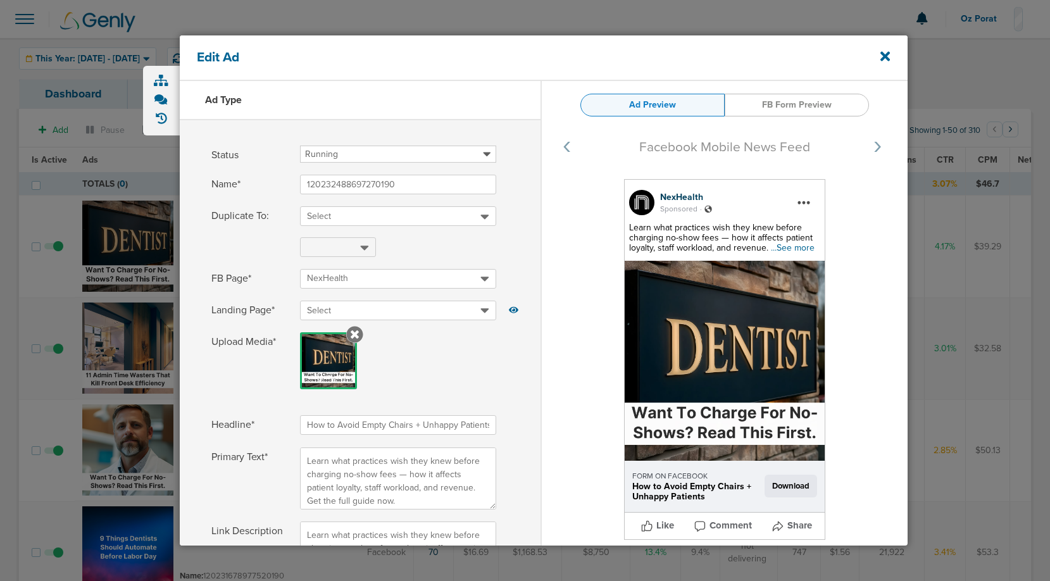
select select "download"
click at [885, 56] on icon at bounding box center [884, 56] width 9 height 9
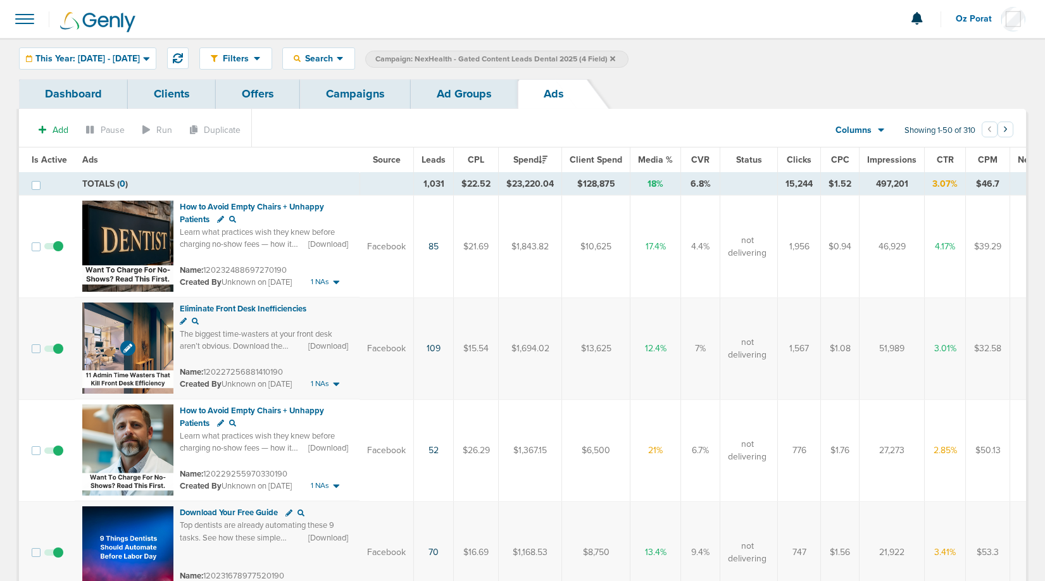
click at [101, 327] on img at bounding box center [127, 348] width 91 height 91
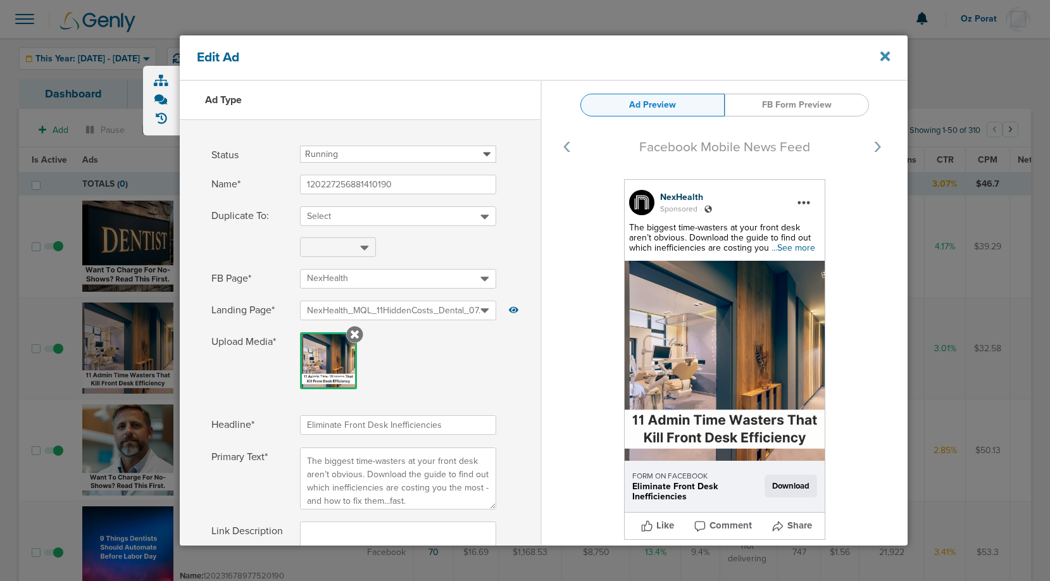
click at [884, 57] on icon at bounding box center [884, 56] width 9 height 9
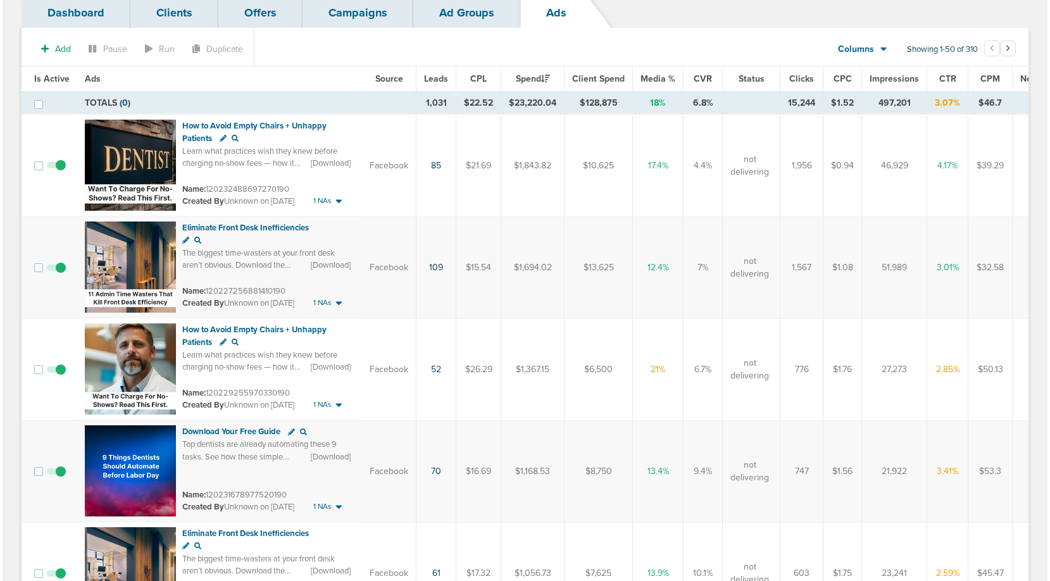
scroll to position [85, 0]
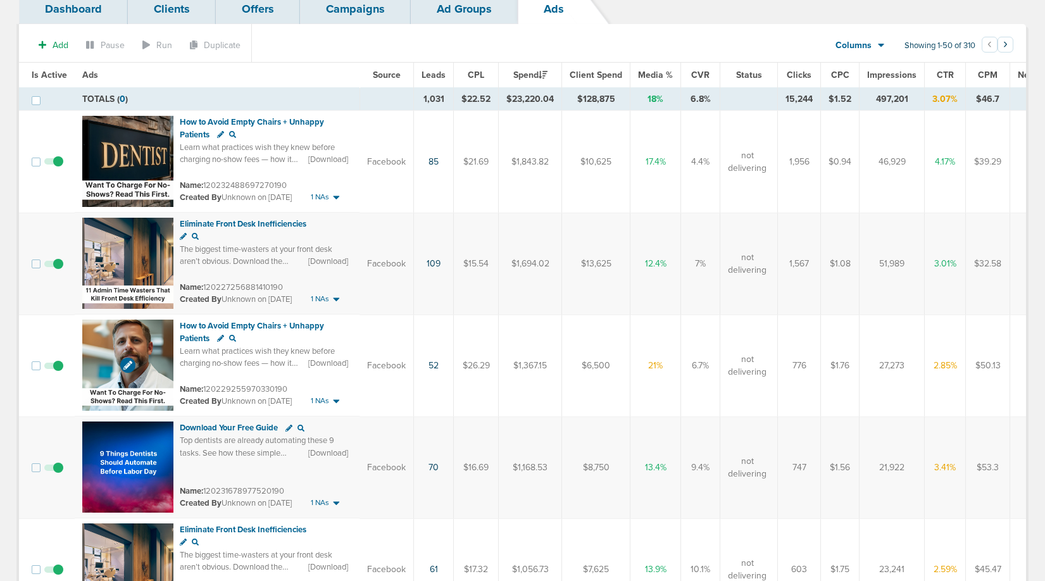
click at [120, 337] on img at bounding box center [127, 365] width 91 height 91
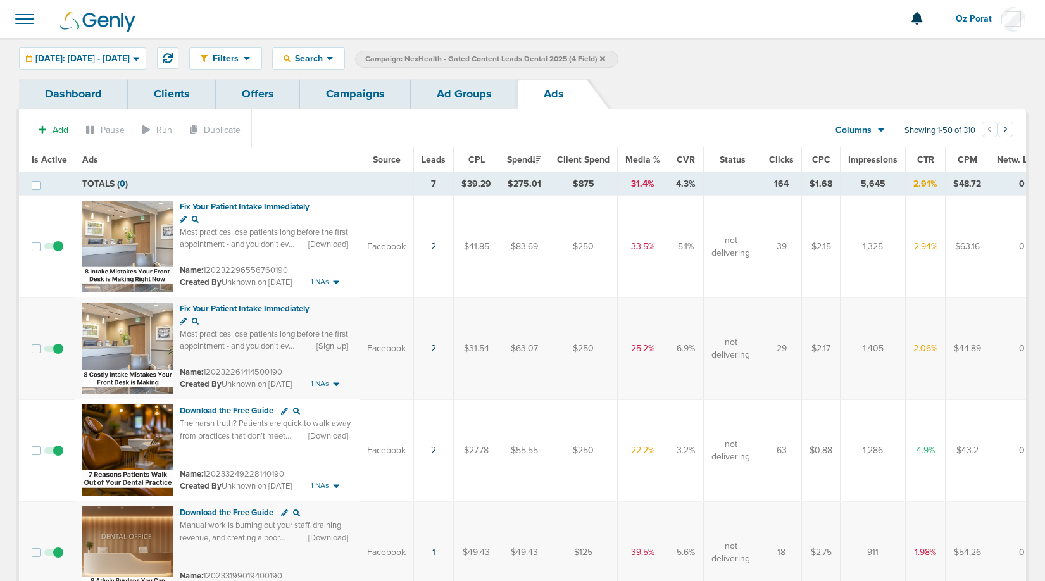
click at [459, 94] on link "Ad Groups" at bounding box center [464, 94] width 107 height 30
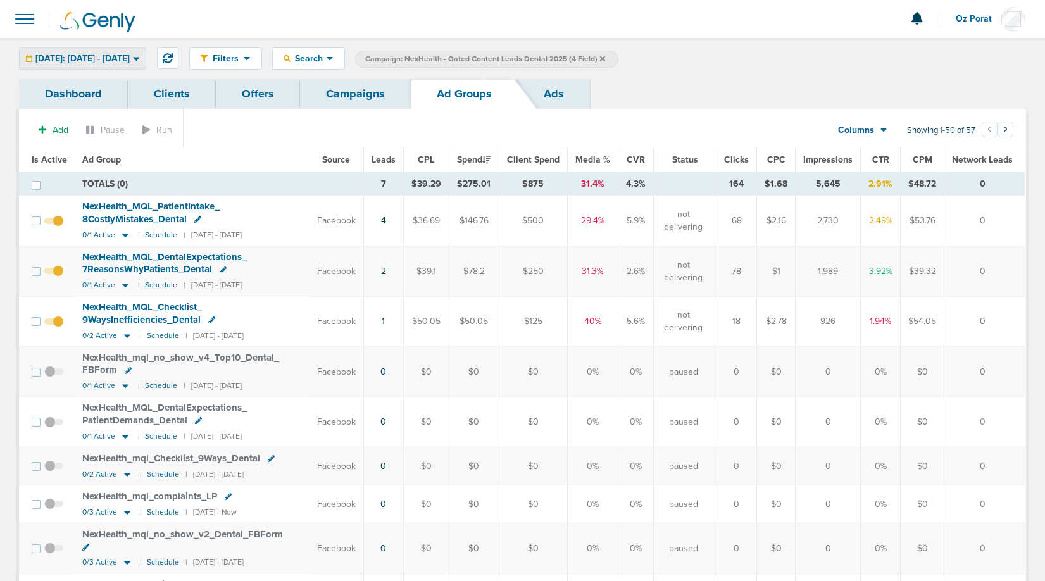
click at [130, 55] on span "[DATE]: [DATE] - [DATE]" at bounding box center [82, 58] width 94 height 9
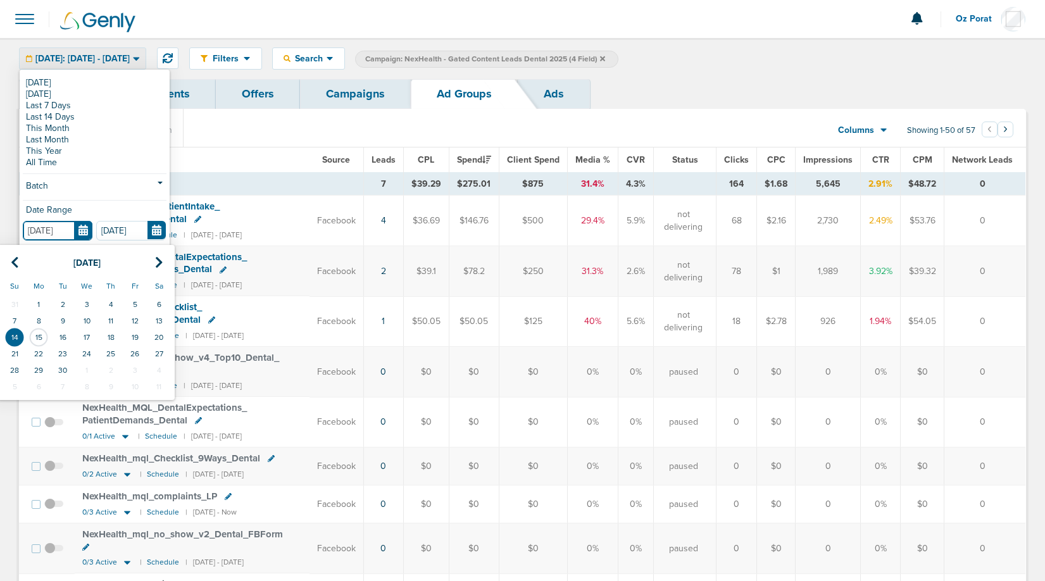
click at [84, 224] on input "[DATE]" at bounding box center [58, 231] width 70 height 20
click at [134, 320] on td "12" at bounding box center [135, 321] width 24 height 16
type input "[DATE]"
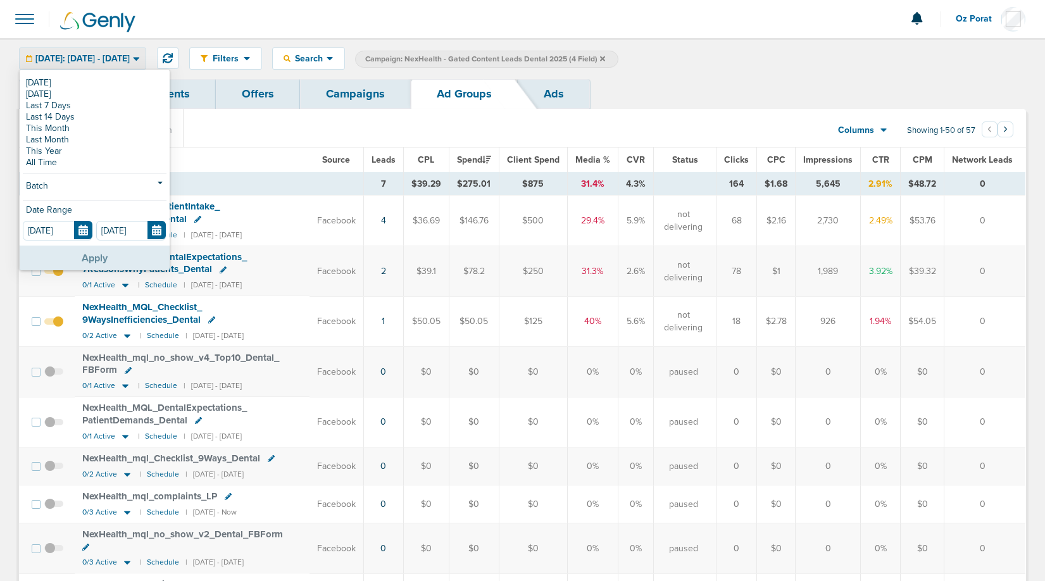
click at [97, 259] on button "Apply" at bounding box center [95, 258] width 150 height 25
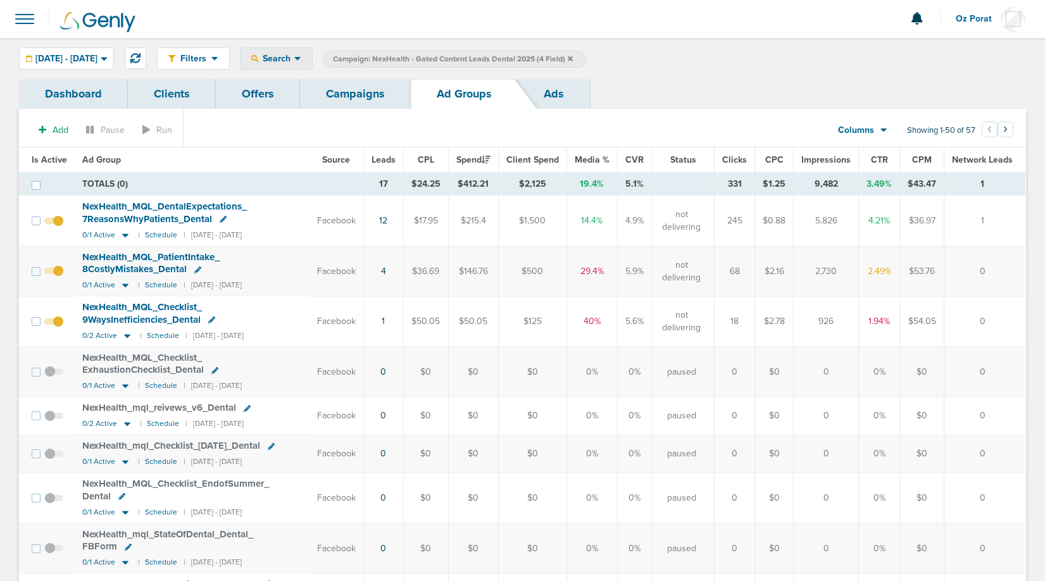
click at [294, 58] on span "Search" at bounding box center [276, 58] width 36 height 11
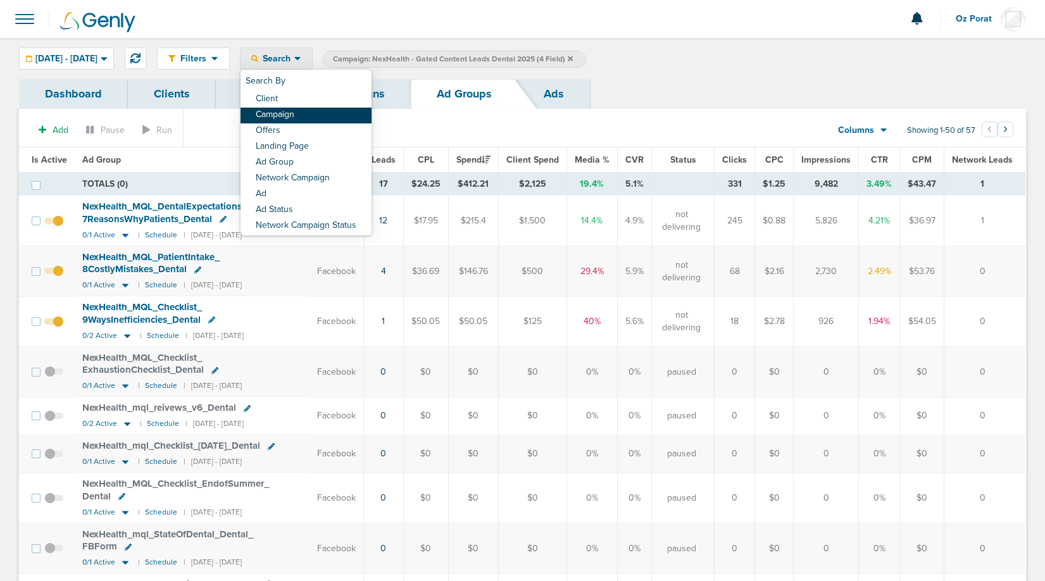
click at [328, 116] on link "Campaign" at bounding box center [305, 116] width 131 height 16
select select "cmpName"
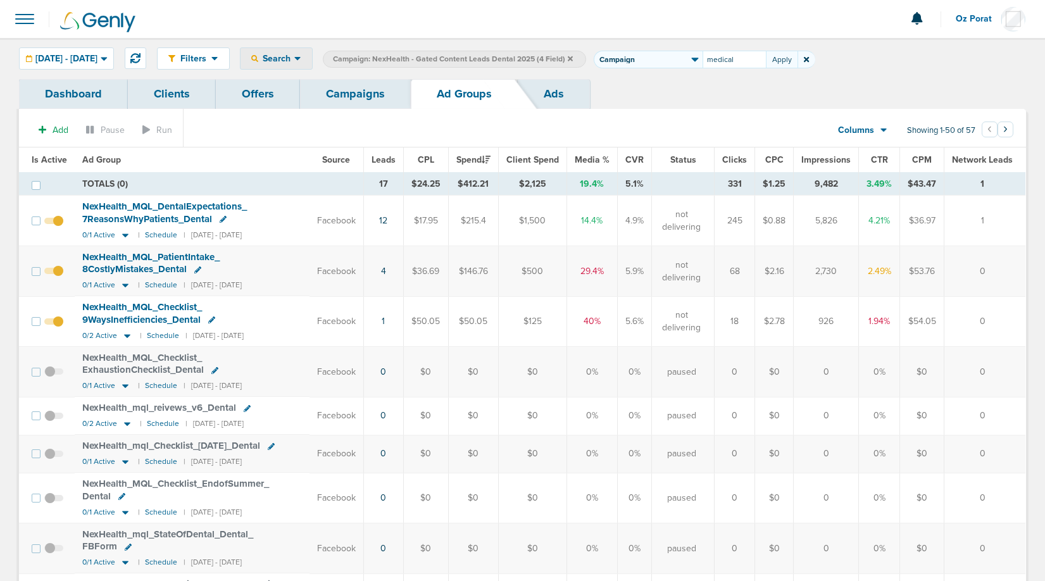
type input "medical"
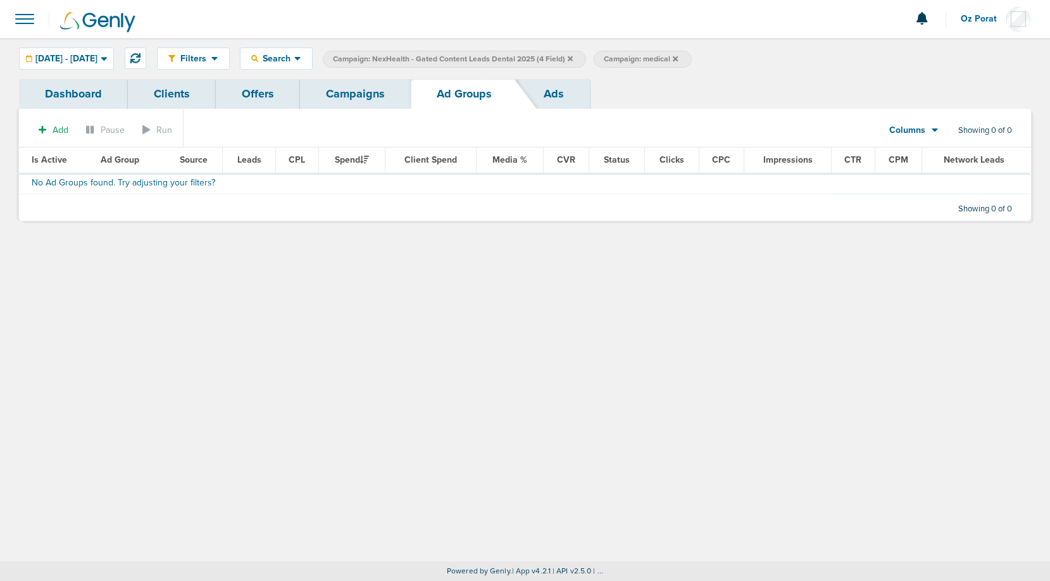
click at [573, 58] on icon at bounding box center [570, 58] width 5 height 5
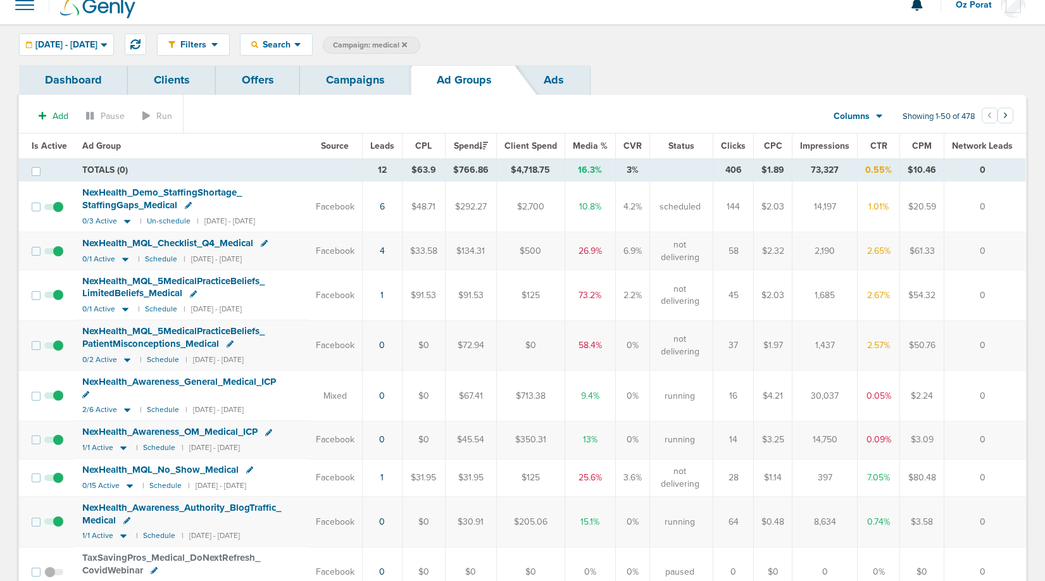
scroll to position [19, 0]
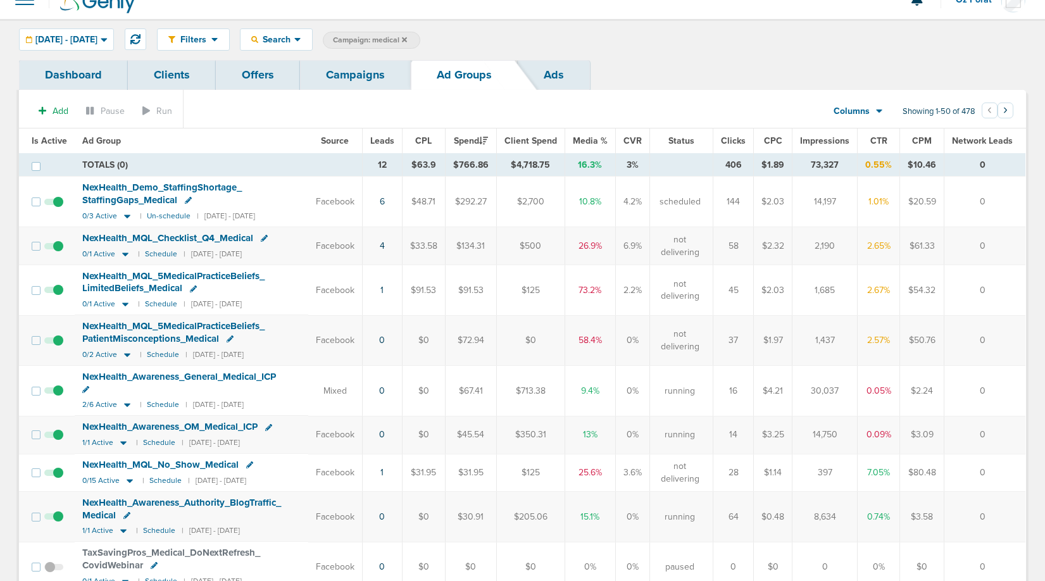
click at [175, 327] on span "NexHealth_ MQL_ 5MedicalPracticeBeliefs_ PatientMisconceptions_ Medical" at bounding box center [173, 332] width 182 height 24
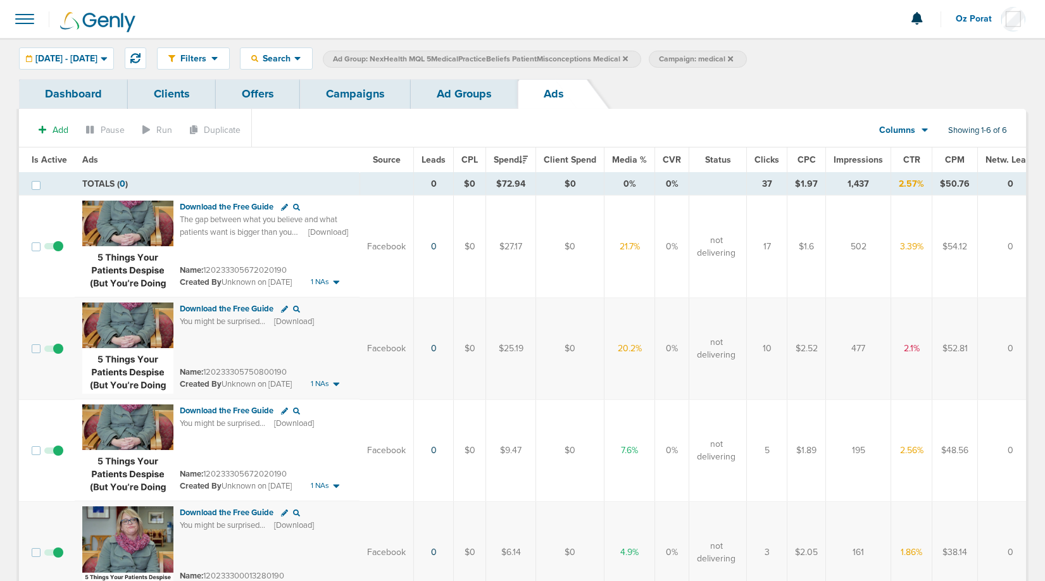
drag, startPoint x: 897, startPoint y: 185, endPoint x: 912, endPoint y: 185, distance: 15.2
click at [912, 185] on td "2.57%" at bounding box center [911, 184] width 41 height 23
click at [106, 224] on img at bounding box center [127, 246] width 91 height 91
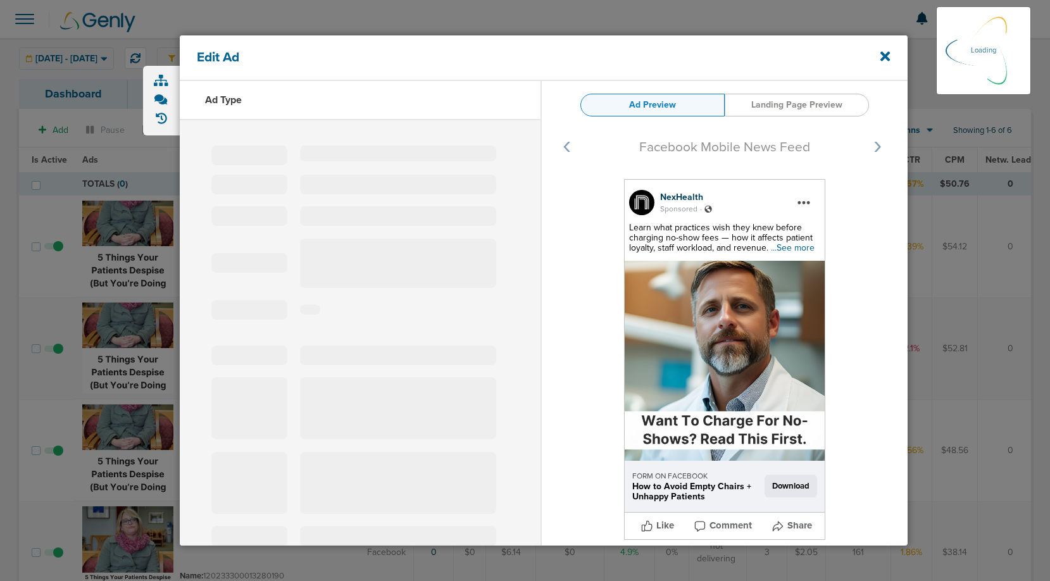
select select "learn_more"
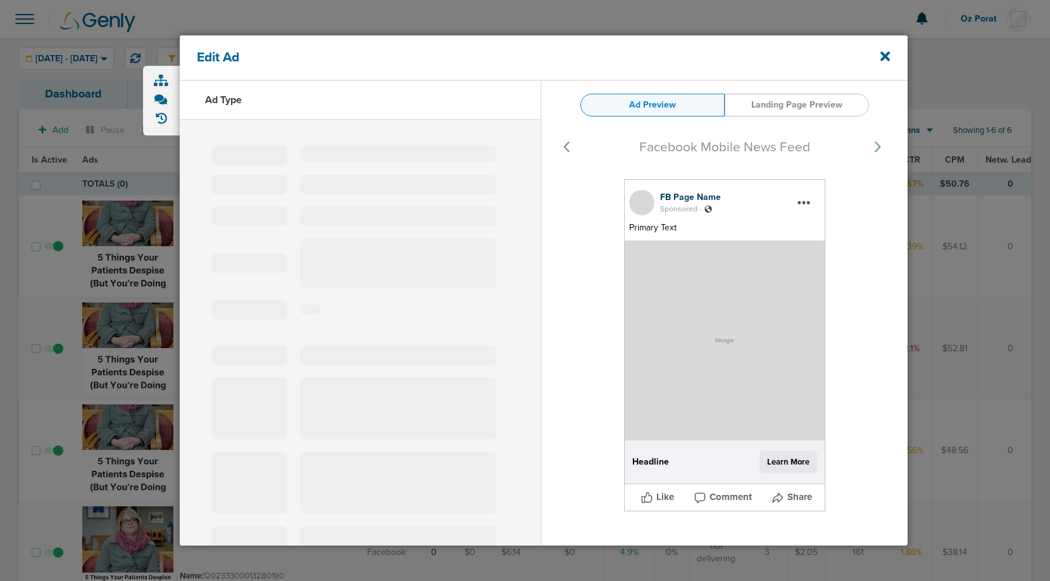
type input "120233305672020190"
type input "Download the Free Guide"
type textarea "The gap between what you believe and what patients want is bigger than you thin…"
select select "download"
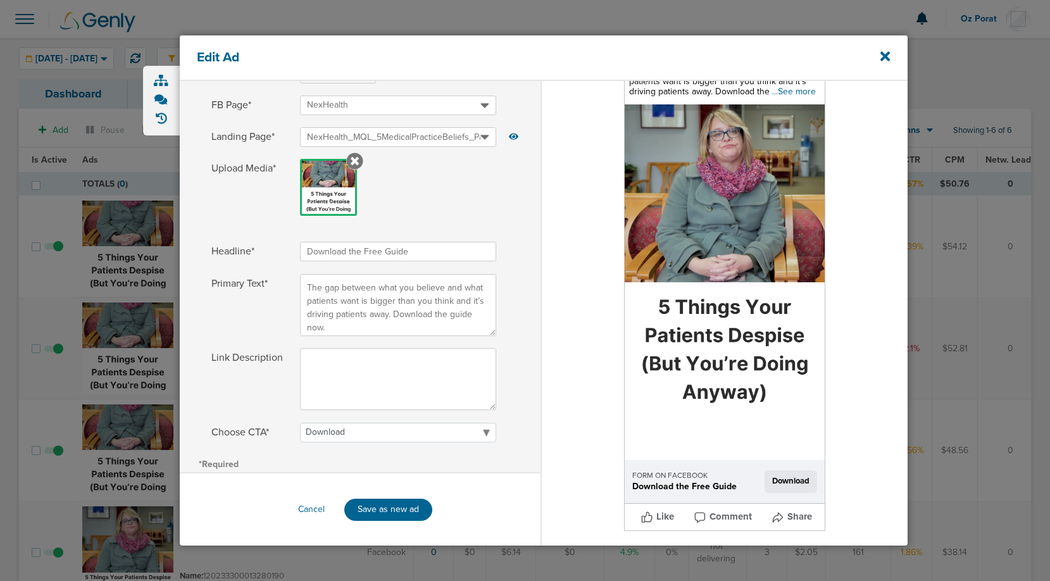
scroll to position [174, 0]
click at [882, 54] on icon at bounding box center [884, 56] width 9 height 9
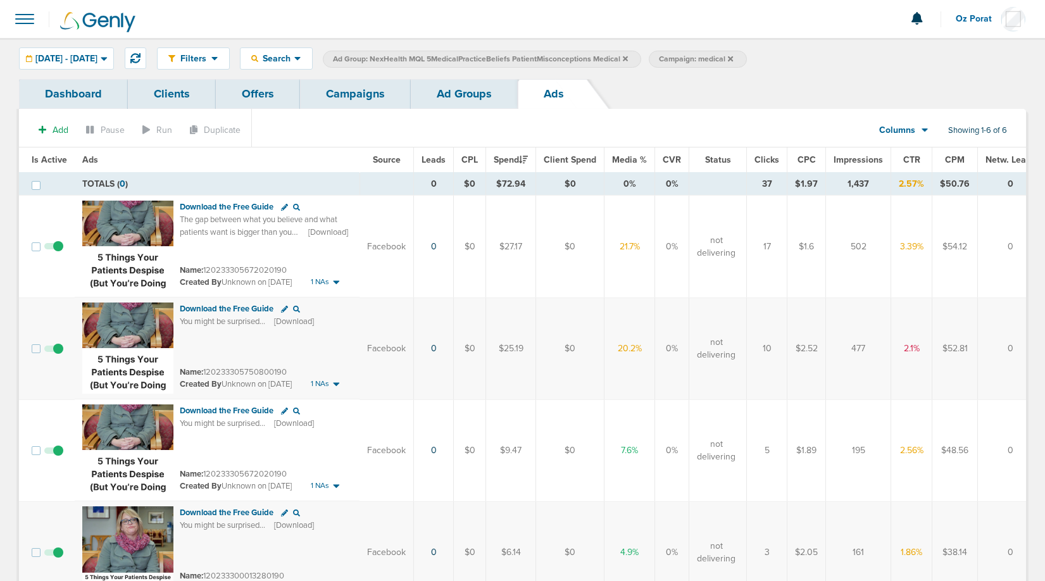
click at [452, 87] on link "Ad Groups" at bounding box center [464, 94] width 107 height 30
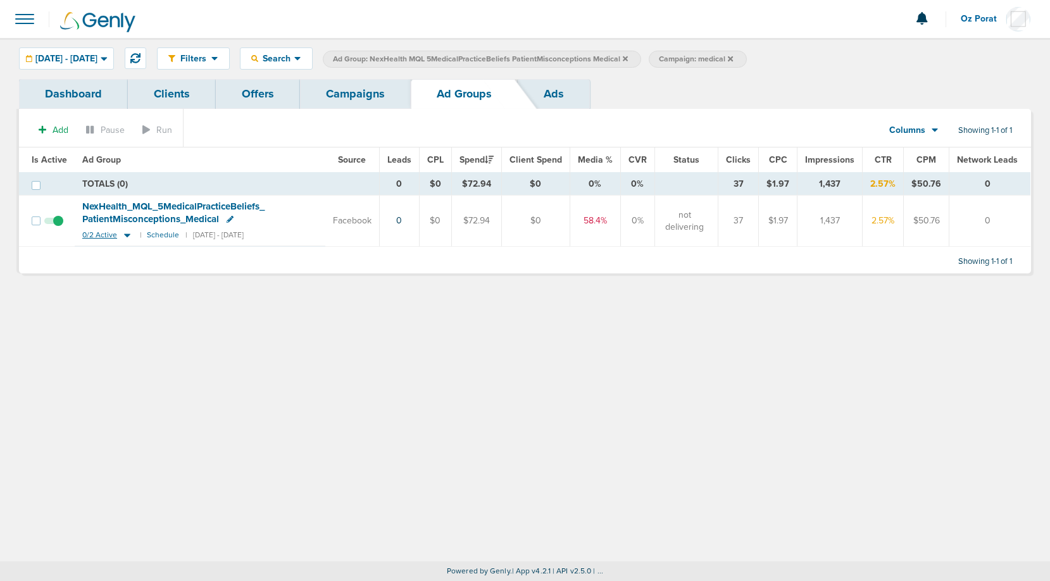
click at [95, 235] on span "0/2 Active" at bounding box center [99, 234] width 35 height 9
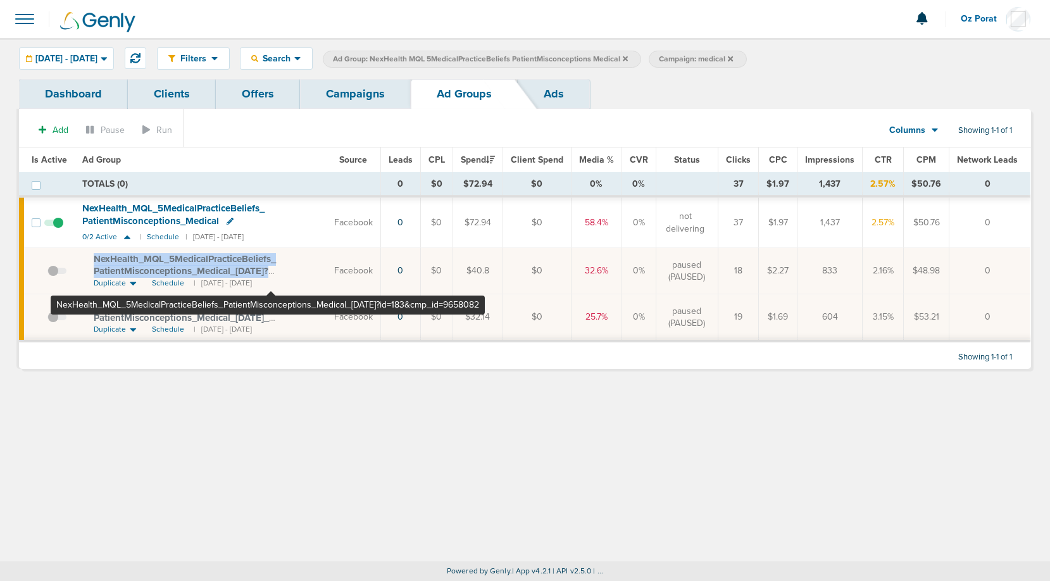
drag, startPoint x: 88, startPoint y: 256, endPoint x: 271, endPoint y: 270, distance: 183.4
click at [271, 270] on td "NexHealth_ MQL_ 5MedicalPracticeBeliefs_ PatientMisconceptions_ Medical_ [DATE]…" at bounding box center [201, 271] width 252 height 46
copy span "NexHealth_ MQL_ 5MedicalPracticeBeliefs_ PatientMisconceptions_ Medical_ [DATE]"
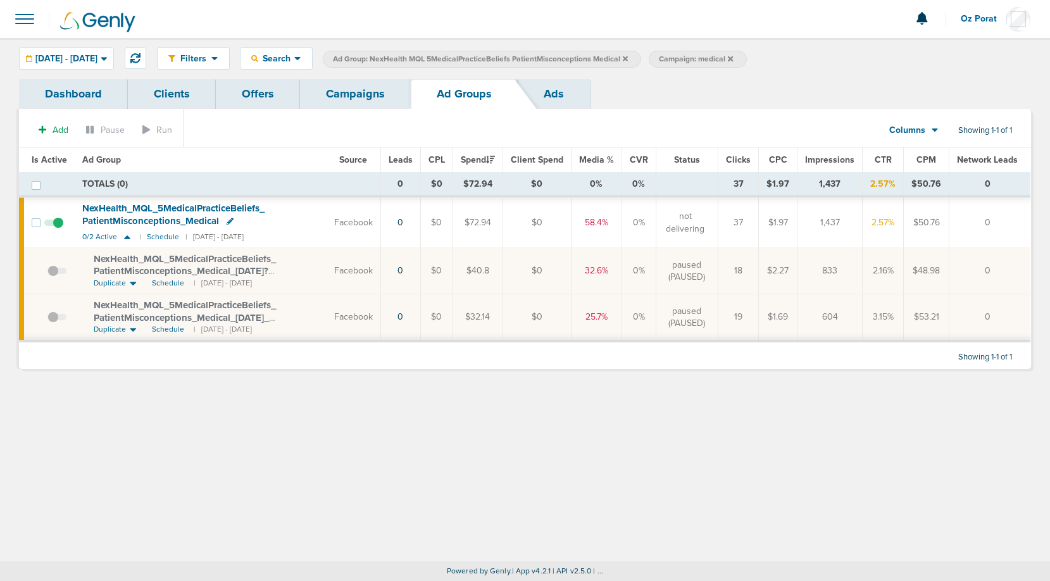
click at [221, 311] on div "NexHealth_ MQL_ 5MedicalPracticeBeliefs_ PatientMisconceptions_ Medical_ [DATE]…" at bounding box center [206, 311] width 225 height 25
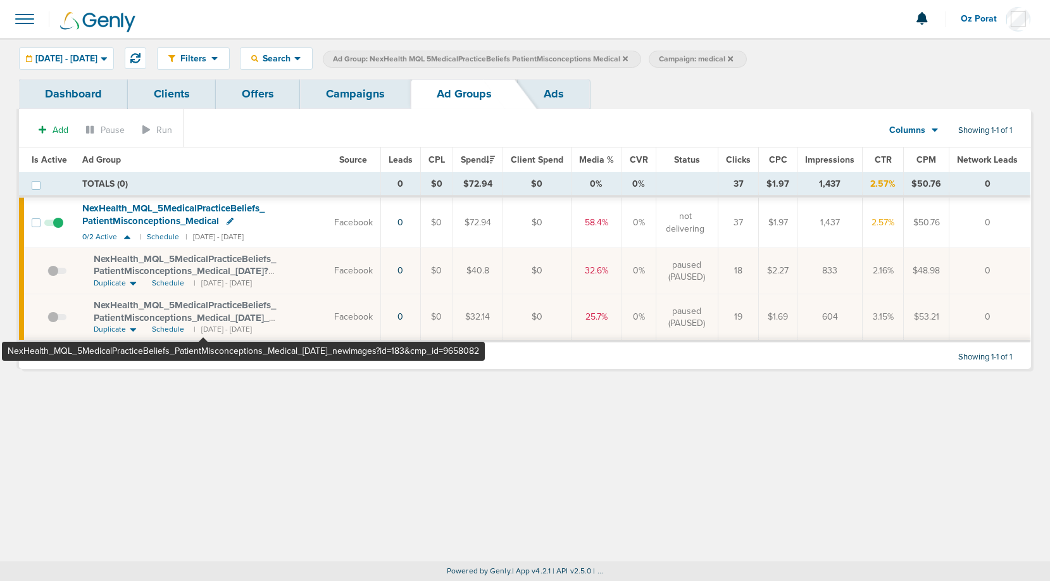
click at [204, 304] on span "NexHealth_ MQL_ 5MedicalPracticeBeliefs_ PatientMisconceptions_ Medical_ [DATE]…" at bounding box center [185, 317] width 182 height 36
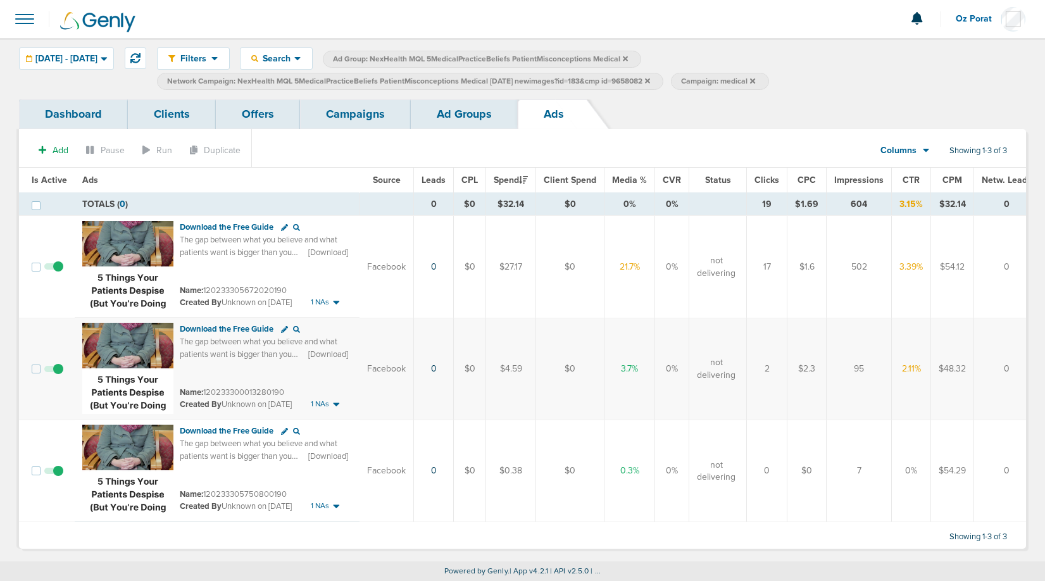
click at [470, 112] on link "Ad Groups" at bounding box center [464, 114] width 107 height 30
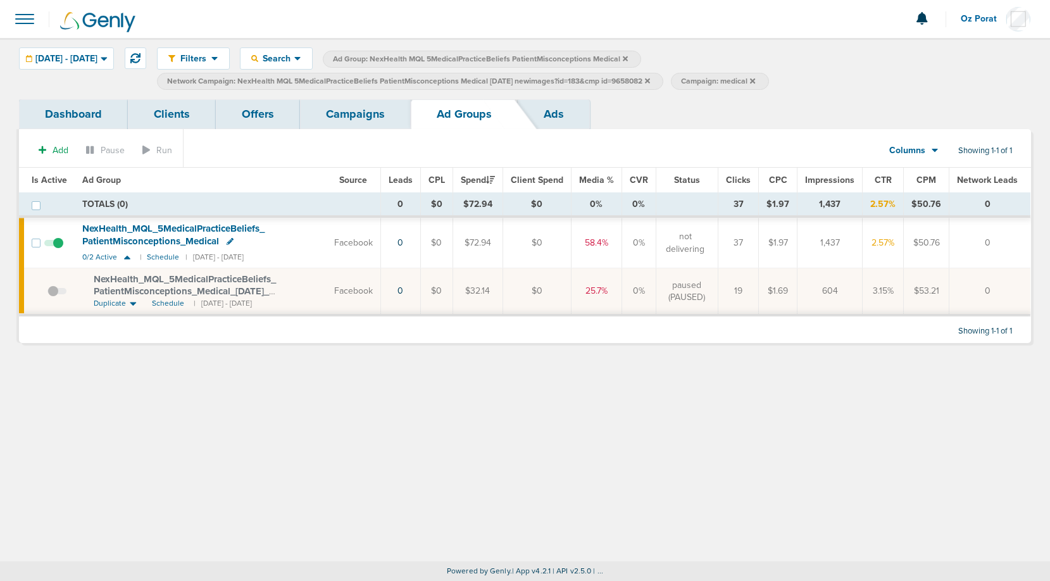
drag, startPoint x: 89, startPoint y: 279, endPoint x: 294, endPoint y: 289, distance: 205.9
click at [294, 289] on td "NexHealth_ MQL_ 5MedicalPracticeBeliefs_ PatientMisconceptions_ Medical_ [DATE]…" at bounding box center [201, 291] width 252 height 47
copy span "NexHealth_ MQL_ 5MedicalPracticeBeliefs_ PatientMisconceptions_ Medical_ [DATE]_"
click at [376, 81] on span "Network Campaign: NexHealth MQL 5MedicalPracticeBeliefs PatientMisconceptions M…" at bounding box center [408, 81] width 483 height 11
click at [366, 114] on link "Campaigns" at bounding box center [355, 114] width 111 height 30
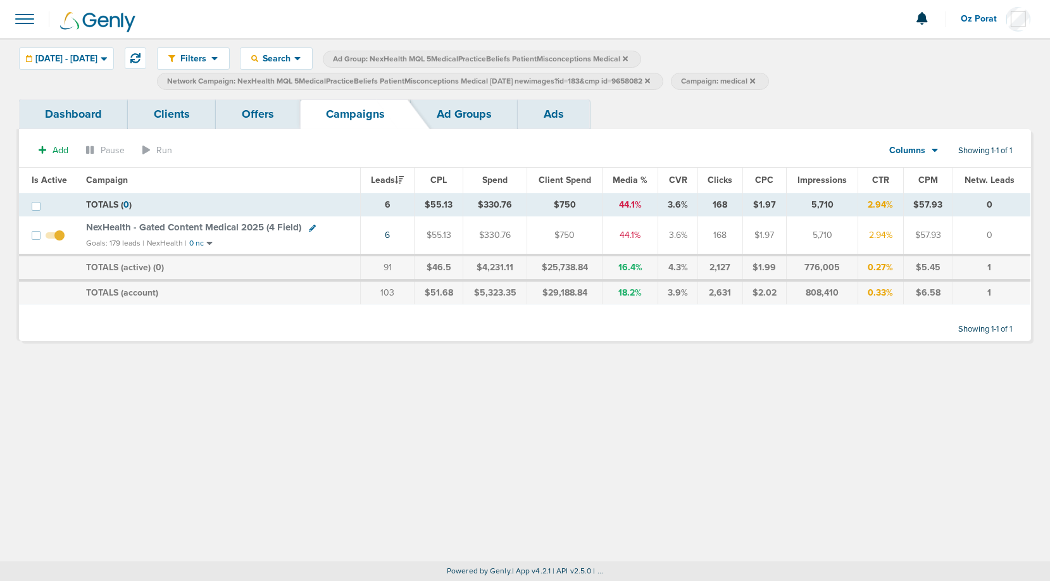
click at [650, 80] on icon at bounding box center [647, 80] width 5 height 5
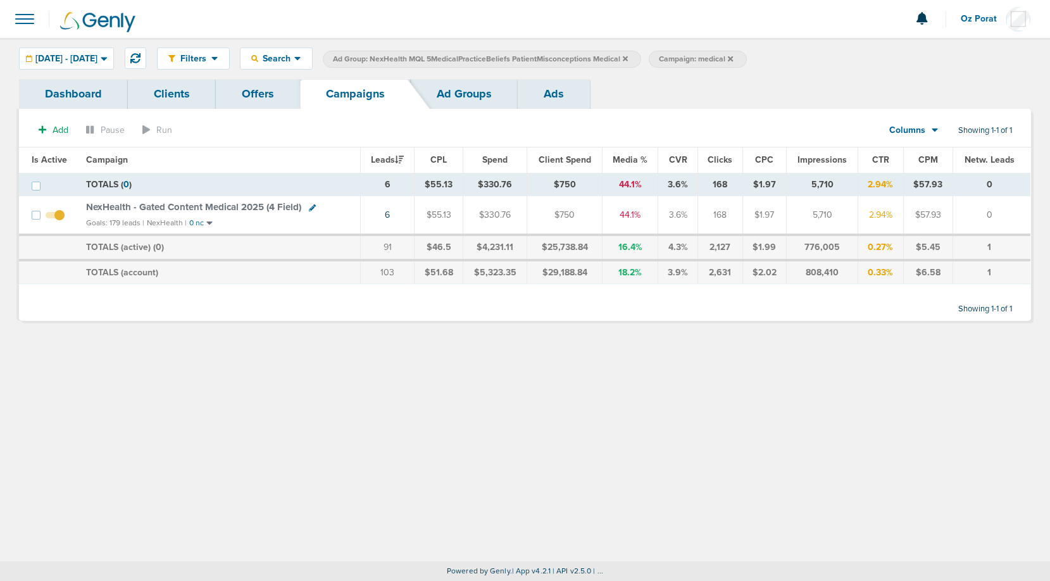
click at [628, 60] on icon at bounding box center [625, 59] width 5 height 8
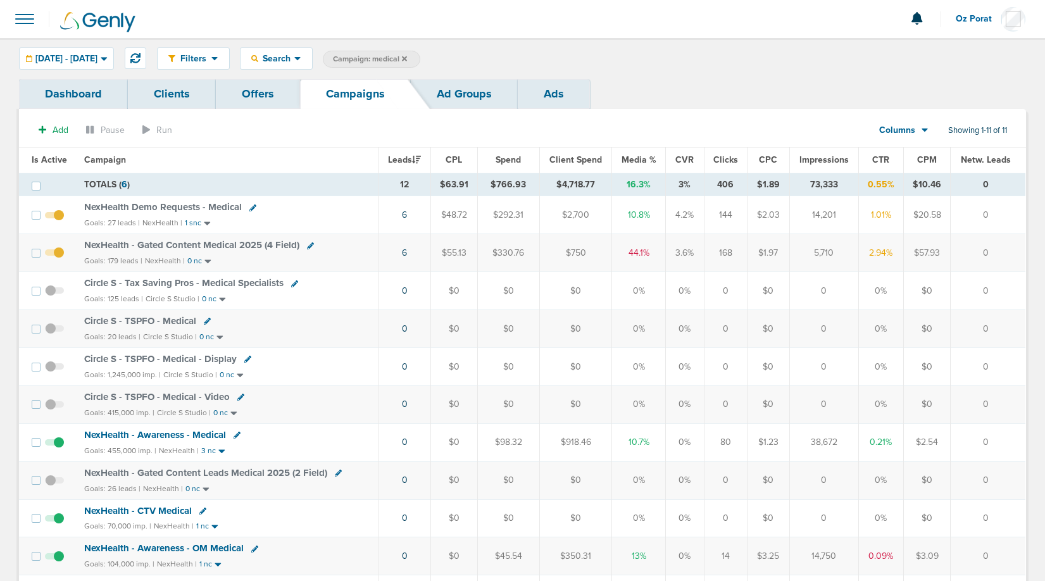
click at [407, 56] on icon at bounding box center [404, 59] width 5 height 8
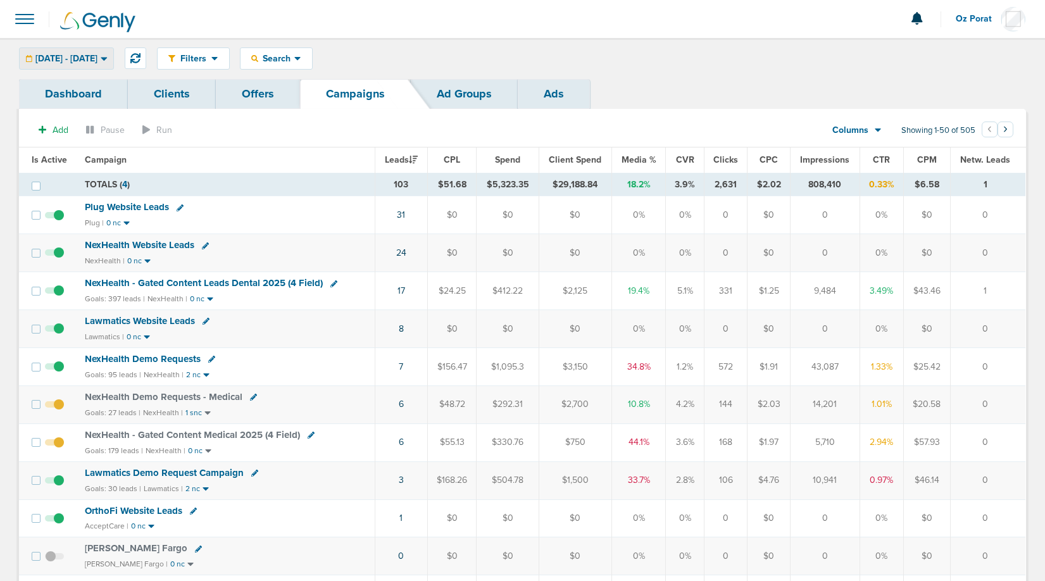
click at [97, 57] on span "[DATE] - [DATE]" at bounding box center [66, 58] width 62 height 9
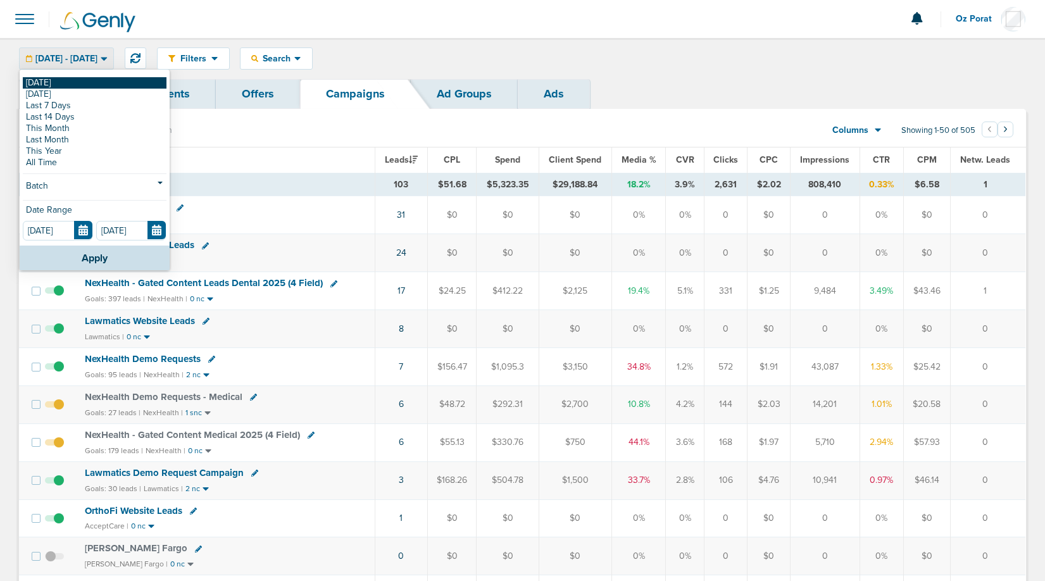
click at [51, 79] on link "[DATE]" at bounding box center [95, 82] width 144 height 11
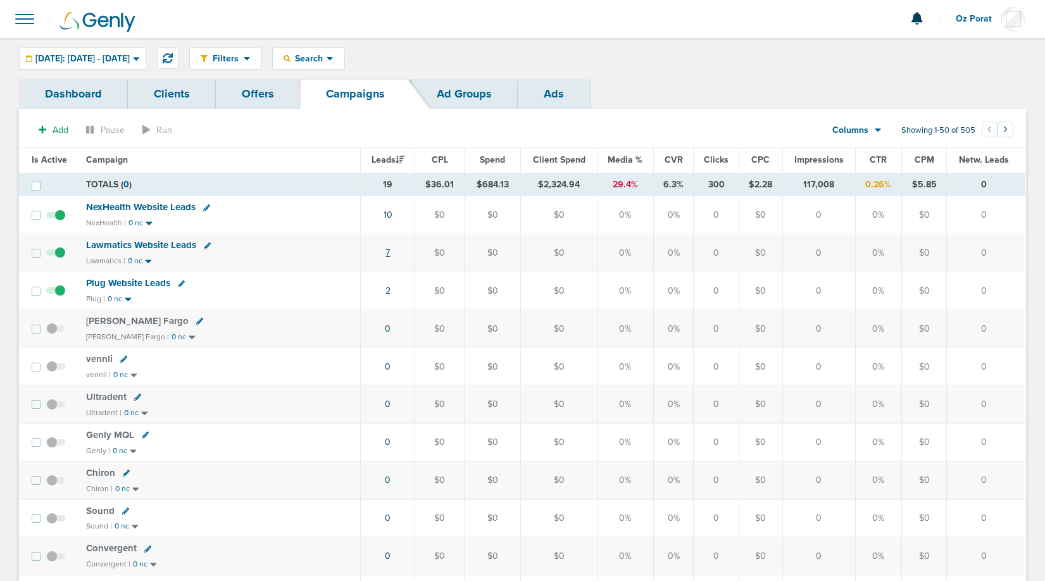
click at [390, 252] on link "7" at bounding box center [387, 252] width 4 height 11
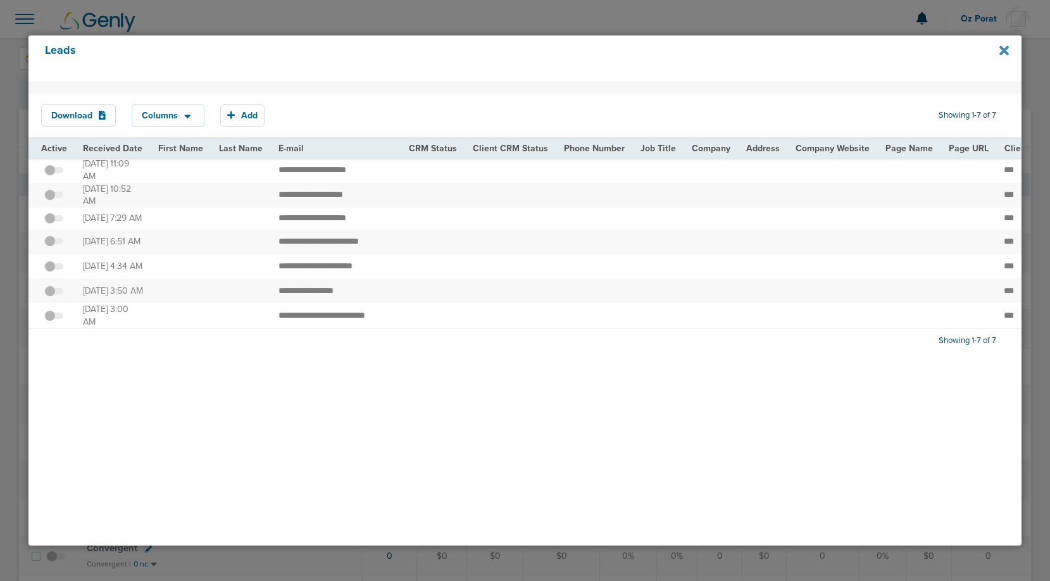
click at [1004, 49] on icon at bounding box center [1003, 50] width 9 height 9
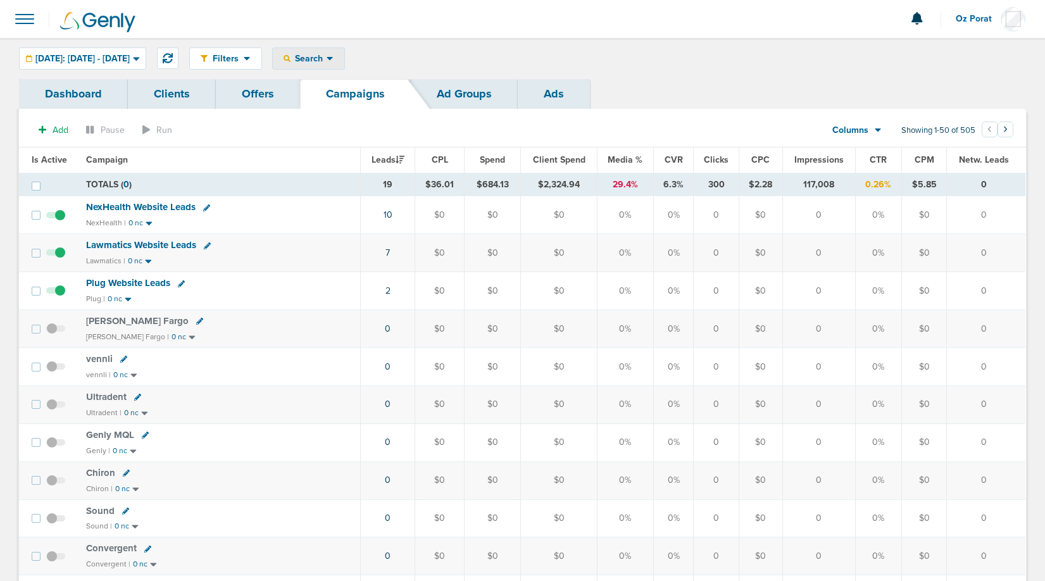
click at [327, 61] on span "Search" at bounding box center [308, 58] width 36 height 11
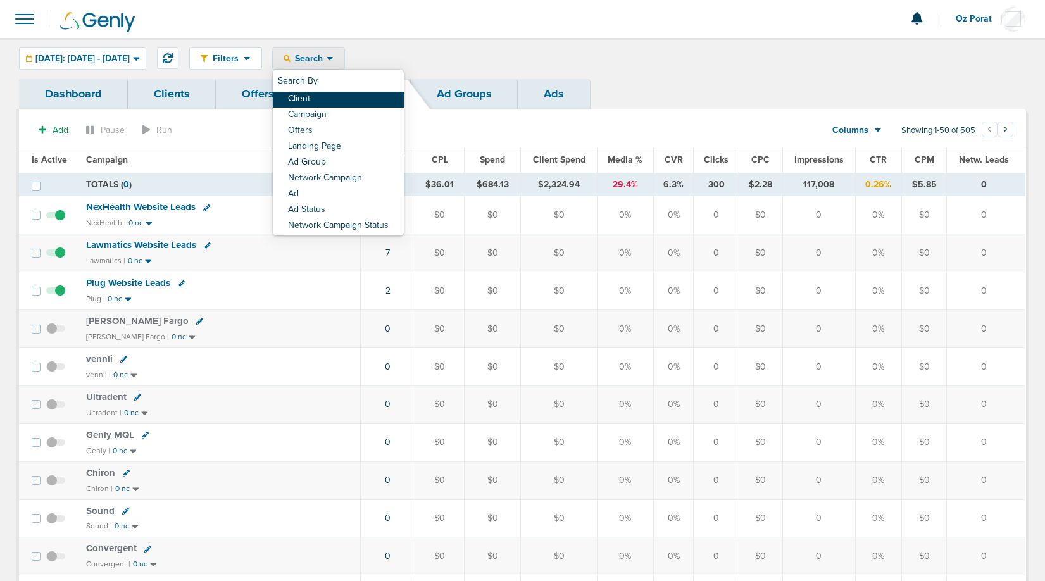
click at [346, 103] on link "Client" at bounding box center [338, 100] width 131 height 16
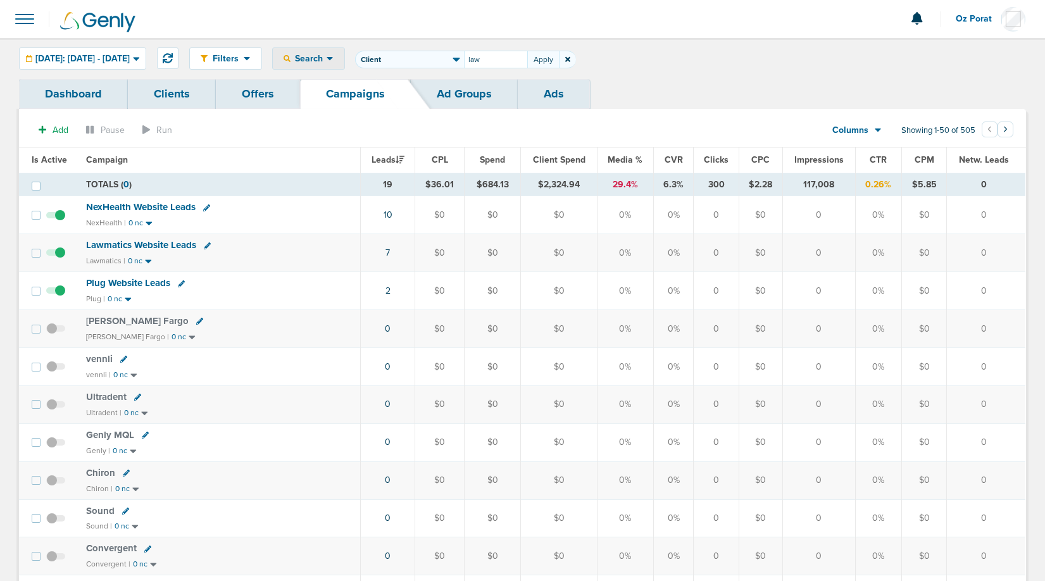
type input "law"
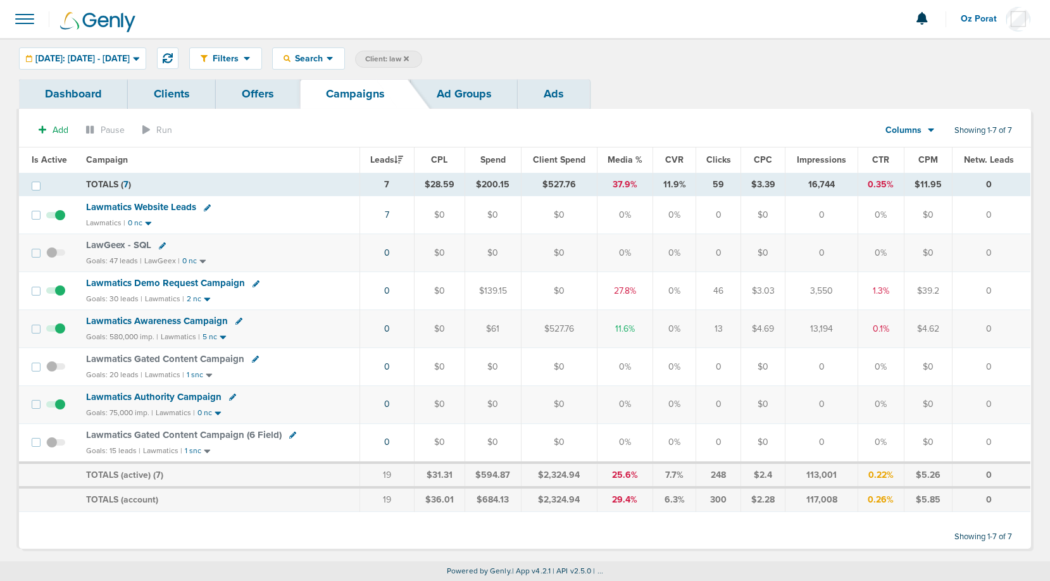
click at [570, 158] on span "Client Spend" at bounding box center [559, 159] width 53 height 11
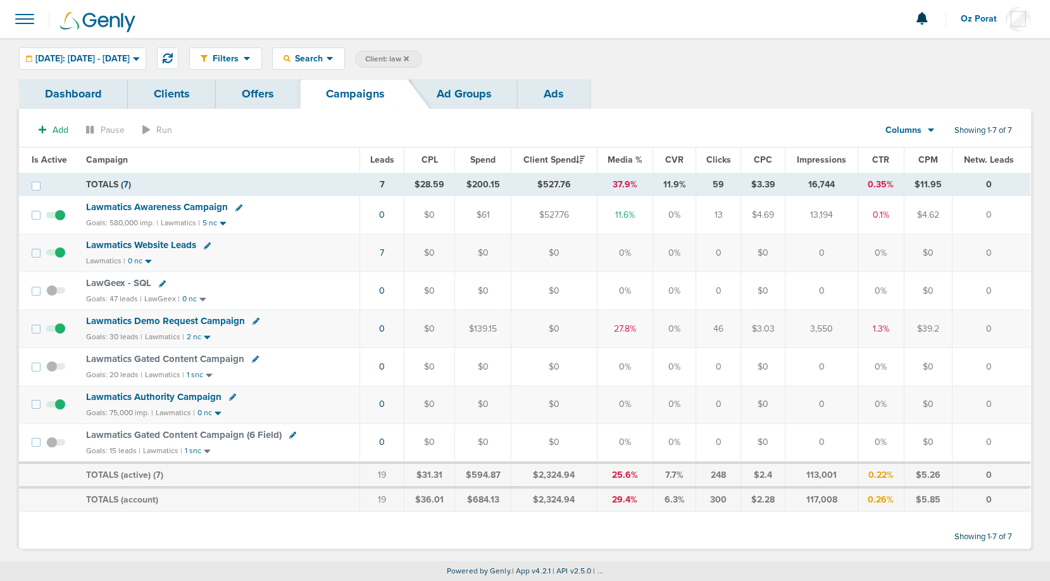
click at [487, 163] on span "Spend" at bounding box center [482, 159] width 25 height 11
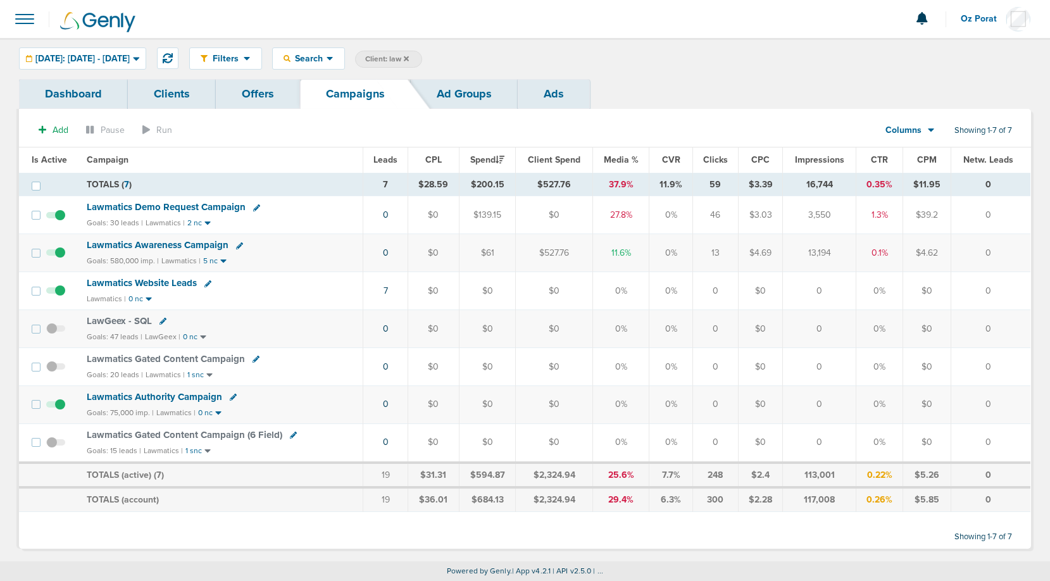
click at [170, 244] on span "Lawmatics Awareness Campaign" at bounding box center [158, 244] width 142 height 11
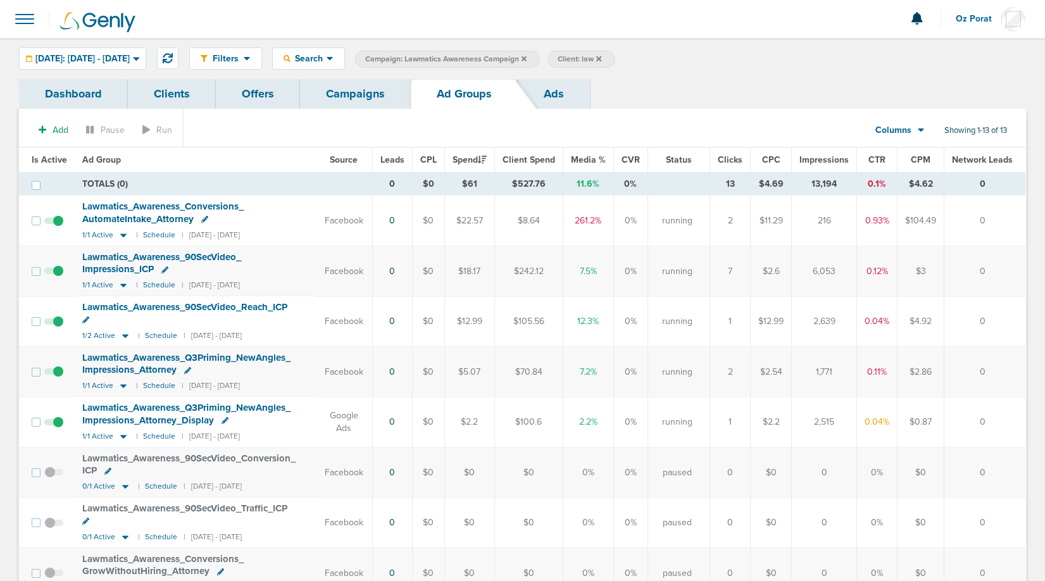
drag, startPoint x: 935, startPoint y: 422, endPoint x: 895, endPoint y: 422, distance: 40.5
click at [895, 422] on tr "Lawmatics_ Awareness_ Q3Priming_ NewAngles_ Impressions_ Attorney_ Display 1/1 …" at bounding box center [522, 422] width 1006 height 50
click at [354, 94] on link "Campaigns" at bounding box center [355, 94] width 111 height 30
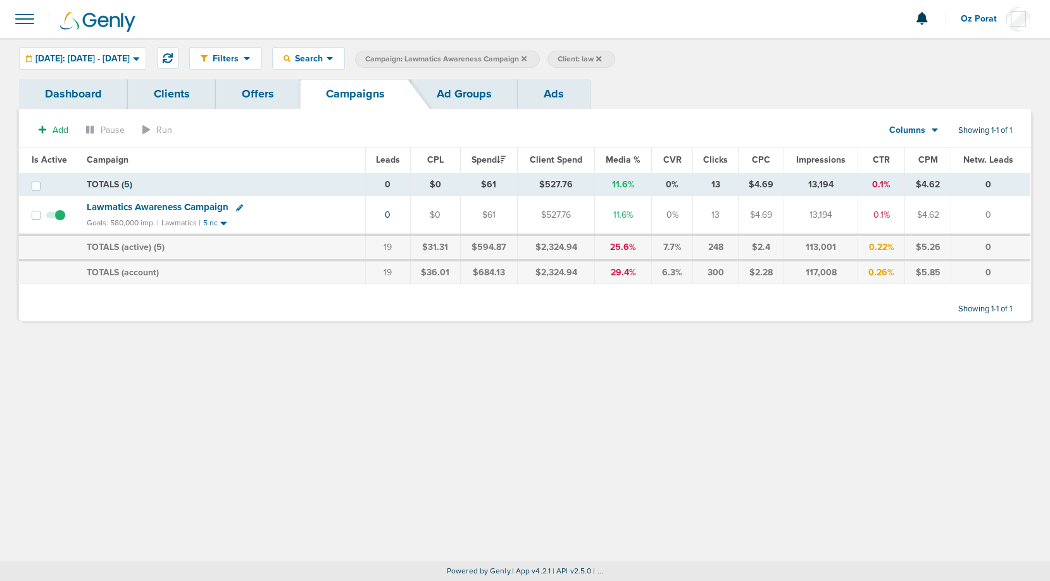
click at [527, 58] on icon at bounding box center [523, 59] width 5 height 8
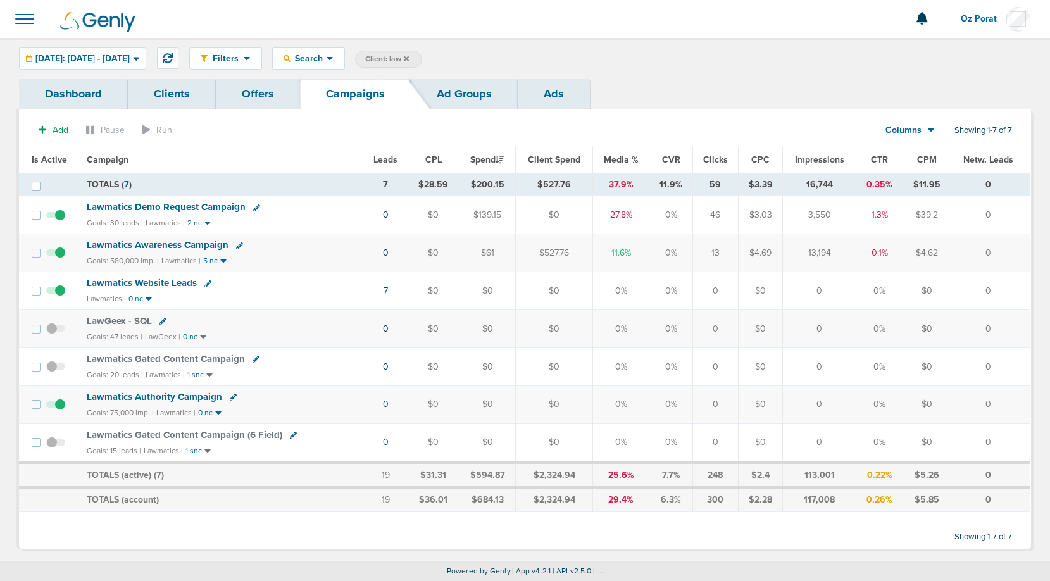
click at [409, 57] on icon at bounding box center [406, 59] width 5 height 8
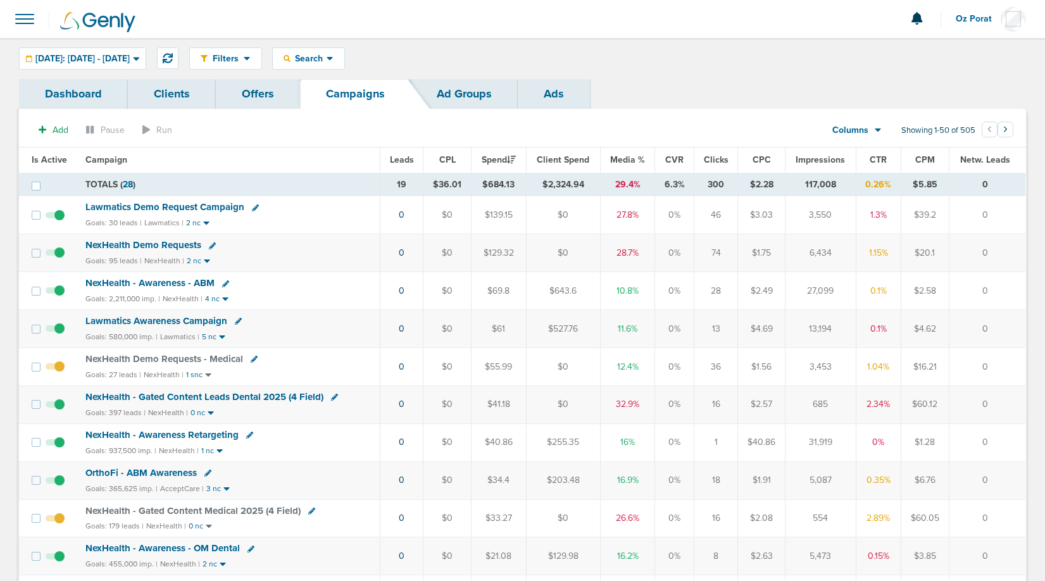
click at [404, 150] on th "Leads" at bounding box center [401, 159] width 43 height 25
click at [404, 159] on span "Leads" at bounding box center [402, 159] width 24 height 11
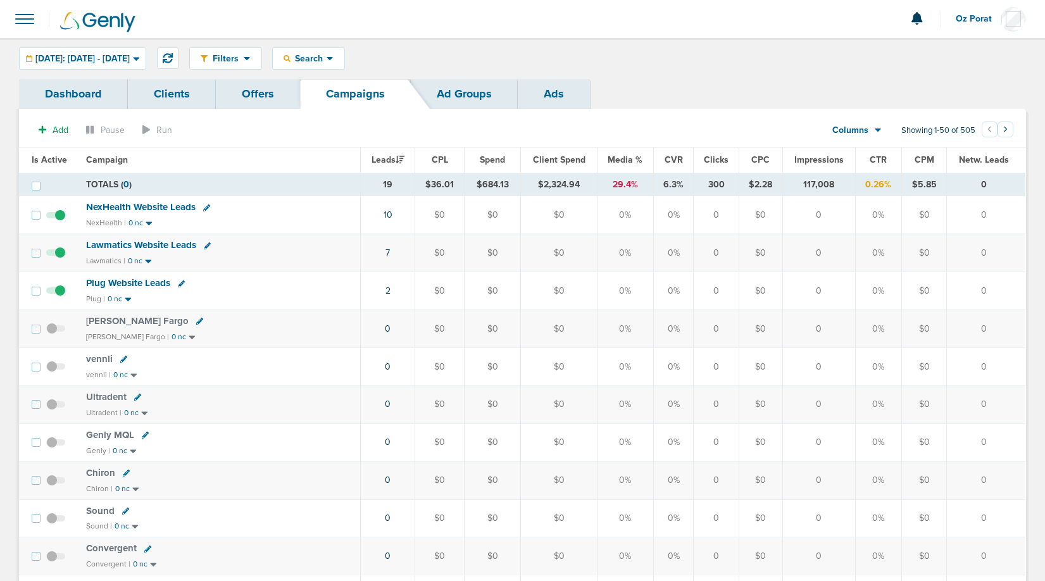
click at [135, 276] on td "Plug Website Leads Plug | 0 nc" at bounding box center [219, 291] width 282 height 38
click at [135, 286] on span "Plug Website Leads" at bounding box center [128, 282] width 84 height 11
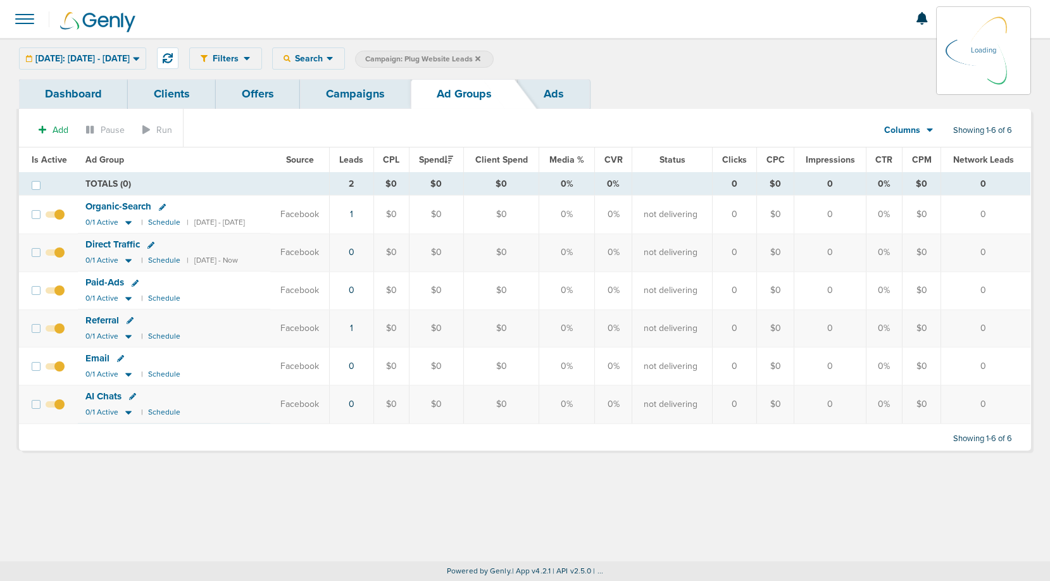
click at [75, 94] on link "Dashboard" at bounding box center [73, 94] width 109 height 30
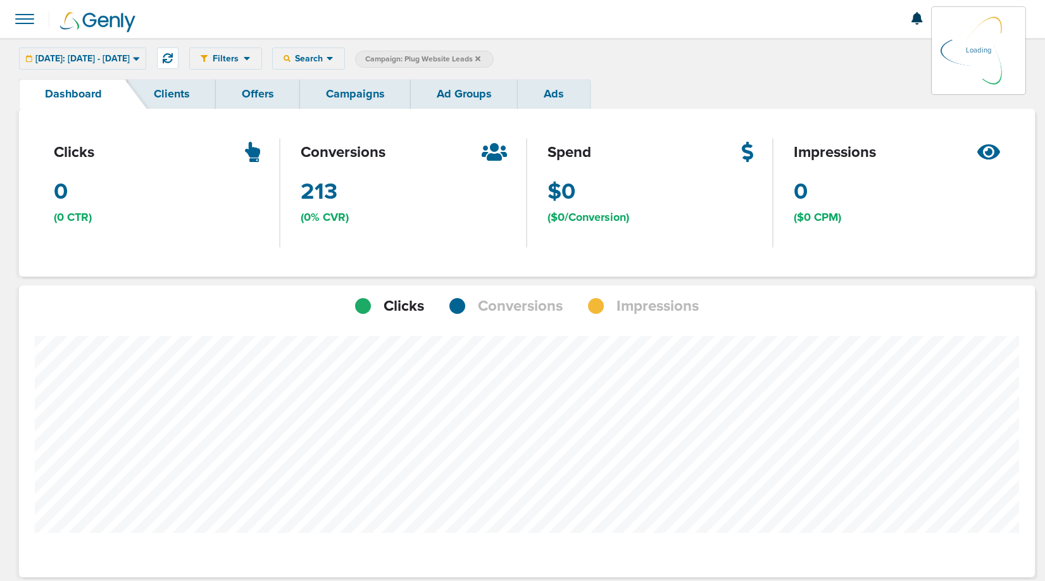
scroll to position [631938, 631850]
click at [130, 59] on span "[DATE]: [DATE] - [DATE]" at bounding box center [82, 58] width 94 height 9
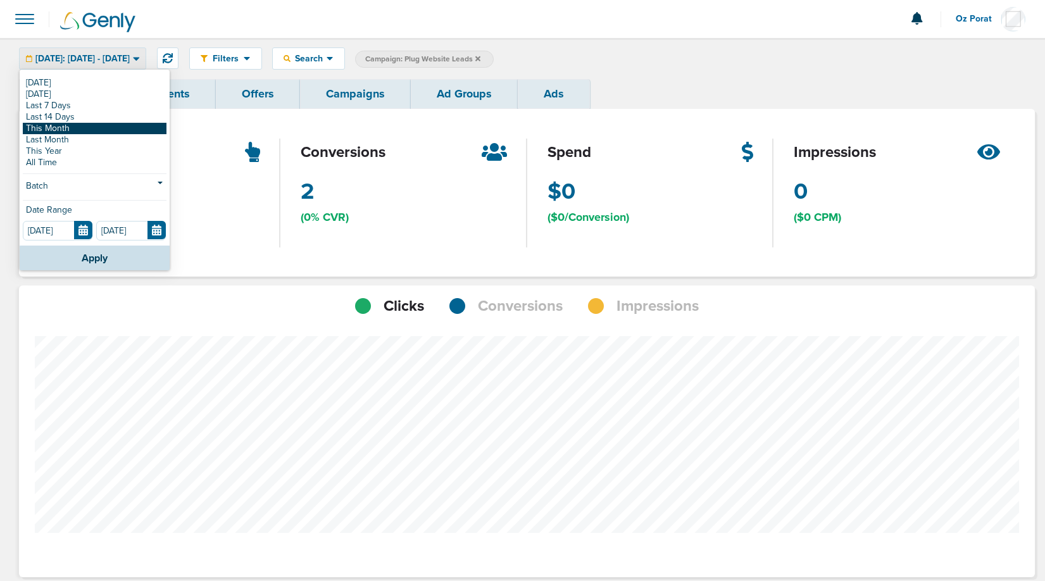
click at [86, 125] on link "This Month" at bounding box center [95, 128] width 144 height 11
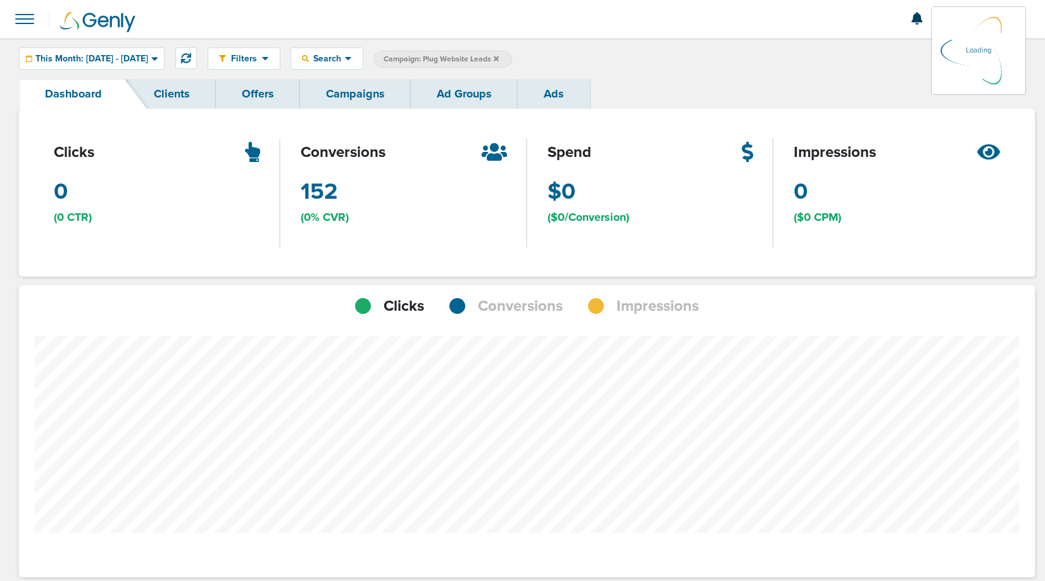
scroll to position [985, 1007]
click at [521, 306] on span "Conversions" at bounding box center [520, 307] width 85 height 22
click at [356, 106] on link "Campaigns" at bounding box center [355, 94] width 111 height 30
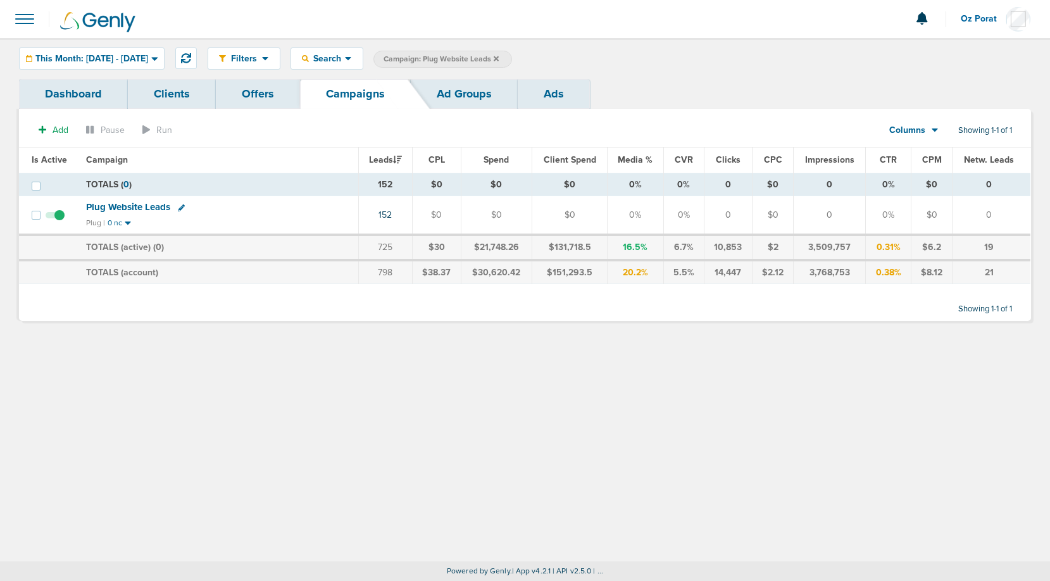
click at [512, 56] on label "Campaign: Plug Website Leads" at bounding box center [442, 59] width 139 height 17
click at [499, 56] on icon at bounding box center [496, 59] width 5 height 8
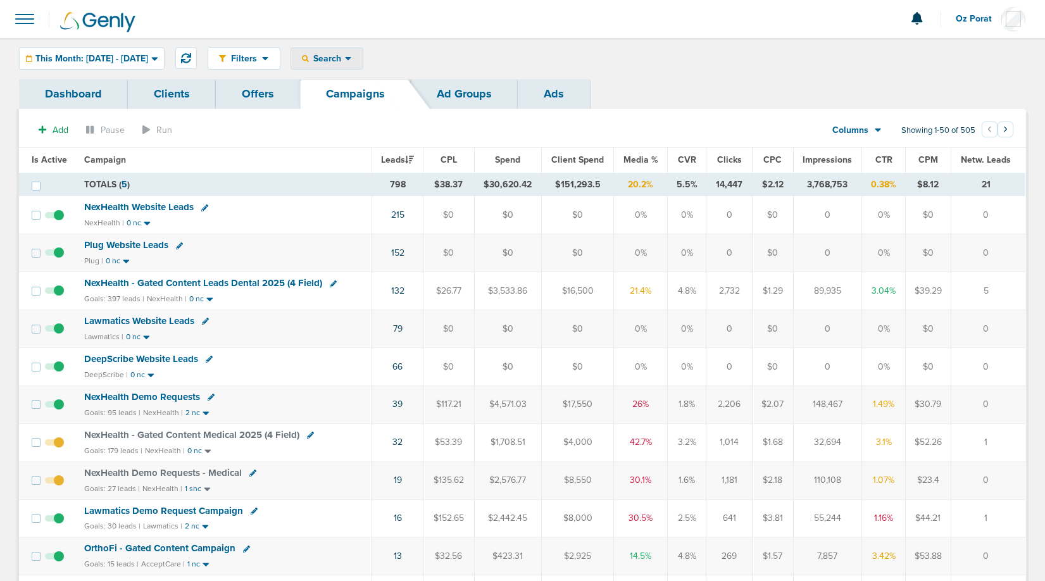
click at [363, 51] on div "Search" at bounding box center [327, 58] width 72 height 21
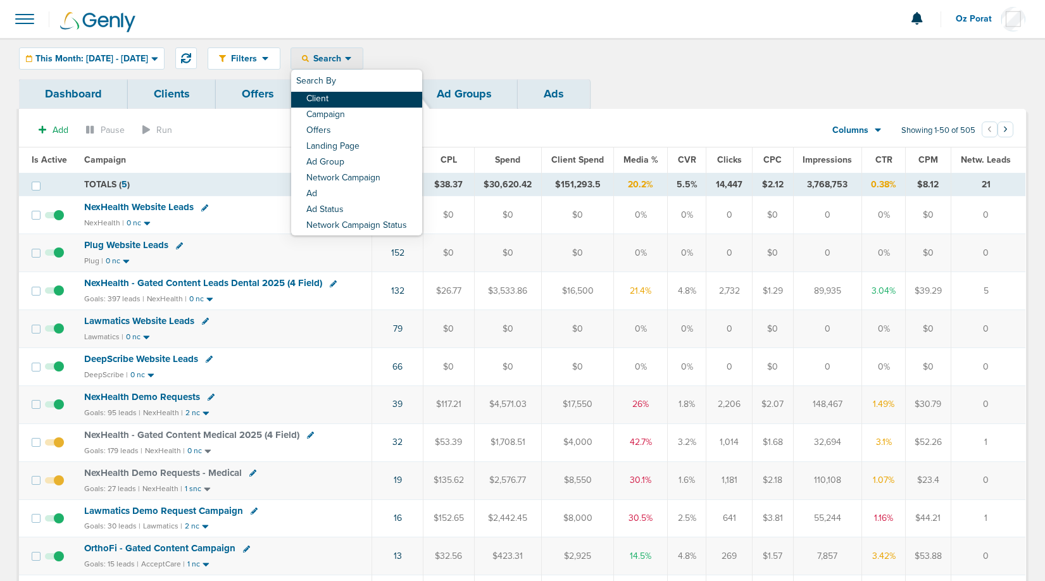
click at [373, 92] on link "Client" at bounding box center [356, 100] width 131 height 16
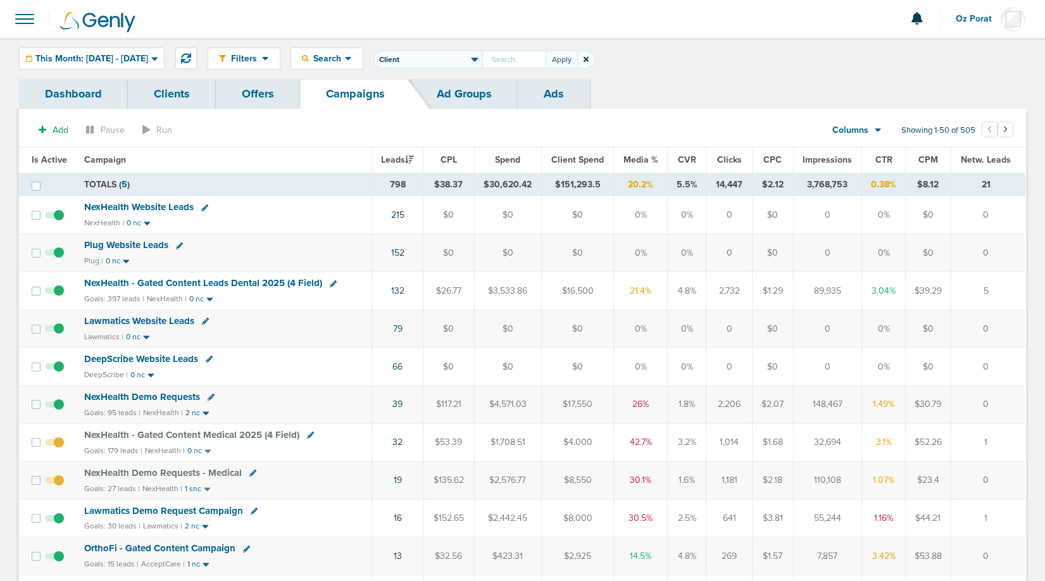
type input "o"
type input "bonsai"
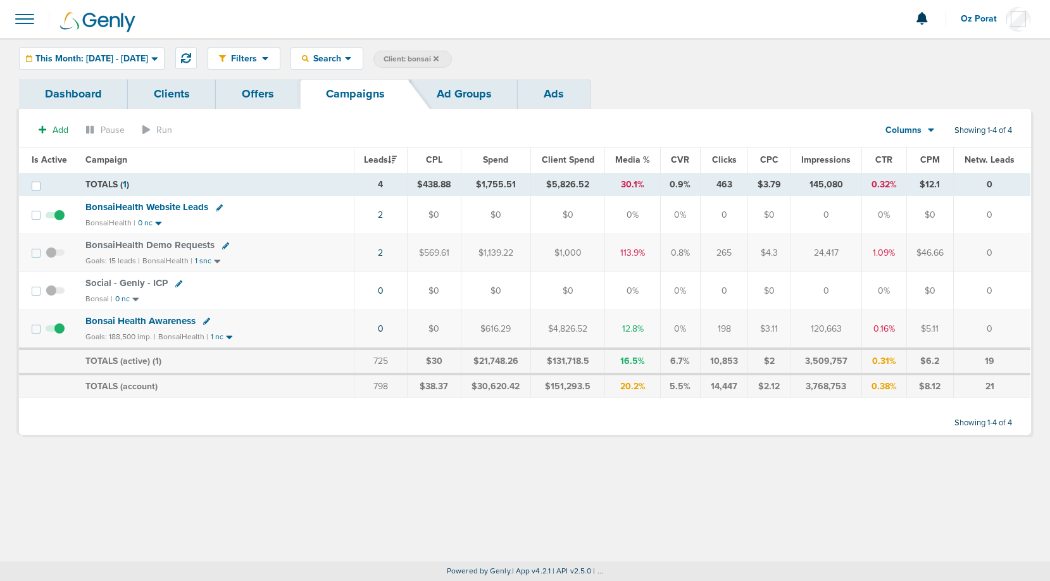
click at [22, 27] on span at bounding box center [25, 19] width 28 height 28
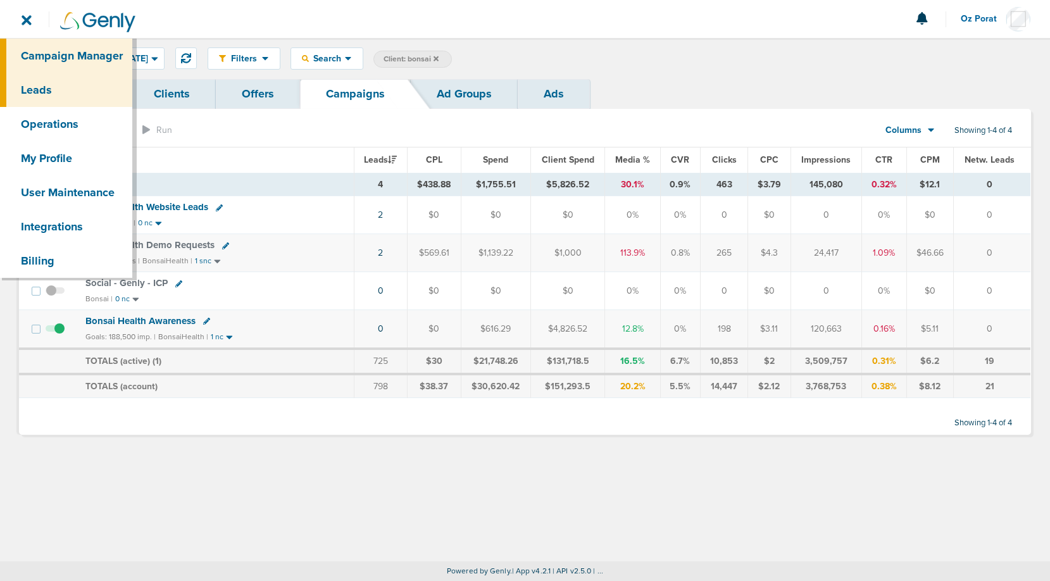
click at [42, 90] on link "Leads" at bounding box center [66, 90] width 132 height 34
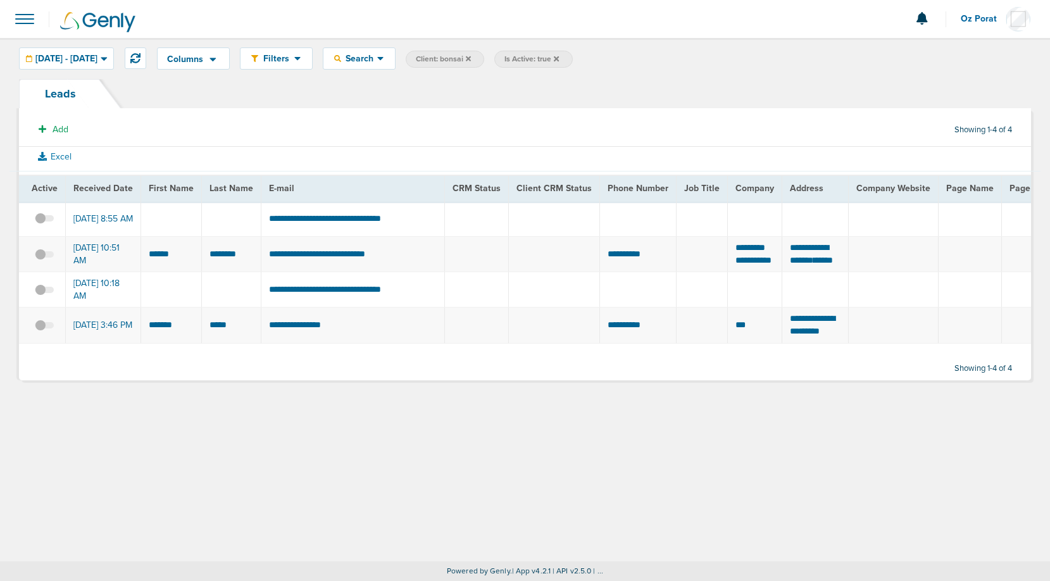
click at [572, 58] on span "Is Active: true" at bounding box center [533, 59] width 78 height 17
click at [559, 58] on icon at bounding box center [556, 58] width 5 height 5
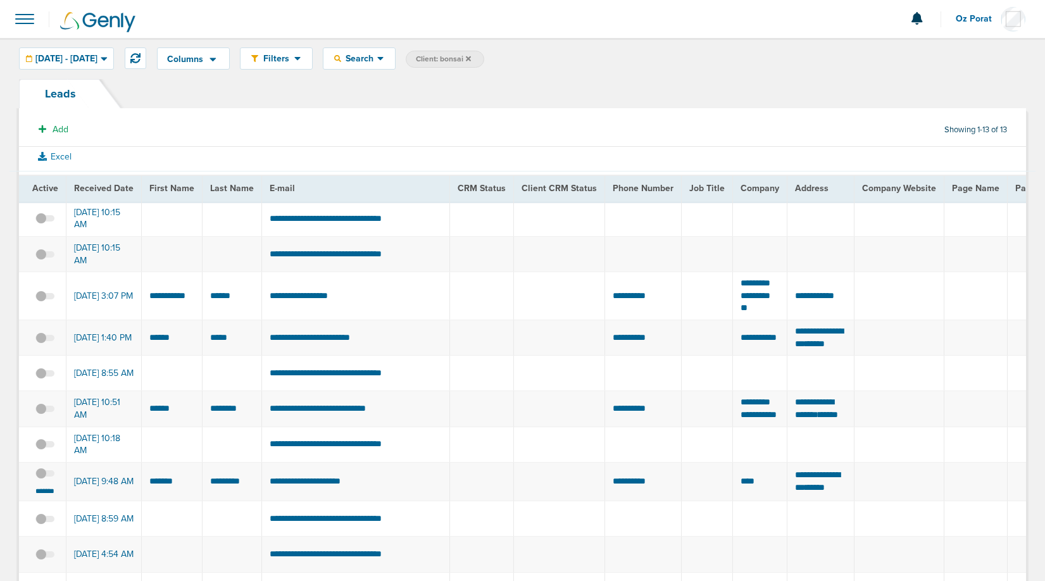
click at [28, 20] on span at bounding box center [25, 19] width 28 height 28
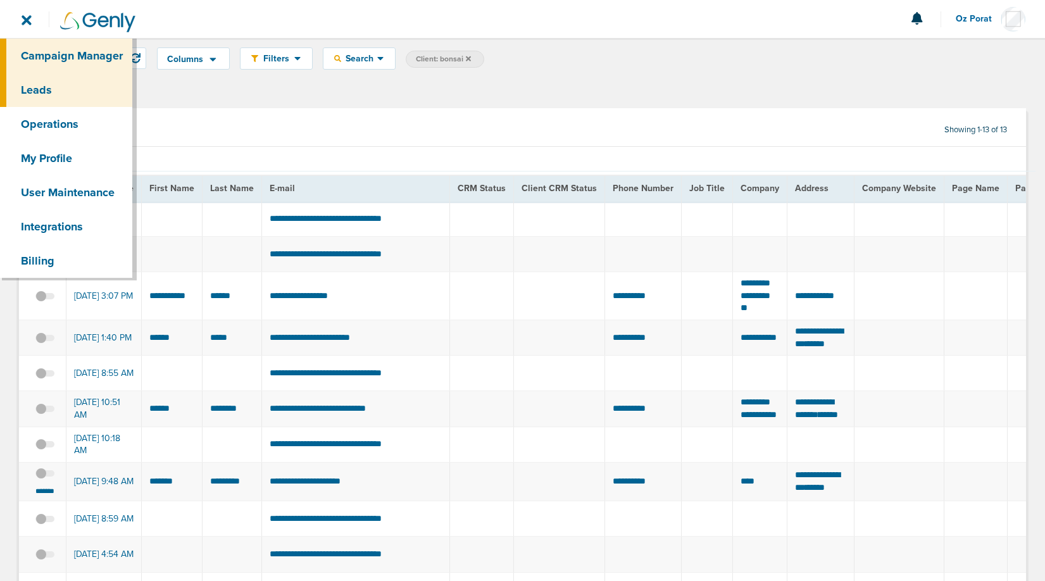
click at [36, 44] on link "Campaign Manager" at bounding box center [66, 56] width 132 height 34
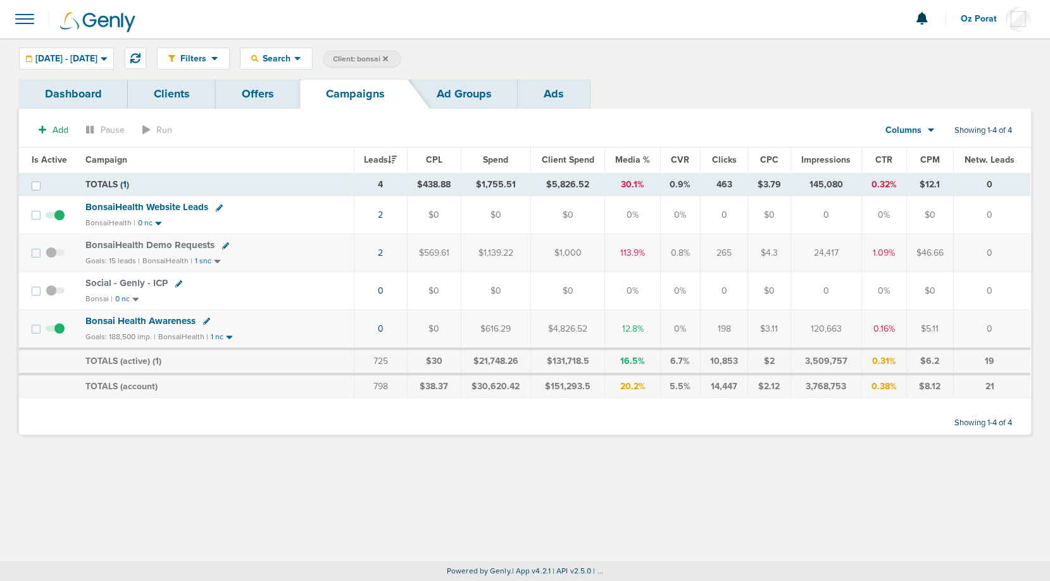
click at [388, 56] on icon at bounding box center [385, 58] width 5 height 5
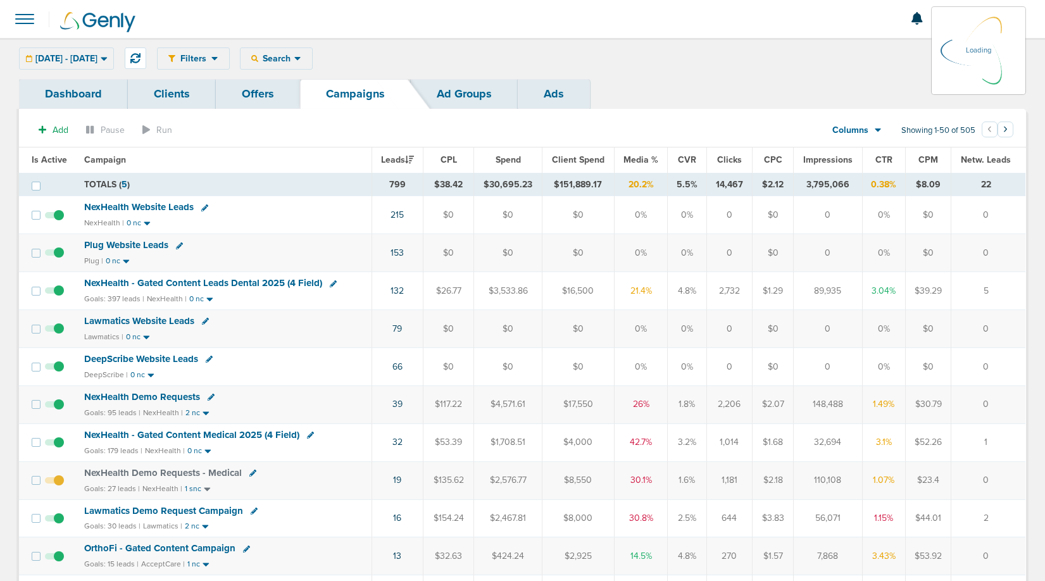
click at [106, 59] on div "[DATE] - [DATE] [DATE] [DATE] Last 7 Days Last 14 Days This Month Last Month Th…" at bounding box center [66, 58] width 95 height 22
click at [97, 60] on span "[DATE] - [DATE]" at bounding box center [66, 58] width 62 height 9
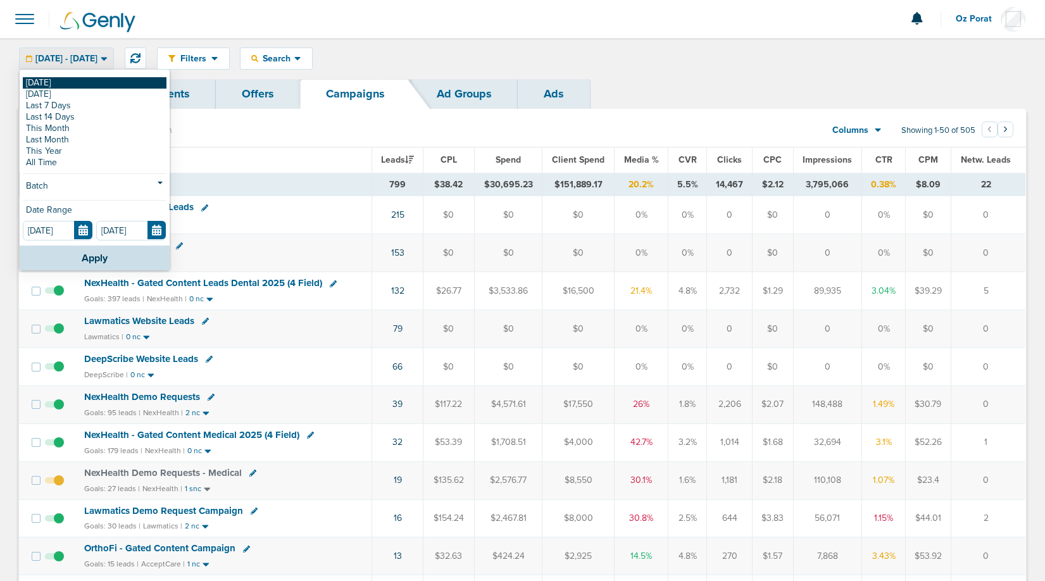
click at [66, 83] on link "[DATE]" at bounding box center [95, 82] width 144 height 11
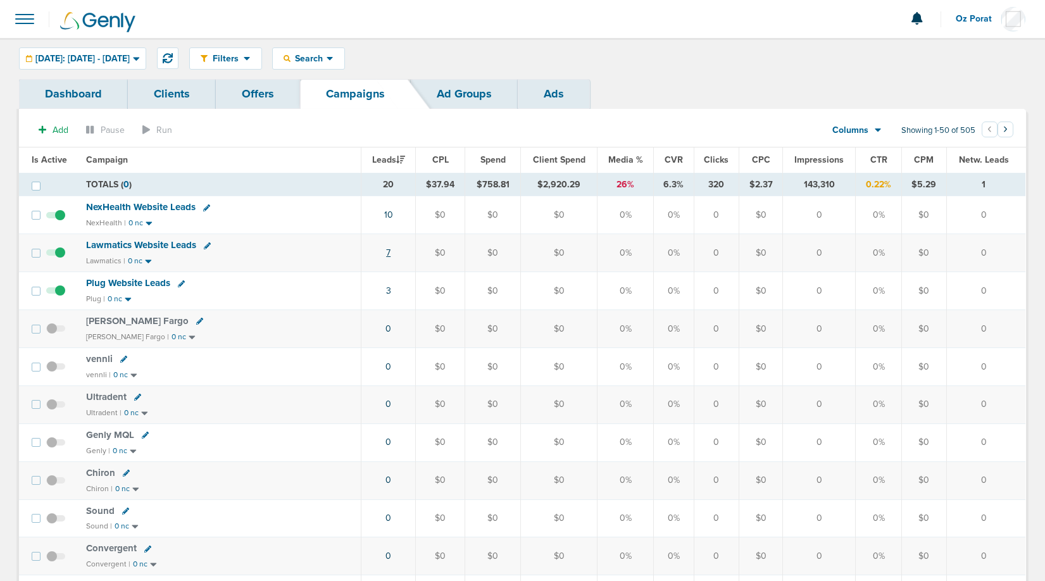
click at [389, 250] on link "7" at bounding box center [388, 252] width 4 height 11
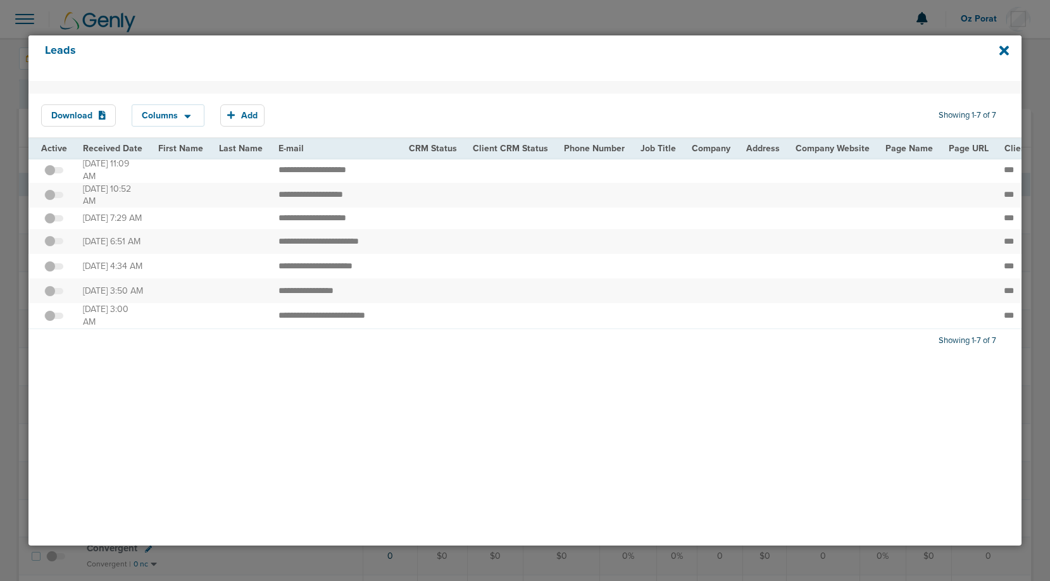
click at [56, 201] on span at bounding box center [53, 201] width 19 height 0
click at [54, 197] on input "checkbox" at bounding box center [54, 197] width 0 height 0
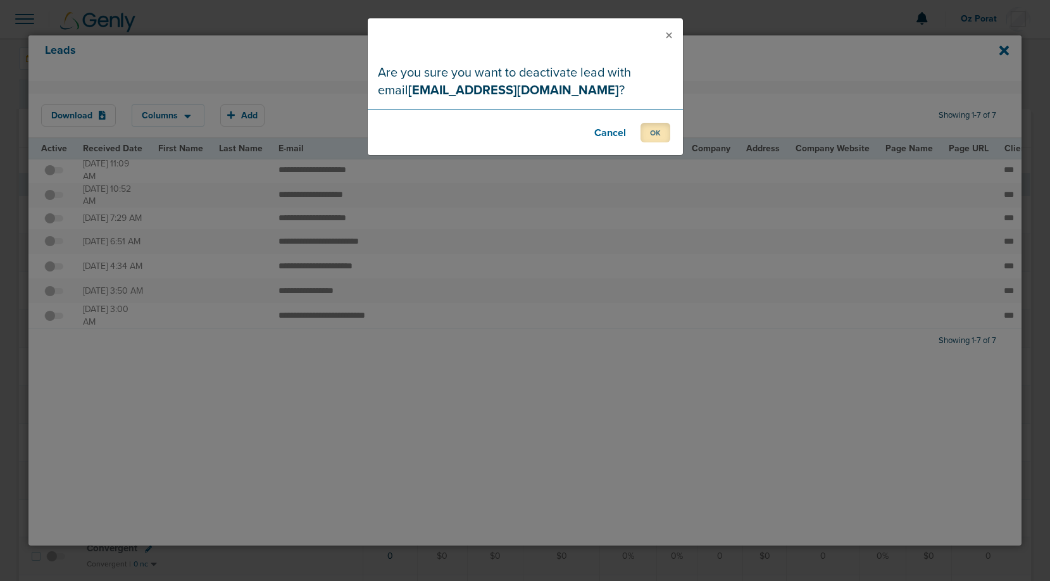
click at [659, 130] on button "OK" at bounding box center [655, 133] width 30 height 20
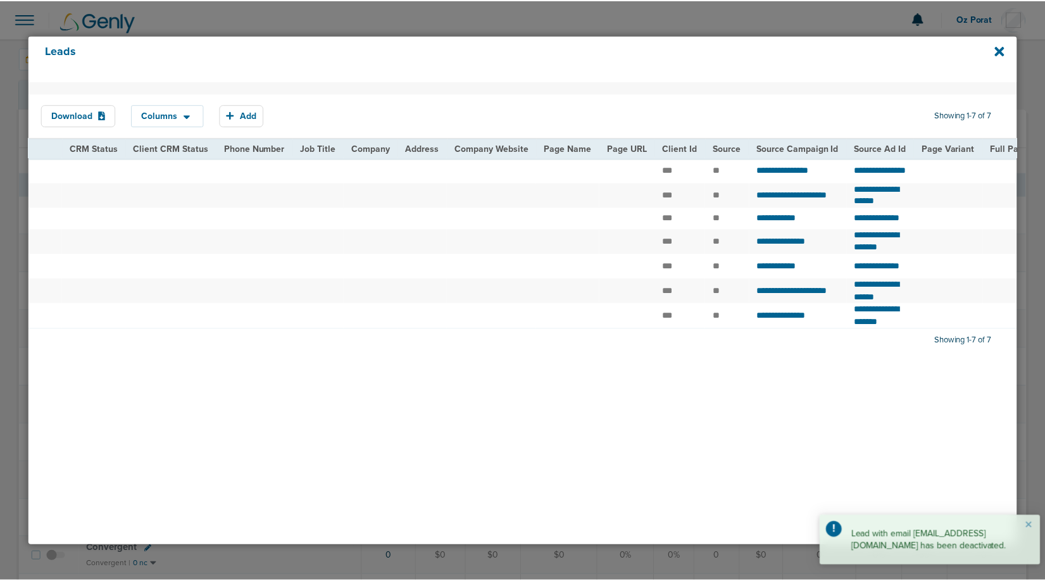
scroll to position [0, 336]
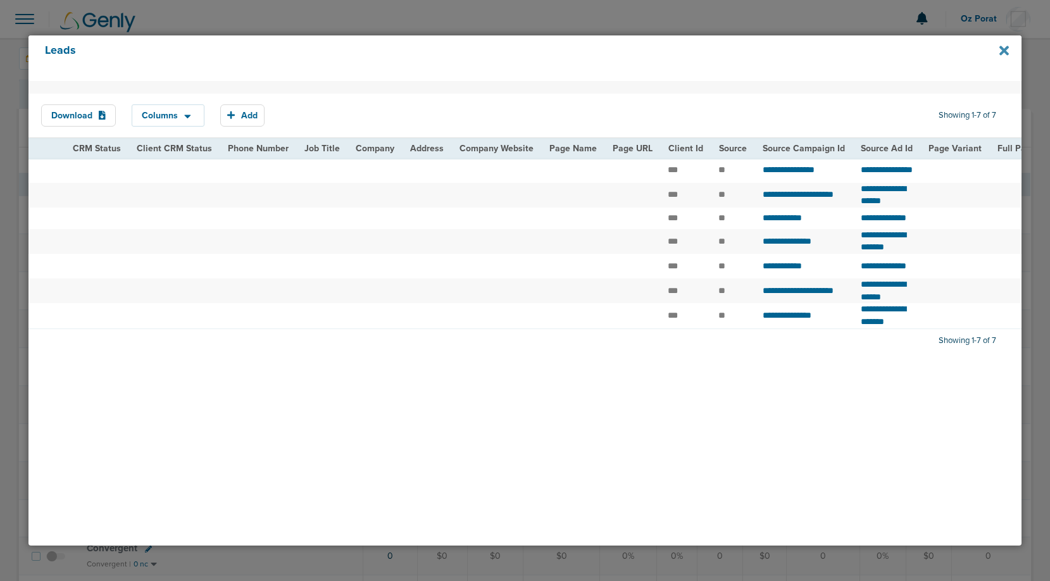
click at [1000, 53] on icon at bounding box center [1003, 50] width 9 height 9
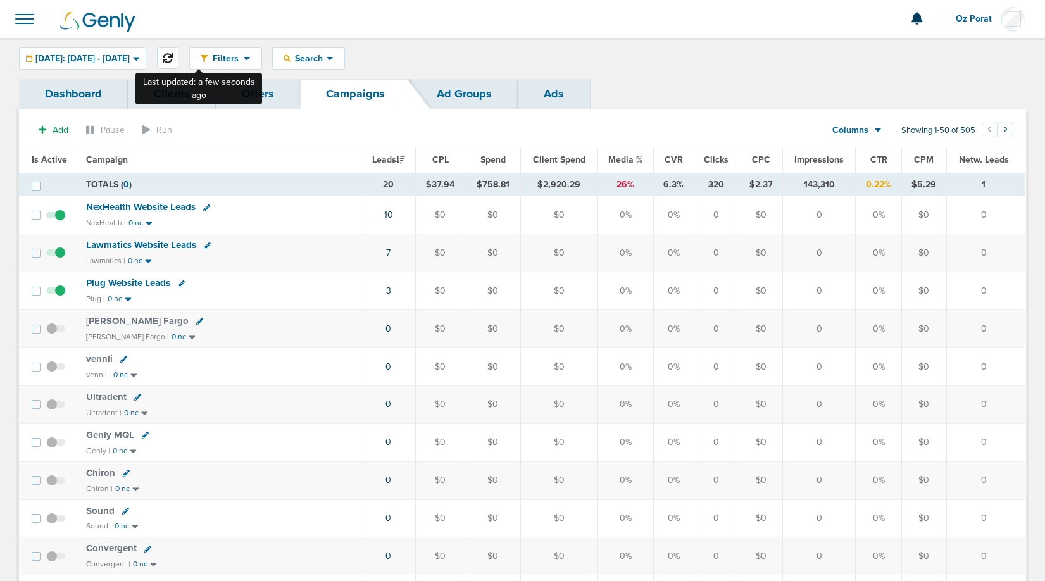
click at [173, 59] on icon at bounding box center [168, 58] width 10 height 10
click at [173, 56] on icon at bounding box center [168, 58] width 10 height 10
click at [870, 129] on div "Columns" at bounding box center [850, 130] width 56 height 13
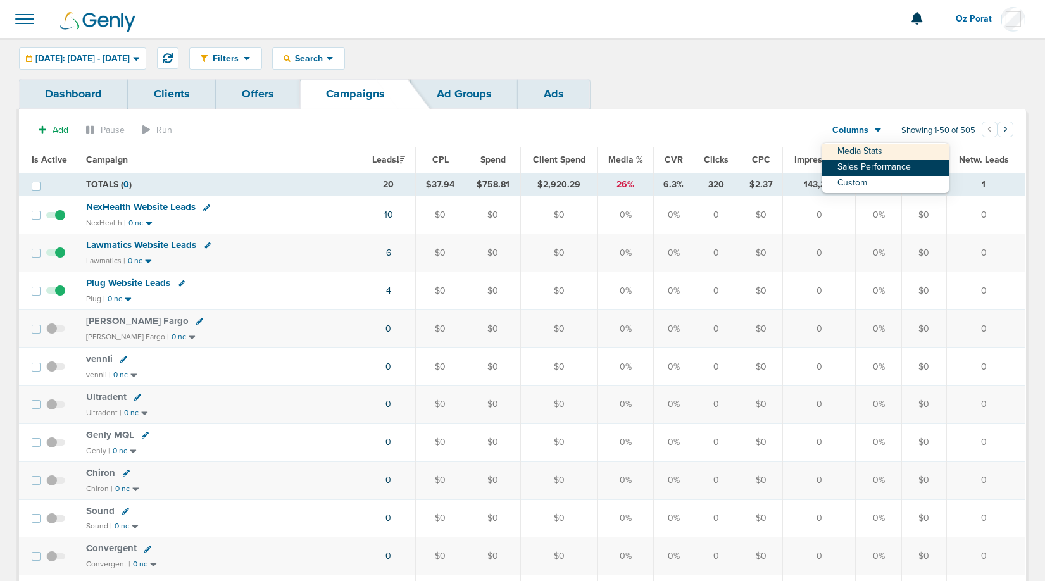
click at [855, 161] on link "Sales Performance" at bounding box center [885, 168] width 127 height 16
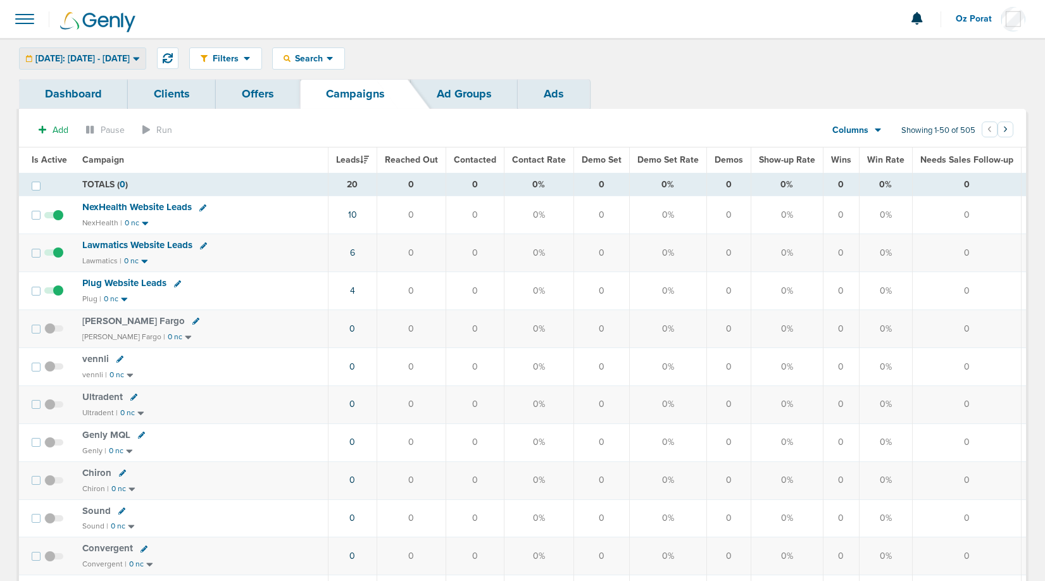
click at [130, 60] on span "[DATE]: [DATE] - [DATE]" at bounding box center [82, 58] width 94 height 9
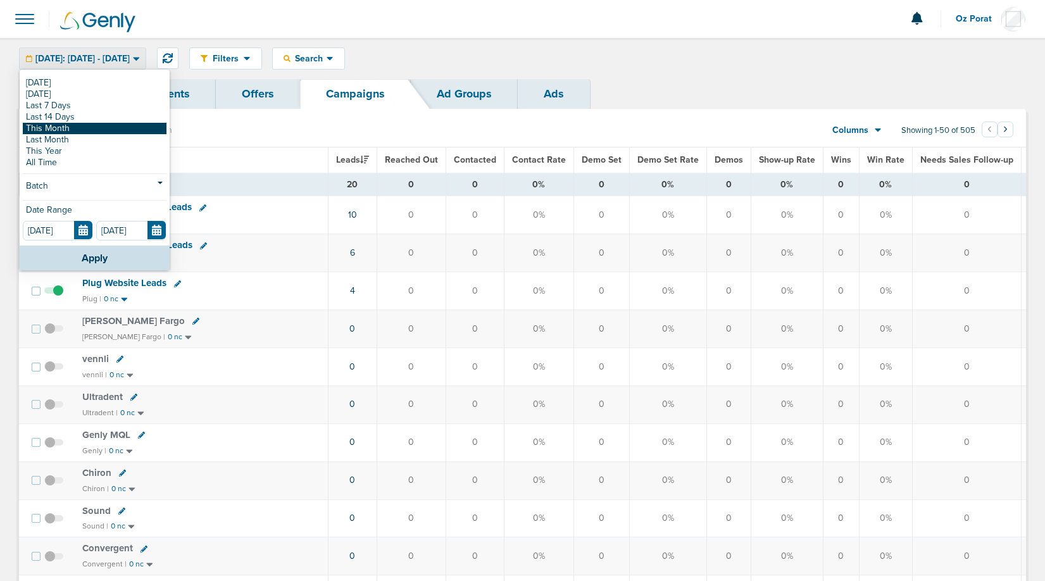
click at [95, 125] on link "This Month" at bounding box center [95, 128] width 144 height 11
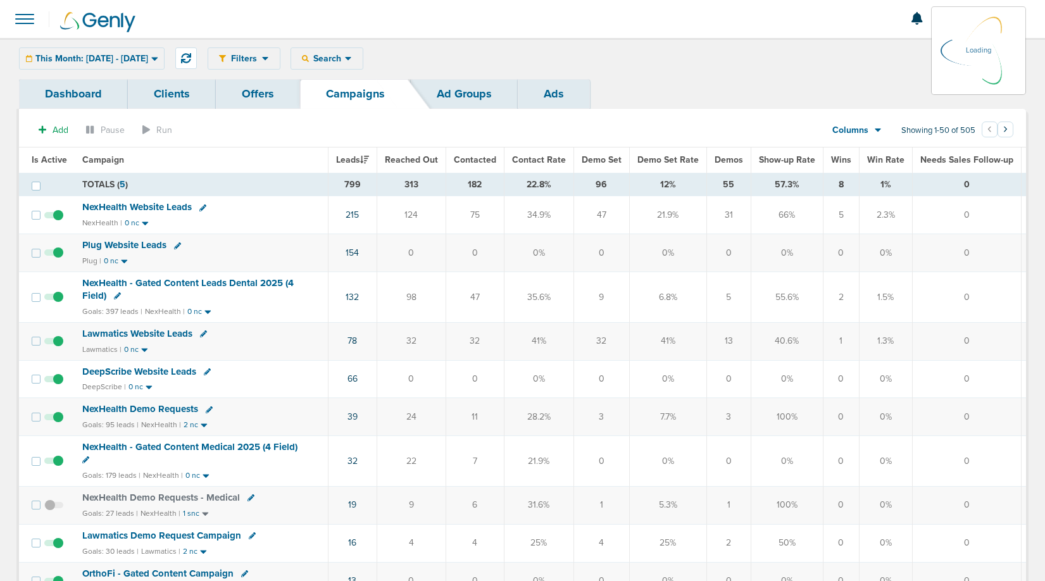
click at [598, 155] on span "Demo Set" at bounding box center [602, 159] width 40 height 11
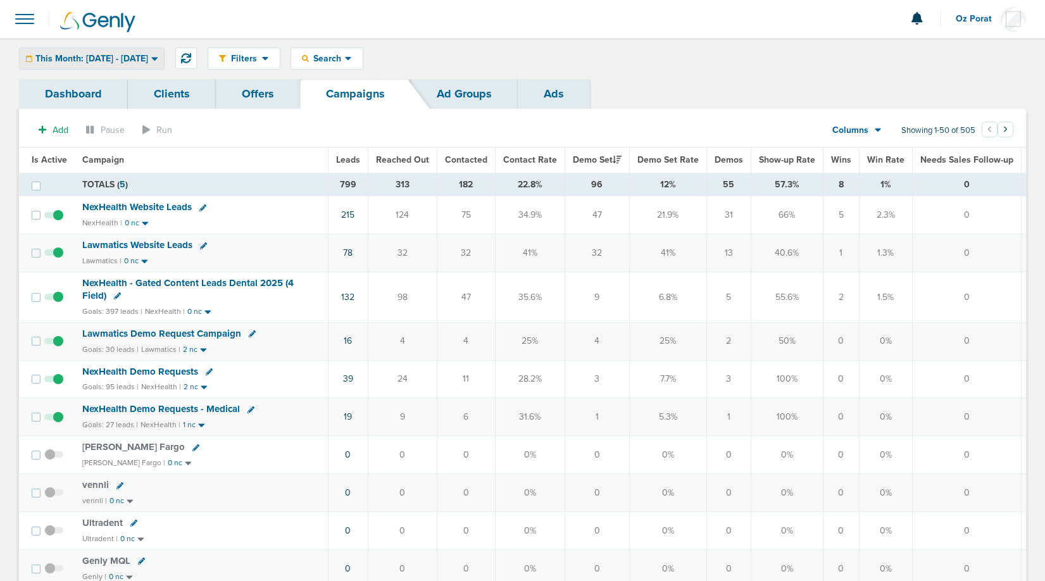
click at [136, 65] on div "This Month: [DATE] - [DATE]" at bounding box center [92, 58] width 144 height 21
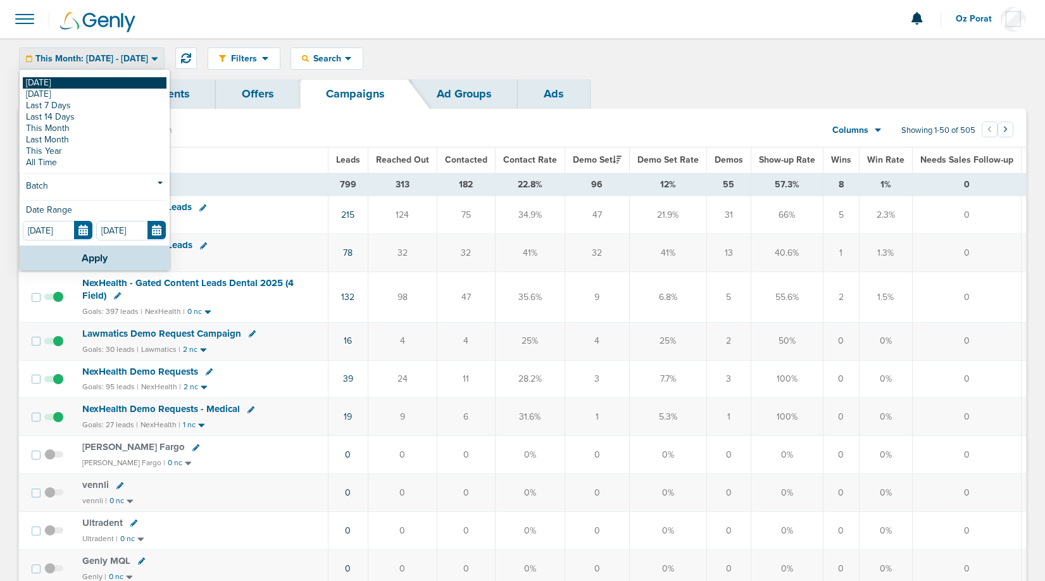
click at [80, 80] on link "[DATE]" at bounding box center [95, 82] width 144 height 11
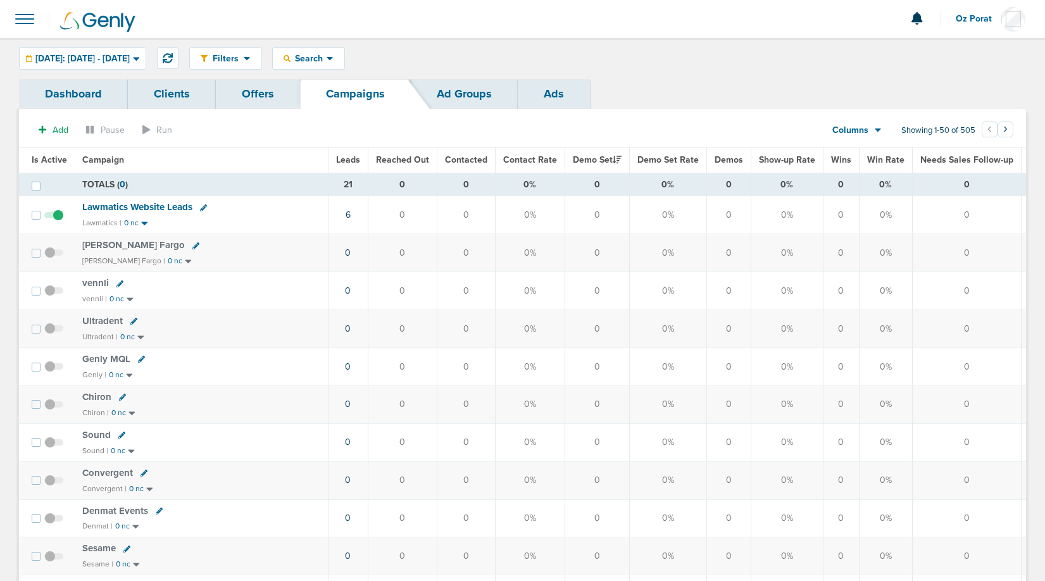
click at [342, 161] on span "Leads" at bounding box center [348, 159] width 24 height 11
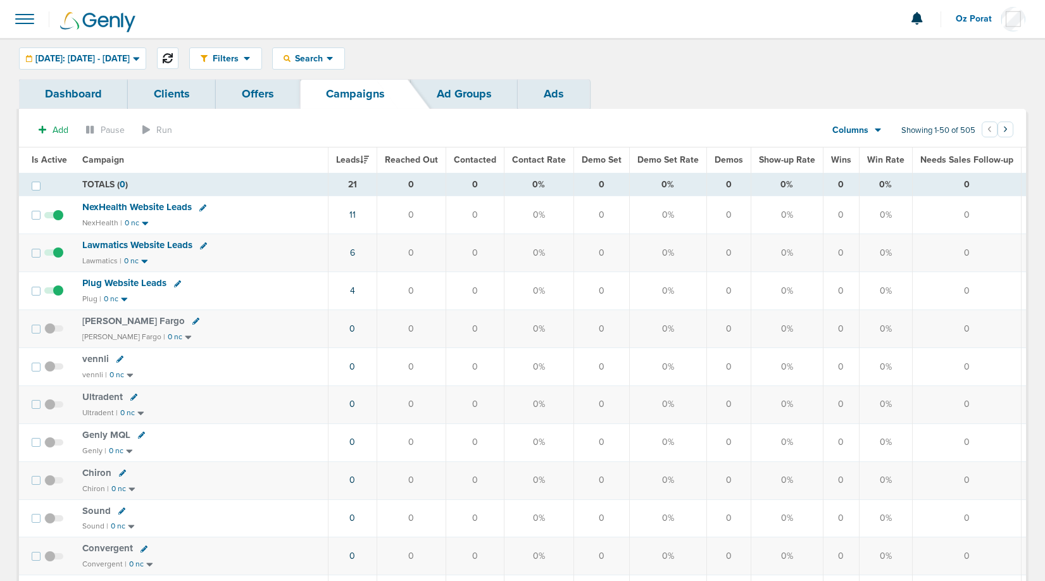
click at [173, 53] on icon at bounding box center [168, 58] width 10 height 10
click at [178, 64] on button at bounding box center [168, 58] width 22 height 22
click at [178, 50] on button at bounding box center [168, 58] width 22 height 22
drag, startPoint x: 196, startPoint y: 55, endPoint x: 215, endPoint y: 55, distance: 18.4
click at [173, 55] on icon at bounding box center [168, 58] width 10 height 10
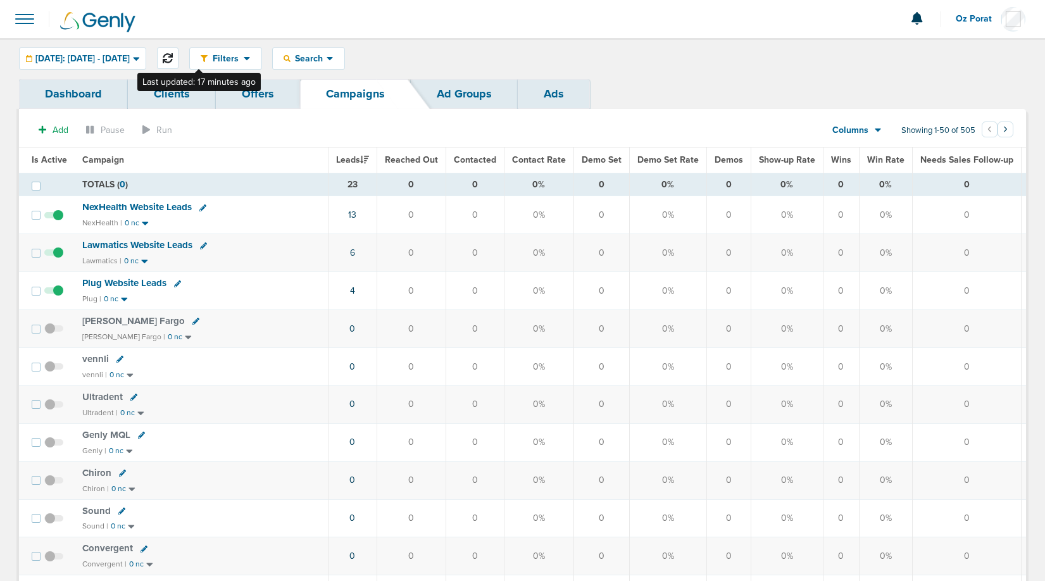
click at [173, 54] on icon at bounding box center [168, 58] width 10 height 10
click at [866, 127] on span "Columns" at bounding box center [850, 130] width 36 height 13
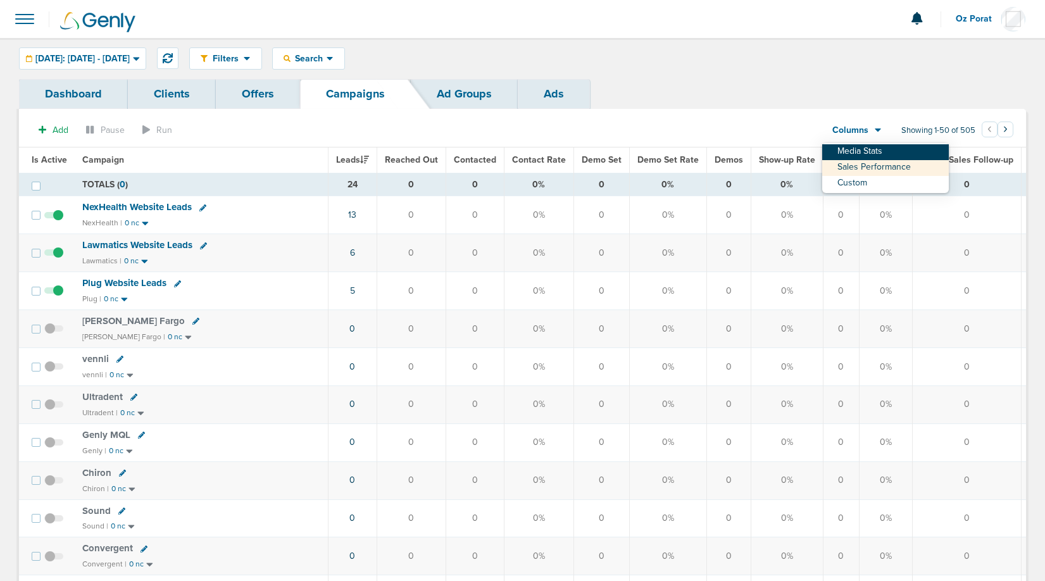
click at [865, 156] on link "Media Stats" at bounding box center [885, 152] width 127 height 16
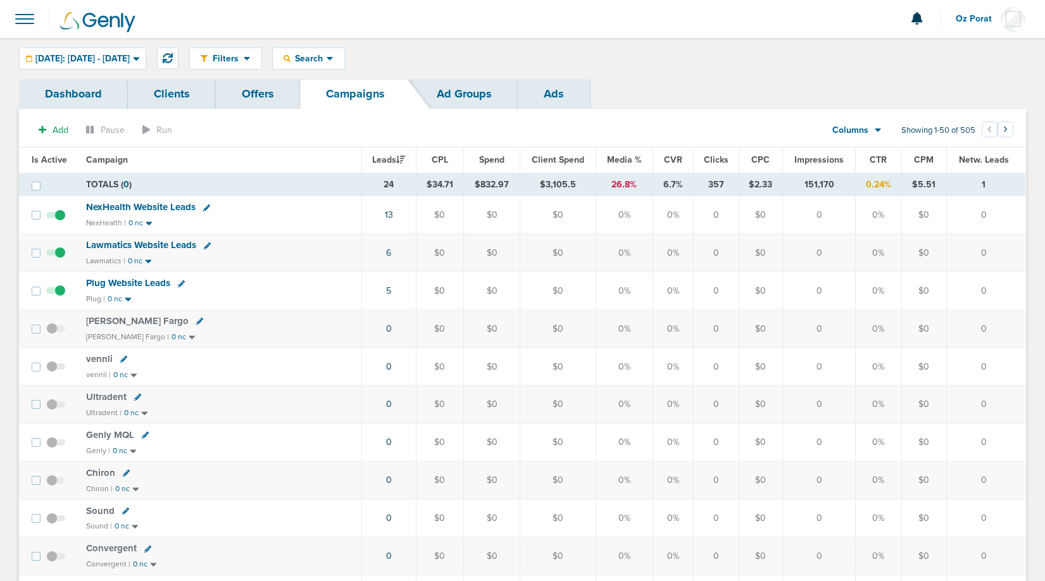
click at [497, 159] on span "Spend" at bounding box center [491, 159] width 25 height 11
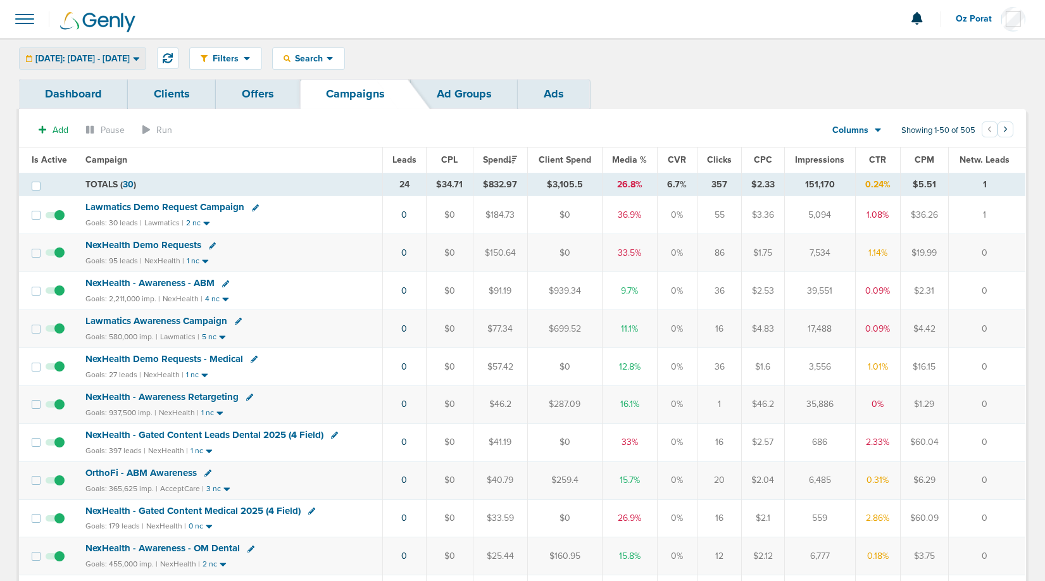
click at [94, 52] on div "[DATE]: [DATE] - [DATE]" at bounding box center [83, 58] width 126 height 21
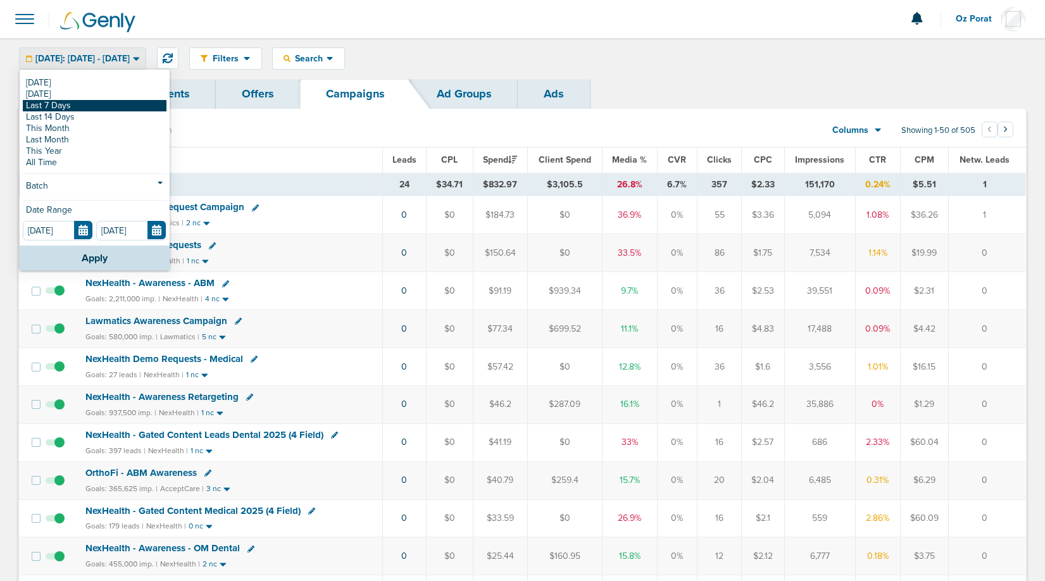
click at [78, 106] on link "Last 7 Days" at bounding box center [95, 105] width 144 height 11
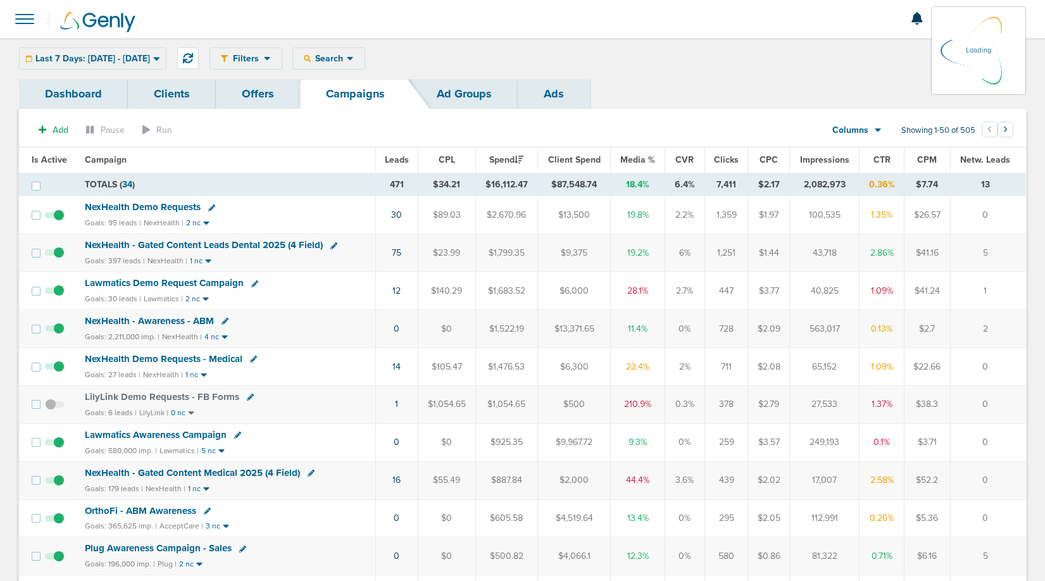
click at [30, 16] on span at bounding box center [25, 19] width 28 height 28
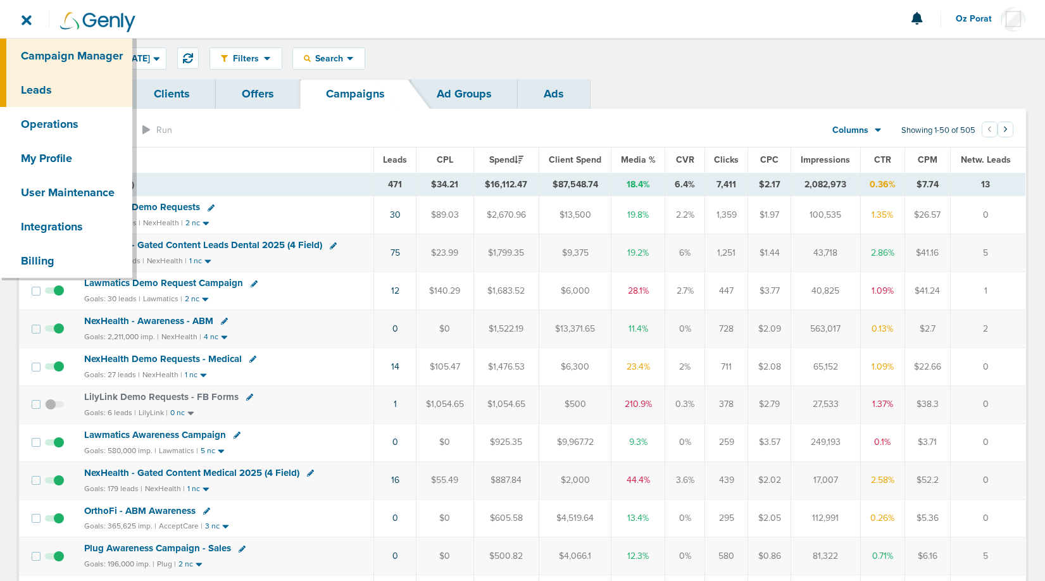
click at [40, 83] on link "Leads" at bounding box center [66, 90] width 132 height 34
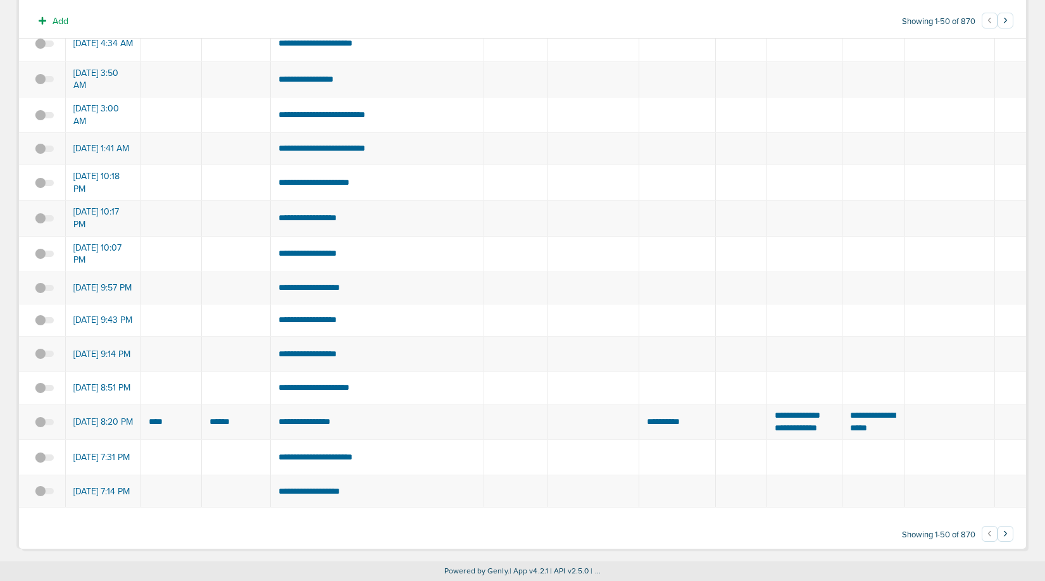
scroll to position [1687, 0]
click at [1006, 534] on button "›" at bounding box center [1005, 534] width 16 height 16
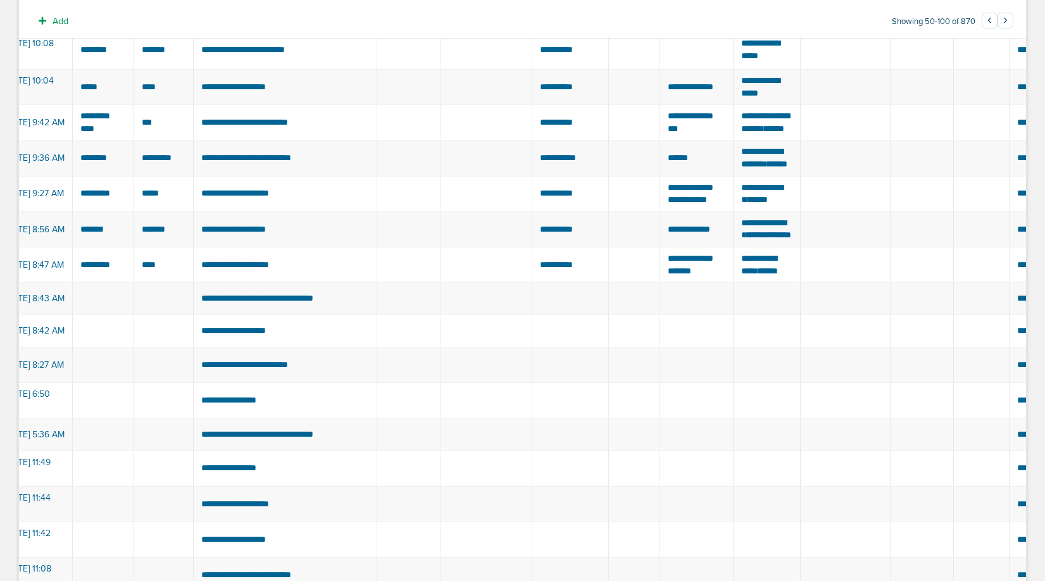
scroll to position [0, 0]
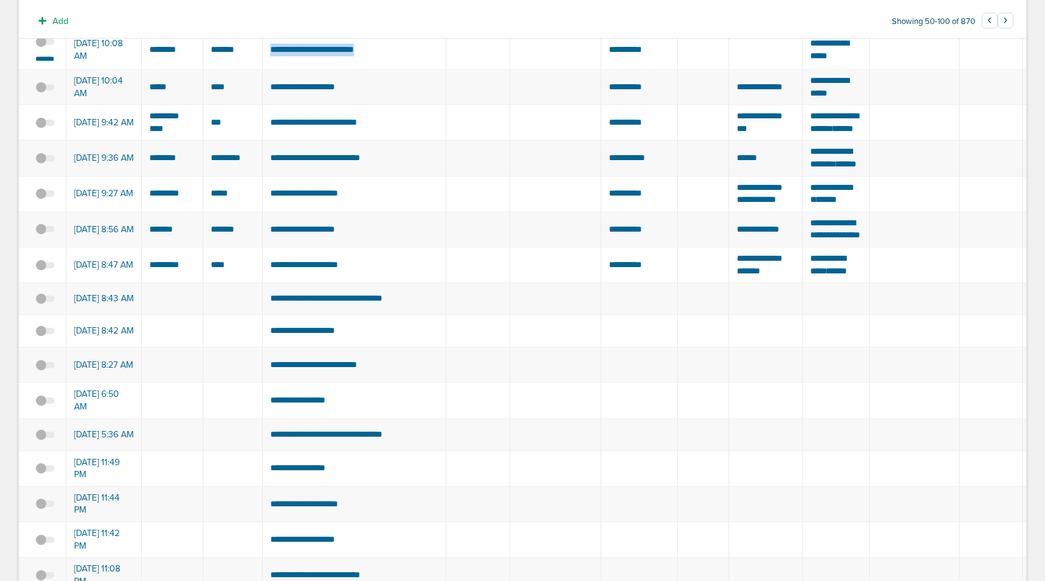
drag, startPoint x: 385, startPoint y: 293, endPoint x: 266, endPoint y: 293, distance: 119.6
click at [266, 70] on td "**********" at bounding box center [354, 49] width 184 height 39
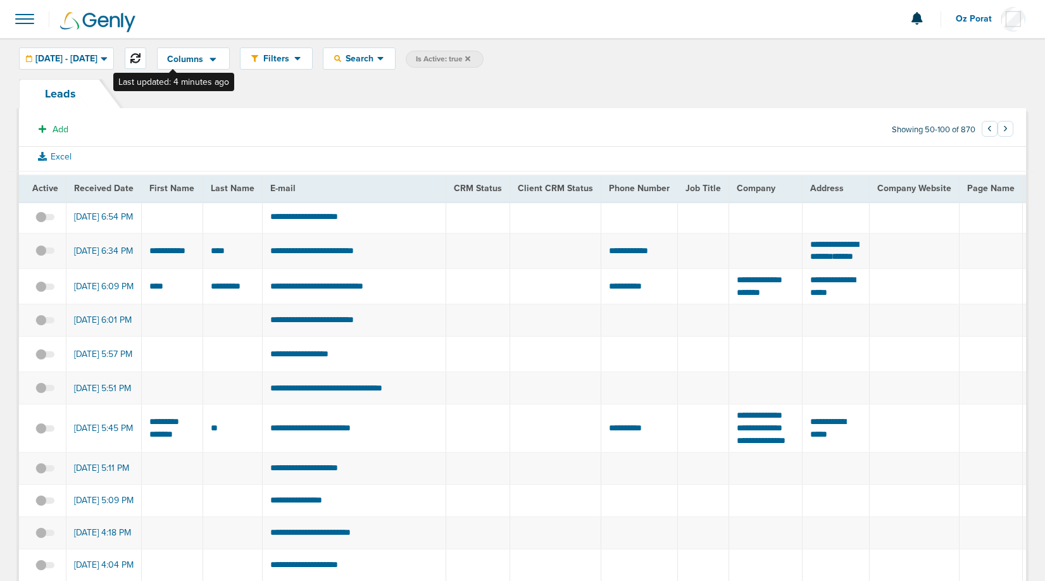
click at [140, 61] on icon at bounding box center [135, 58] width 10 height 10
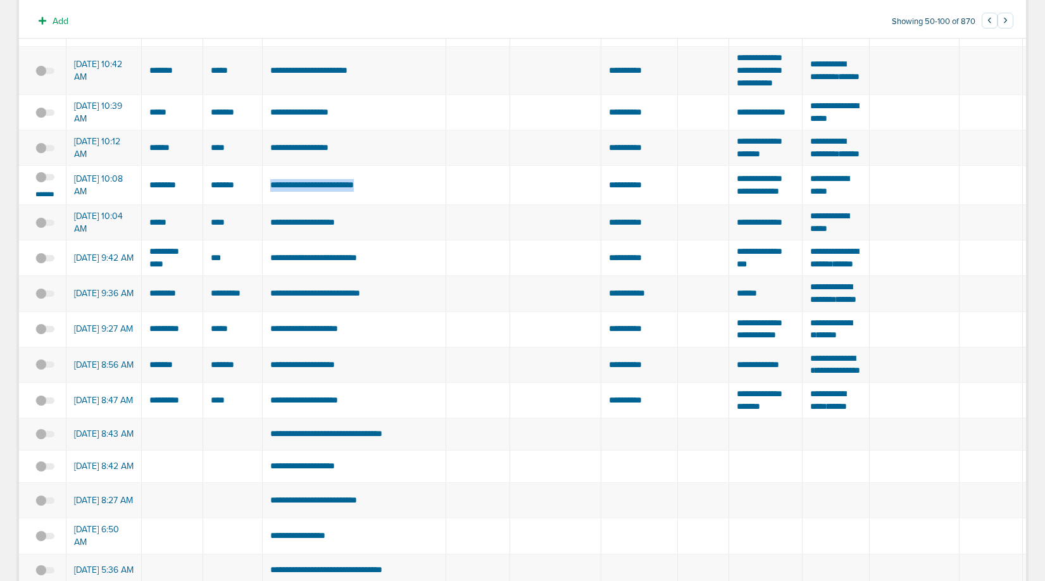
scroll to position [1277, 0]
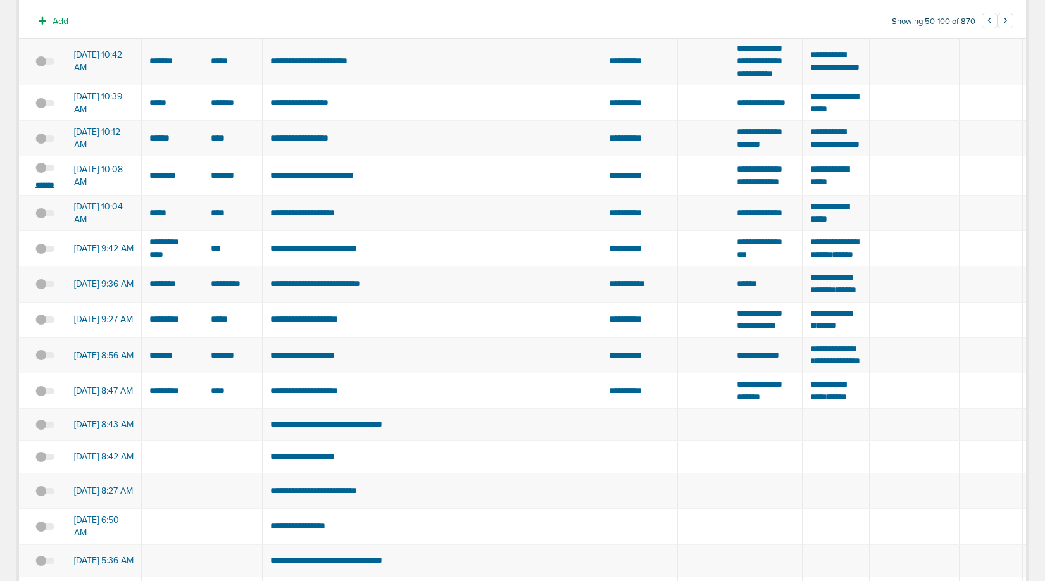
click at [42, 190] on small "*******" at bounding box center [45, 185] width 27 height 10
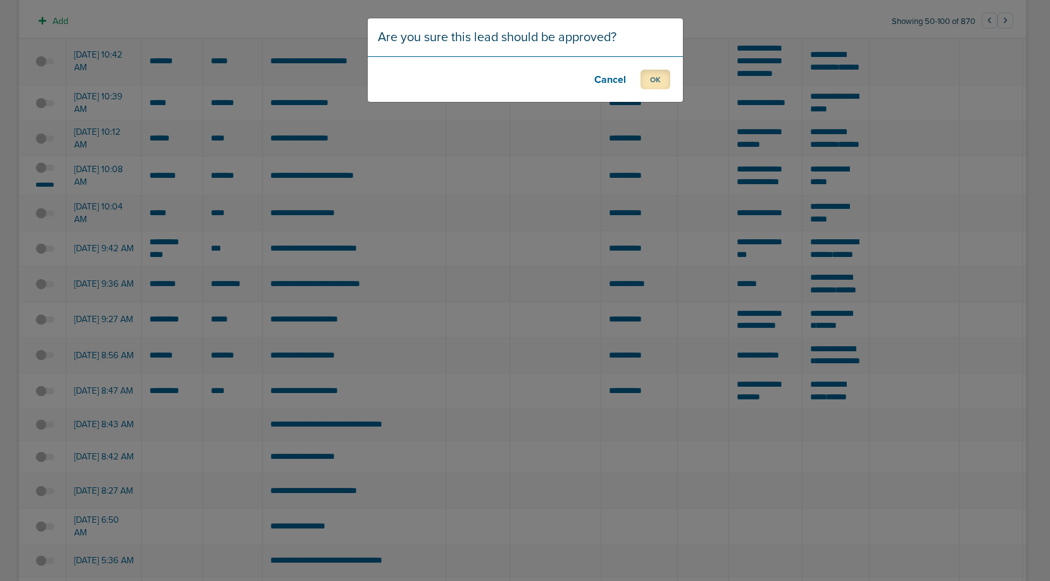
click at [653, 75] on button "OK" at bounding box center [655, 80] width 30 height 20
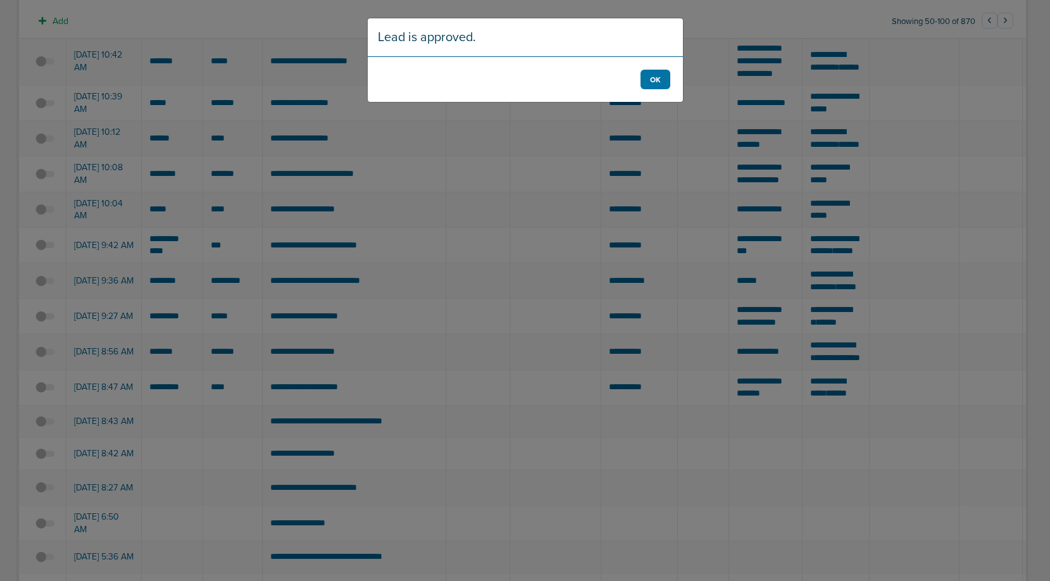
click at [673, 80] on footer "OK" at bounding box center [525, 79] width 315 height 46
click at [652, 85] on button "OK" at bounding box center [655, 80] width 30 height 20
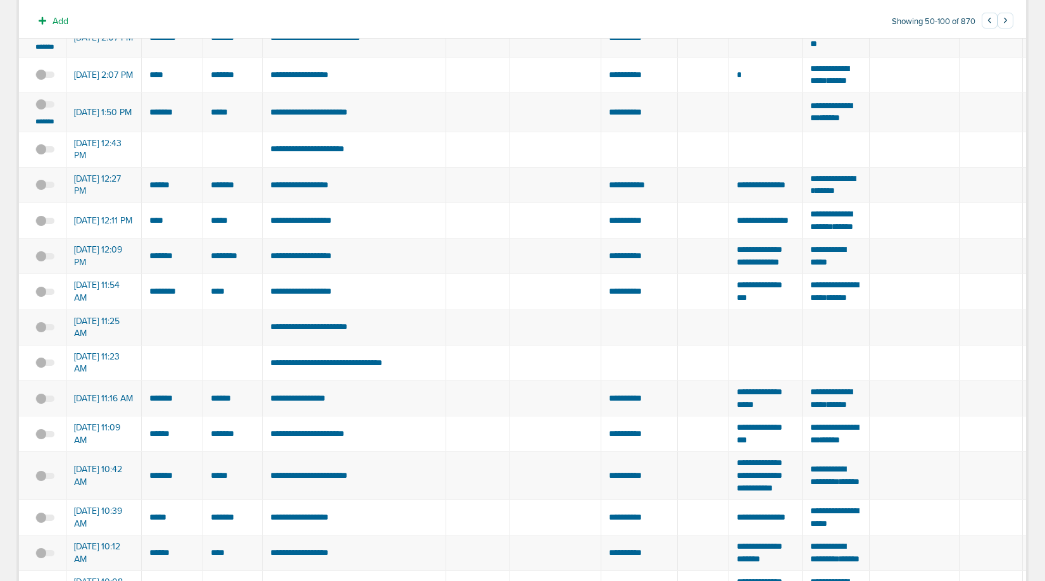
scroll to position [861, 0]
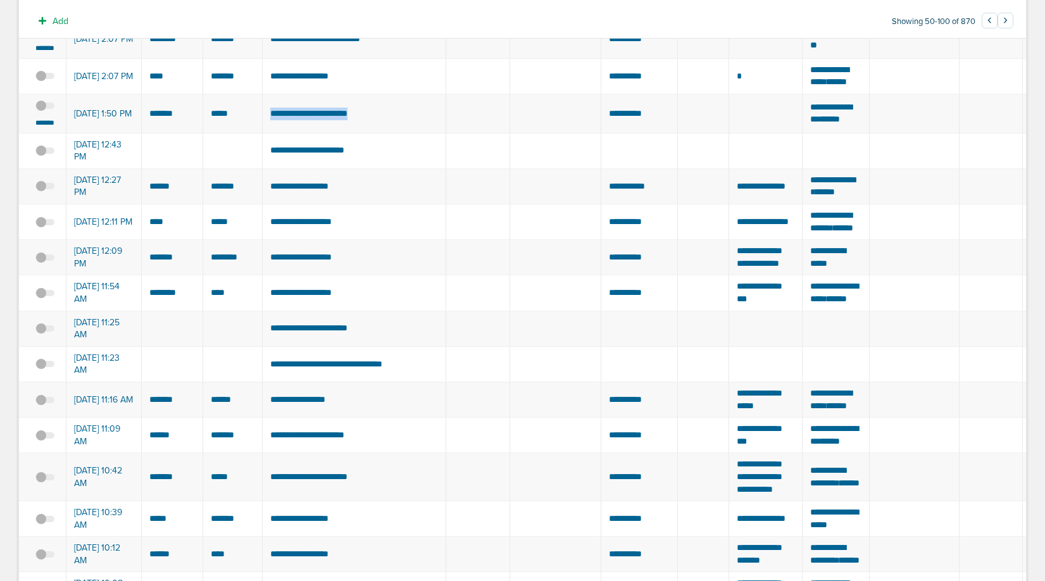
drag, startPoint x: 394, startPoint y: 247, endPoint x: 267, endPoint y: 251, distance: 127.3
click at [267, 134] on td "**********" at bounding box center [354, 113] width 184 height 39
drag, startPoint x: 399, startPoint y: 157, endPoint x: 251, endPoint y: 161, distance: 148.1
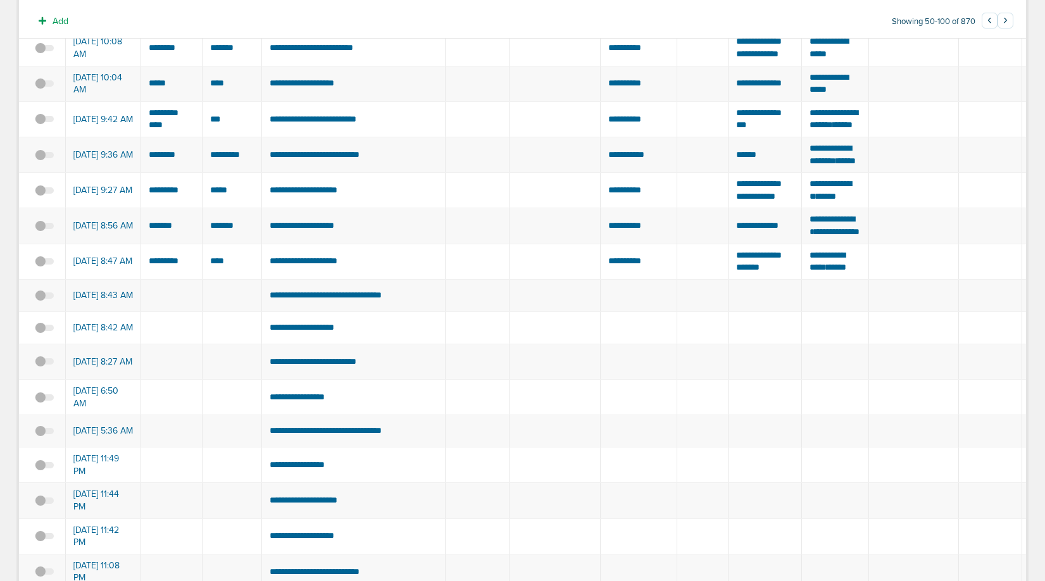
scroll to position [1814, 0]
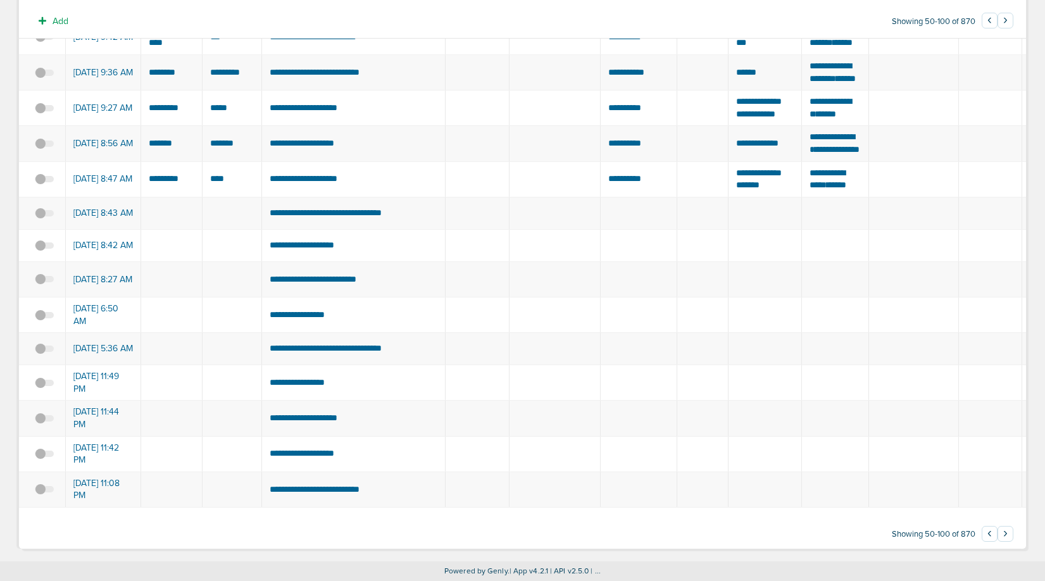
click at [1006, 531] on button "›" at bounding box center [1005, 534] width 16 height 16
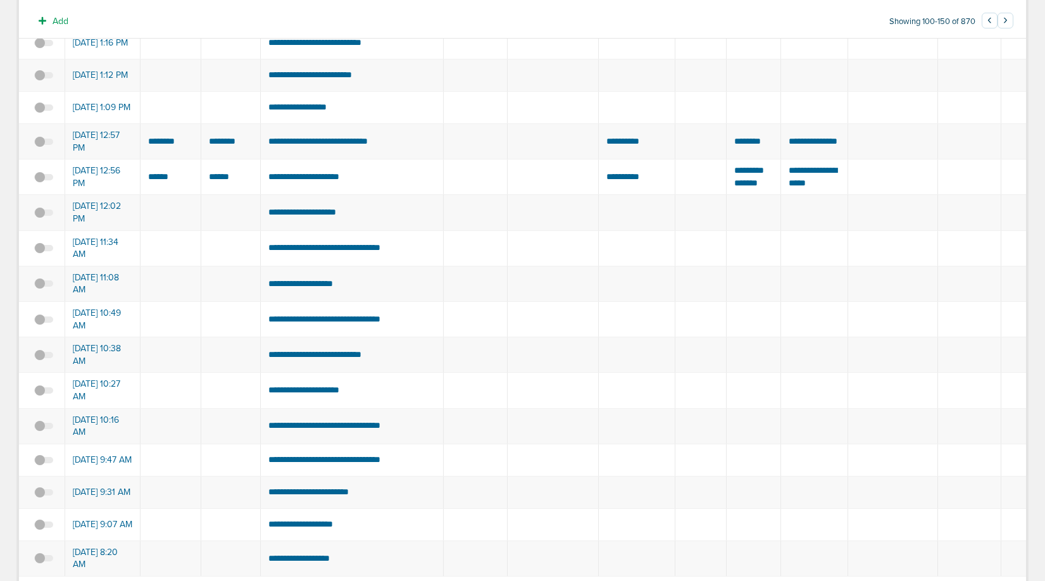
scroll to position [1538, 0]
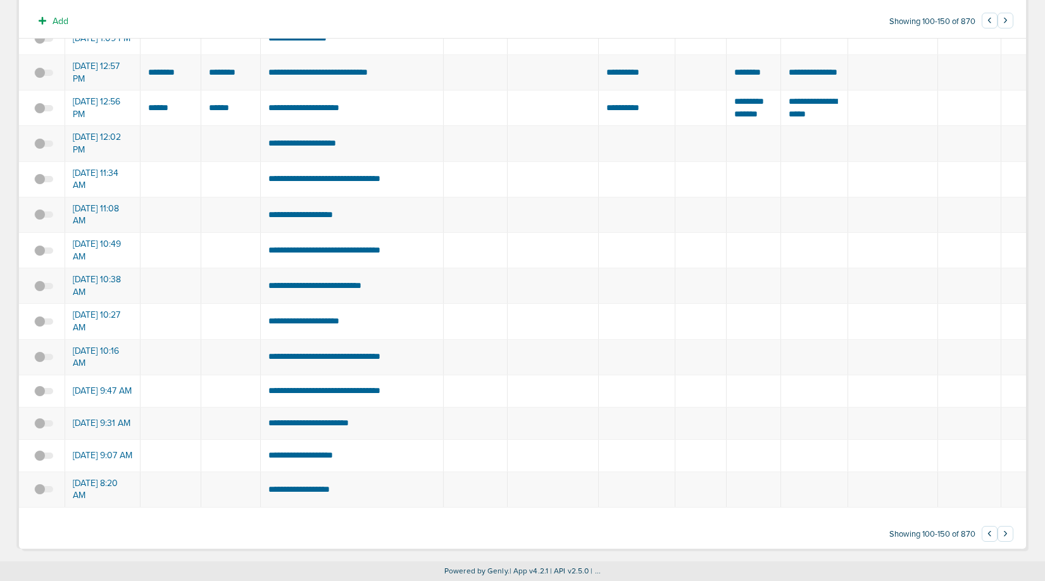
click at [1006, 535] on button "›" at bounding box center [1005, 534] width 16 height 16
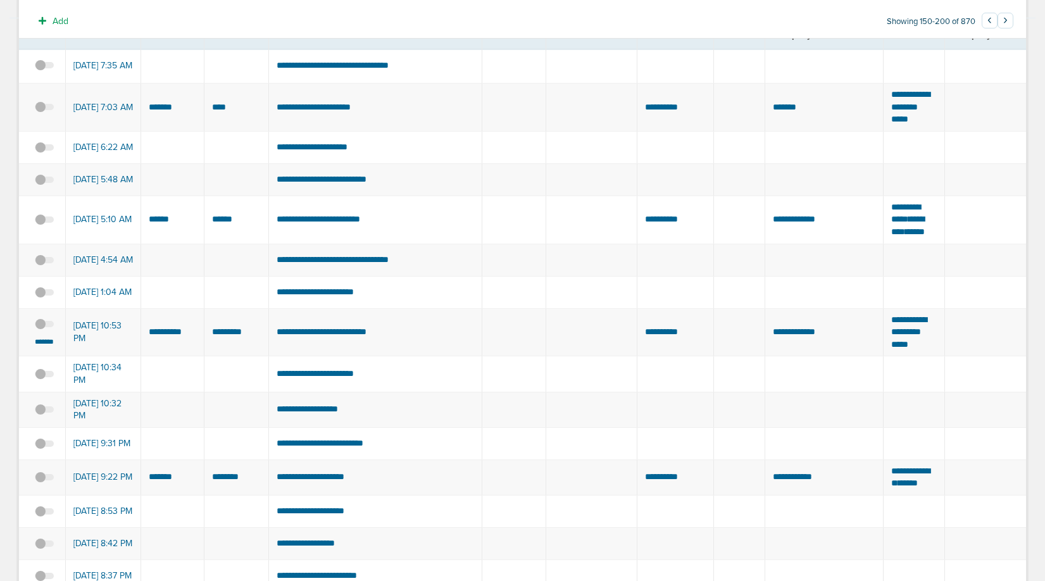
scroll to position [175, 0]
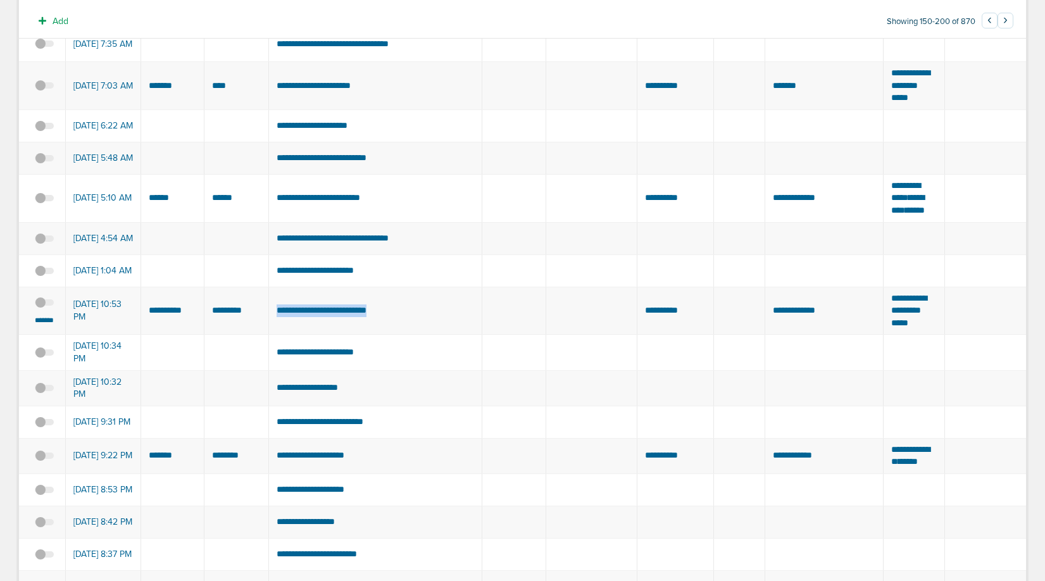
drag, startPoint x: 406, startPoint y: 358, endPoint x: 275, endPoint y: 358, distance: 131.0
click at [275, 335] on td "**********" at bounding box center [375, 311] width 213 height 48
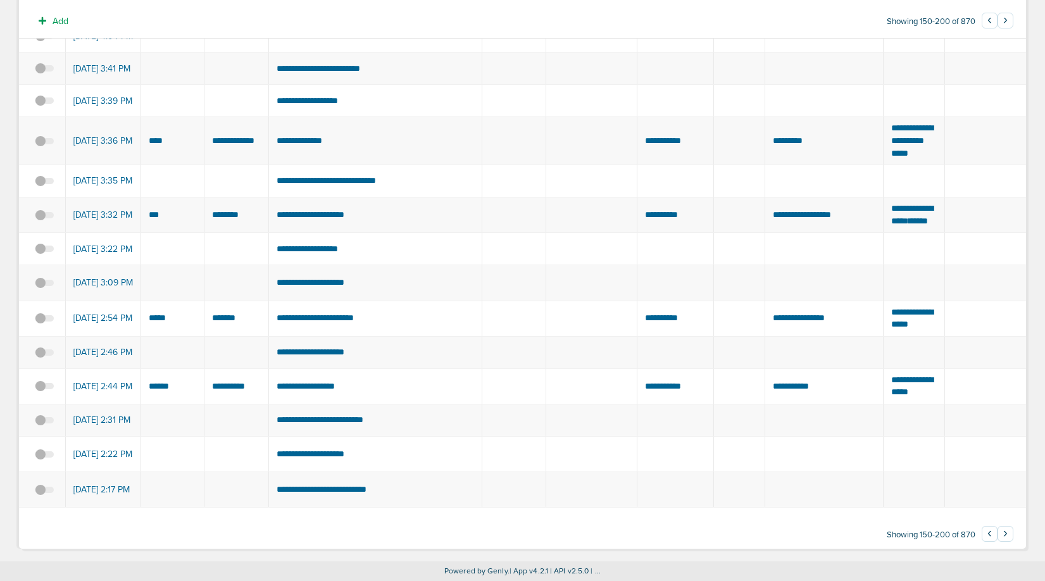
scroll to position [1637, 0]
click at [1010, 533] on button "›" at bounding box center [1005, 534] width 16 height 16
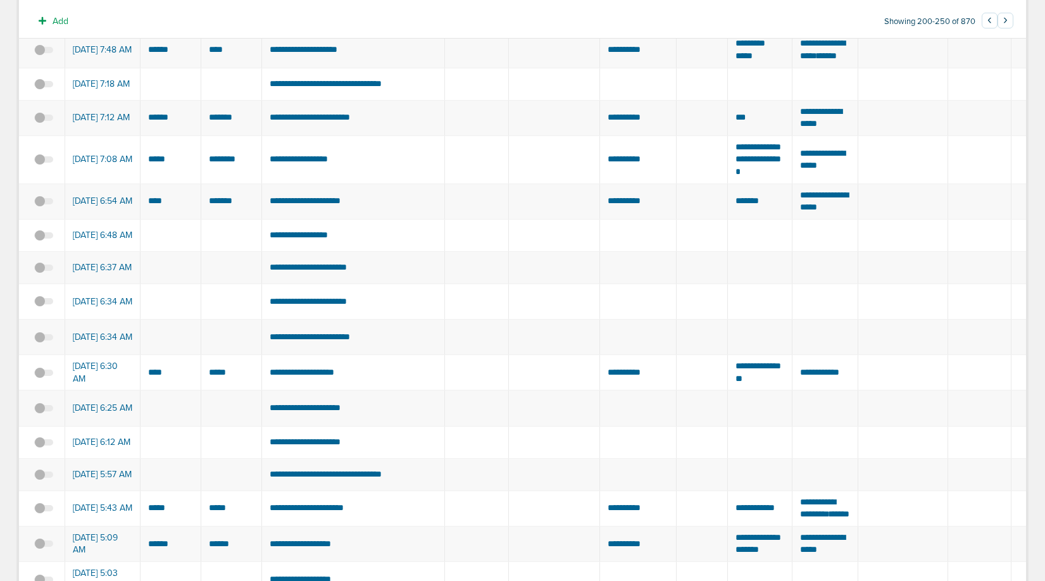
scroll to position [1675, 0]
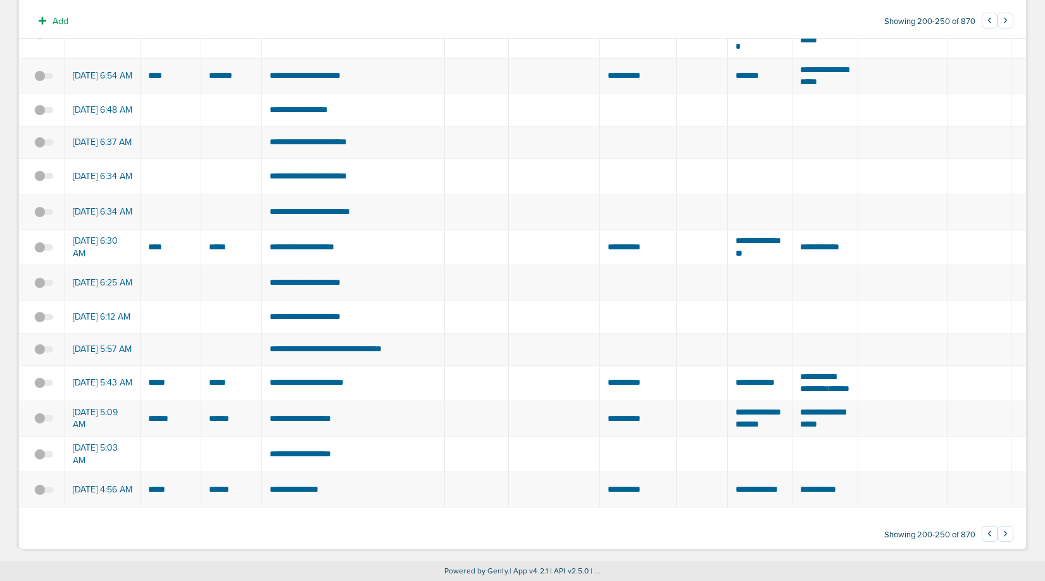
click at [1006, 532] on button "›" at bounding box center [1005, 534] width 16 height 16
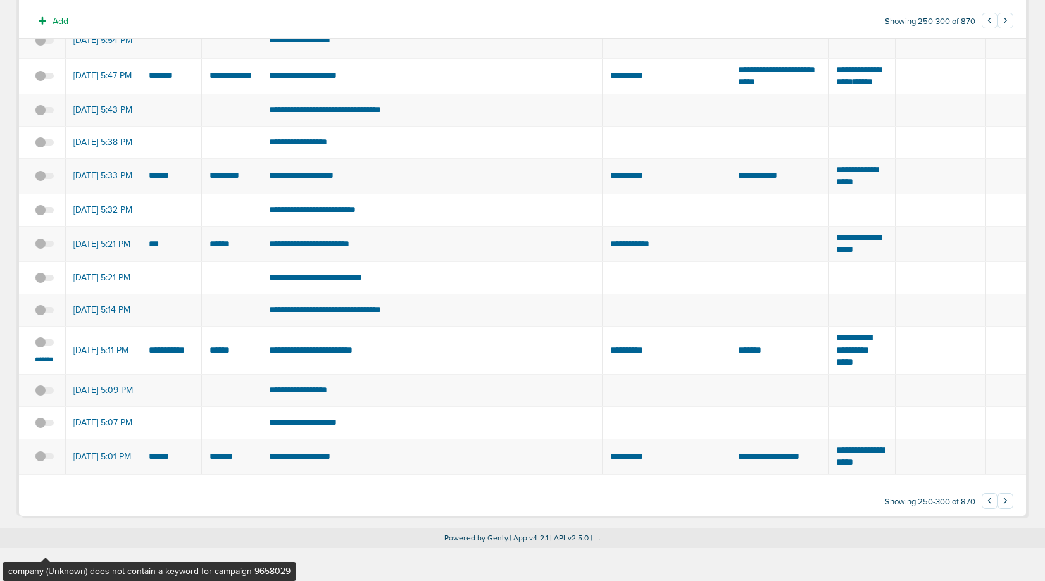
click at [46, 349] on span at bounding box center [44, 349] width 19 height 0
click at [44, 344] on input "checkbox" at bounding box center [44, 344] width 0 height 0
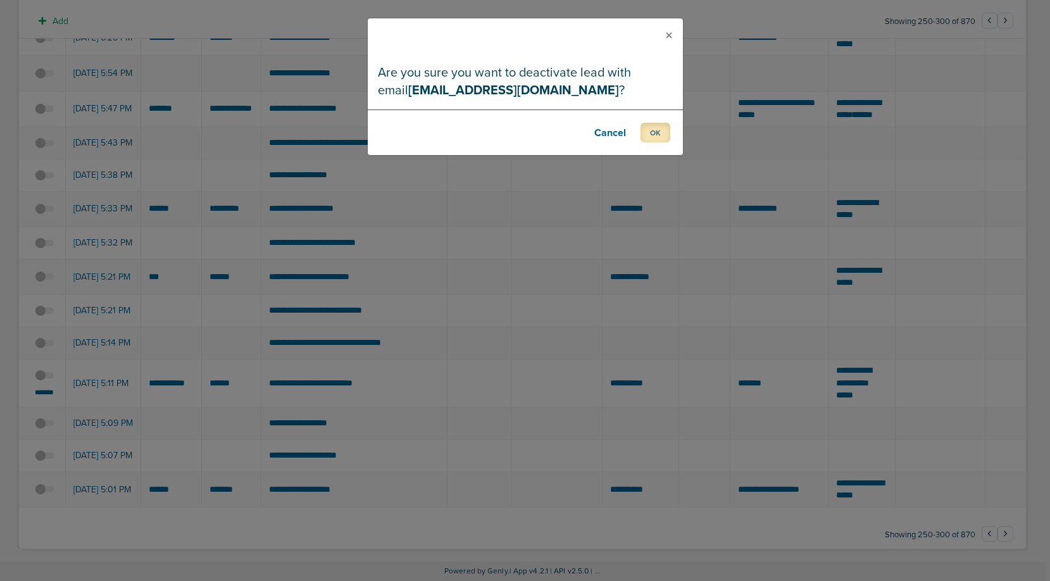
click at [659, 130] on button "OK" at bounding box center [655, 133] width 30 height 20
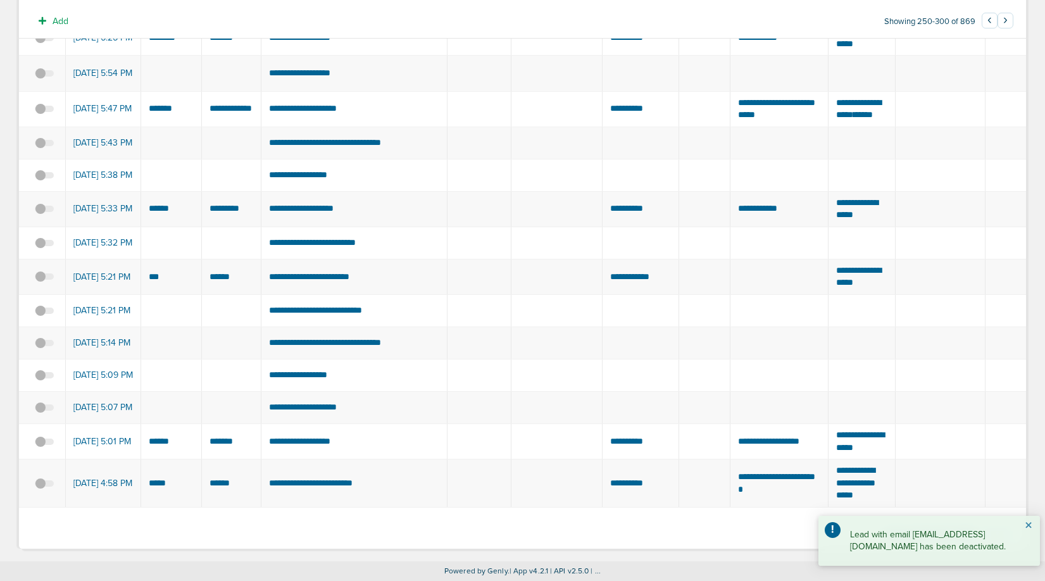
click at [1028, 518] on button "×" at bounding box center [1029, 525] width 8 height 15
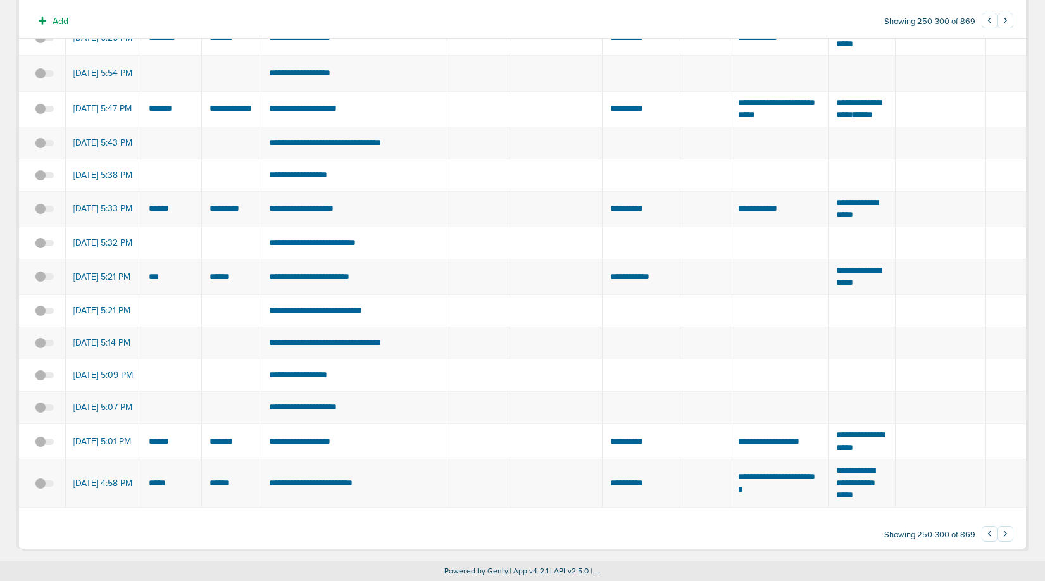
click at [1009, 533] on button "›" at bounding box center [1005, 534] width 16 height 16
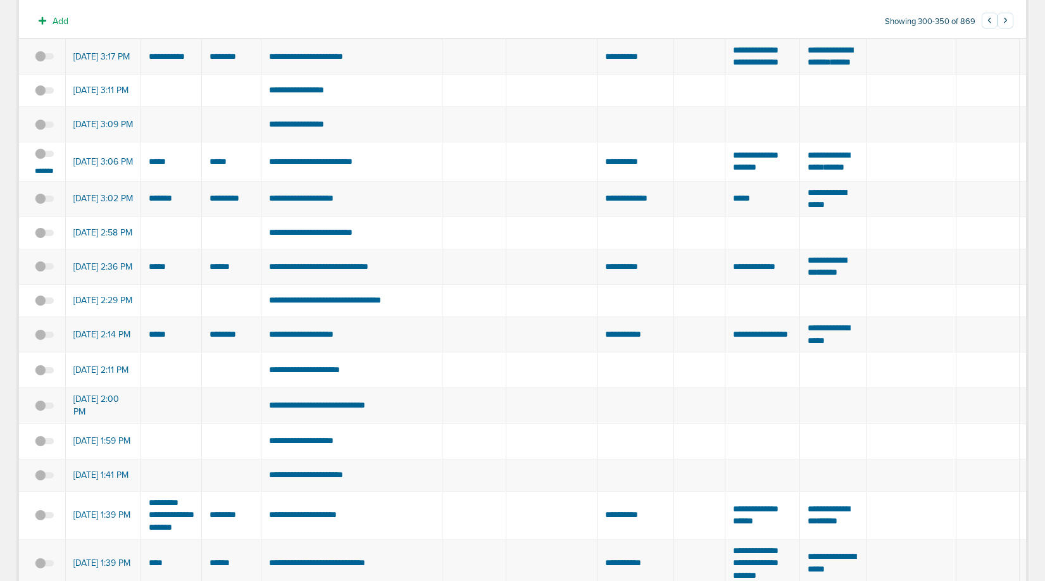
scroll to position [466, 0]
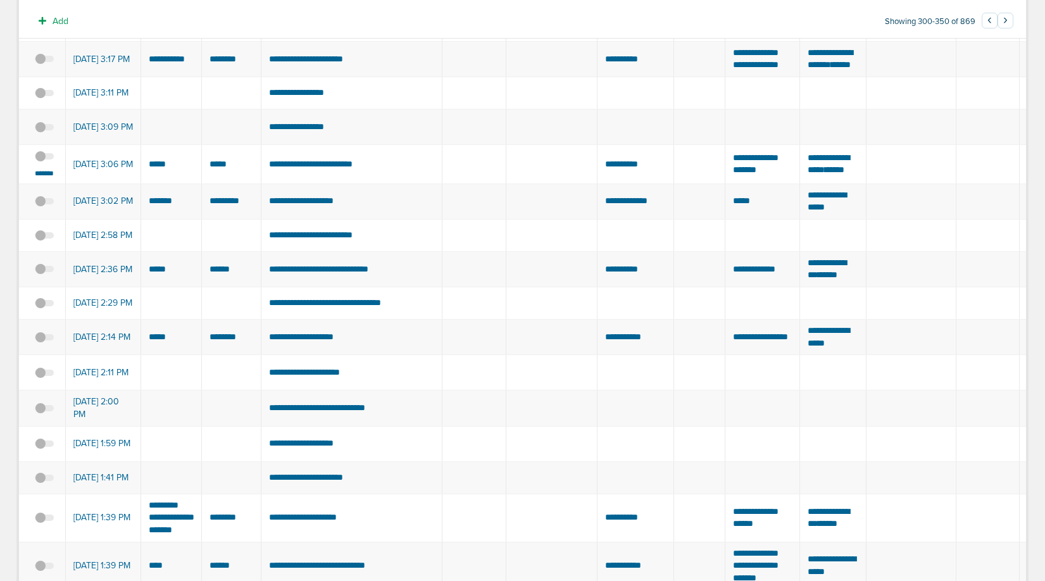
click at [46, 163] on span at bounding box center [44, 163] width 19 height 0
click at [44, 158] on input "checkbox" at bounding box center [44, 158] width 0 height 0
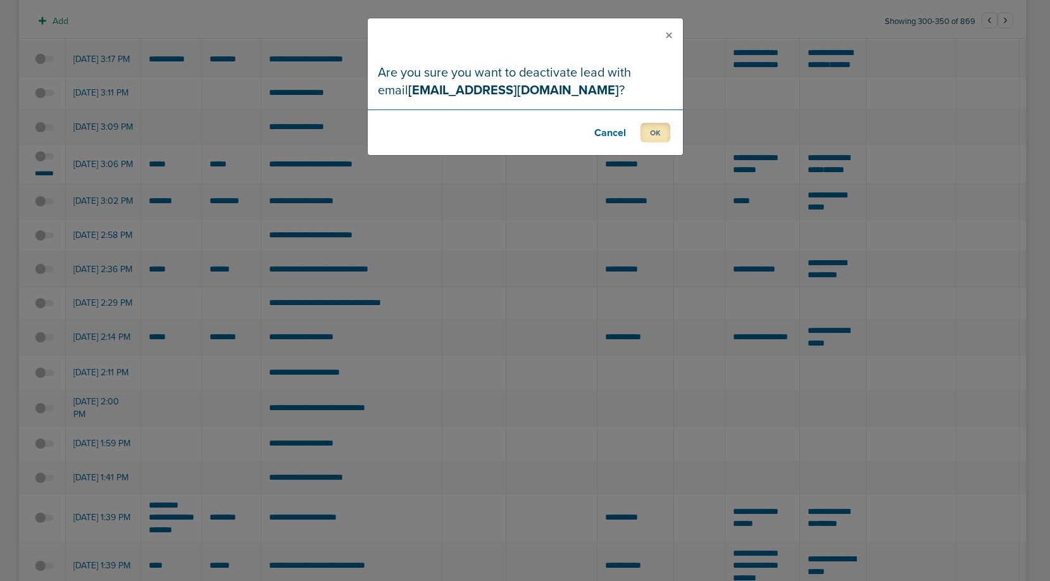
click at [651, 128] on button "OK" at bounding box center [655, 133] width 30 height 20
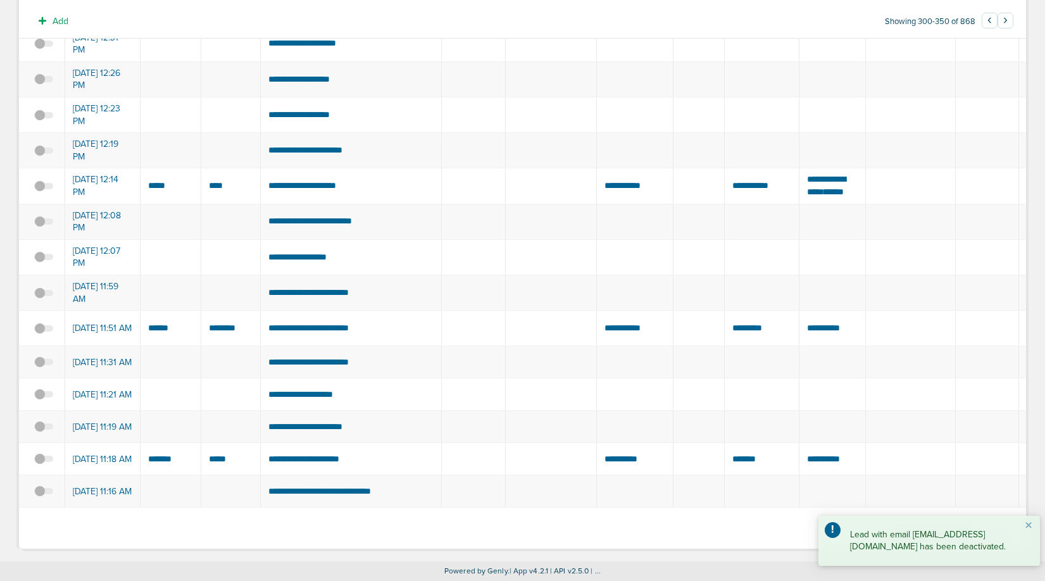
scroll to position [1625, 0]
click at [1028, 518] on button "×" at bounding box center [1029, 525] width 8 height 15
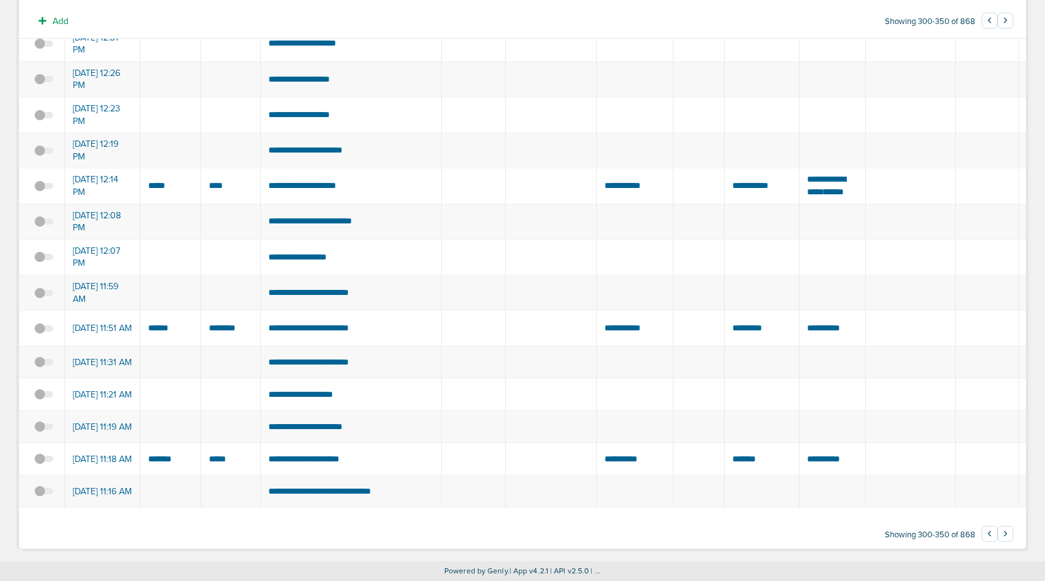
click at [1006, 533] on button "›" at bounding box center [1005, 534] width 16 height 16
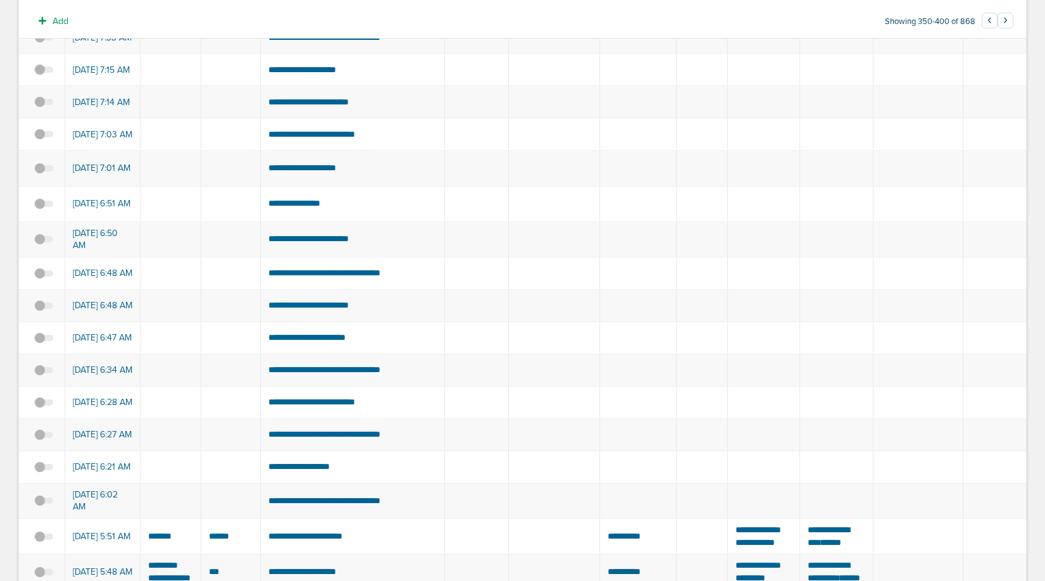
scroll to position [1600, 0]
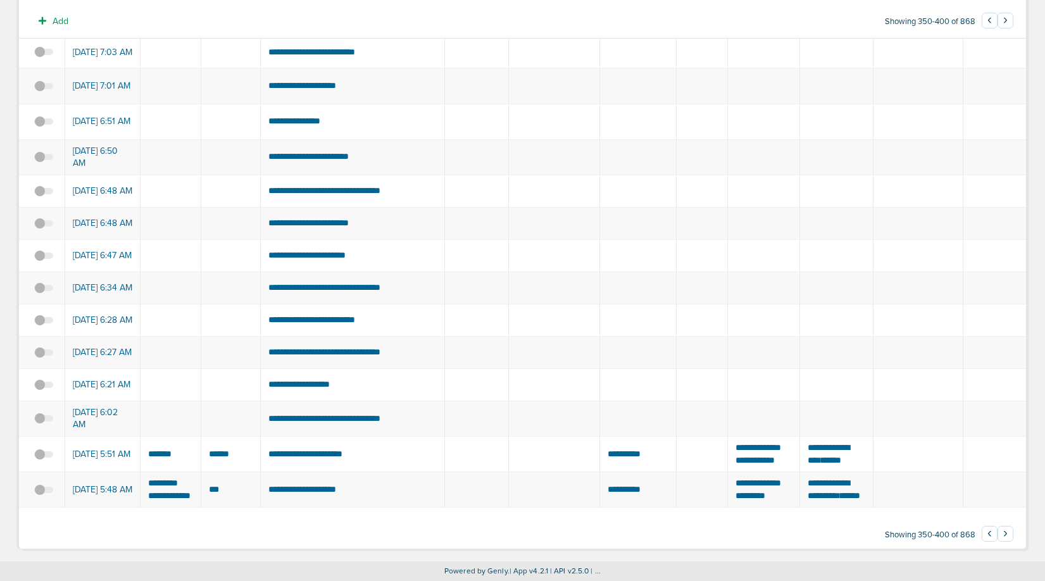
click at [1004, 530] on button "›" at bounding box center [1005, 534] width 16 height 16
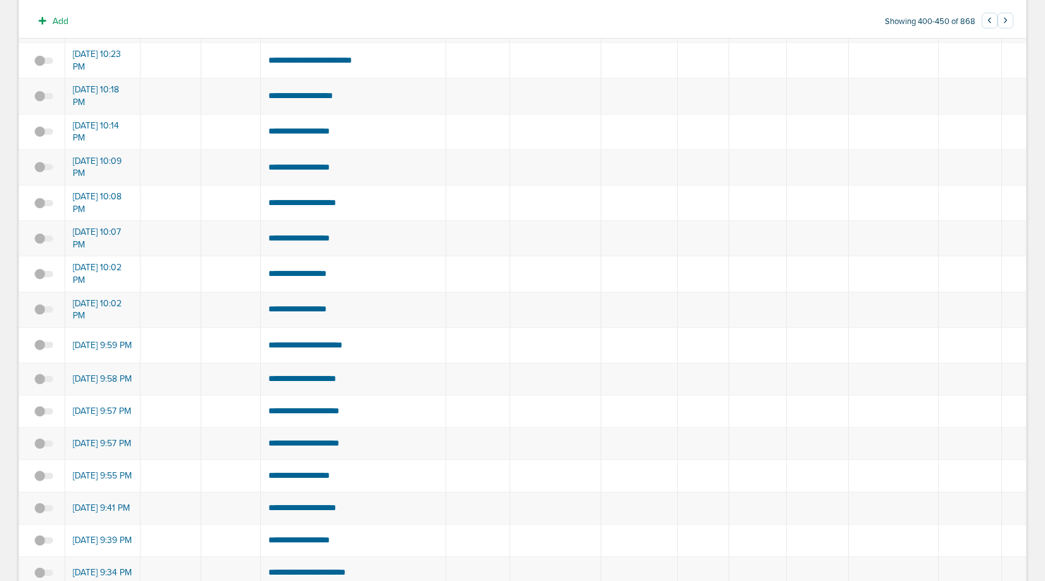
scroll to position [1613, 0]
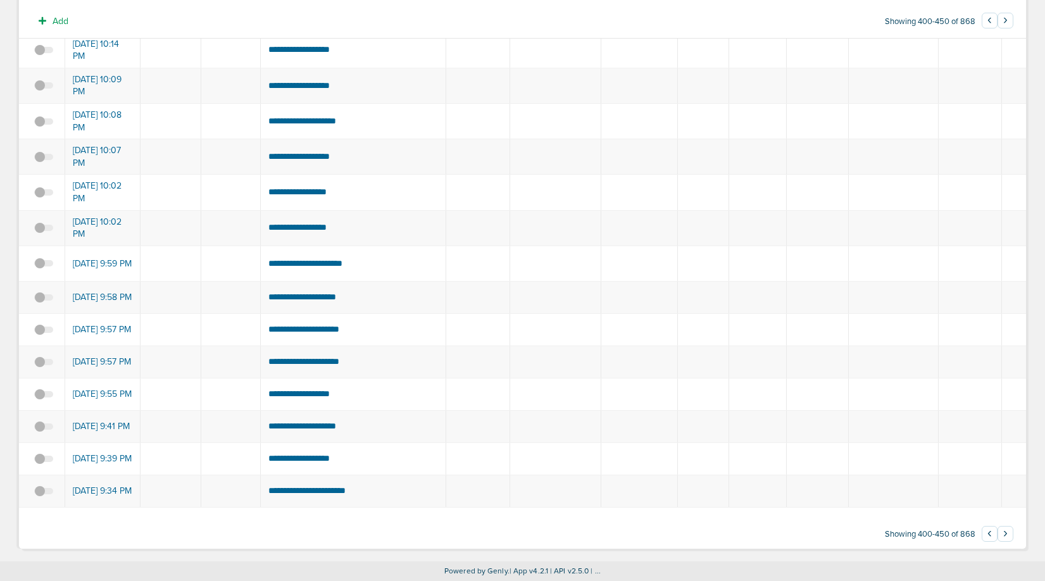
click at [1004, 533] on button "›" at bounding box center [1005, 534] width 16 height 16
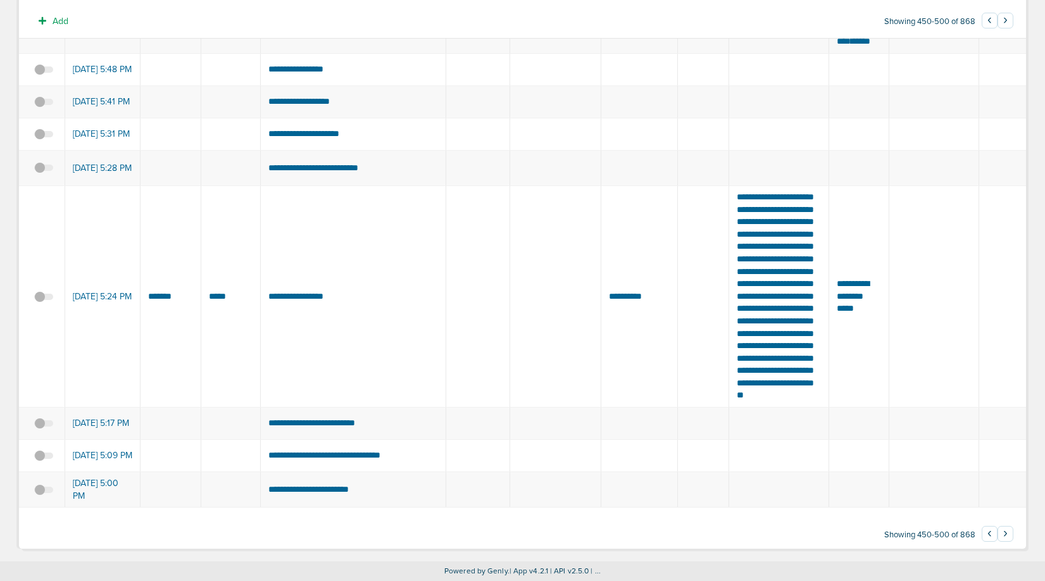
scroll to position [1885, 0]
click at [1004, 532] on button "›" at bounding box center [1005, 534] width 16 height 16
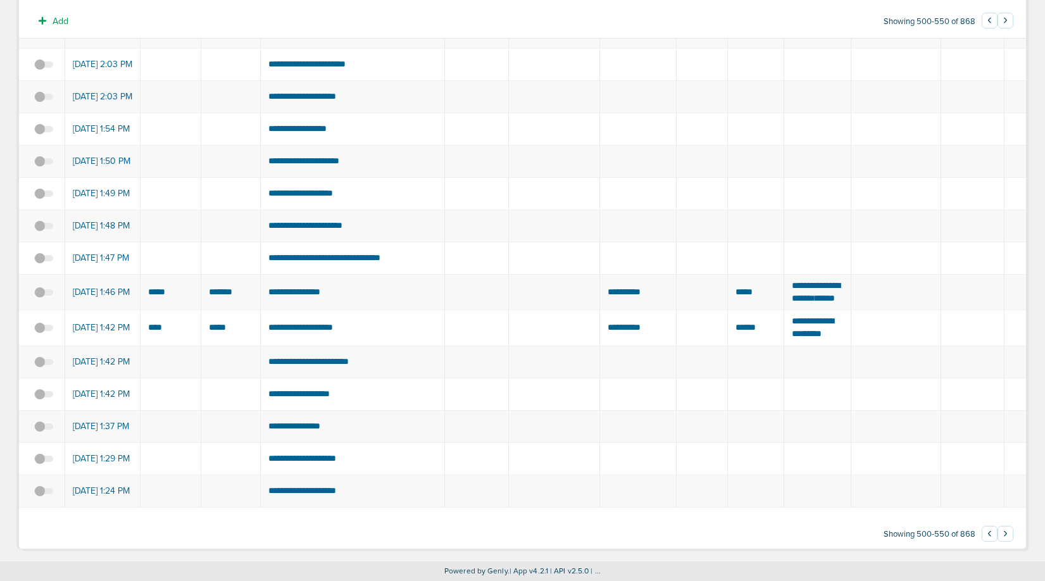
scroll to position [1563, 0]
click at [1006, 530] on button "›" at bounding box center [1005, 534] width 16 height 16
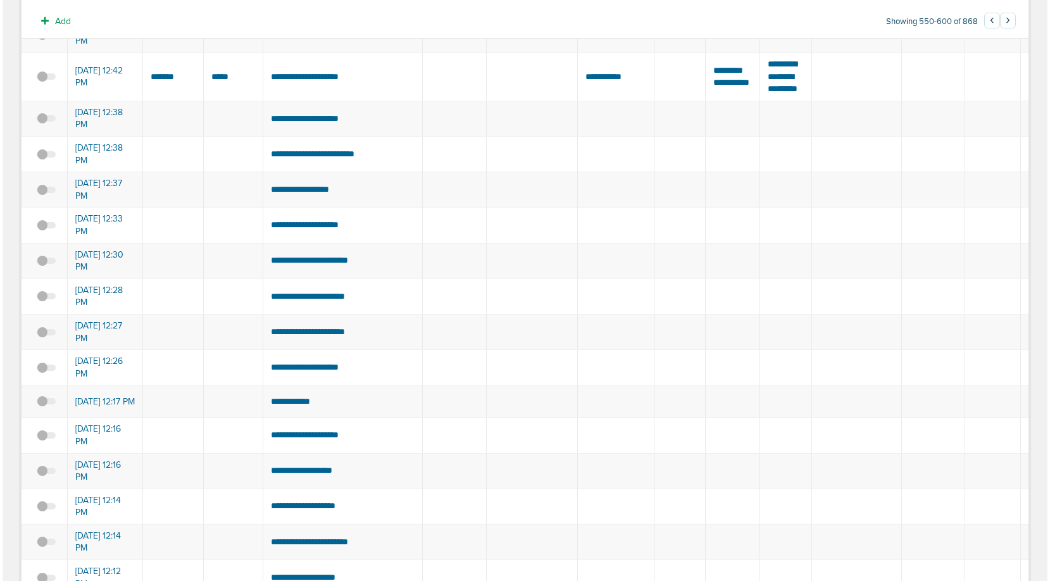
scroll to position [0, 0]
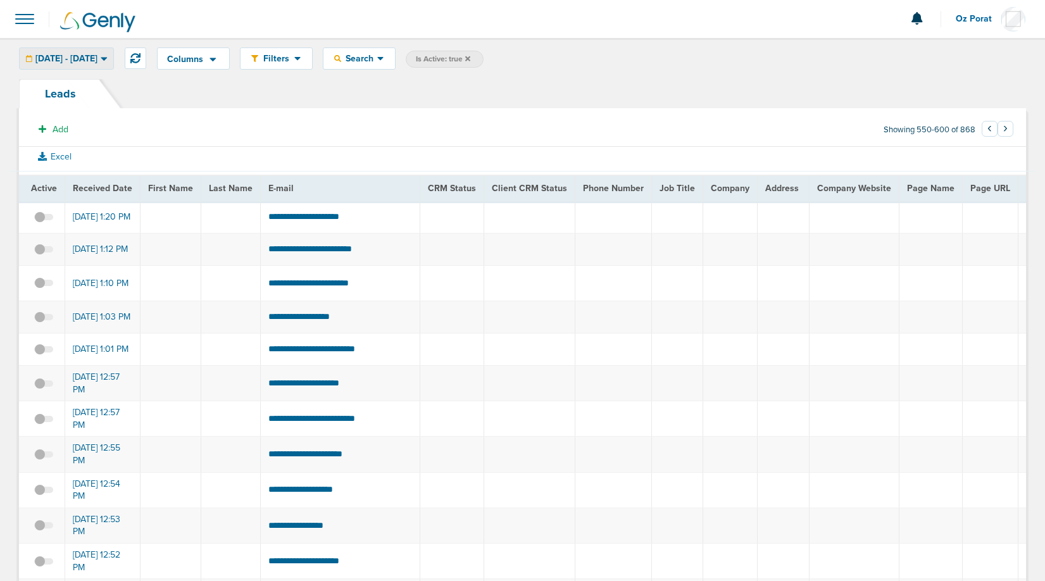
click at [85, 50] on div "[DATE] - [DATE]" at bounding box center [67, 58] width 94 height 21
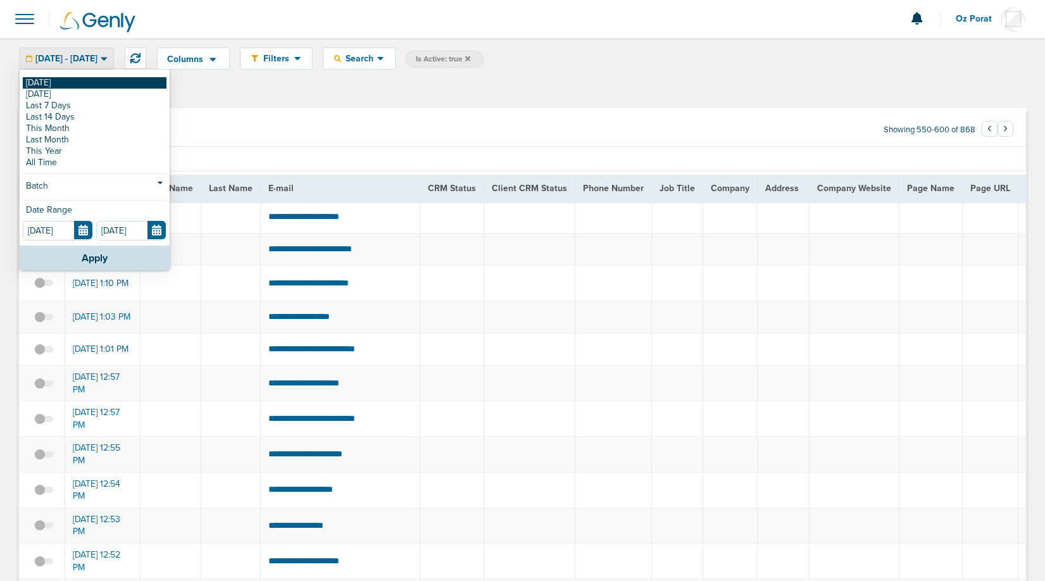
click at [61, 82] on link "[DATE]" at bounding box center [95, 82] width 144 height 11
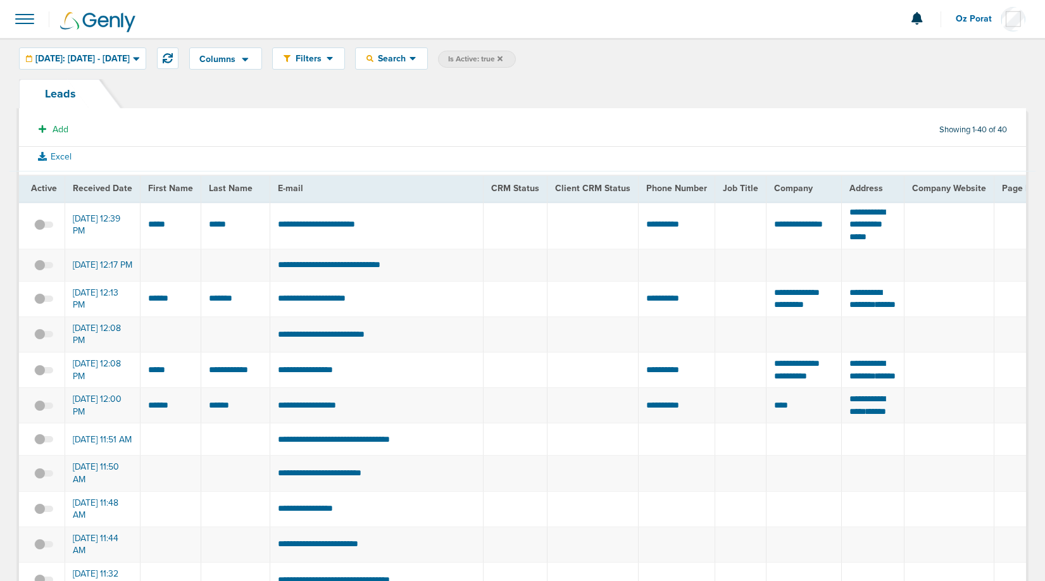
click at [23, 19] on span at bounding box center [25, 19] width 28 height 28
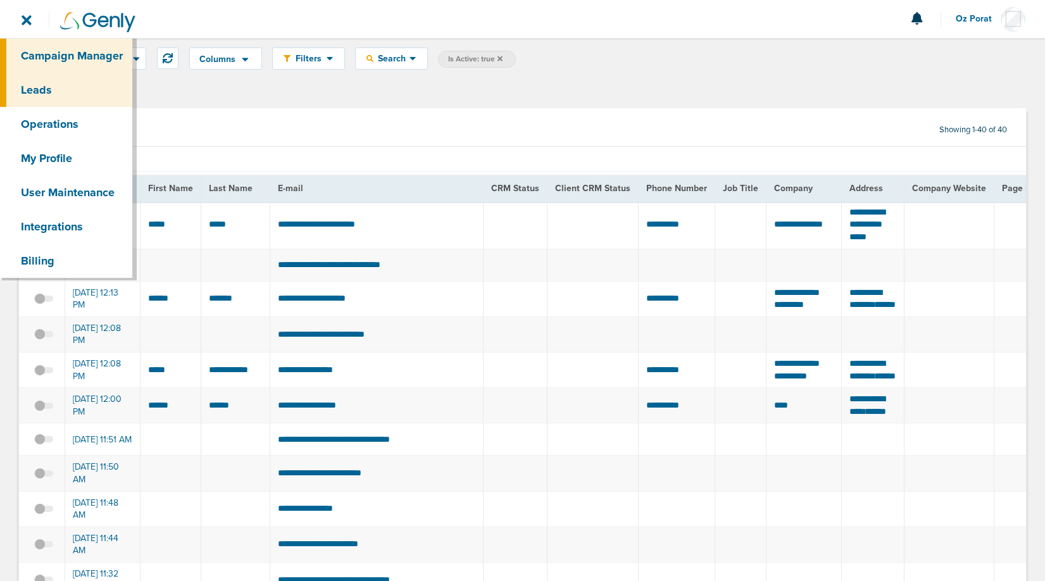
click at [38, 50] on link "Campaign Manager" at bounding box center [66, 56] width 132 height 34
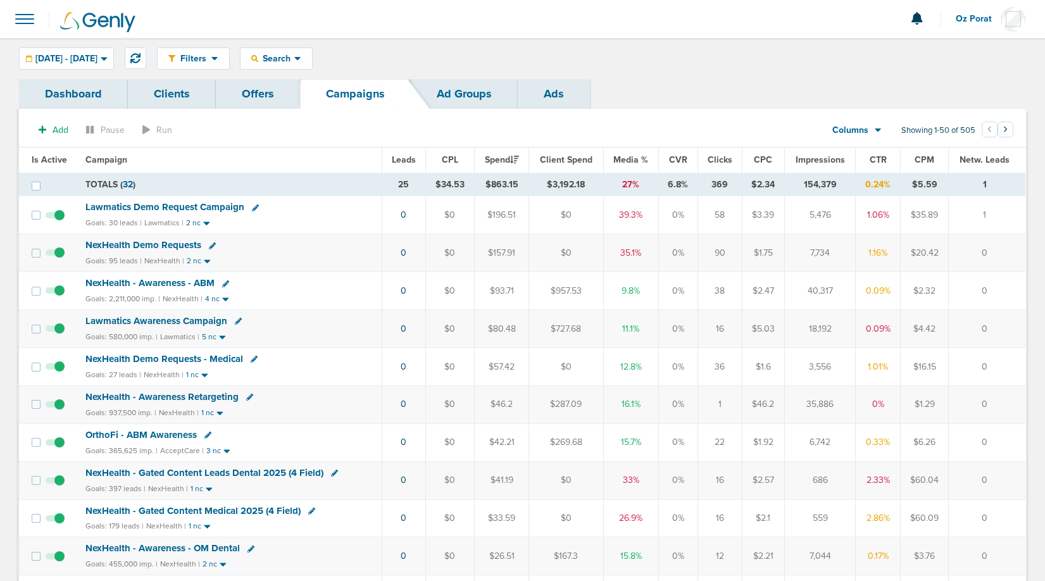
click at [403, 156] on span "Leads" at bounding box center [404, 159] width 24 height 11
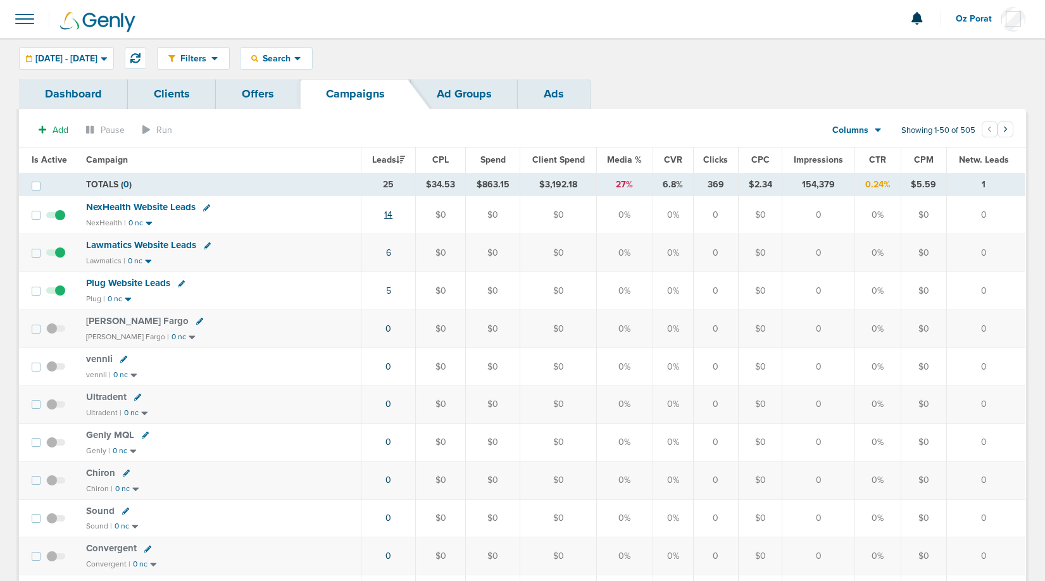
click at [391, 210] on link "14" at bounding box center [388, 214] width 8 height 11
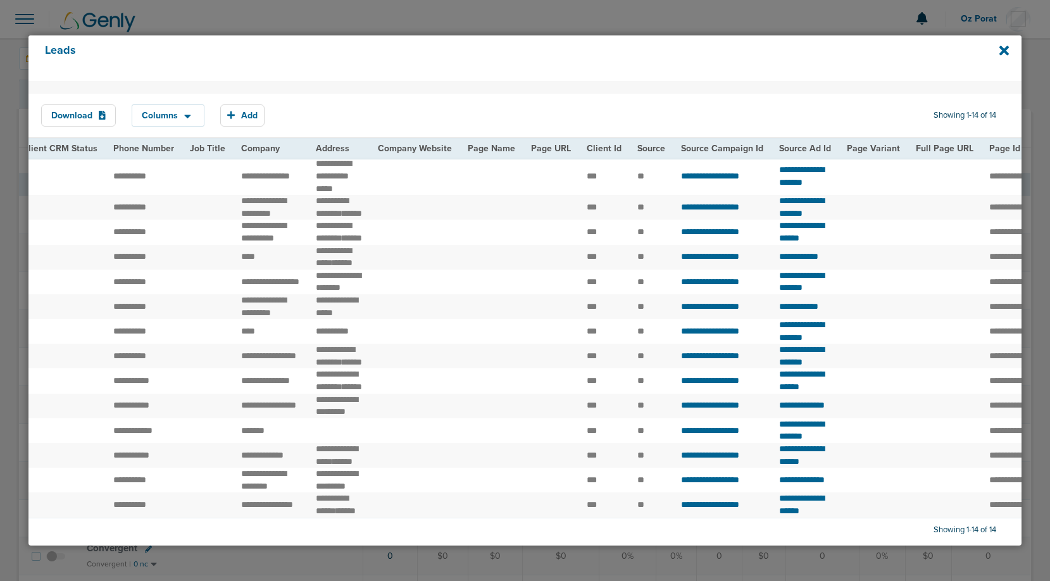
scroll to position [0, 486]
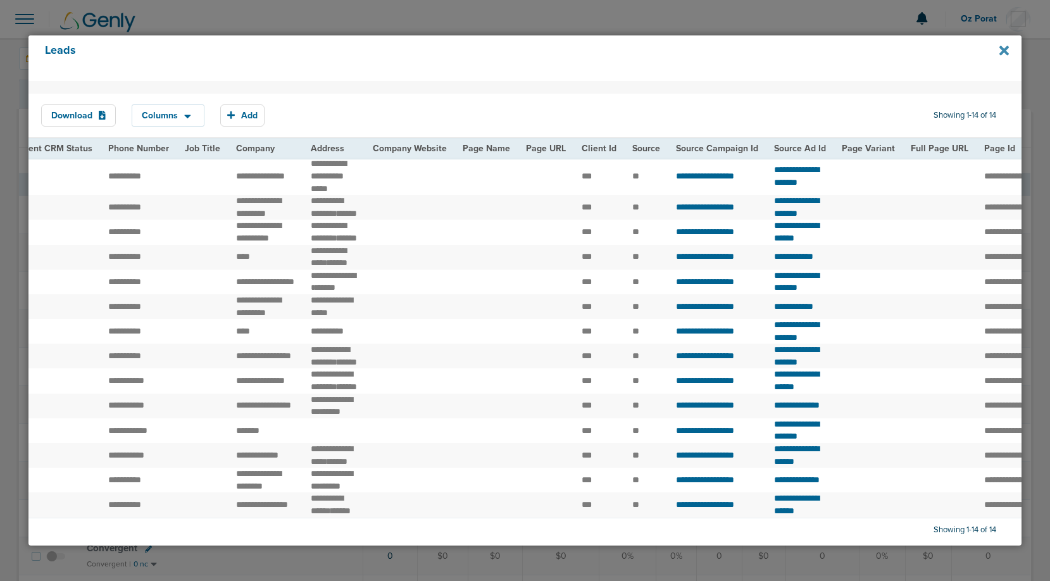
click at [1008, 47] on icon at bounding box center [1003, 50] width 9 height 9
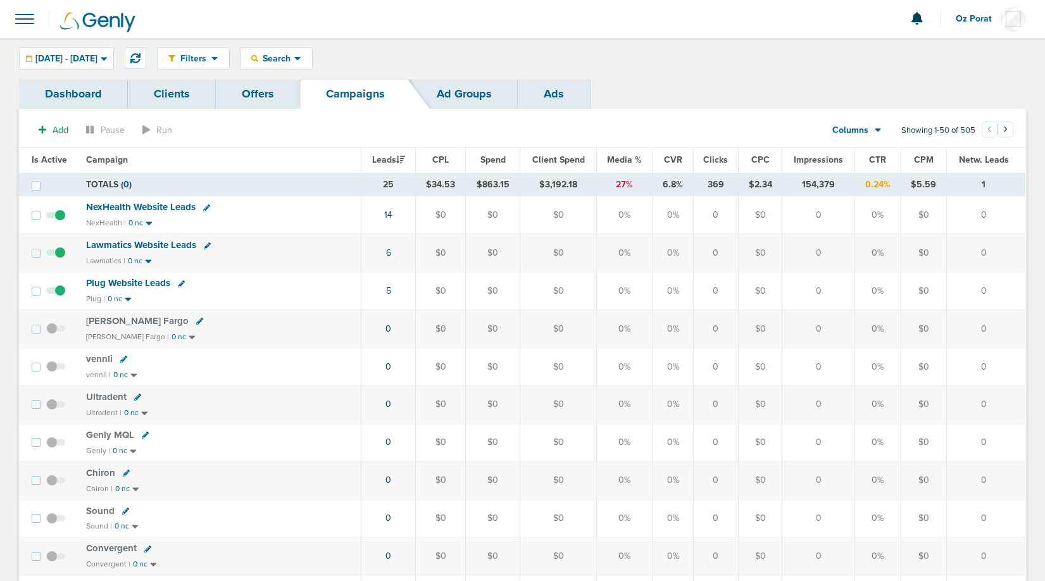
click at [969, 20] on span "Oz Porat" at bounding box center [978, 19] width 45 height 9
click at [939, 47] on link "Sign Out" at bounding box center [962, 55] width 127 height 16
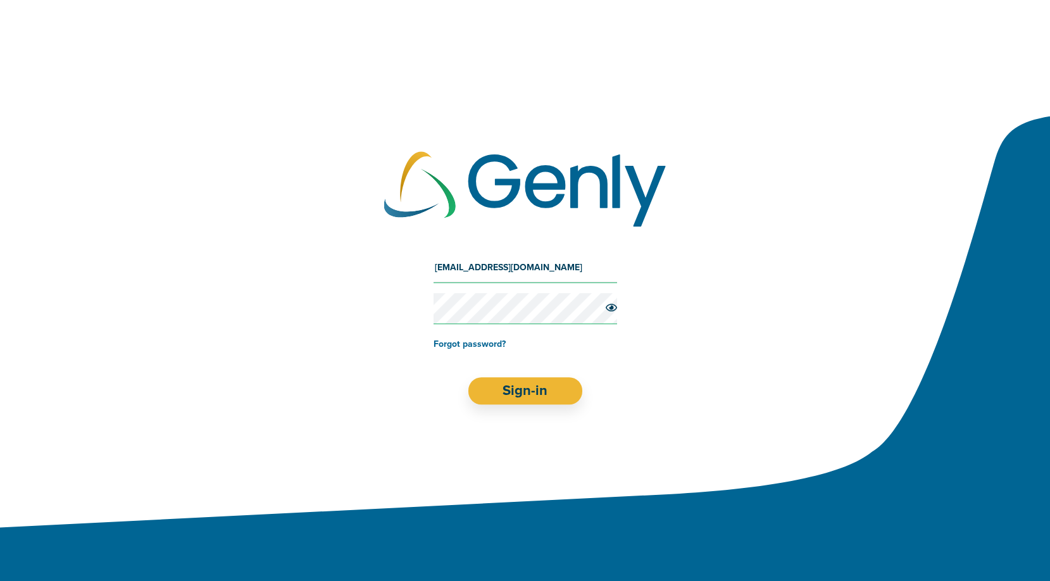
click at [528, 273] on input "[EMAIL_ADDRESS][DOMAIN_NAME]" at bounding box center [526, 268] width 184 height 30
type input "[EMAIL_ADDRESS][DOMAIN_NAME]"
click at [527, 392] on button "Sign-in" at bounding box center [525, 390] width 115 height 27
